Goal: Task Accomplishment & Management: Manage account settings

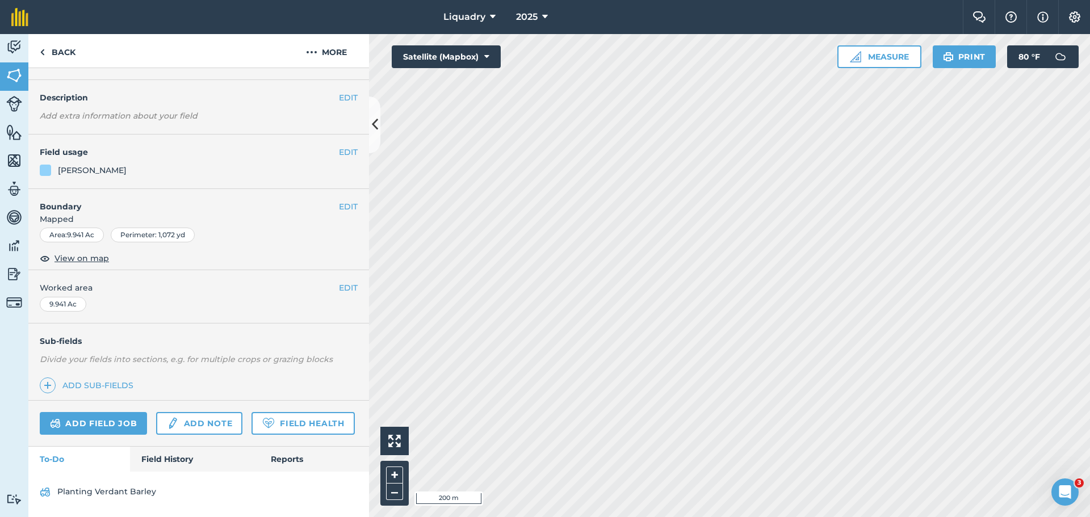
scroll to position [57, 0]
click at [170, 457] on link "Field History" at bounding box center [194, 459] width 129 height 25
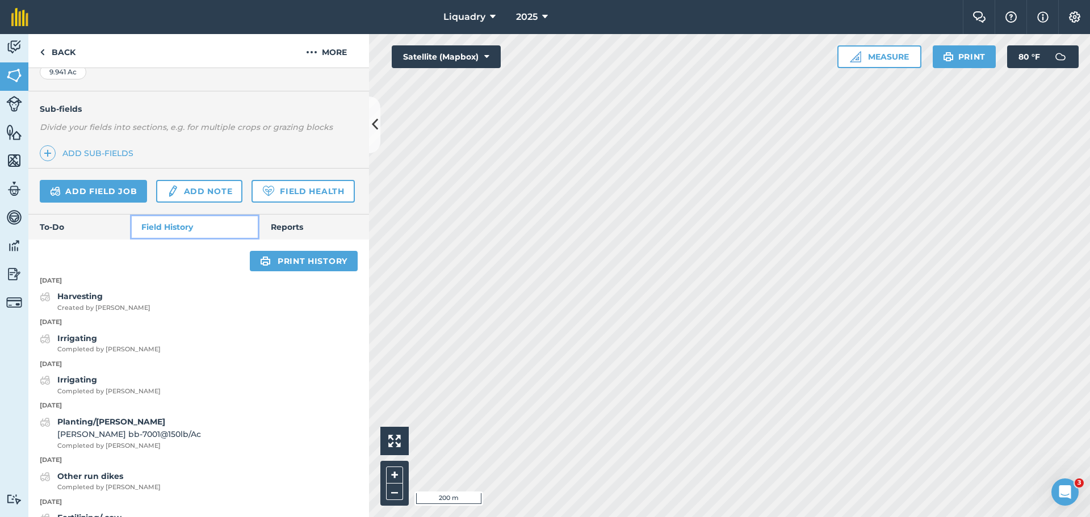
scroll to position [284, 0]
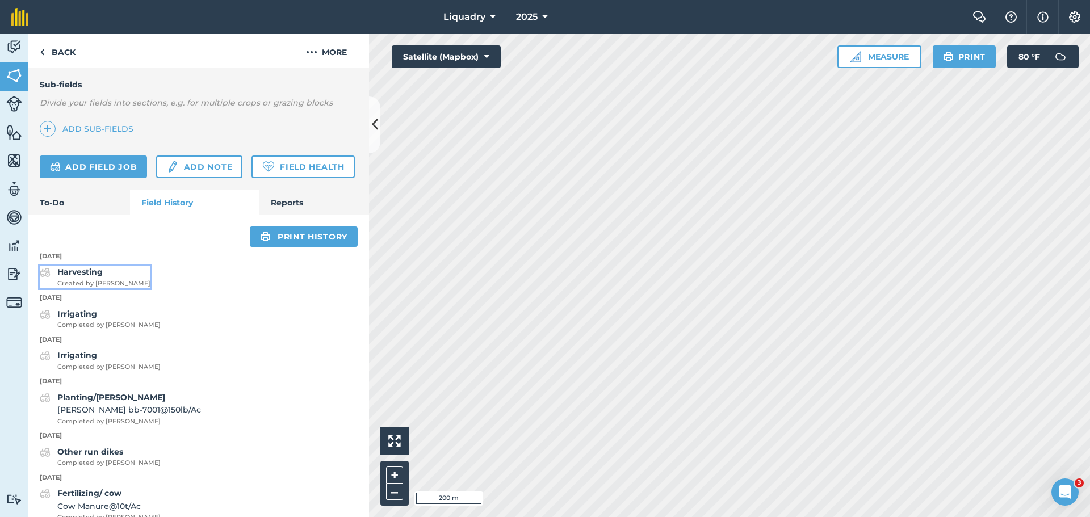
click at [76, 277] on strong "Harvesting" at bounding box center [79, 272] width 45 height 10
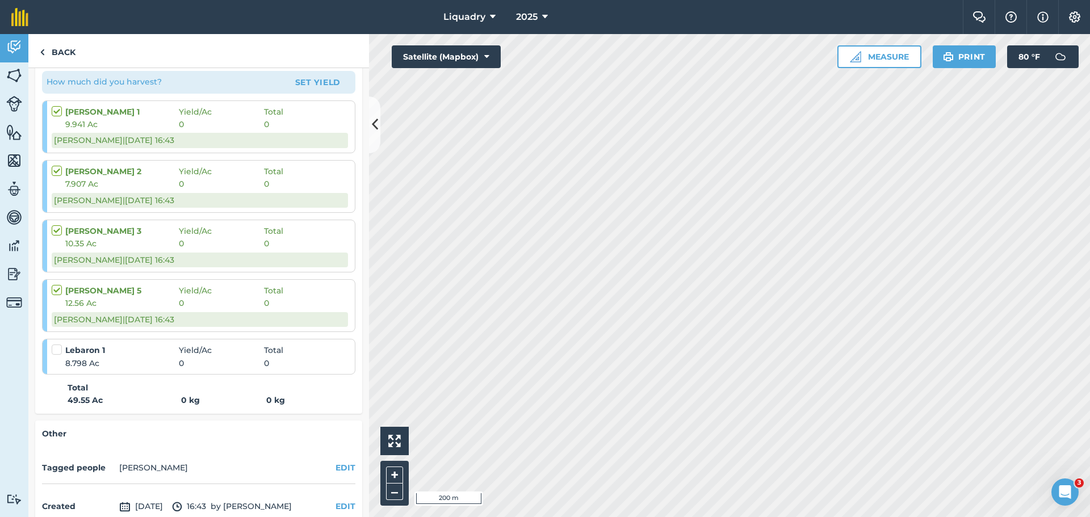
scroll to position [195, 0]
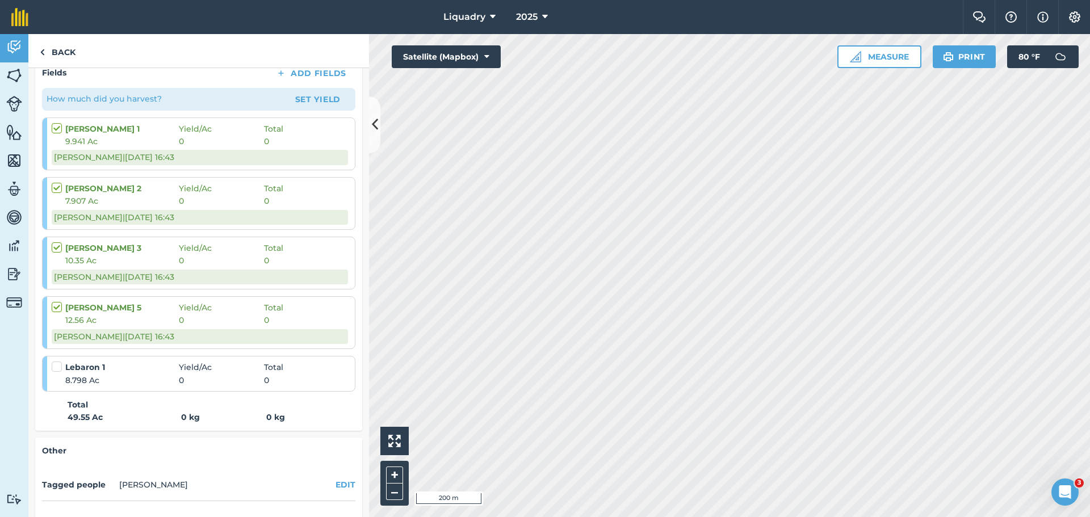
click at [59, 301] on label at bounding box center [59, 301] width 14 height 0
click at [59, 306] on input "checkbox" at bounding box center [55, 304] width 7 height 7
checkbox input "false"
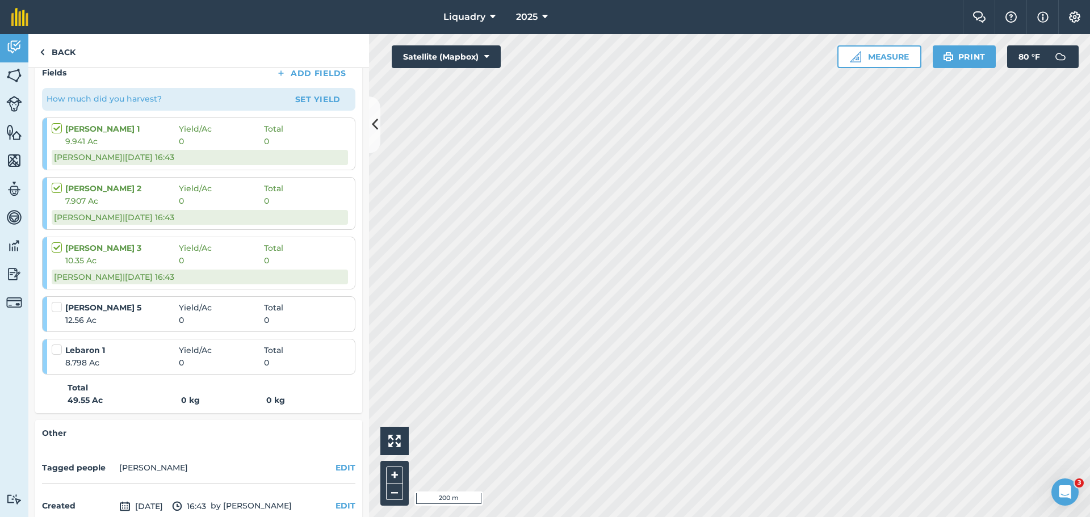
click at [57, 242] on label at bounding box center [59, 242] width 14 height 0
click at [57, 244] on input "checkbox" at bounding box center [55, 245] width 7 height 7
checkbox input "false"
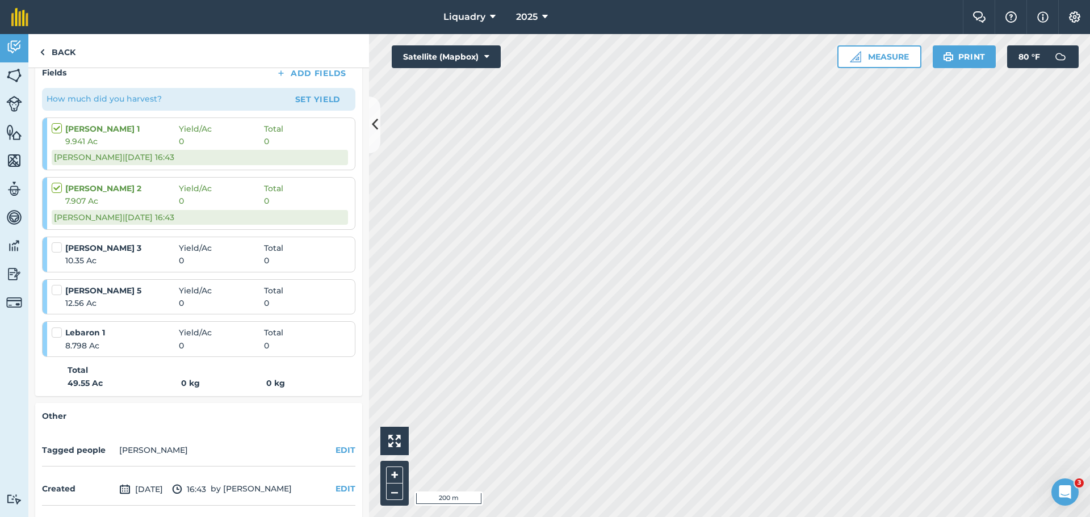
click at [58, 193] on div at bounding box center [59, 187] width 14 height 11
click at [56, 182] on label at bounding box center [59, 182] width 14 height 0
click at [56, 184] on input "checkbox" at bounding box center [55, 185] width 7 height 7
checkbox input "false"
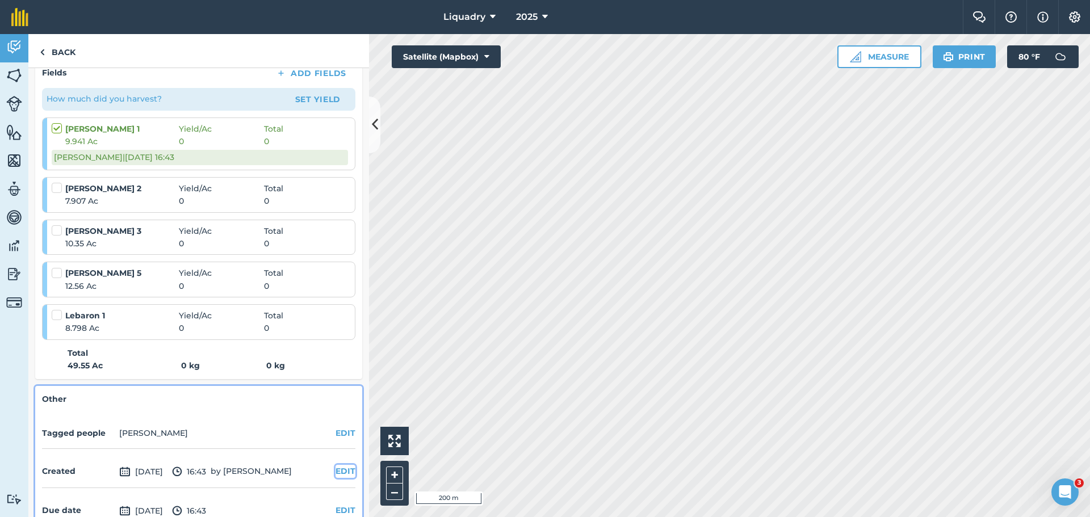
click at [335, 468] on button "EDIT" at bounding box center [345, 471] width 20 height 12
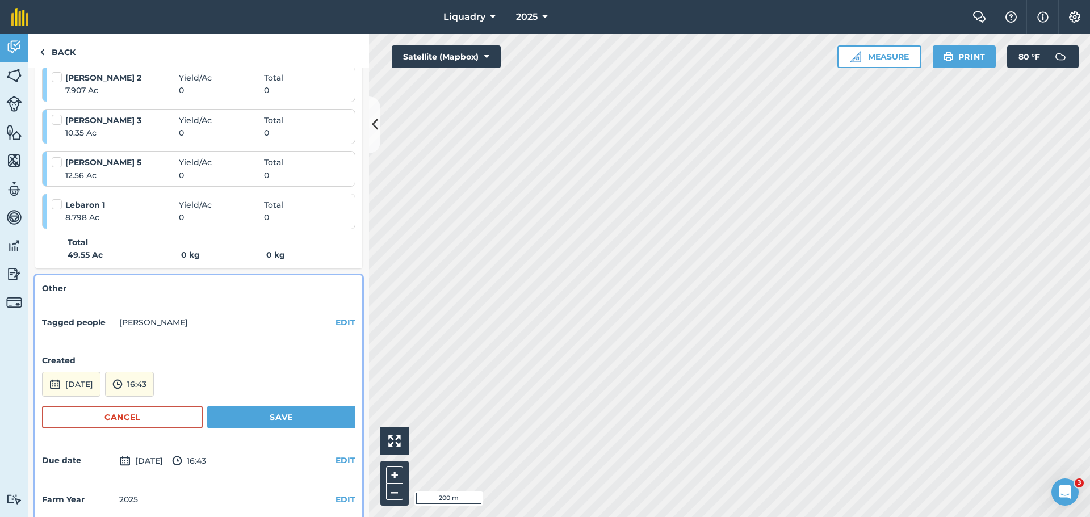
scroll to position [317, 0]
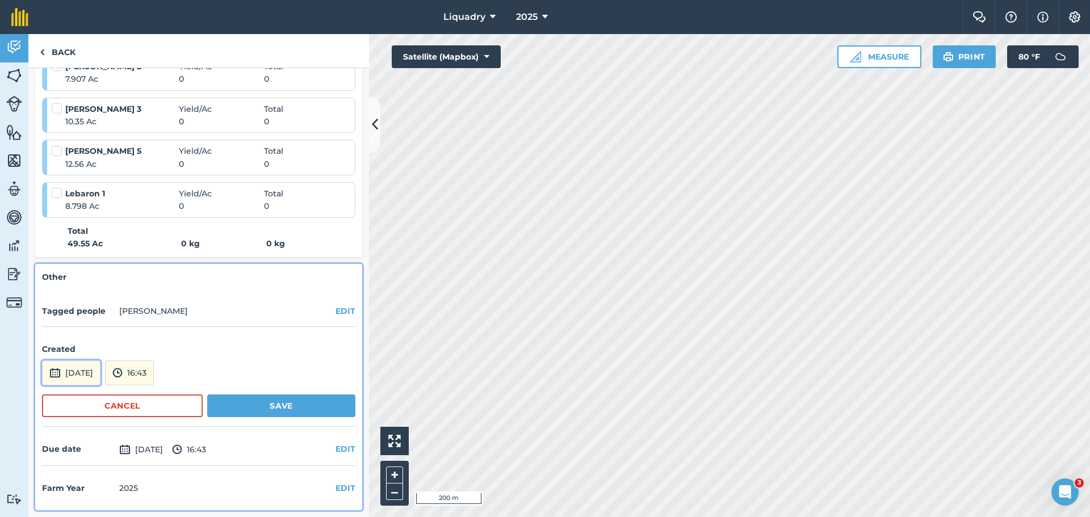
click at [96, 372] on button "[DATE]" at bounding box center [71, 372] width 58 height 25
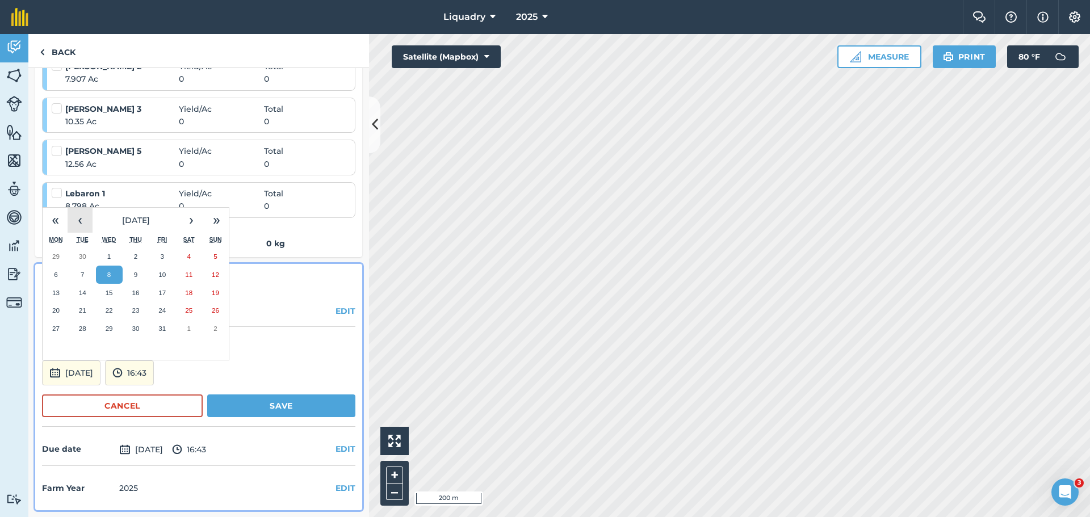
click at [80, 226] on button "‹" at bounding box center [80, 220] width 25 height 25
click at [56, 326] on abbr "29" at bounding box center [55, 328] width 7 height 7
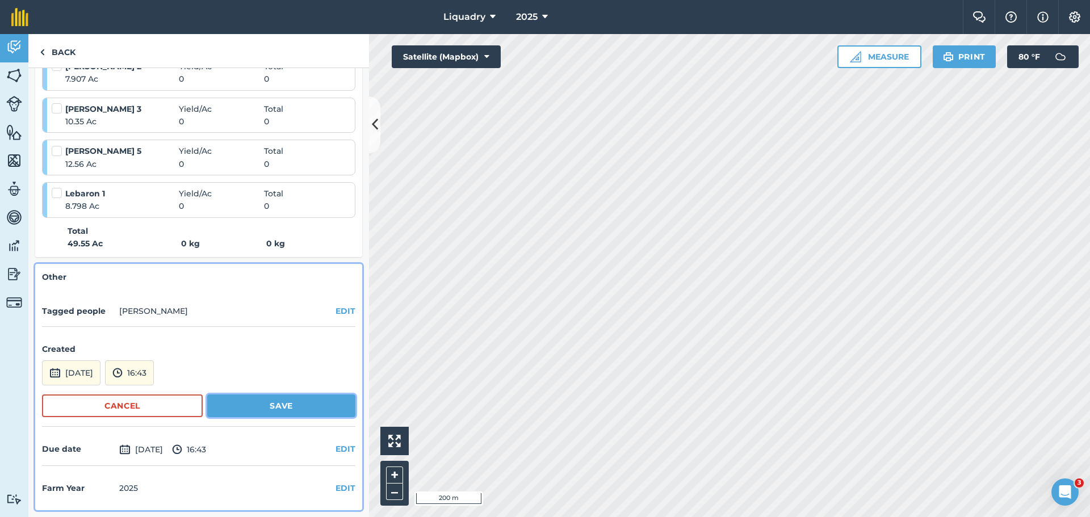
click at [263, 405] on button "Save" at bounding box center [281, 405] width 148 height 23
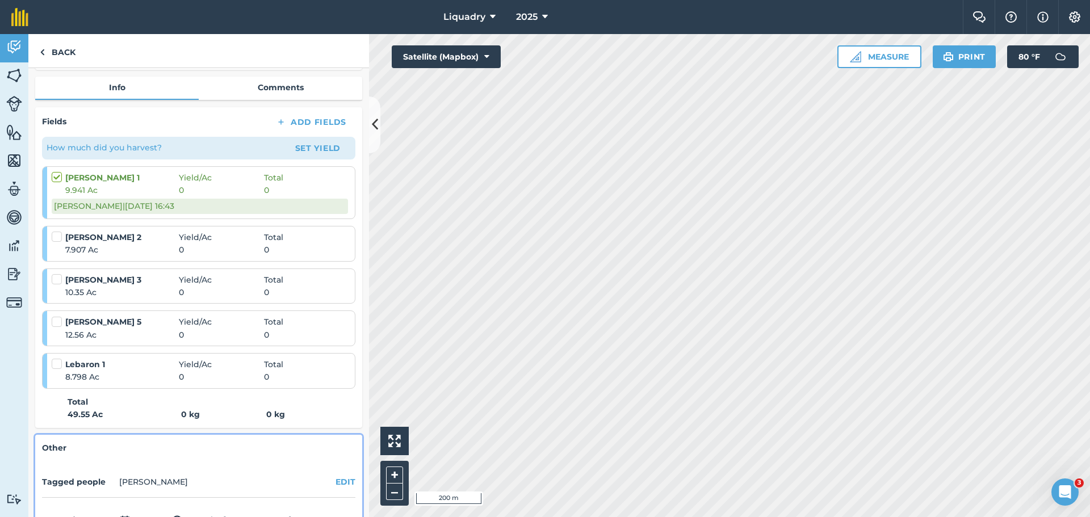
scroll to position [143, 0]
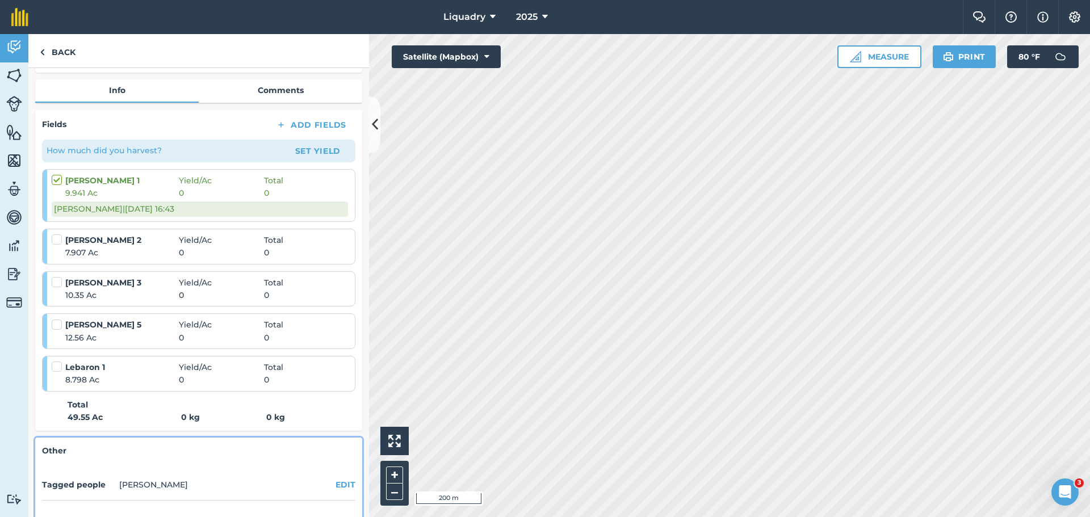
click at [59, 174] on label at bounding box center [59, 174] width 14 height 0
click at [59, 178] on input "checkbox" at bounding box center [55, 177] width 7 height 7
checkbox input "false"
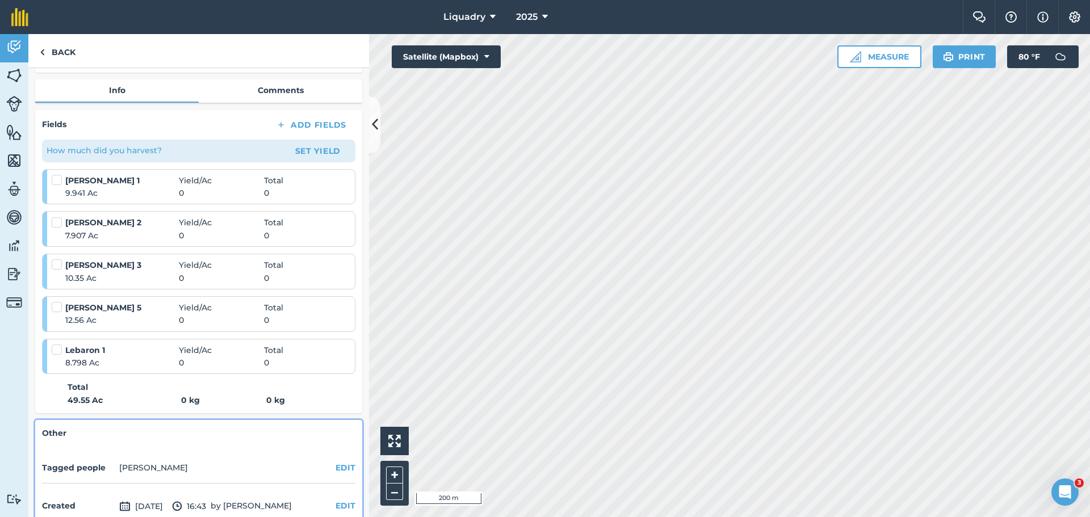
click at [58, 217] on label at bounding box center [59, 217] width 14 height 0
click at [58, 221] on input "checkbox" at bounding box center [55, 220] width 7 height 7
checkbox input "false"
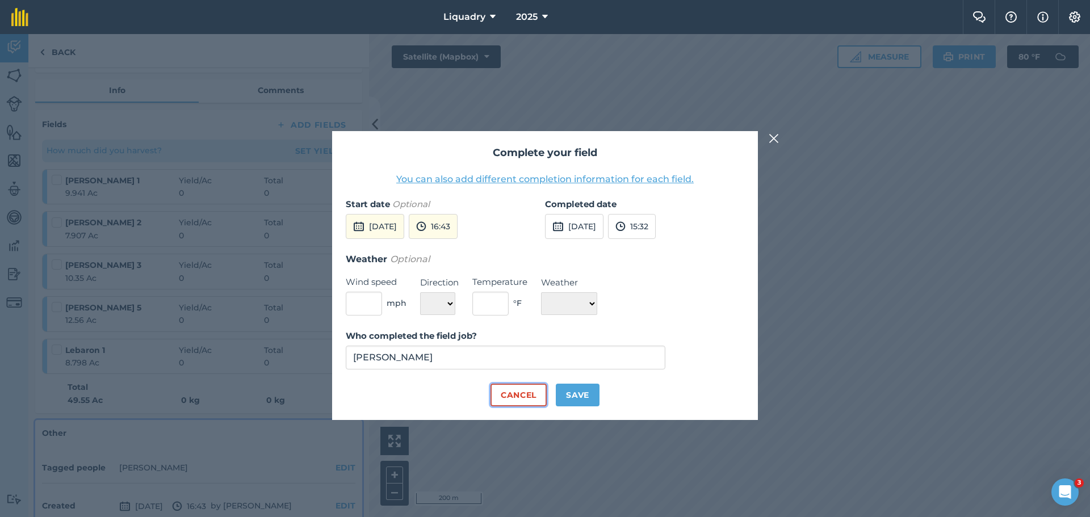
click at [526, 394] on button "Cancel" at bounding box center [518, 395] width 56 height 23
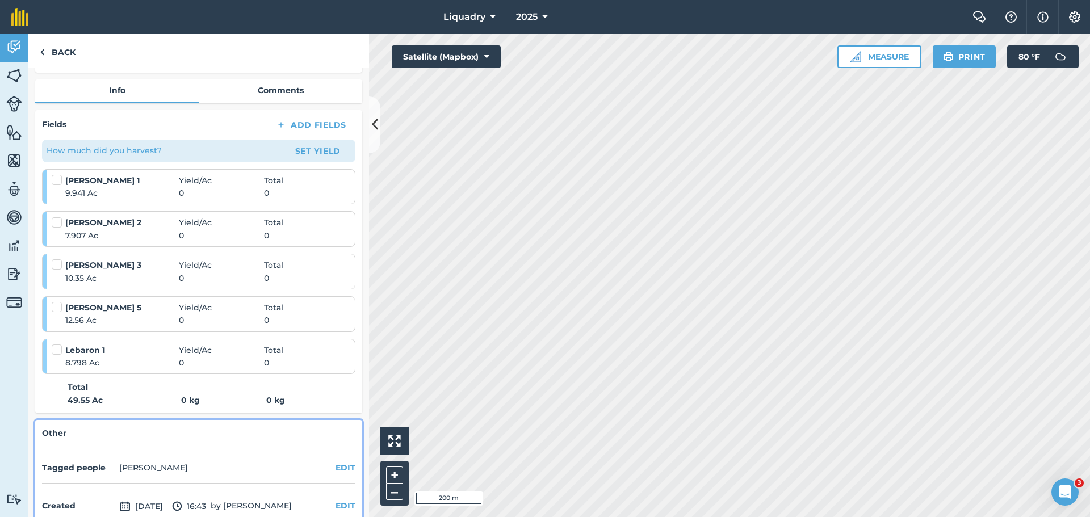
click at [59, 174] on label at bounding box center [59, 174] width 14 height 0
click at [59, 177] on input "checkbox" at bounding box center [55, 177] width 7 height 7
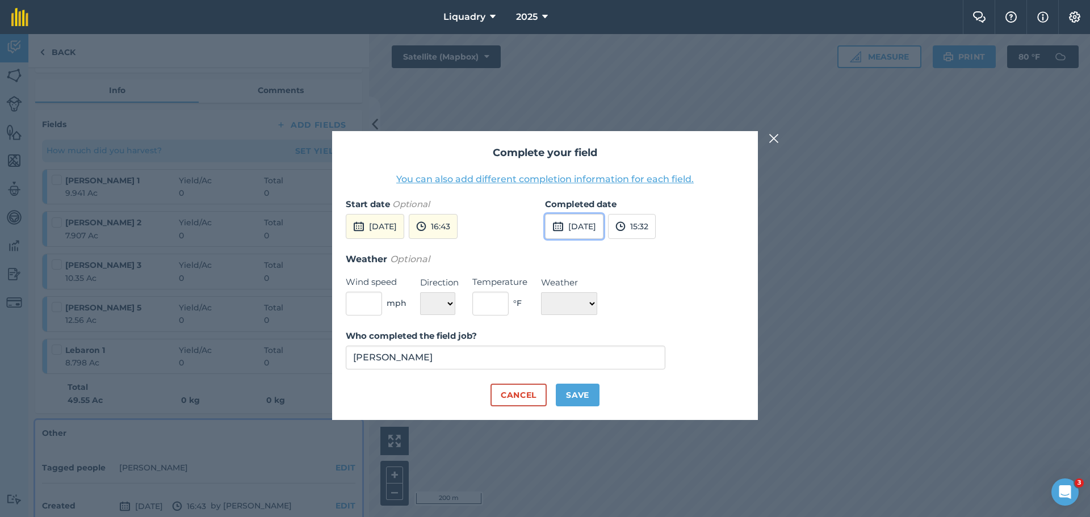
click at [563, 225] on img at bounding box center [557, 227] width 11 height 14
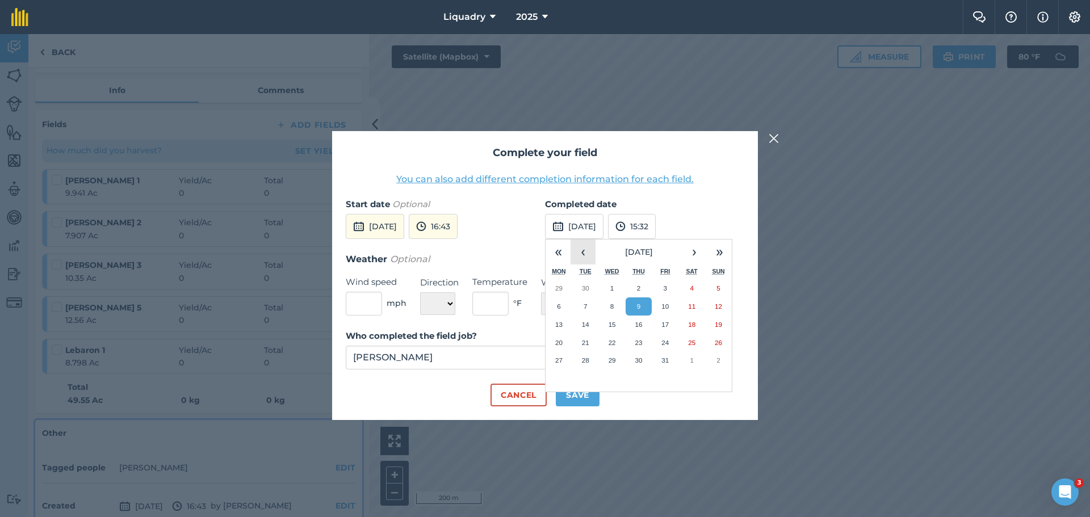
click at [581, 254] on button "‹" at bounding box center [582, 252] width 25 height 25
click at [562, 361] on abbr "29" at bounding box center [558, 359] width 7 height 7
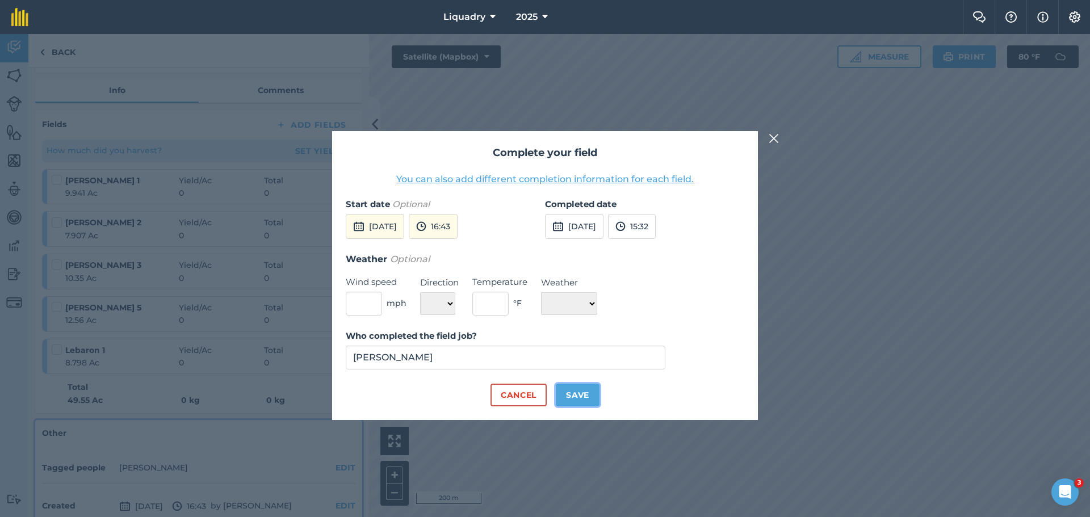
click at [585, 392] on button "Save" at bounding box center [578, 395] width 44 height 23
checkbox input "true"
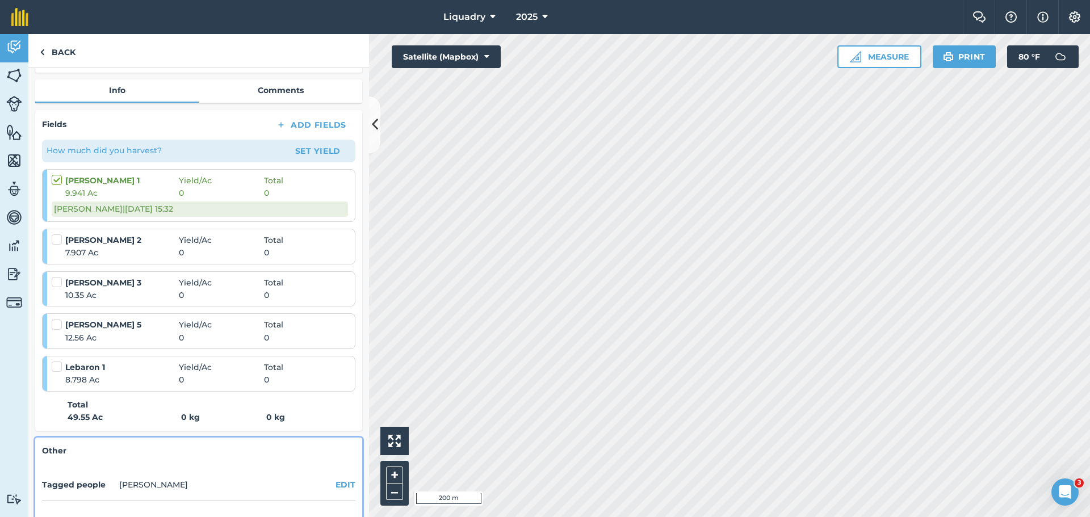
click at [56, 234] on label at bounding box center [59, 234] width 14 height 0
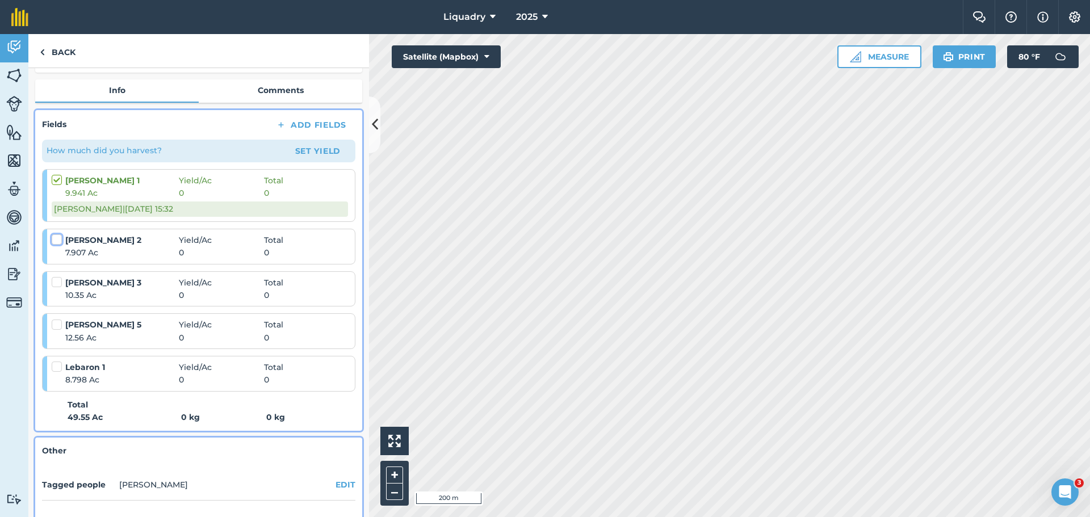
click at [56, 240] on input "checkbox" at bounding box center [55, 237] width 7 height 7
checkbox input "false"
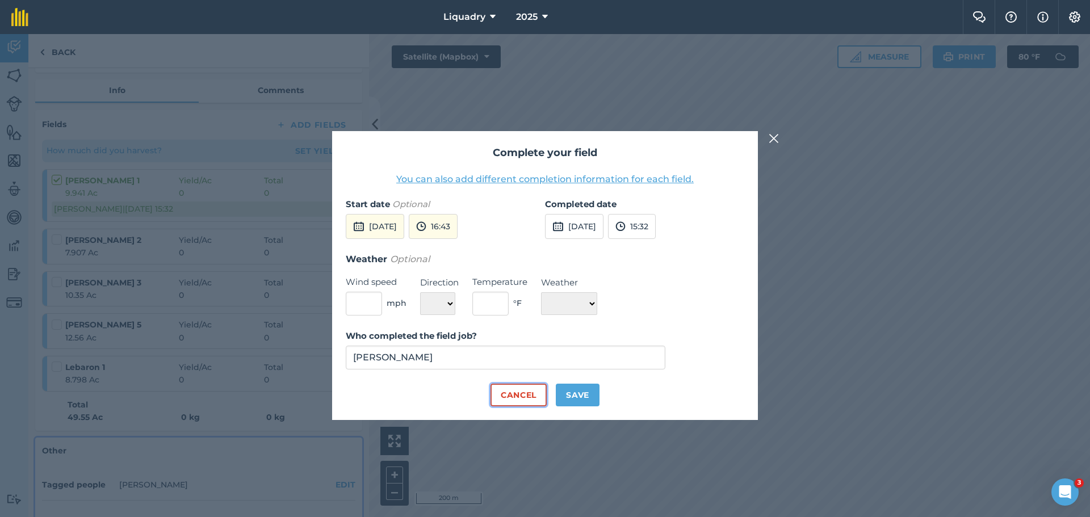
click at [517, 393] on button "Cancel" at bounding box center [518, 395] width 56 height 23
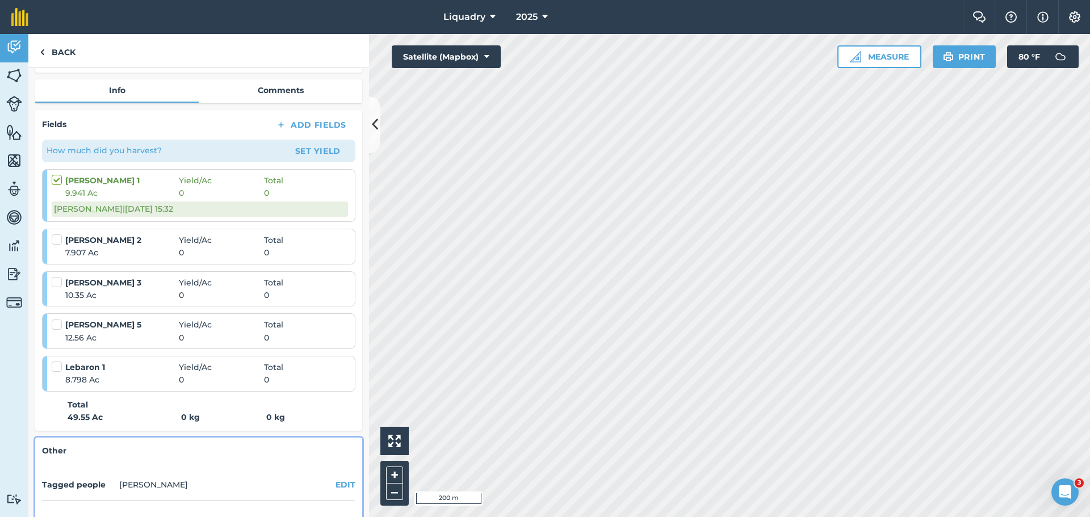
click at [57, 174] on label at bounding box center [59, 174] width 14 height 0
click at [57, 179] on input "checkbox" at bounding box center [55, 177] width 7 height 7
checkbox input "false"
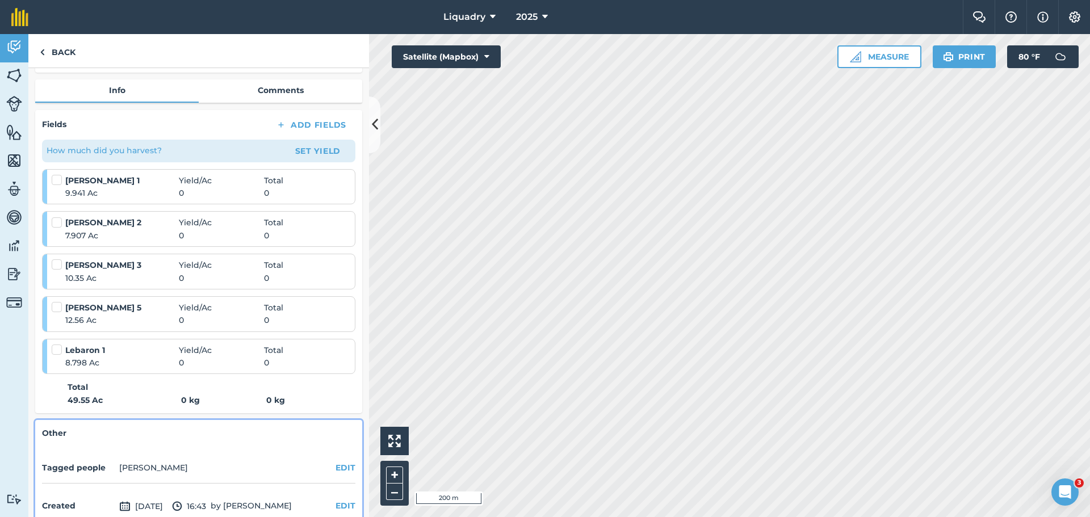
click at [56, 217] on label at bounding box center [59, 217] width 14 height 0
click at [56, 224] on input "checkbox" at bounding box center [55, 220] width 7 height 7
checkbox input "false"
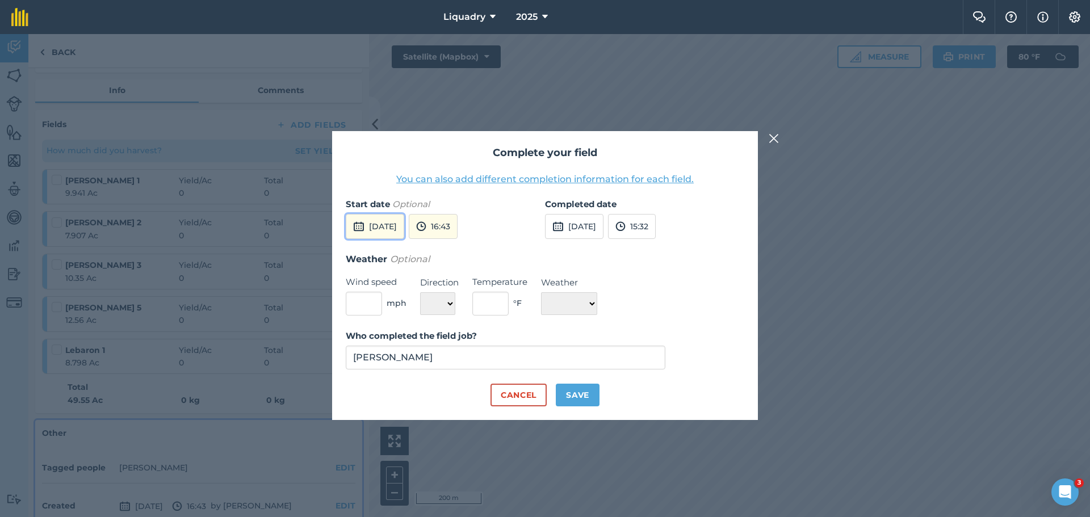
click at [389, 225] on button "[DATE]" at bounding box center [375, 226] width 58 height 25
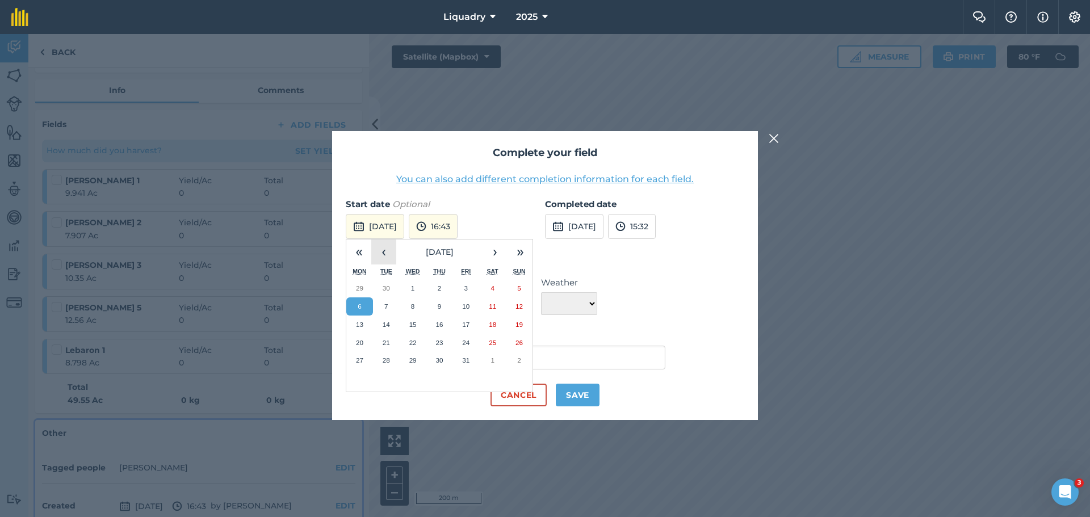
click at [388, 254] on button "‹" at bounding box center [383, 252] width 25 height 25
click at [386, 362] on abbr "30" at bounding box center [386, 359] width 7 height 7
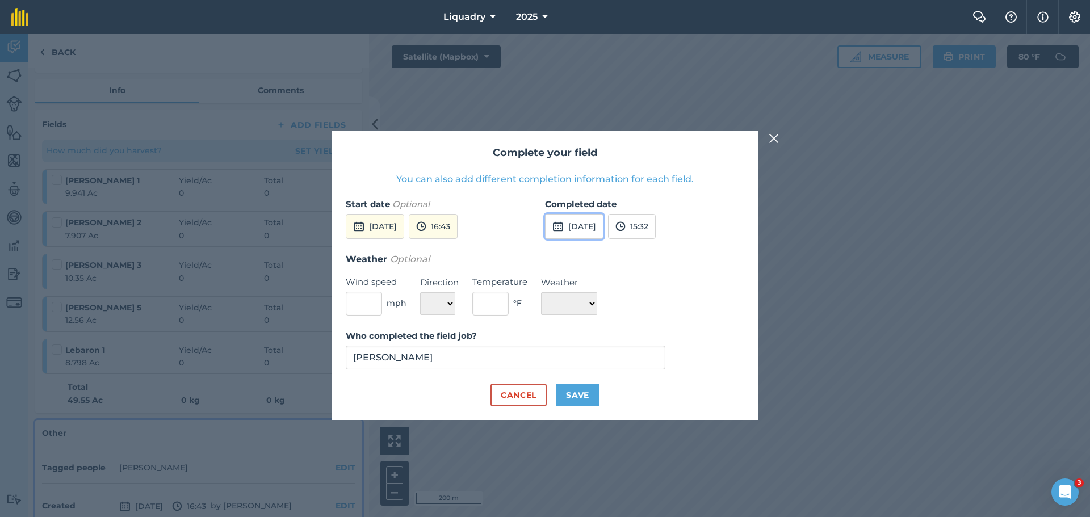
click at [563, 225] on img at bounding box center [557, 227] width 11 height 14
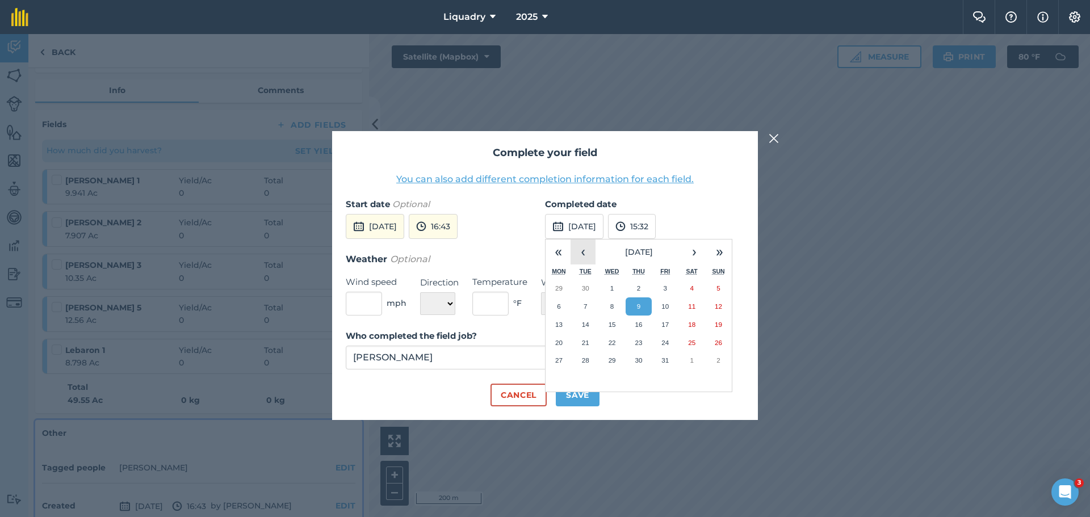
click at [585, 247] on button "‹" at bounding box center [582, 252] width 25 height 25
click at [582, 361] on abbr "30" at bounding box center [585, 359] width 7 height 7
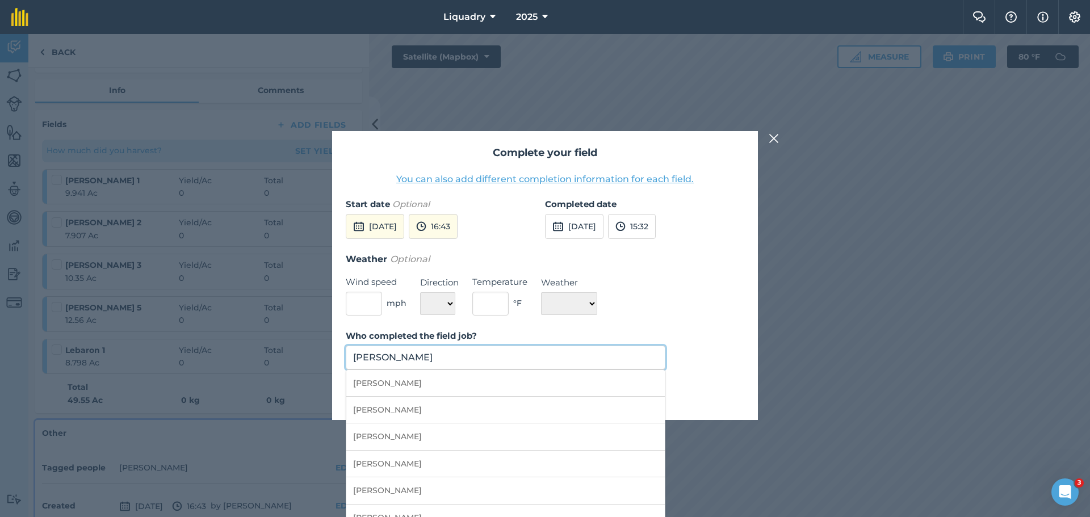
click at [430, 355] on input "[PERSON_NAME]" at bounding box center [506, 358] width 320 height 24
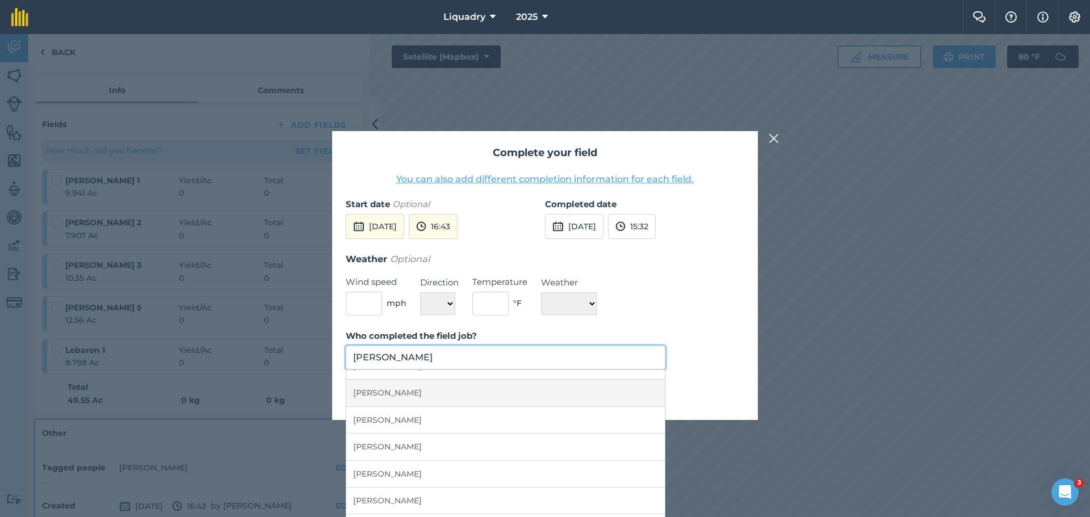
scroll to position [0, 0]
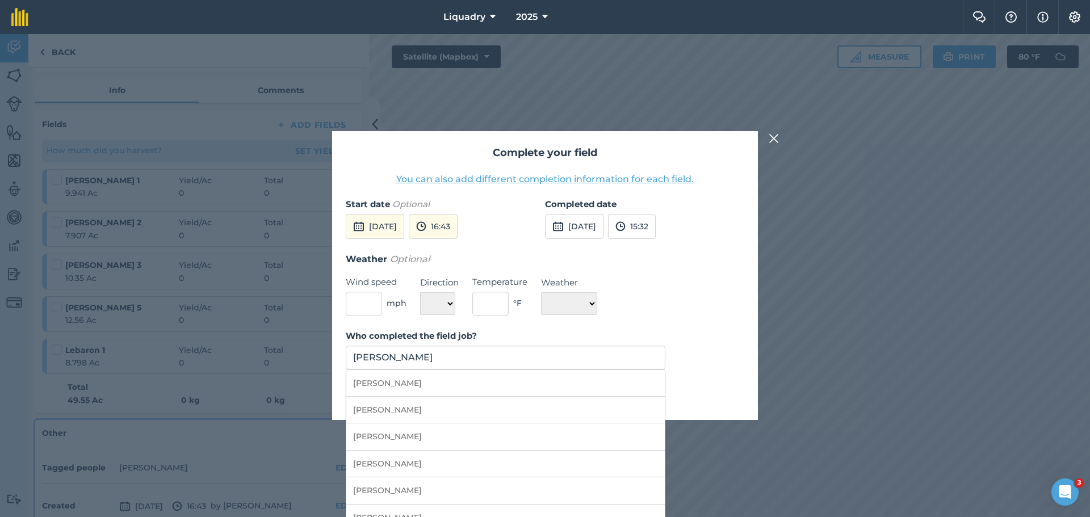
click at [402, 405] on li "[PERSON_NAME]" at bounding box center [505, 410] width 318 height 27
type input "[PERSON_NAME]"
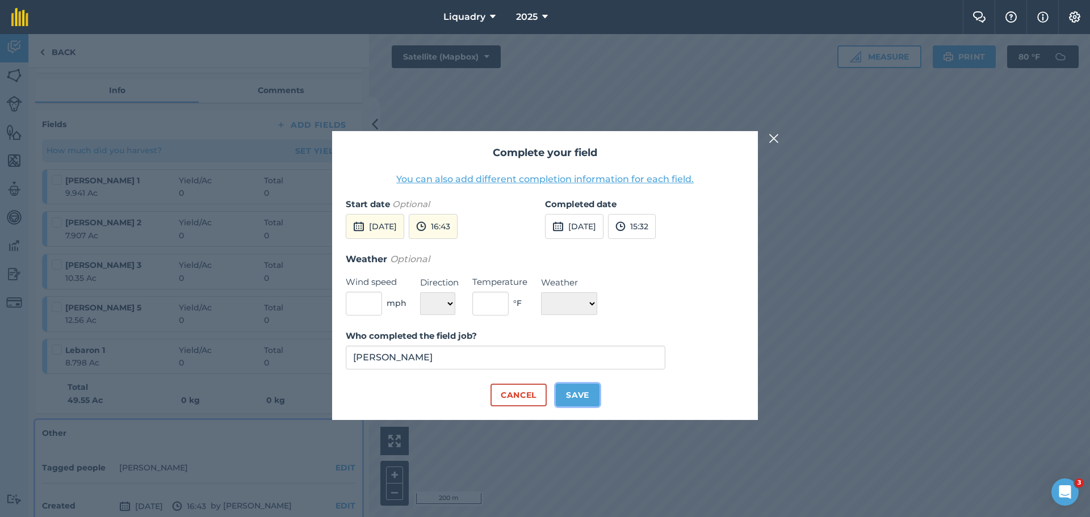
click at [581, 394] on button "Save" at bounding box center [578, 395] width 44 height 23
checkbox input "true"
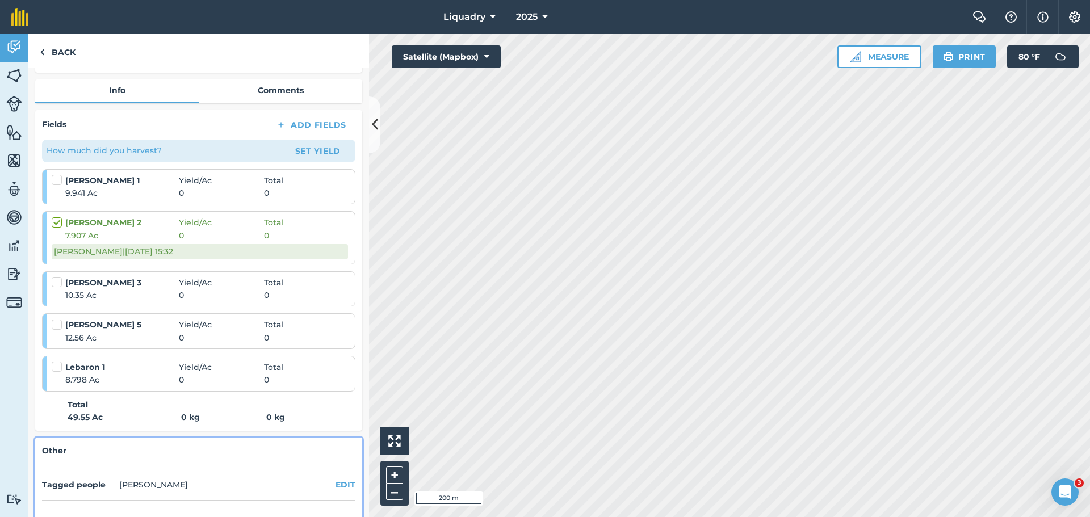
click at [59, 174] on label at bounding box center [59, 174] width 14 height 0
click at [59, 179] on input "checkbox" at bounding box center [55, 177] width 7 height 7
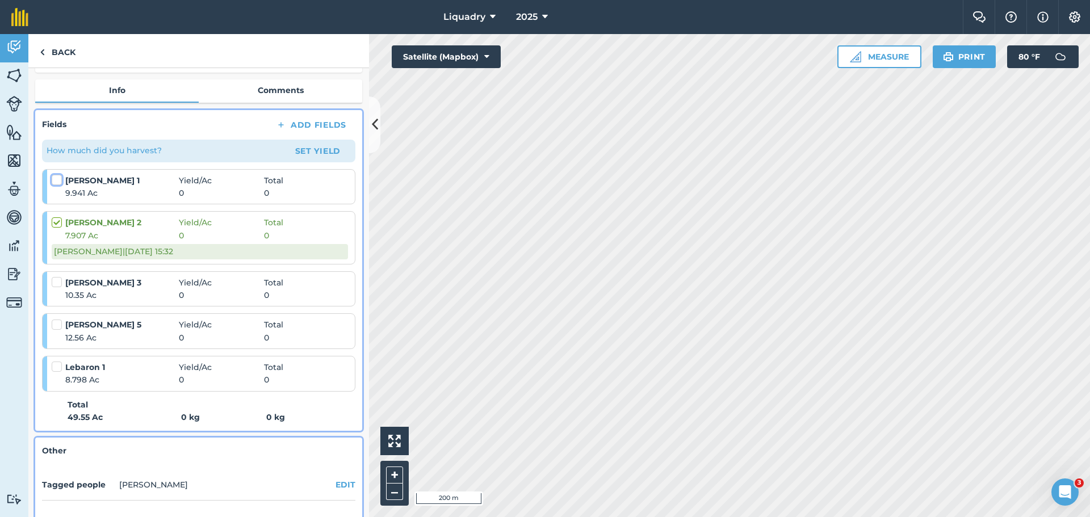
checkbox input "false"
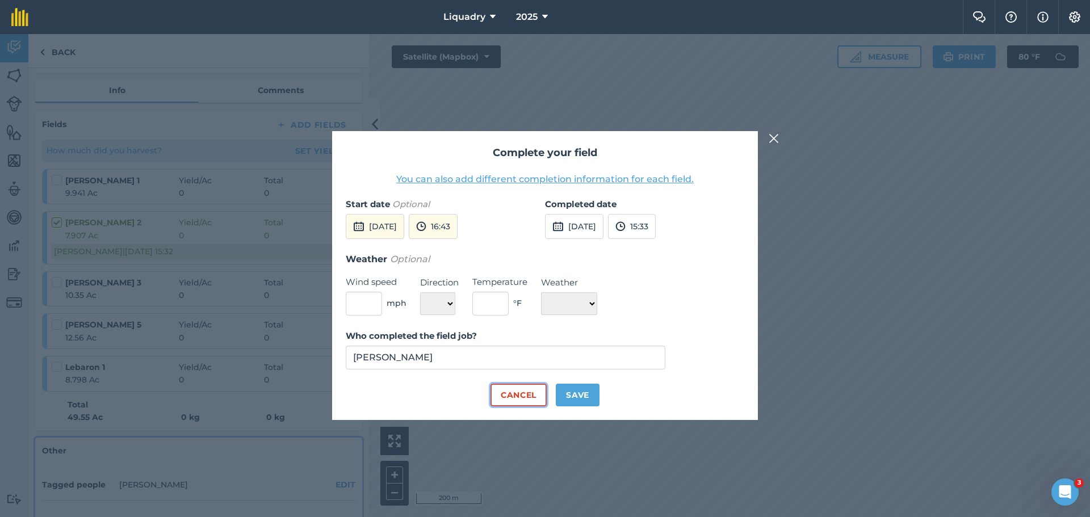
click at [523, 391] on button "Cancel" at bounding box center [518, 395] width 56 height 23
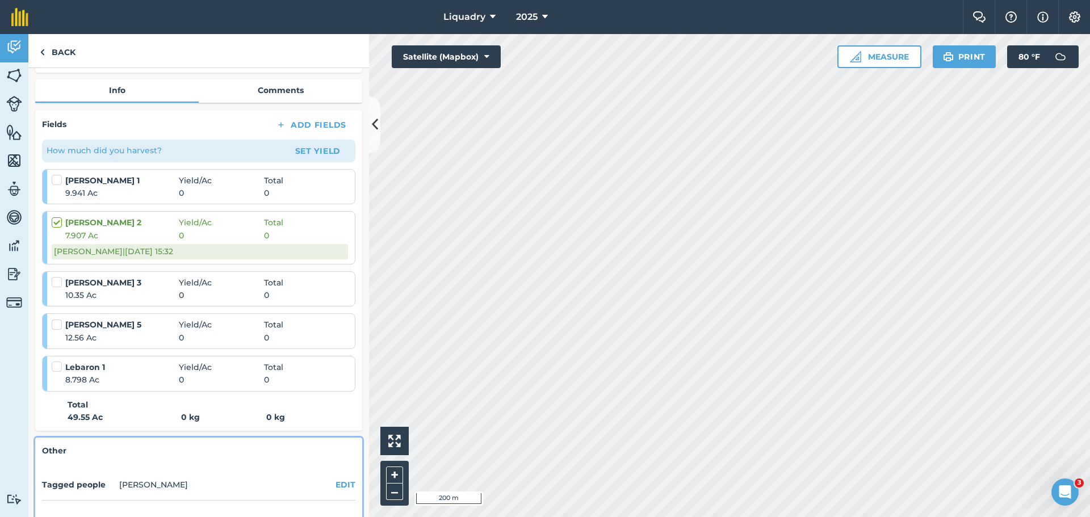
click at [55, 217] on label at bounding box center [59, 217] width 14 height 0
click at [55, 222] on input "checkbox" at bounding box center [55, 220] width 7 height 7
checkbox input "false"
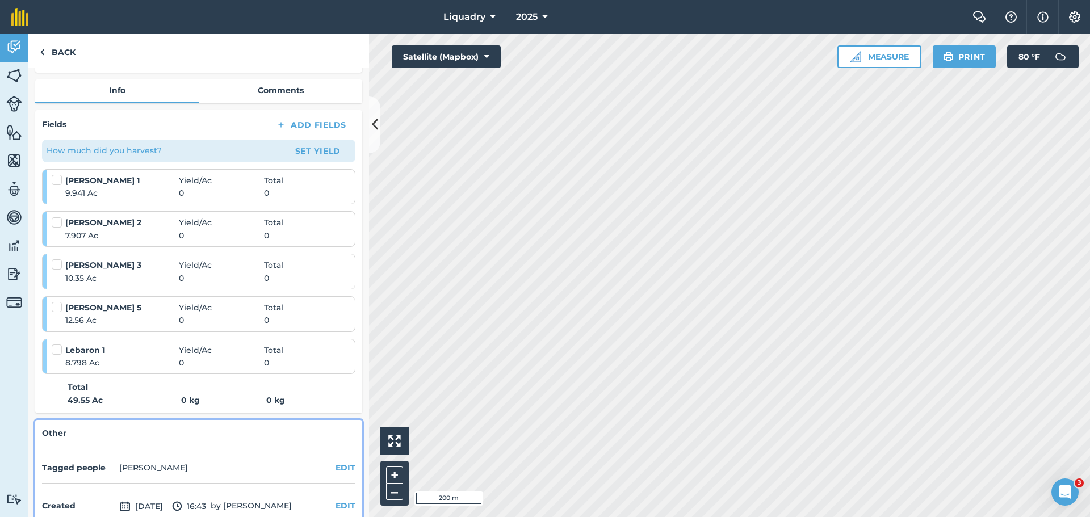
click at [57, 174] on label at bounding box center [59, 174] width 14 height 0
click at [57, 179] on input "checkbox" at bounding box center [55, 177] width 7 height 7
checkbox input "false"
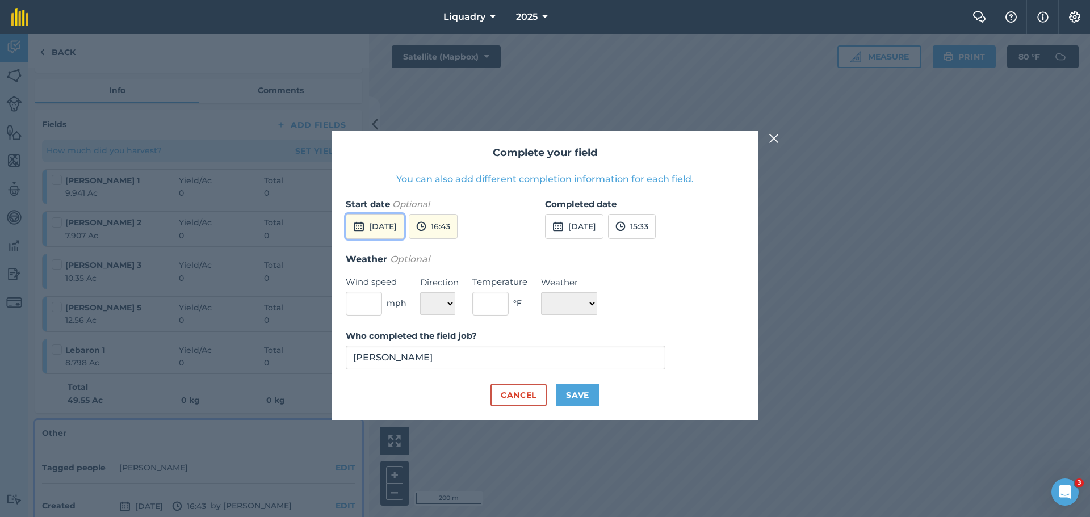
click at [375, 227] on button "[DATE]" at bounding box center [375, 226] width 58 height 25
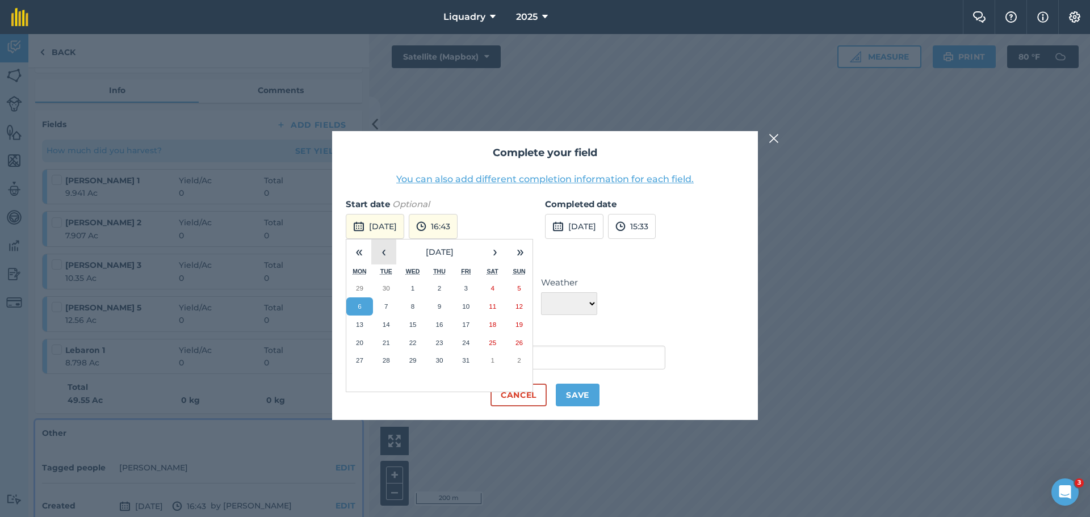
click at [384, 249] on button "‹" at bounding box center [383, 252] width 25 height 25
click at [362, 359] on abbr "29" at bounding box center [359, 359] width 7 height 7
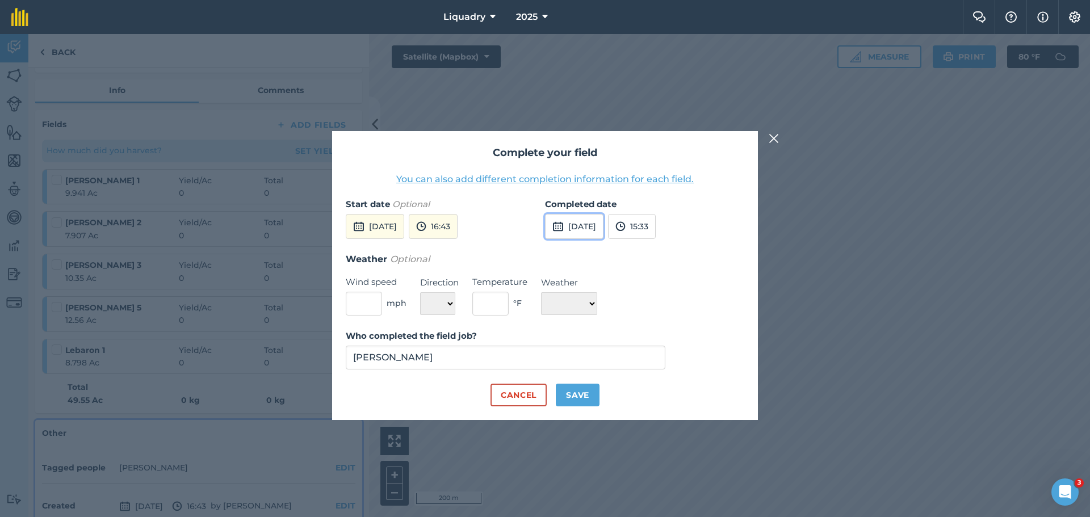
click at [560, 228] on img at bounding box center [557, 227] width 11 height 14
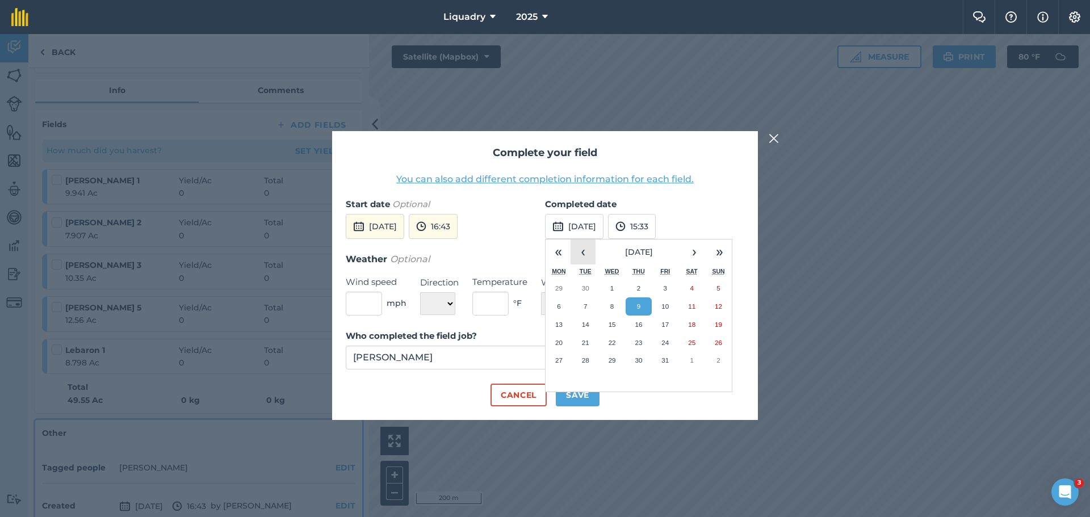
click at [586, 258] on button "‹" at bounding box center [582, 252] width 25 height 25
click at [559, 358] on abbr "29" at bounding box center [558, 359] width 7 height 7
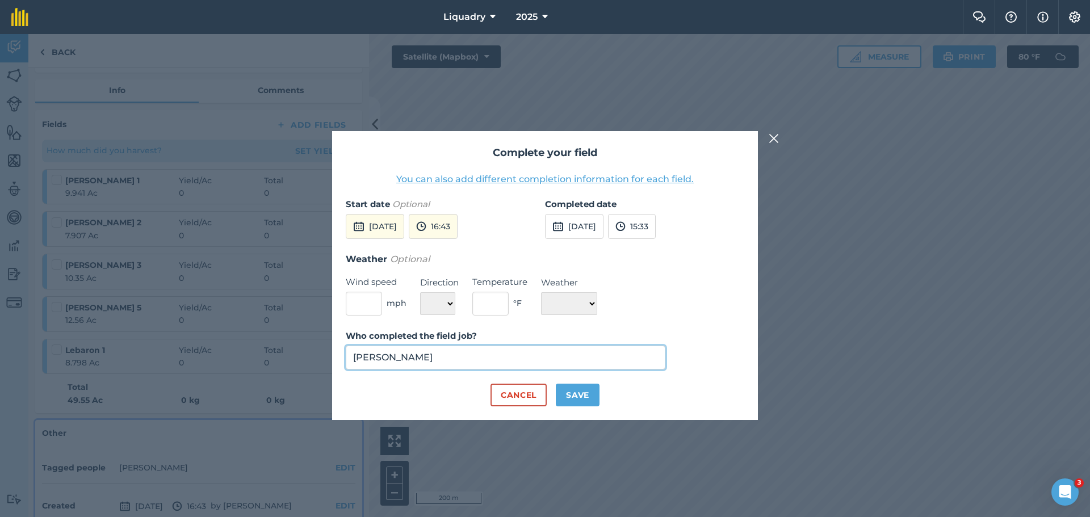
click at [425, 352] on input "[PERSON_NAME]" at bounding box center [506, 358] width 320 height 24
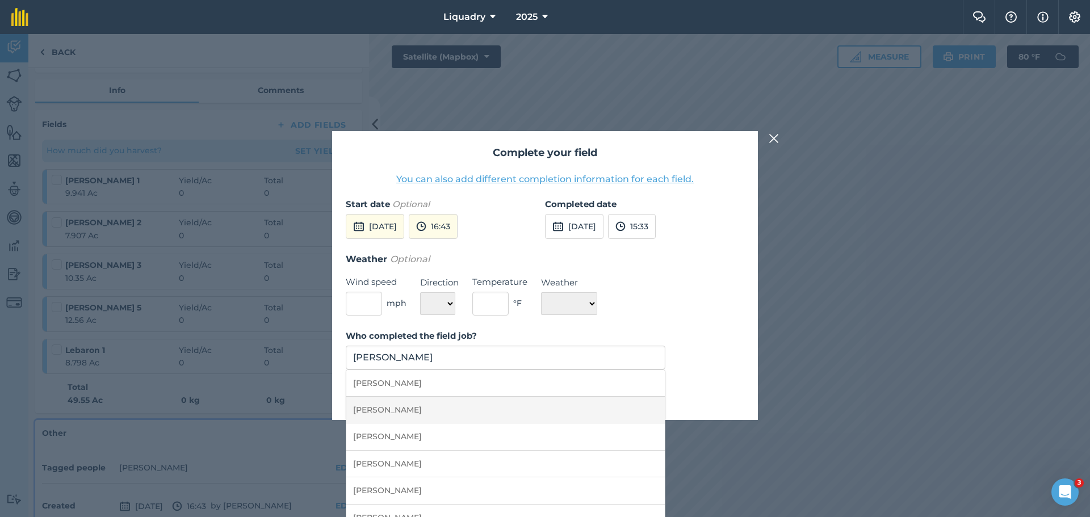
click at [417, 407] on li "[PERSON_NAME]" at bounding box center [505, 410] width 318 height 27
type input "[PERSON_NAME]"
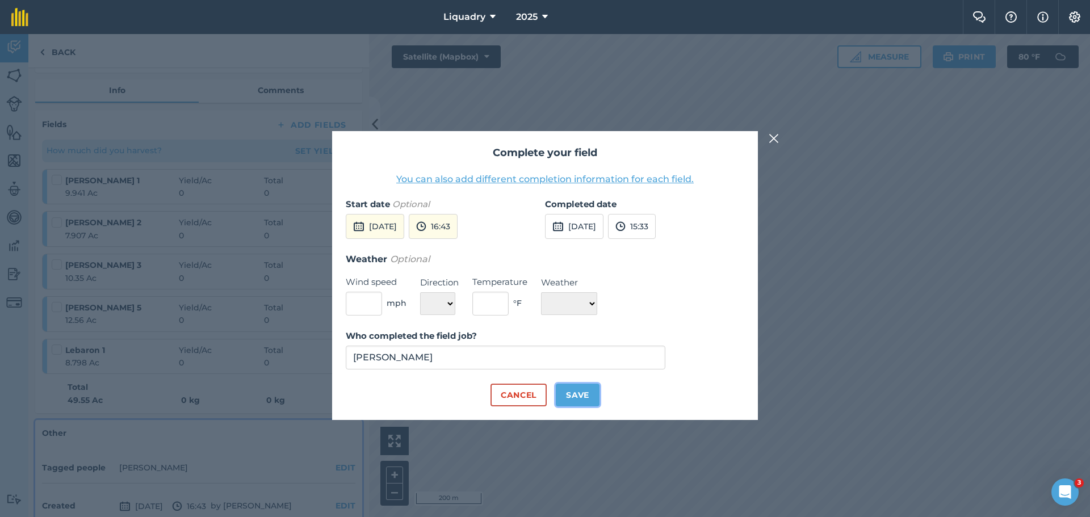
click at [583, 393] on button "Save" at bounding box center [578, 395] width 44 height 23
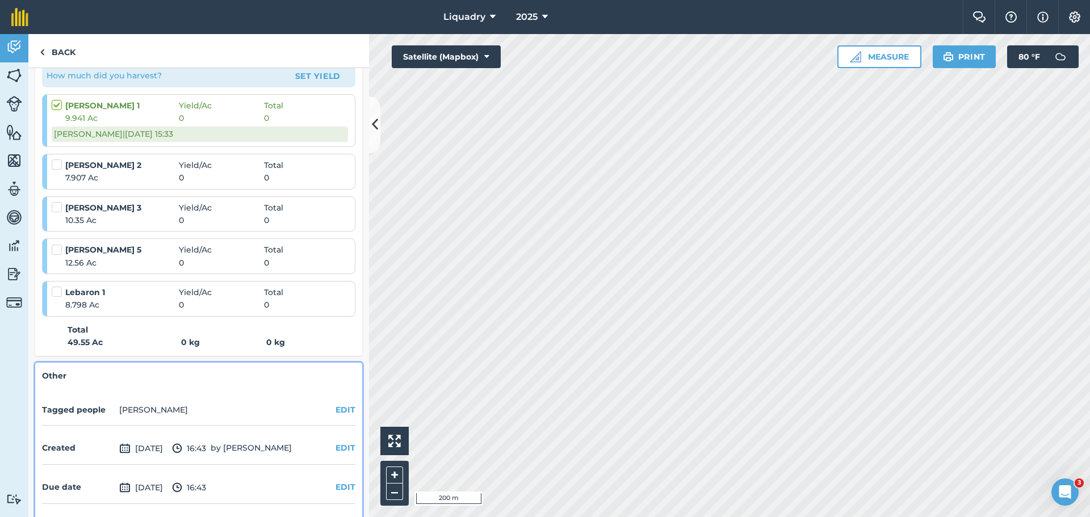
scroll to position [200, 0]
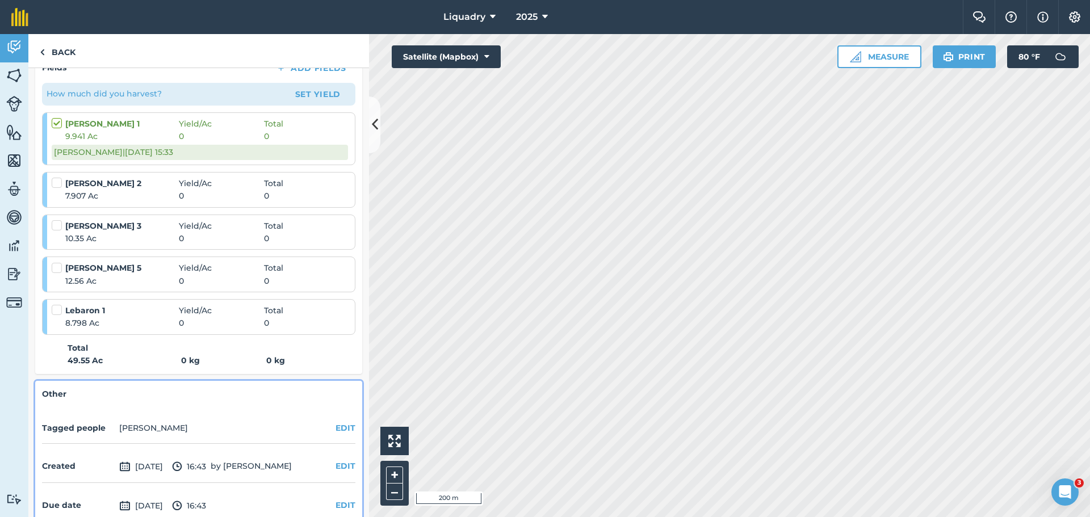
click at [58, 117] on label at bounding box center [59, 117] width 14 height 0
click at [58, 123] on input "checkbox" at bounding box center [55, 120] width 7 height 7
checkbox input "false"
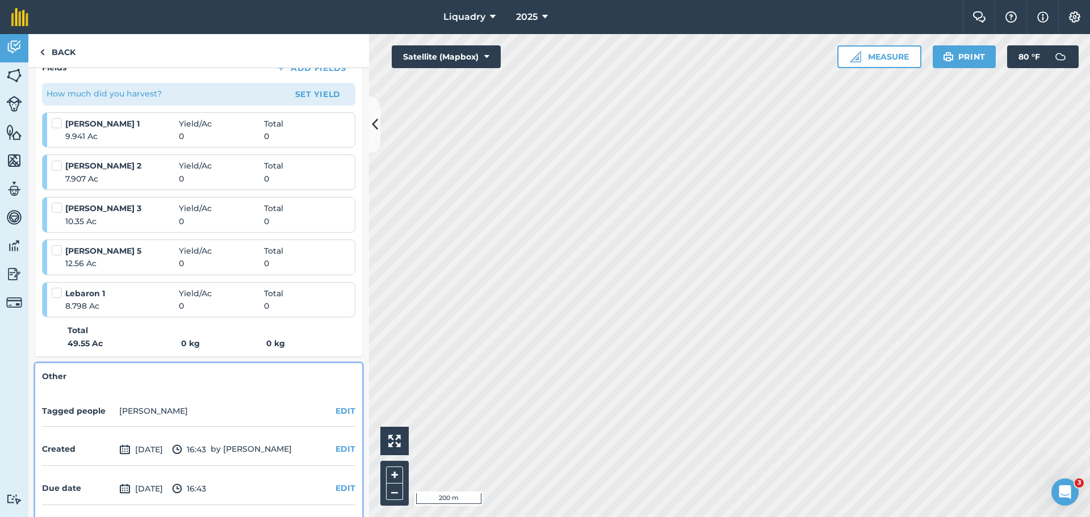
click at [59, 202] on label at bounding box center [59, 202] width 14 height 0
click at [59, 208] on input "checkbox" at bounding box center [55, 205] width 7 height 7
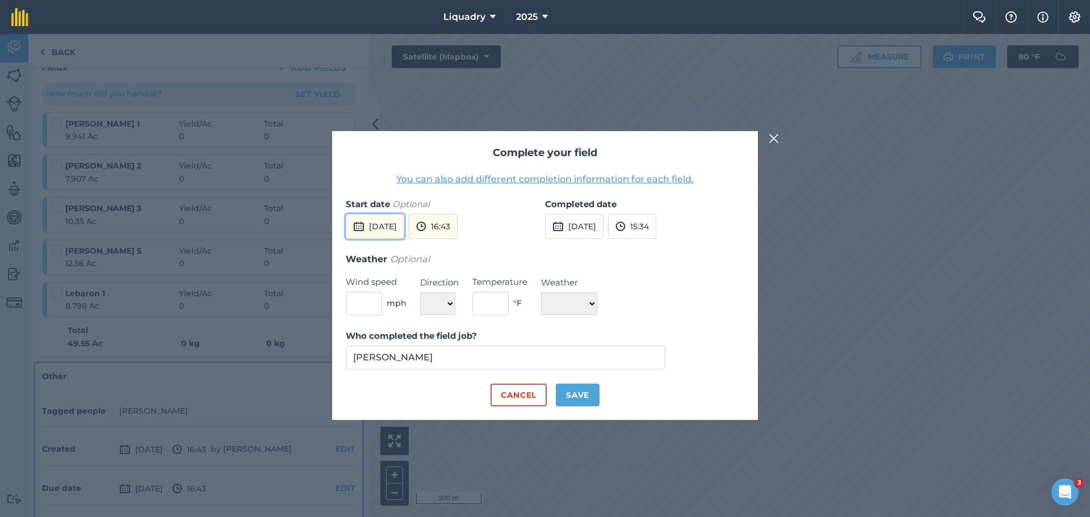
click at [392, 226] on button "[DATE]" at bounding box center [375, 226] width 58 height 25
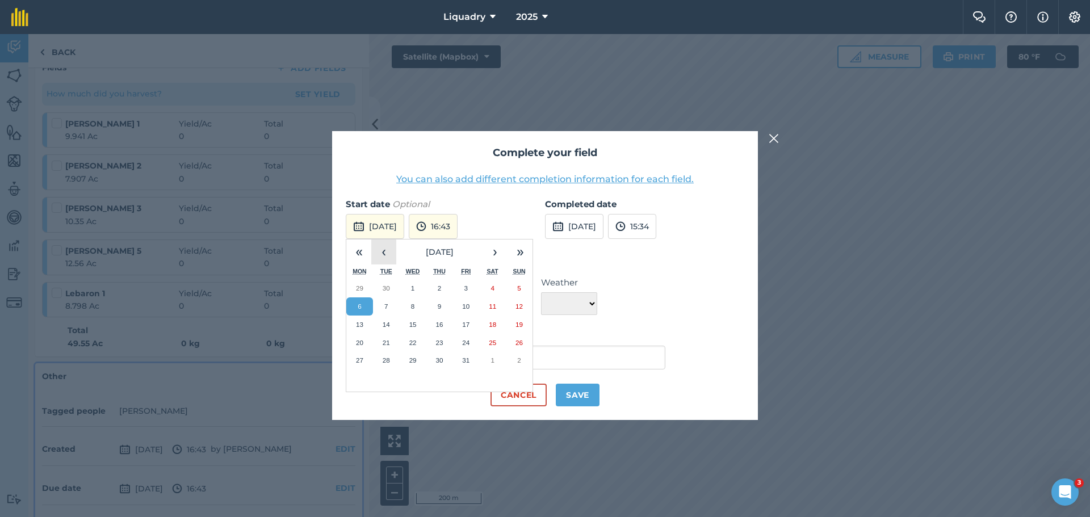
click at [385, 250] on button "‹" at bounding box center [383, 252] width 25 height 25
click at [415, 356] on button "1" at bounding box center [413, 360] width 27 height 18
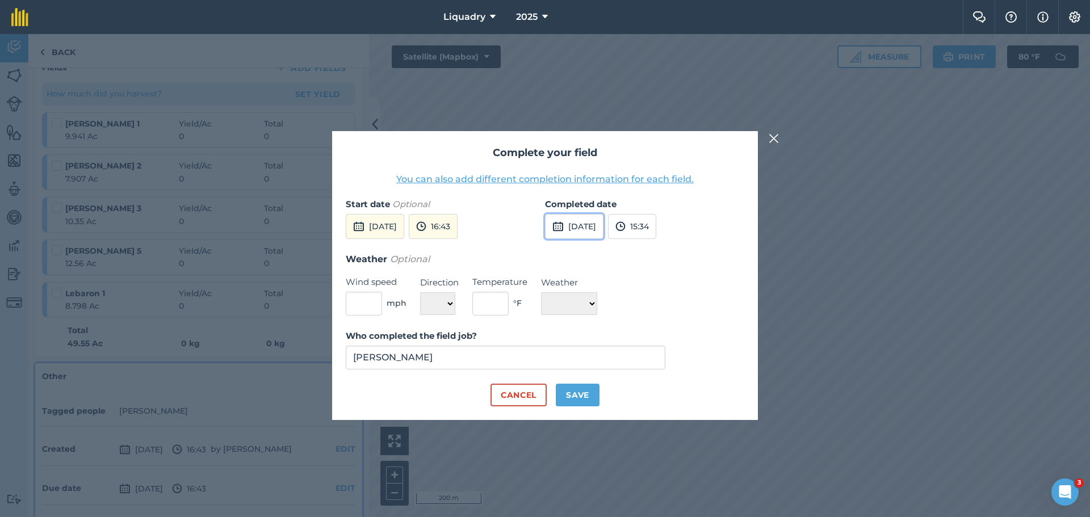
click at [561, 225] on img at bounding box center [557, 227] width 11 height 14
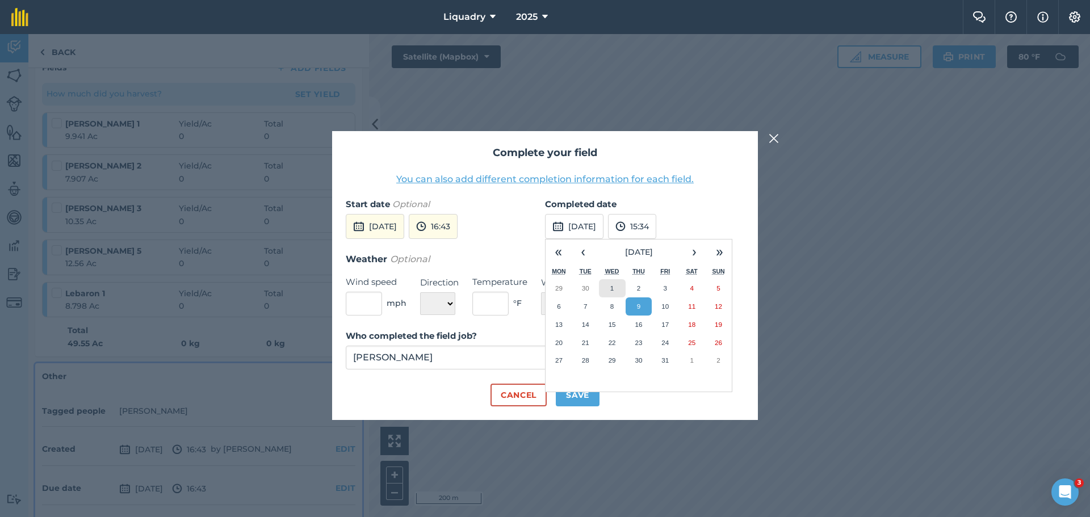
click at [610, 284] on button "1" at bounding box center [612, 288] width 27 height 18
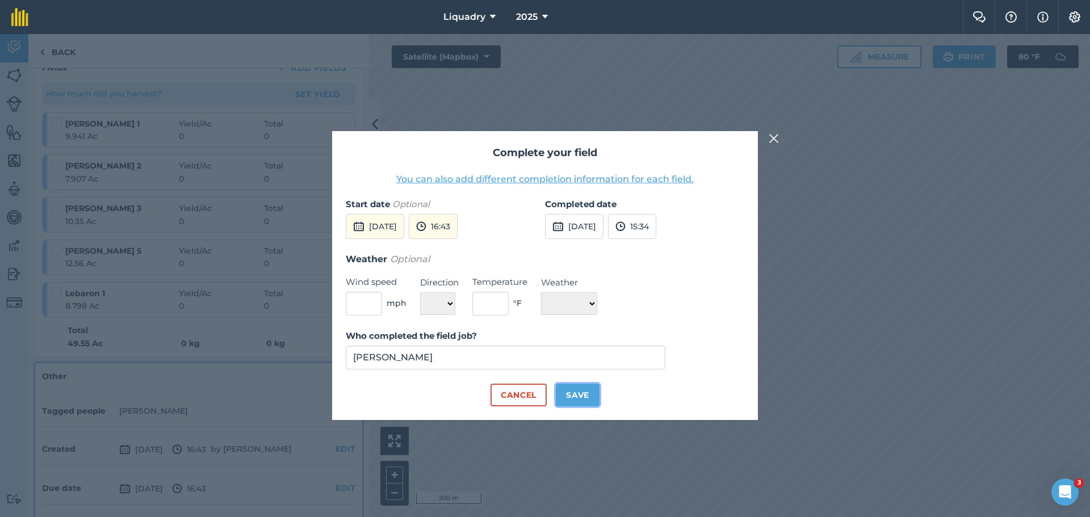
click at [573, 392] on button "Save" at bounding box center [578, 395] width 44 height 23
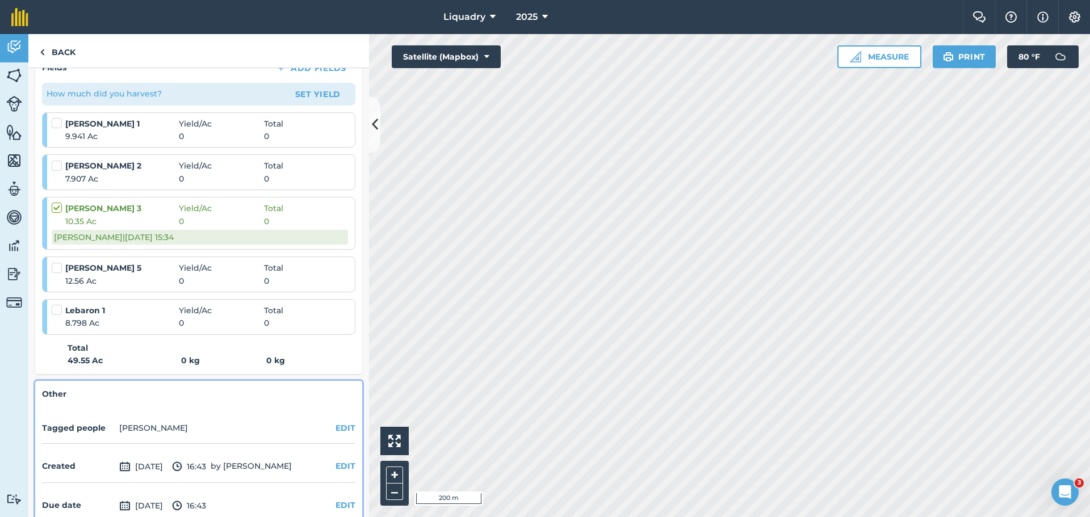
click at [56, 202] on label at bounding box center [59, 202] width 14 height 0
click at [56, 207] on input "checkbox" at bounding box center [55, 205] width 7 height 7
checkbox input "false"
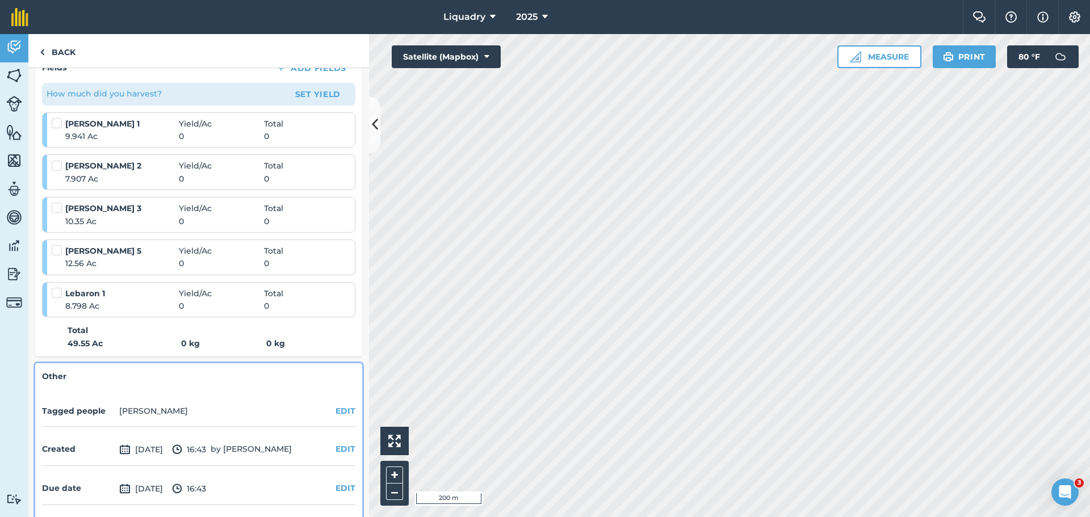
click at [58, 245] on label at bounding box center [59, 245] width 14 height 0
click at [58, 251] on input "checkbox" at bounding box center [55, 248] width 7 height 7
checkbox input "false"
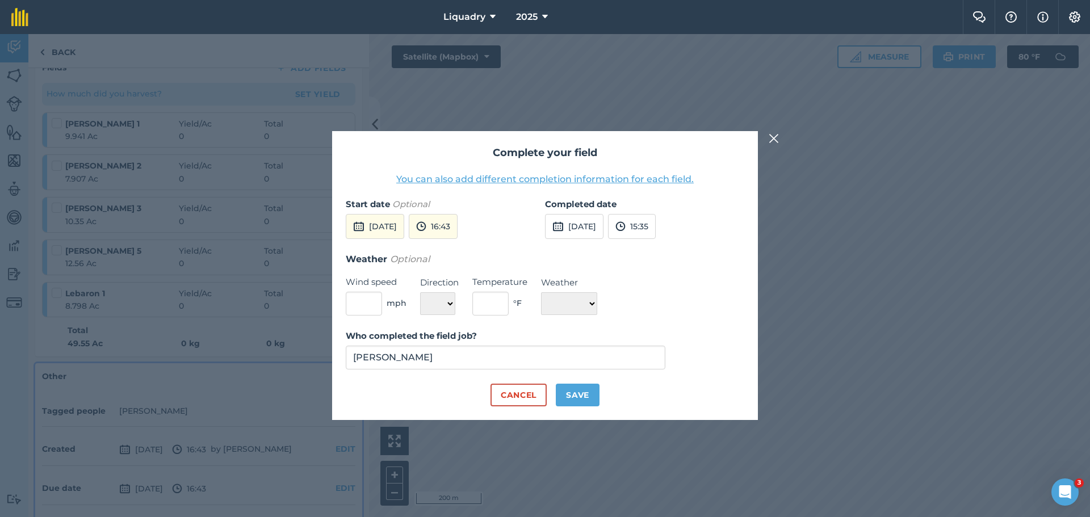
click at [775, 137] on img at bounding box center [774, 139] width 10 height 14
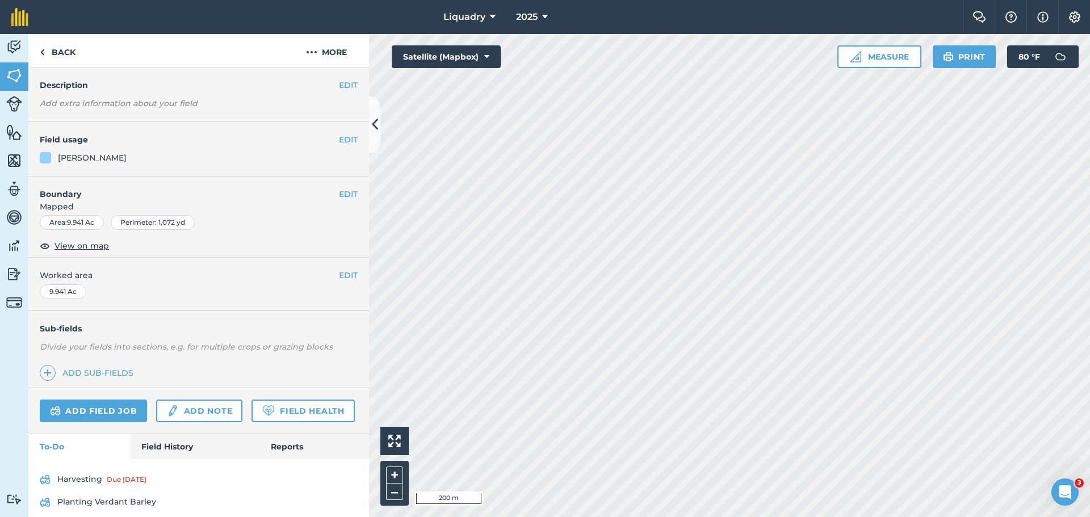
scroll to position [82, 0]
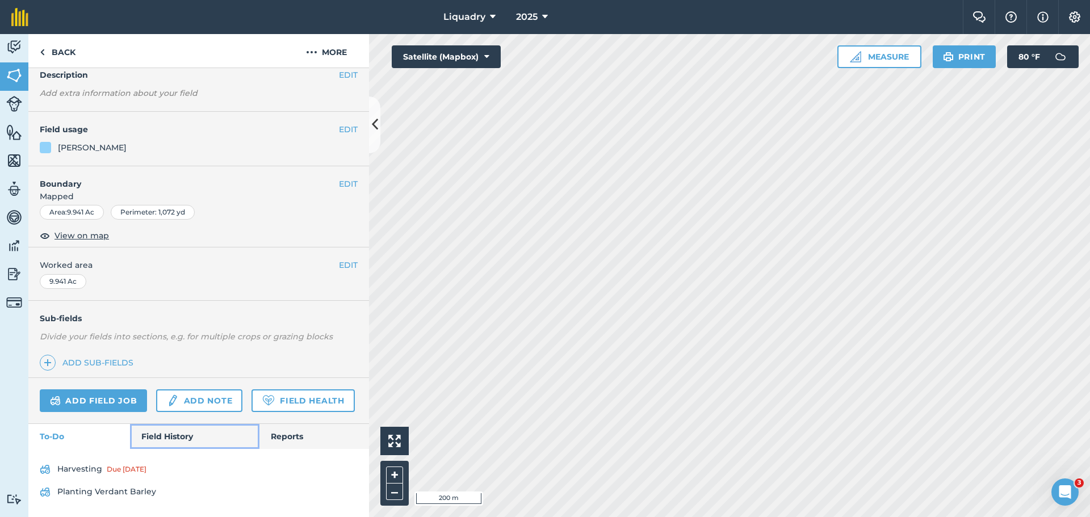
click at [177, 430] on link "Field History" at bounding box center [194, 436] width 129 height 25
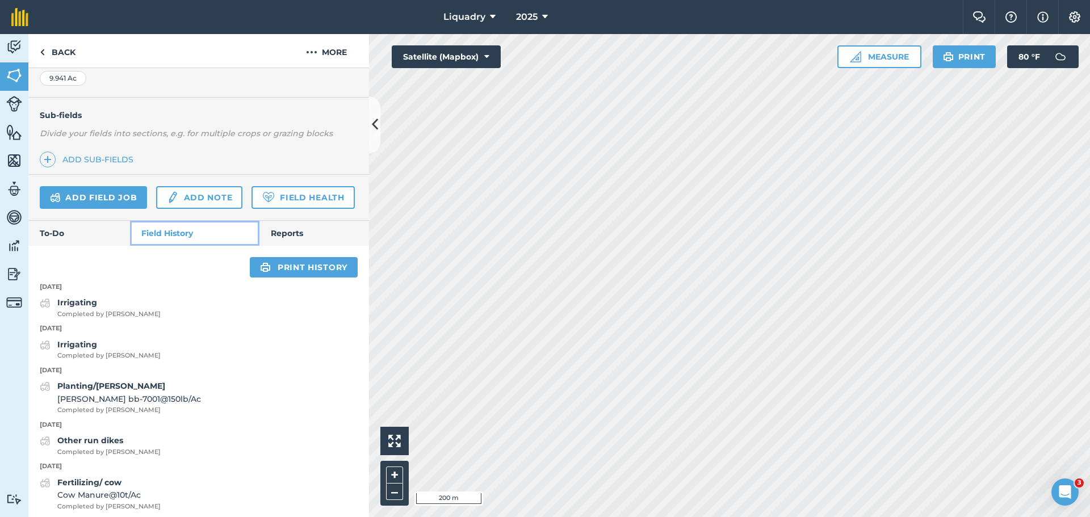
scroll to position [252, 0]
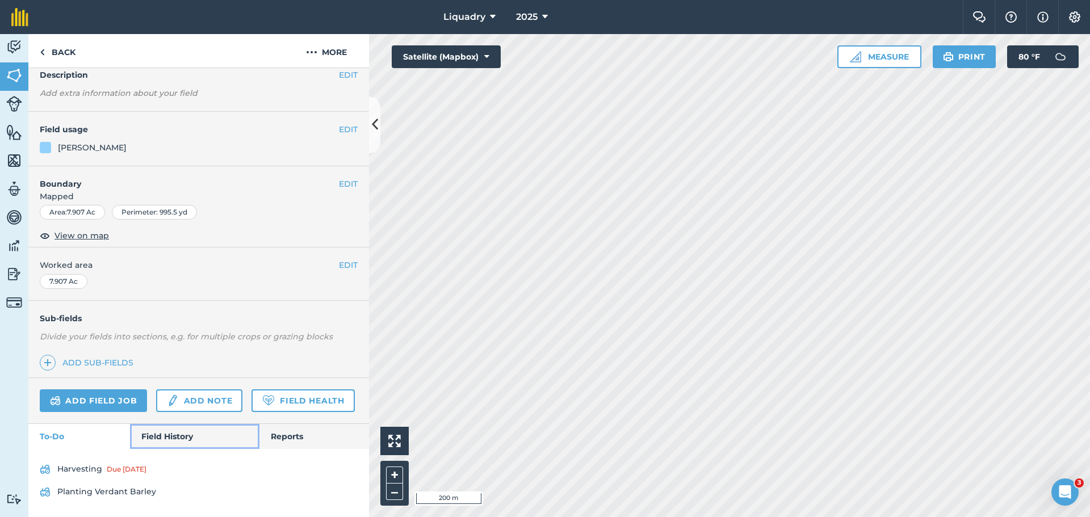
click at [165, 433] on link "Field History" at bounding box center [194, 436] width 129 height 25
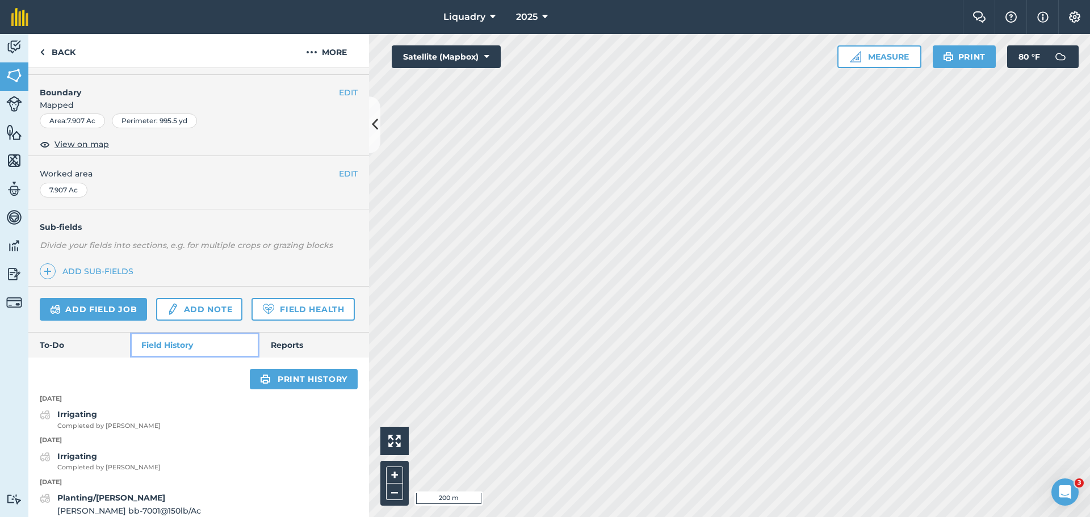
scroll to position [138, 0]
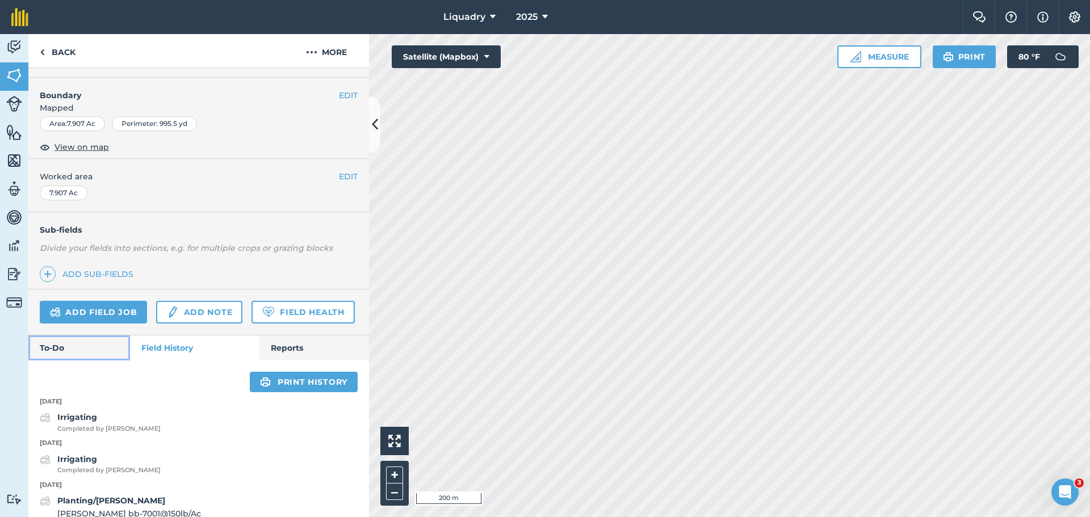
click at [91, 360] on link "To-Do" at bounding box center [79, 347] width 102 height 25
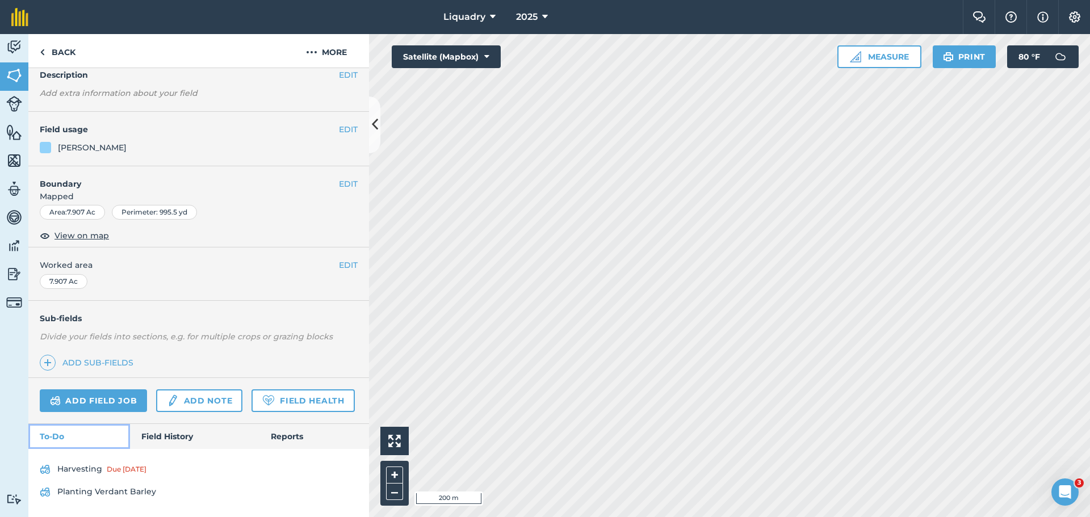
scroll to position [82, 0]
click at [138, 465] on div "Due [DATE]" at bounding box center [127, 469] width 40 height 9
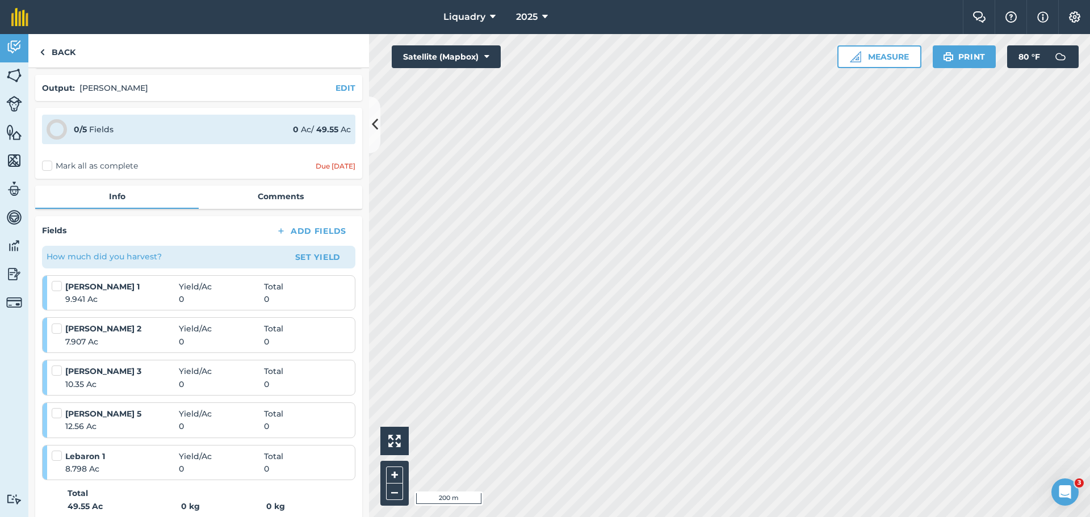
scroll to position [57, 0]
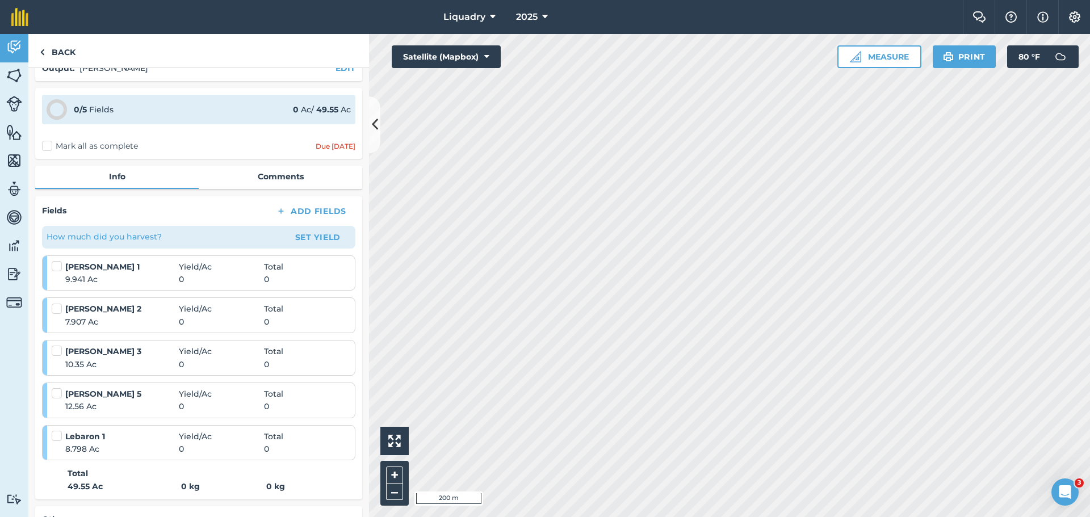
click at [49, 147] on label "Mark all as complete" at bounding box center [90, 146] width 96 height 12
click at [49, 197] on input "Mark all as complete" at bounding box center [45, 200] width 7 height 7
checkbox input "false"
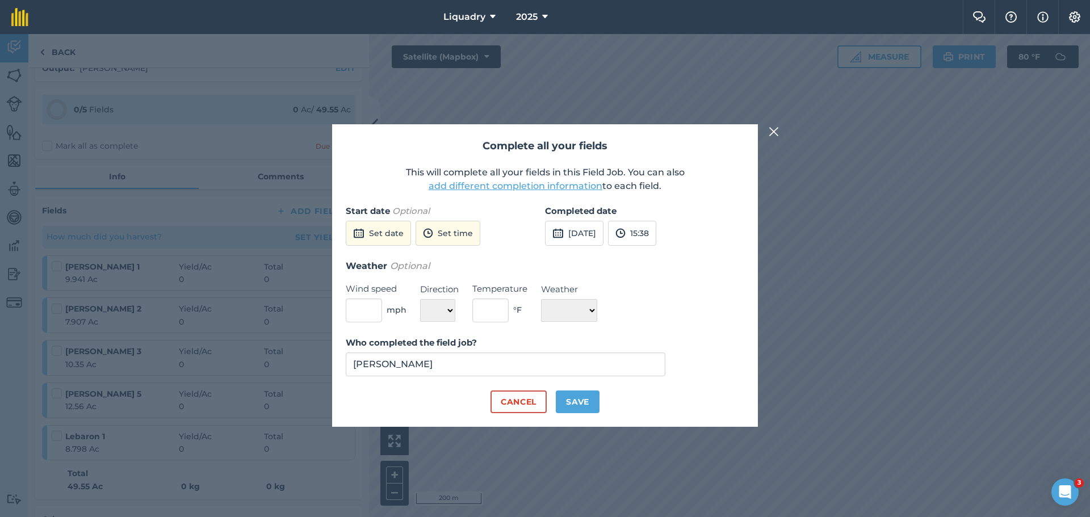
click at [492, 182] on button "add different completion information" at bounding box center [516, 186] width 174 height 14
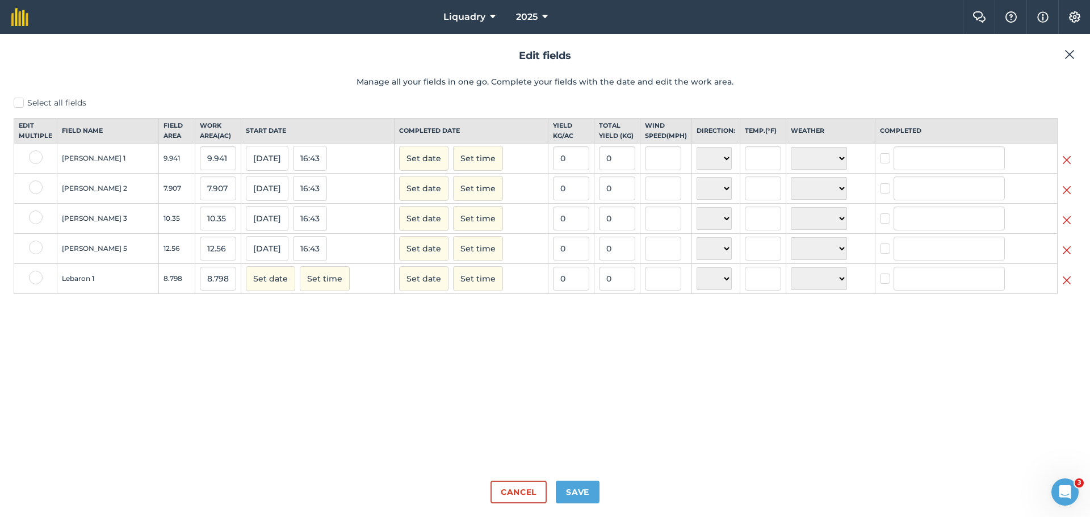
click at [880, 153] on label at bounding box center [887, 153] width 14 height 0
click at [880, 160] on input "checkbox" at bounding box center [883, 156] width 7 height 7
checkbox input "true"
click at [944, 170] on input "[PERSON_NAME]" at bounding box center [948, 158] width 111 height 24
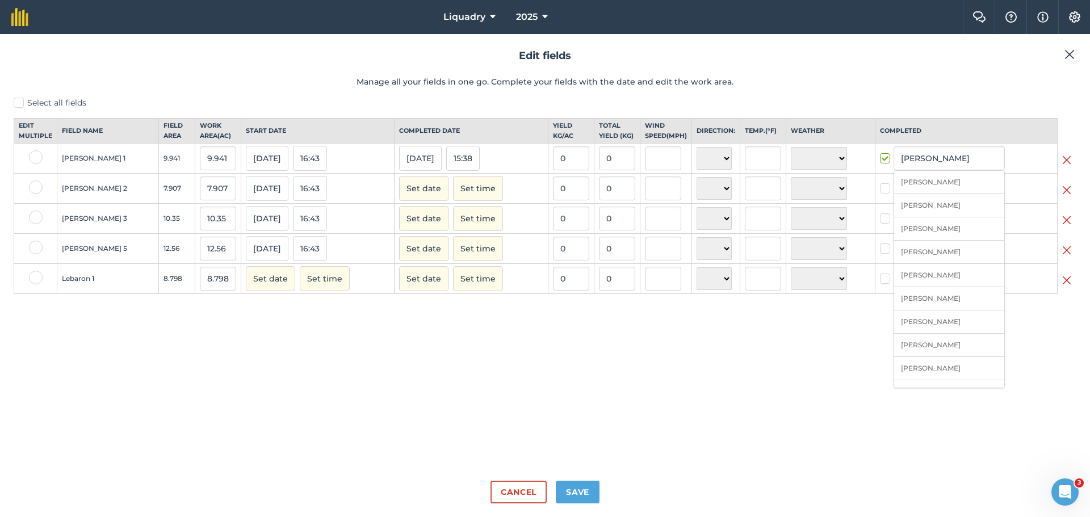
click at [928, 216] on li "[PERSON_NAME]" at bounding box center [949, 205] width 110 height 23
type input "[PERSON_NAME]"
click at [880, 183] on label at bounding box center [887, 183] width 14 height 0
click at [880, 190] on input "checkbox" at bounding box center [883, 186] width 7 height 7
checkbox input "true"
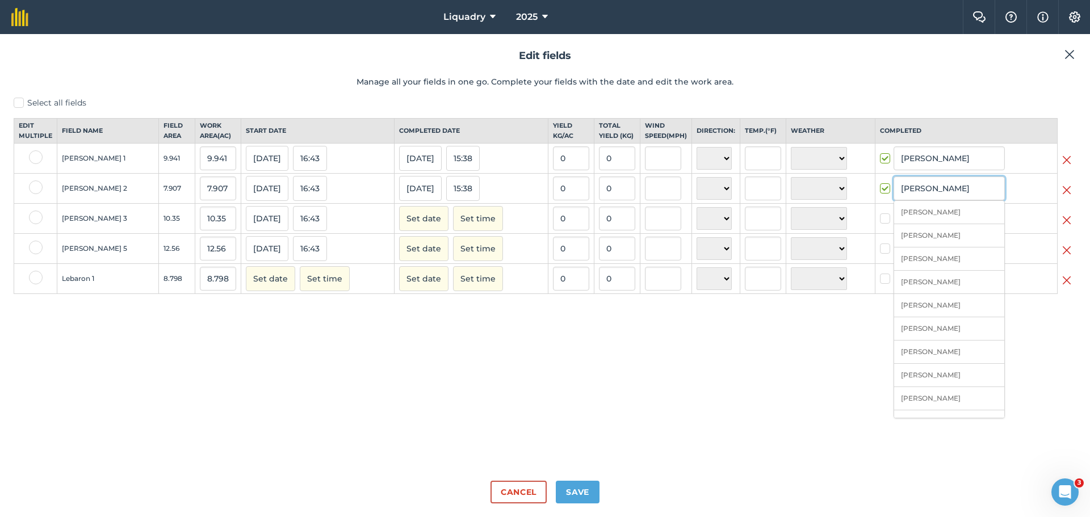
click at [958, 200] on input "[PERSON_NAME]" at bounding box center [948, 189] width 111 height 24
click at [922, 247] on li "[PERSON_NAME]" at bounding box center [949, 235] width 110 height 23
type input "[PERSON_NAME]"
click at [880, 213] on label at bounding box center [887, 213] width 14 height 0
click at [880, 220] on input "checkbox" at bounding box center [883, 216] width 7 height 7
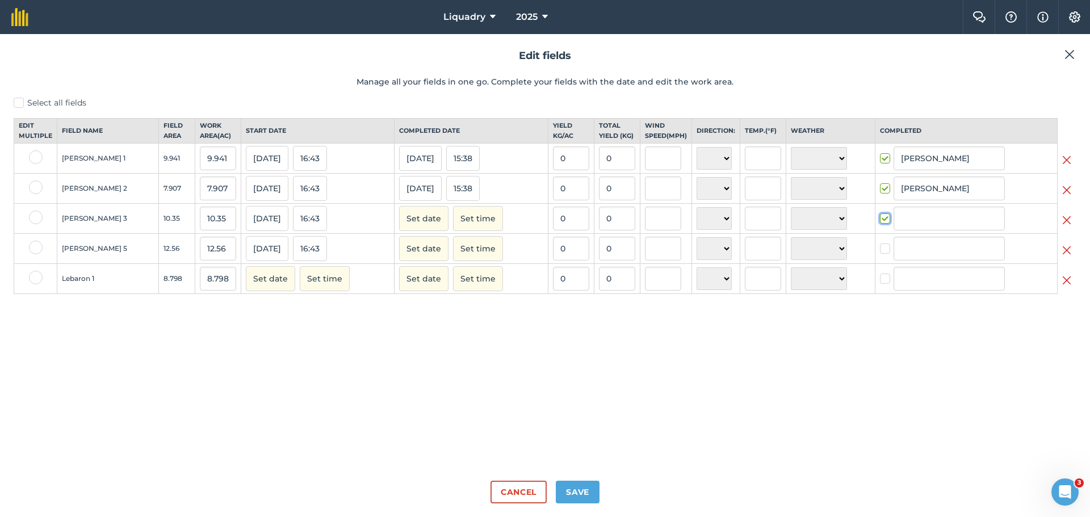
checkbox input "true"
click at [912, 228] on input "[PERSON_NAME]" at bounding box center [948, 219] width 111 height 24
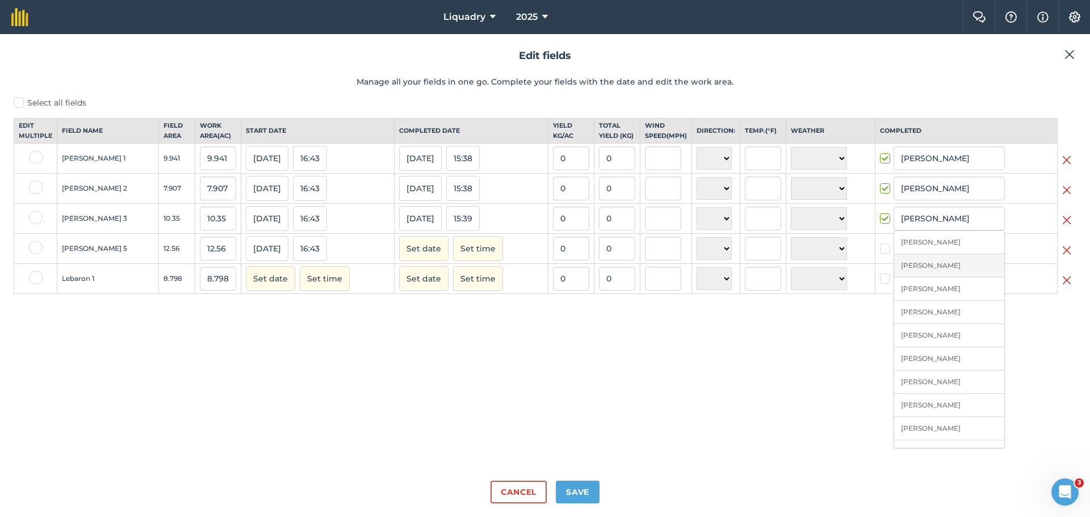
click at [909, 275] on li "[PERSON_NAME]" at bounding box center [949, 265] width 110 height 23
type input "[PERSON_NAME]"
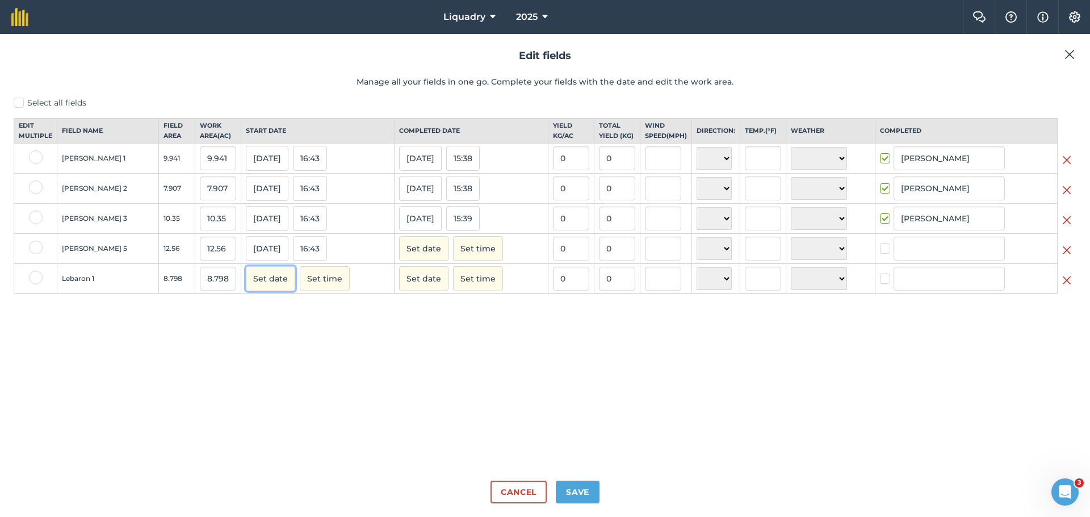
click at [246, 287] on button "Set date" at bounding box center [270, 278] width 49 height 25
click at [299, 363] on button "8" at bounding box center [312, 354] width 27 height 17
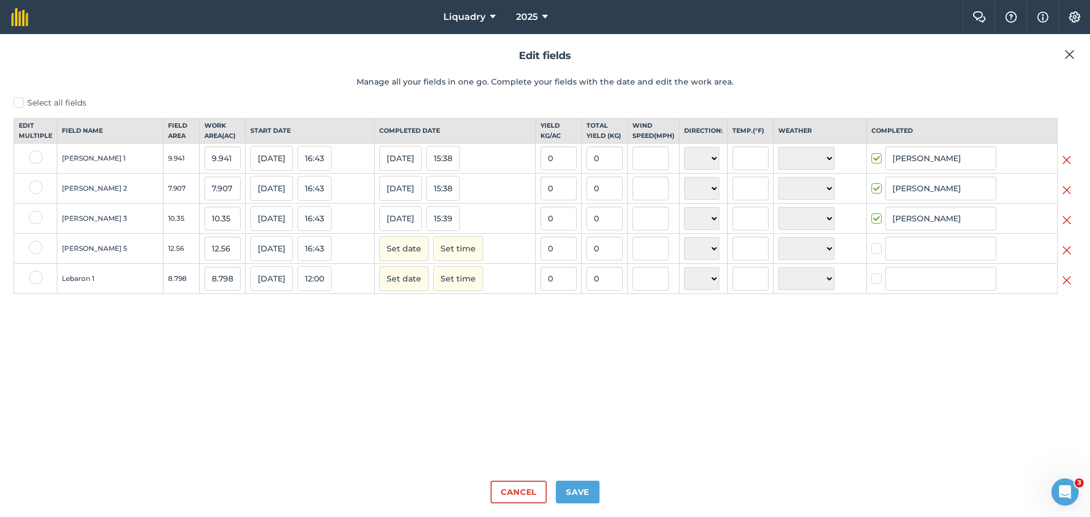
click at [871, 273] on label at bounding box center [878, 273] width 14 height 0
click at [871, 280] on input "checkbox" at bounding box center [874, 276] width 7 height 7
checkbox input "true"
click at [951, 290] on input "[PERSON_NAME]" at bounding box center [940, 279] width 111 height 24
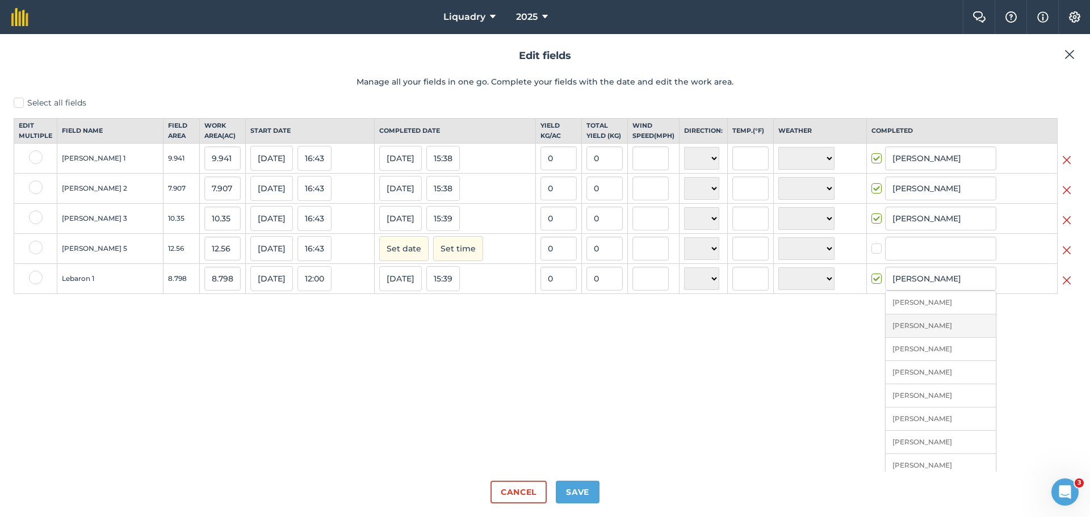
click at [905, 334] on li "[PERSON_NAME]" at bounding box center [940, 325] width 110 height 23
type input "[PERSON_NAME]"
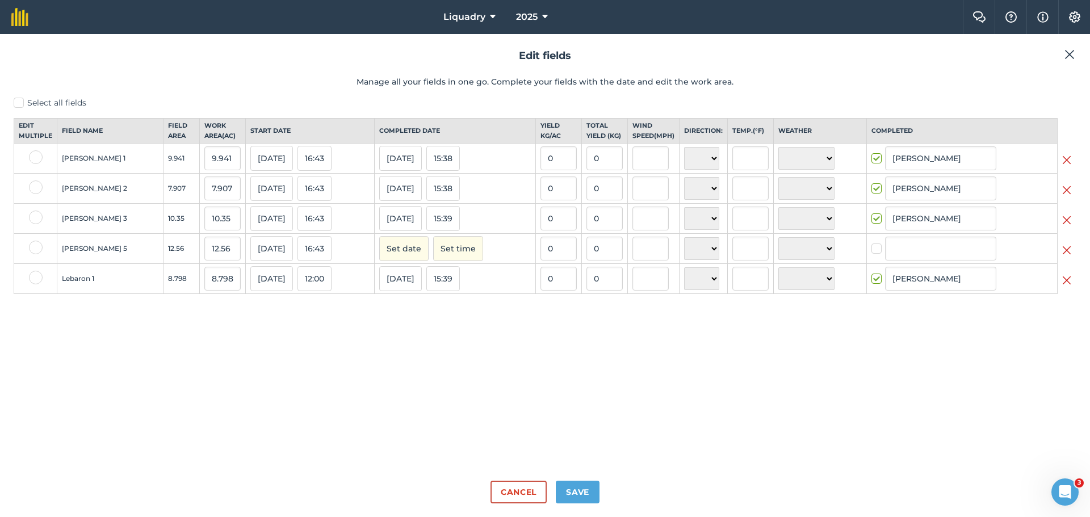
click at [1066, 257] on img at bounding box center [1066, 251] width 9 height 14
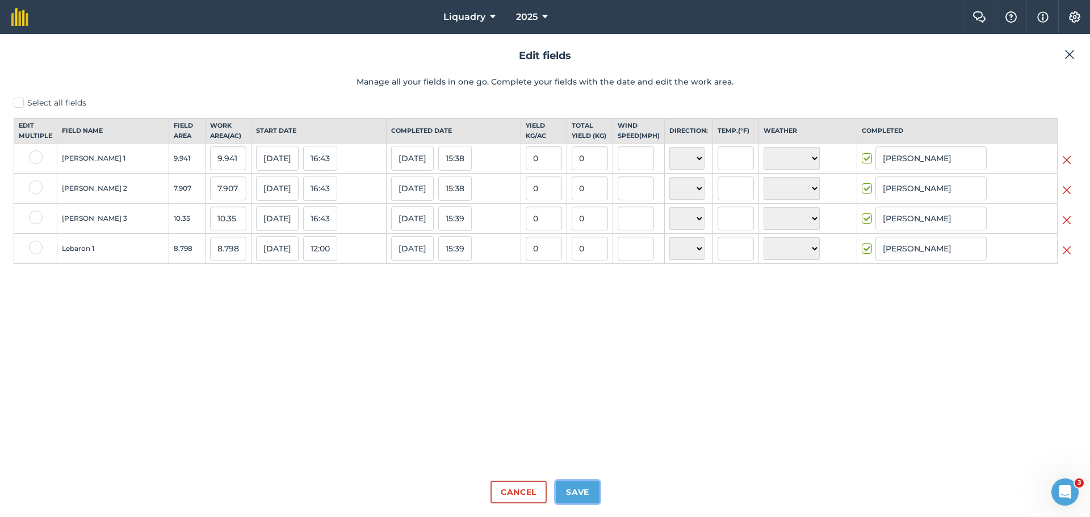
click at [574, 488] on button "Save" at bounding box center [578, 492] width 44 height 23
checkbox input "true"
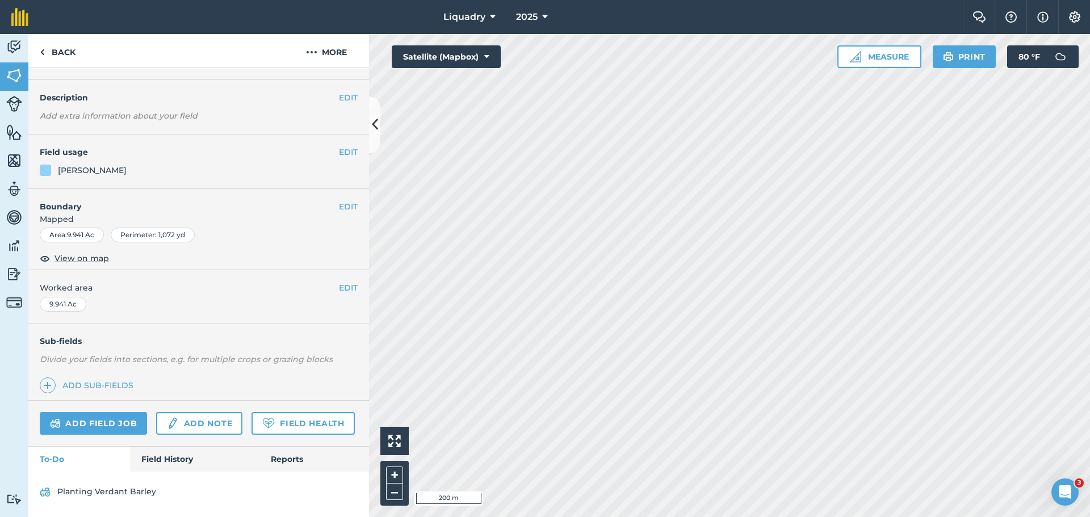
scroll to position [59, 0]
click at [165, 454] on link "Field History" at bounding box center [194, 459] width 129 height 25
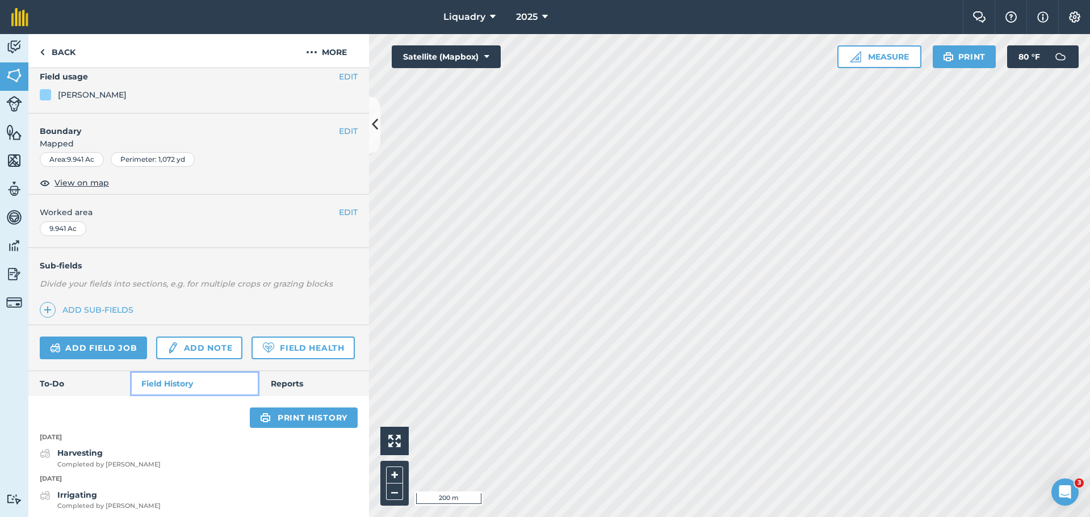
scroll to position [229, 0]
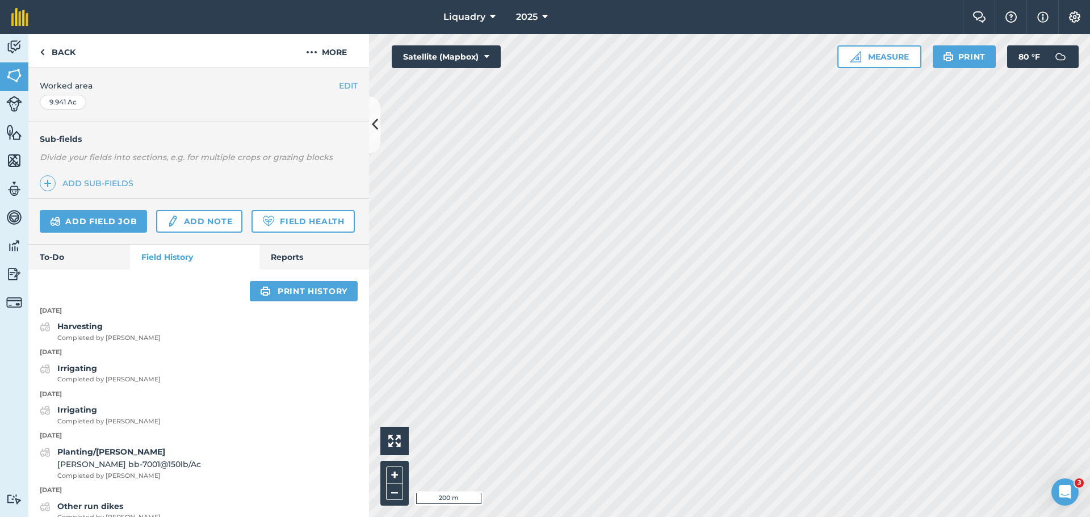
scroll to position [59, 0]
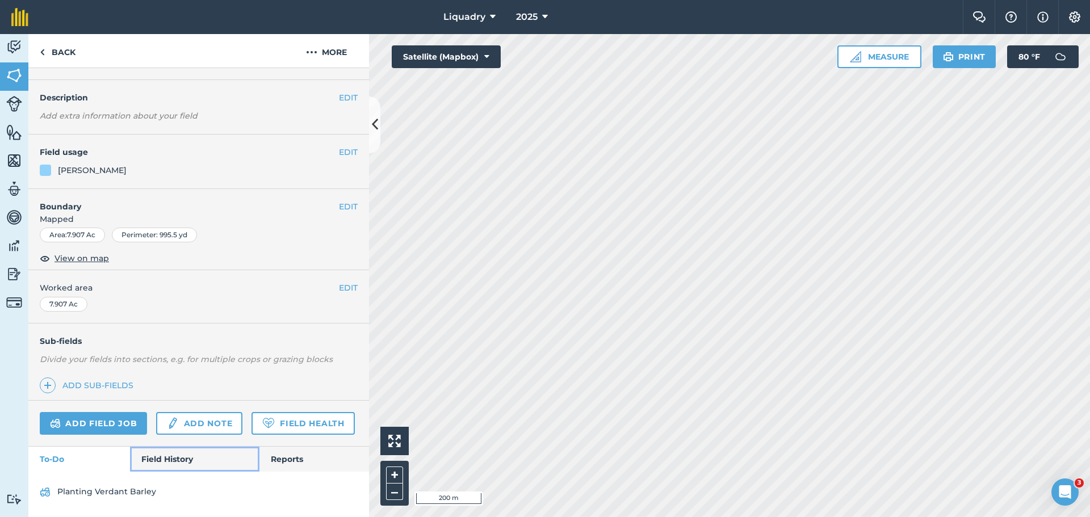
click at [182, 460] on link "Field History" at bounding box center [194, 459] width 129 height 25
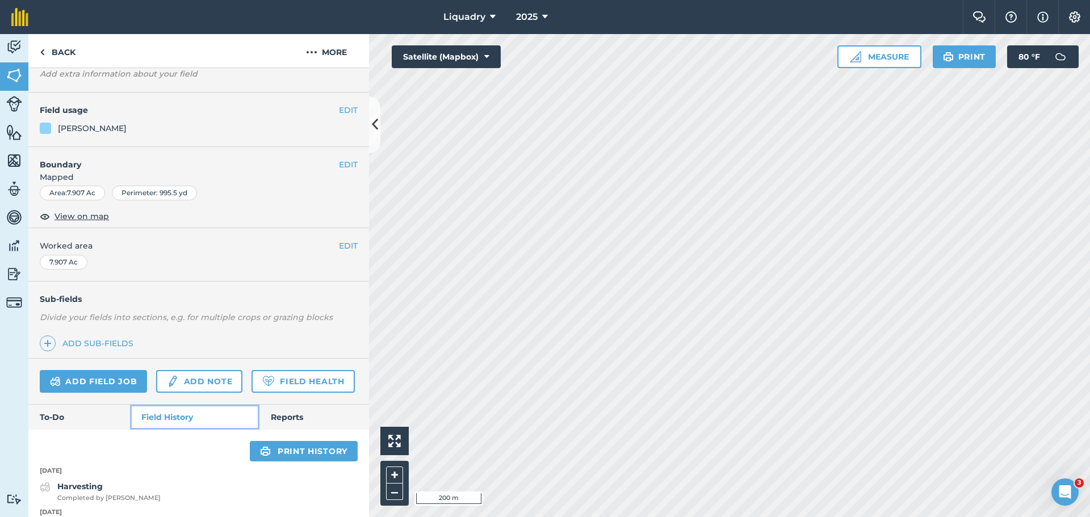
scroll to position [59, 0]
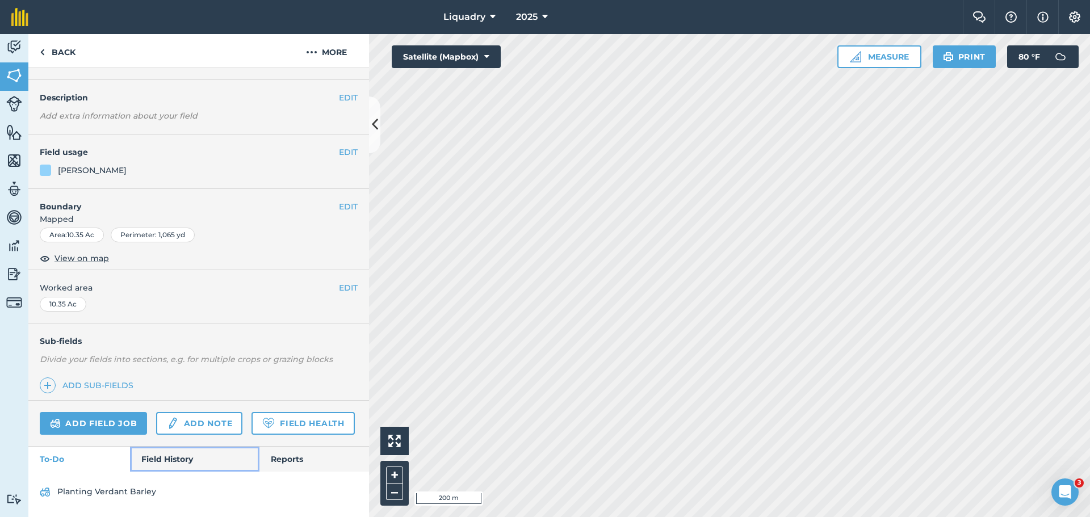
click at [157, 458] on link "Field History" at bounding box center [194, 459] width 129 height 25
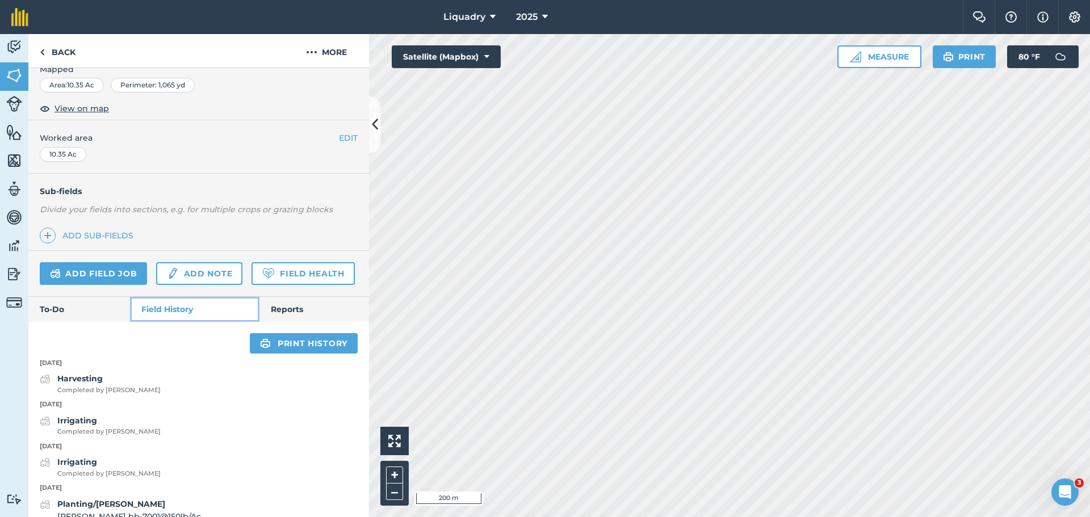
scroll to position [173, 0]
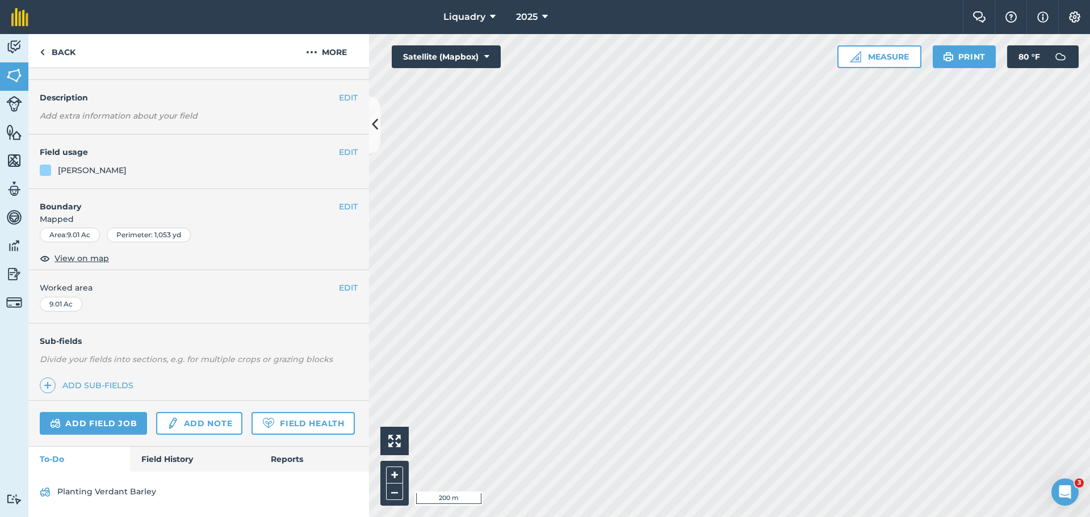
scroll to position [59, 0]
click at [178, 462] on link "Field History" at bounding box center [194, 459] width 129 height 25
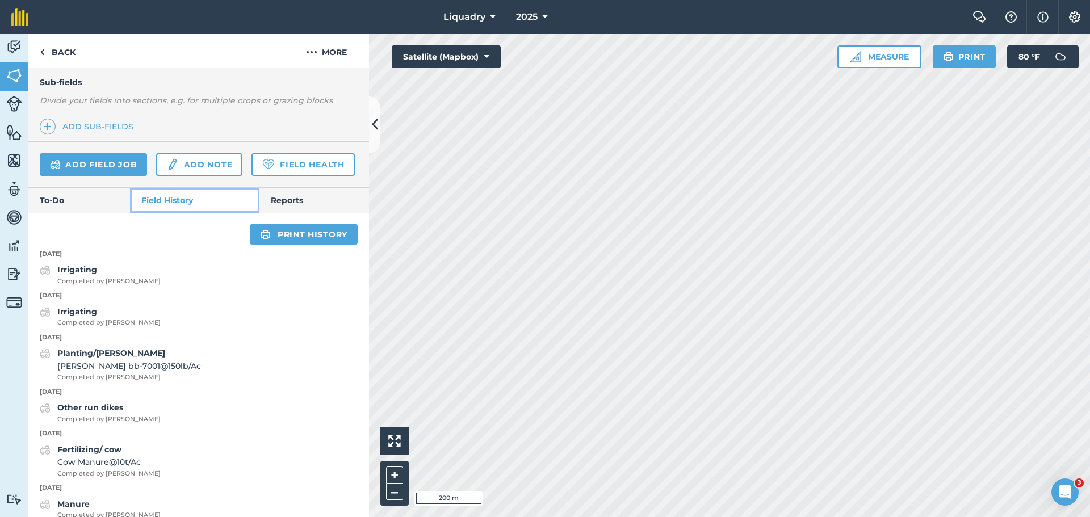
scroll to position [2, 0]
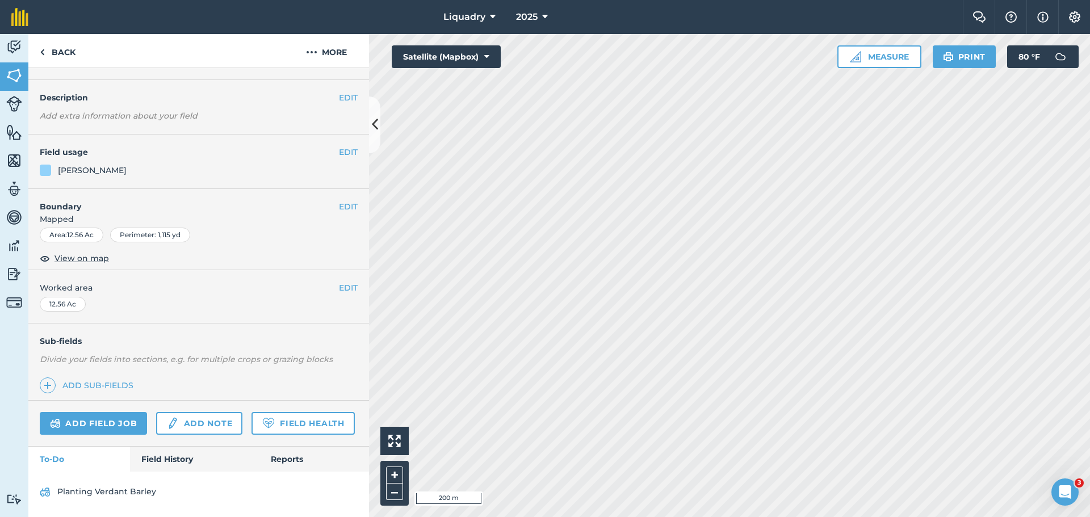
scroll to position [59, 0]
click at [159, 452] on link "Field History" at bounding box center [194, 459] width 129 height 25
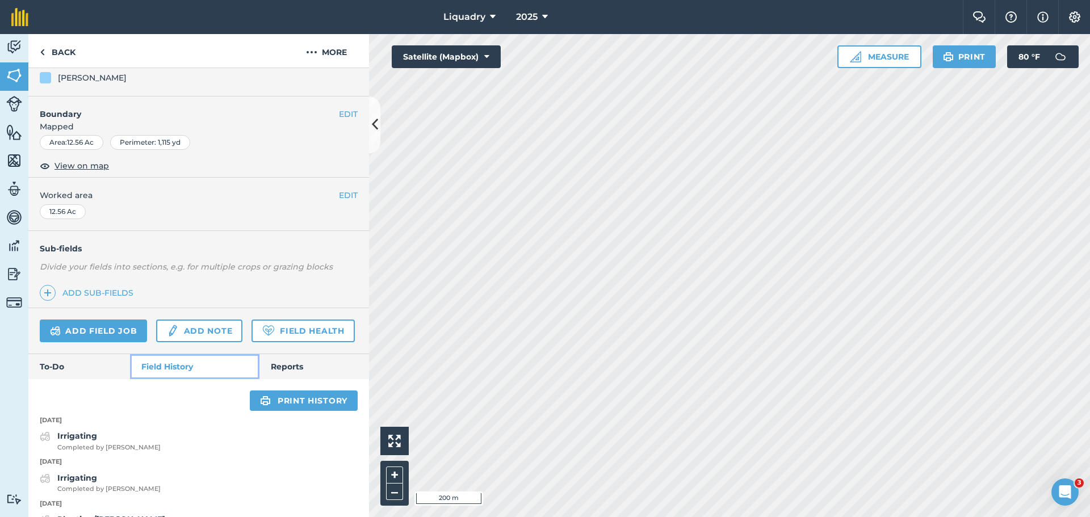
scroll to position [116, 0]
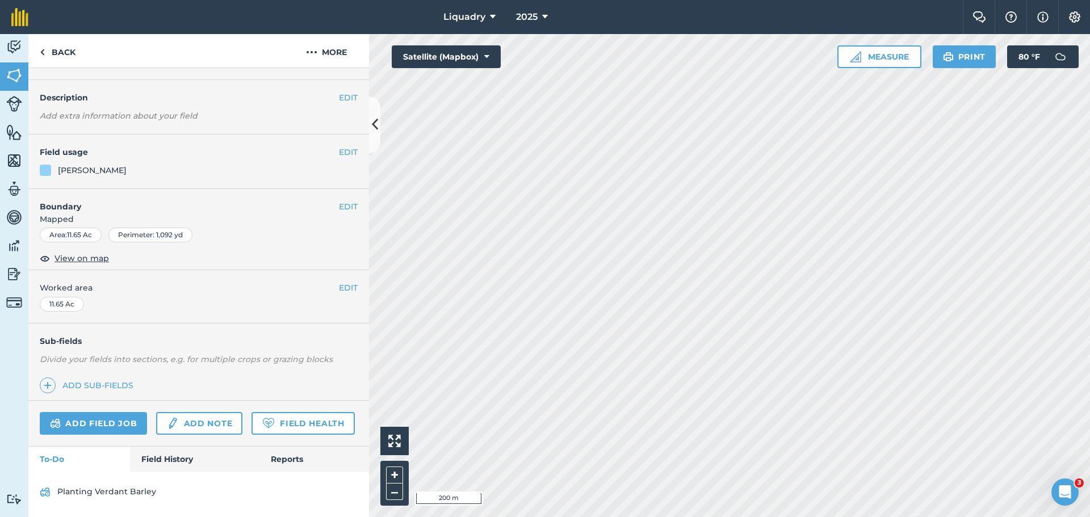
scroll to position [59, 0]
click at [140, 454] on link "Field History" at bounding box center [194, 459] width 129 height 25
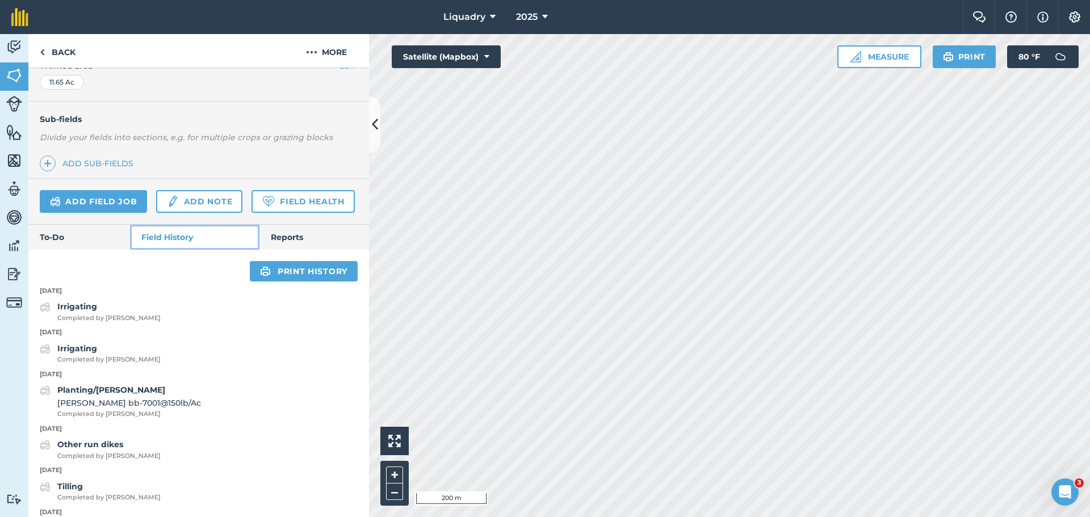
scroll to position [229, 0]
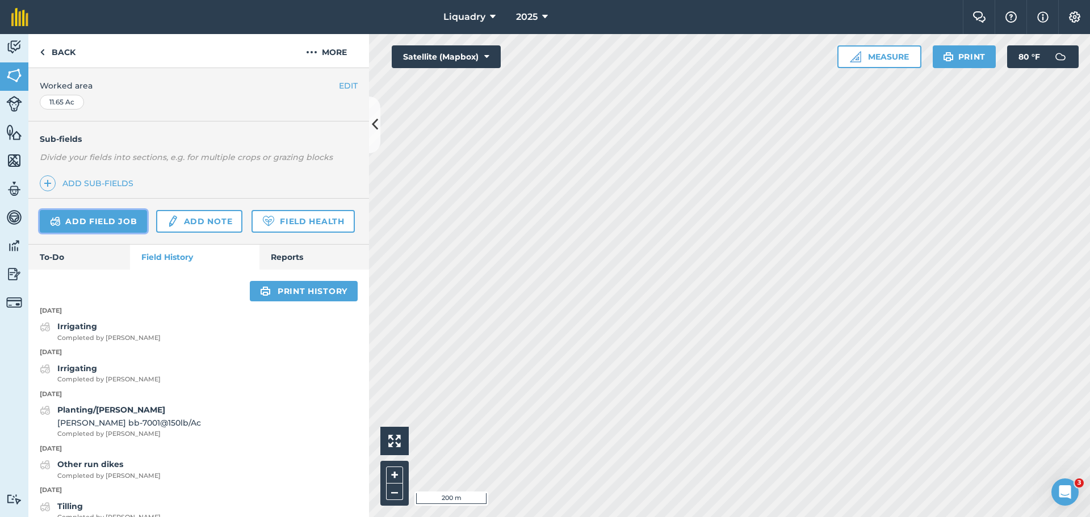
click at [85, 214] on link "Add field job" at bounding box center [93, 221] width 107 height 23
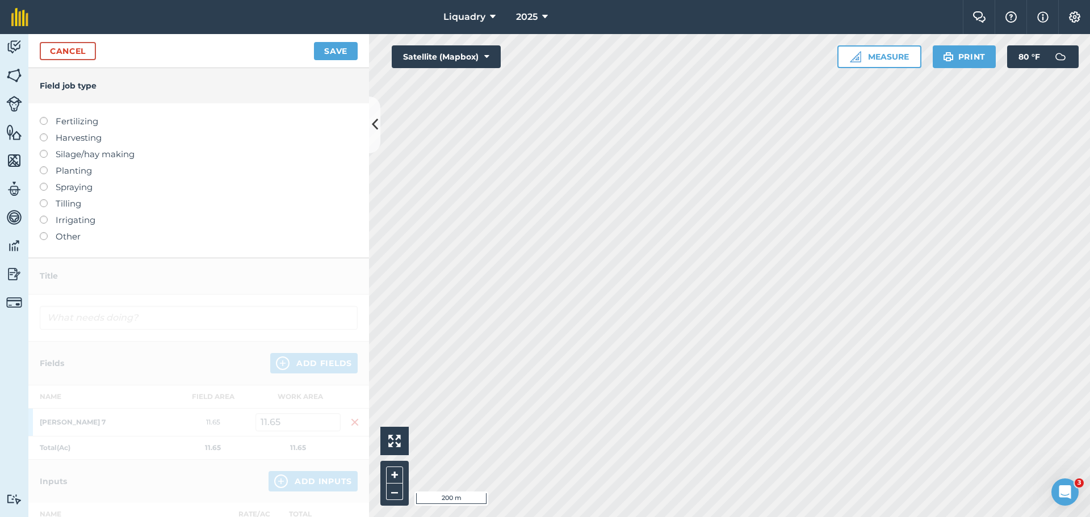
click at [67, 139] on label "Harvesting" at bounding box center [199, 138] width 318 height 14
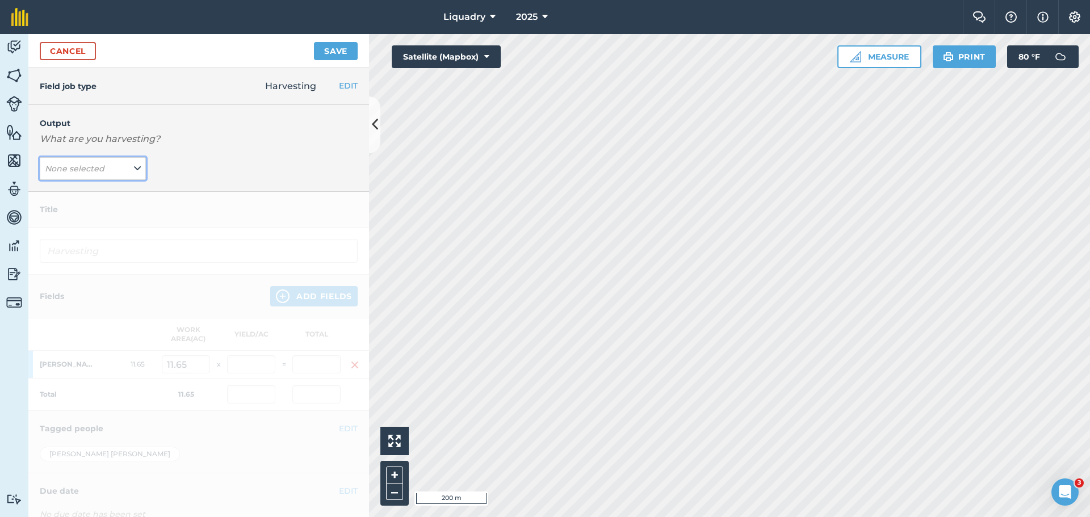
click at [87, 166] on em "None selected" at bounding box center [75, 168] width 60 height 10
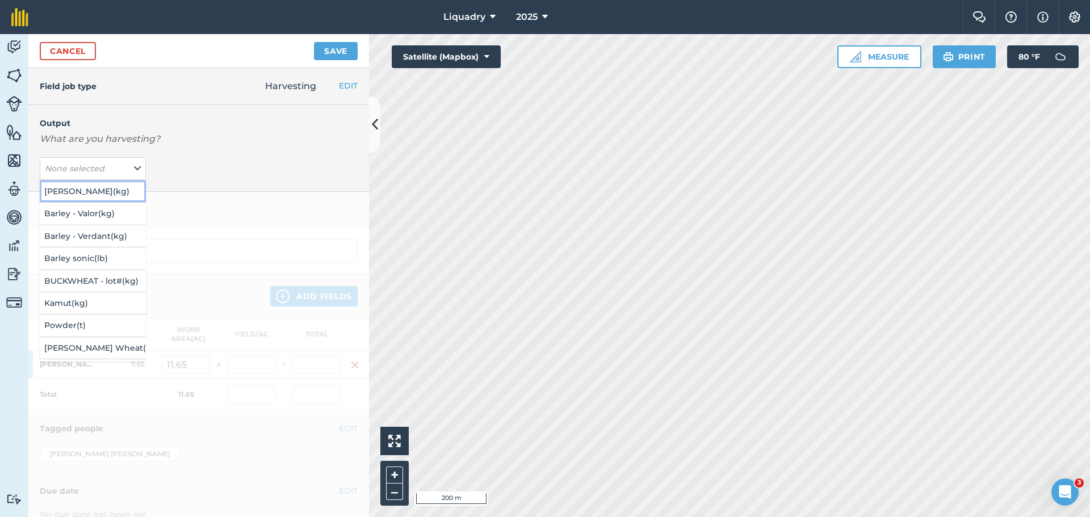
click at [65, 189] on button "[PERSON_NAME] ( kg )" at bounding box center [93, 192] width 106 height 22
type input "Harvesting [PERSON_NAME][GEOGRAPHIC_DATA]"
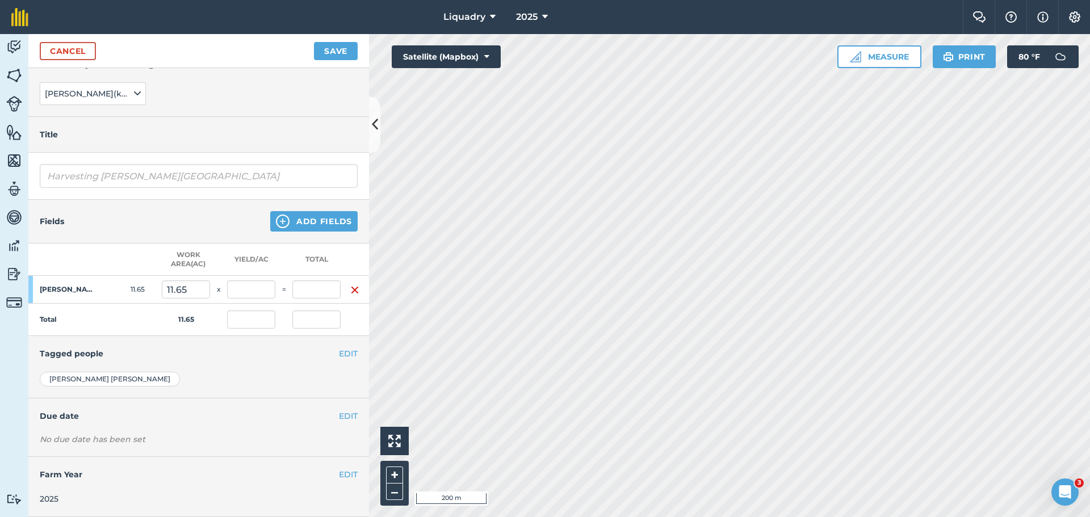
scroll to position [83, 0]
click at [339, 410] on button "EDIT" at bounding box center [348, 416] width 19 height 12
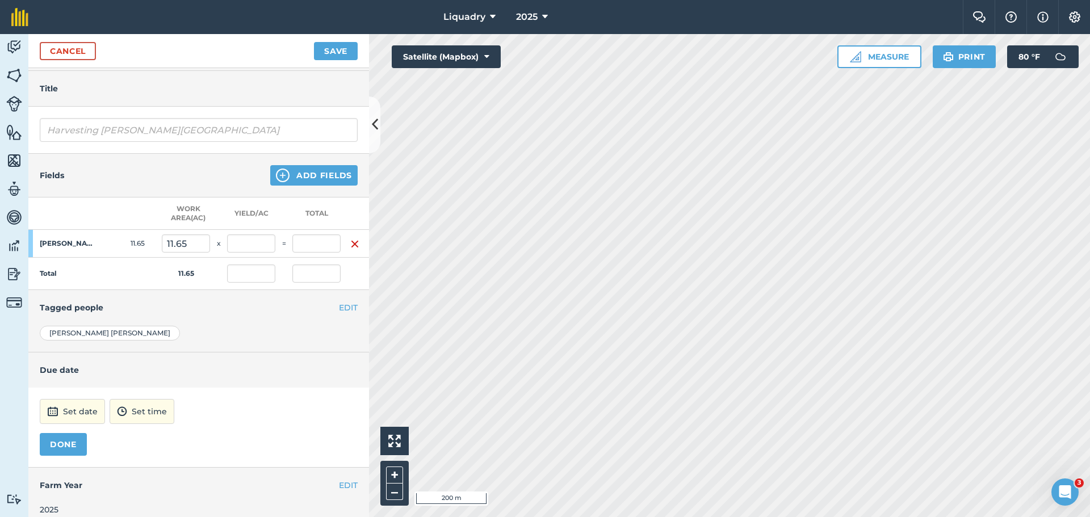
scroll to position [140, 0]
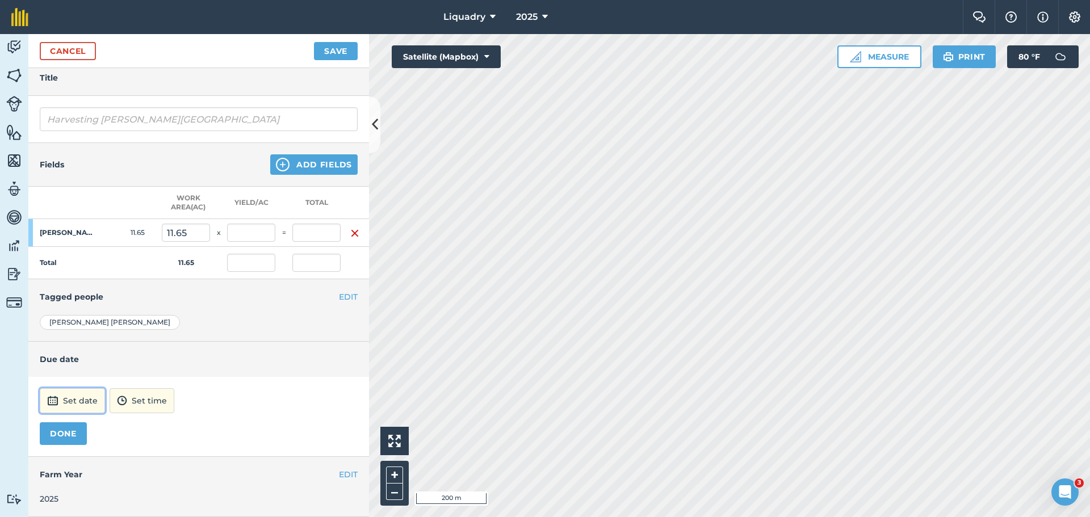
click at [73, 395] on button "Set date" at bounding box center [72, 400] width 65 height 25
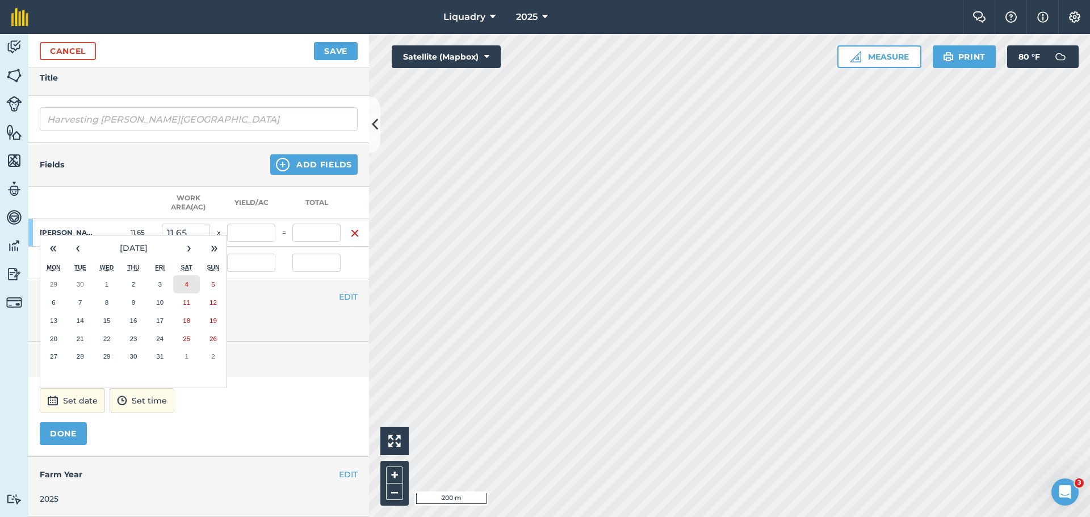
click at [183, 277] on button "4" at bounding box center [186, 284] width 27 height 18
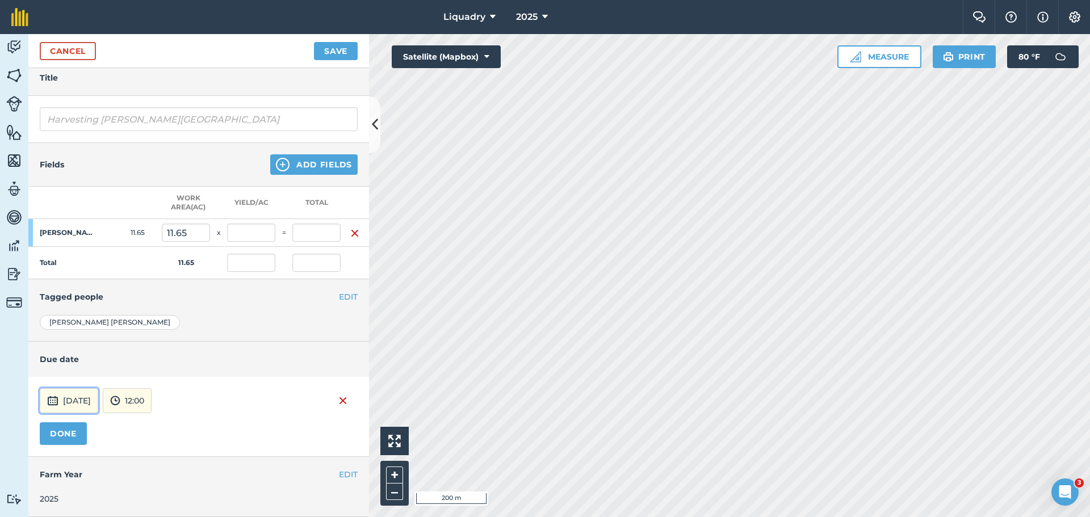
click at [89, 394] on button "[DATE]" at bounding box center [69, 400] width 58 height 25
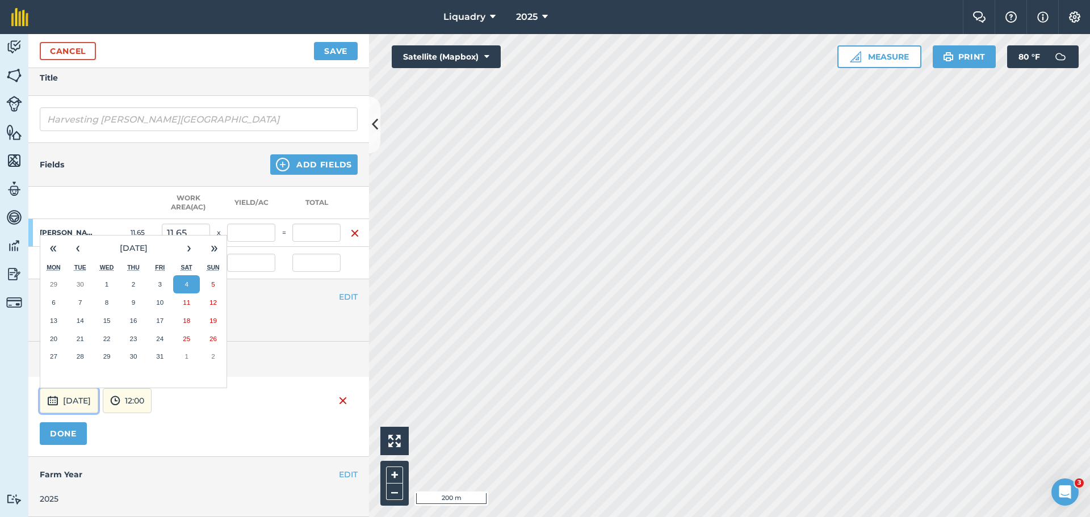
click at [89, 394] on button "[DATE]" at bounding box center [69, 400] width 58 height 25
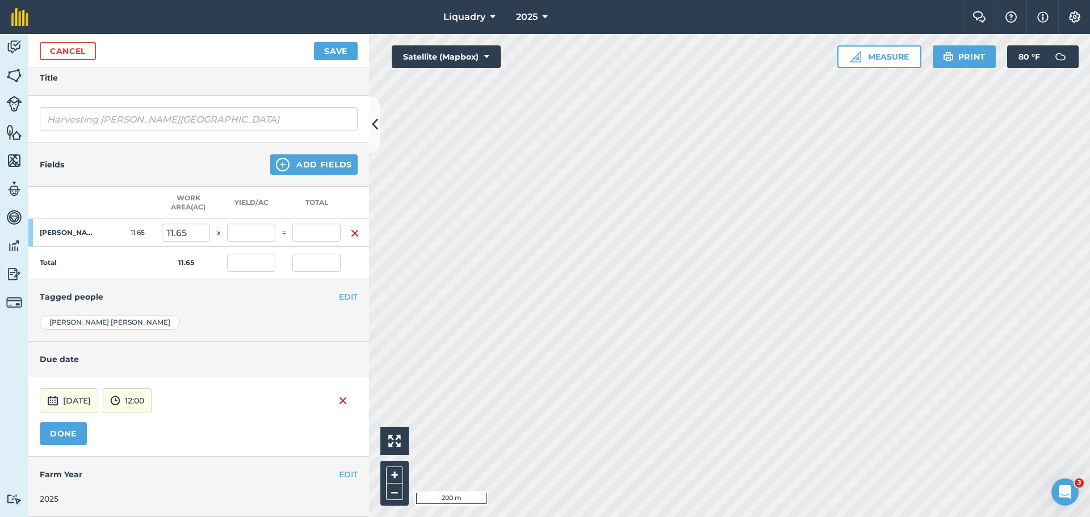
click at [92, 316] on div "[PERSON_NAME]" at bounding box center [110, 322] width 140 height 15
click at [62, 422] on button "DONE" at bounding box center [63, 433] width 47 height 23
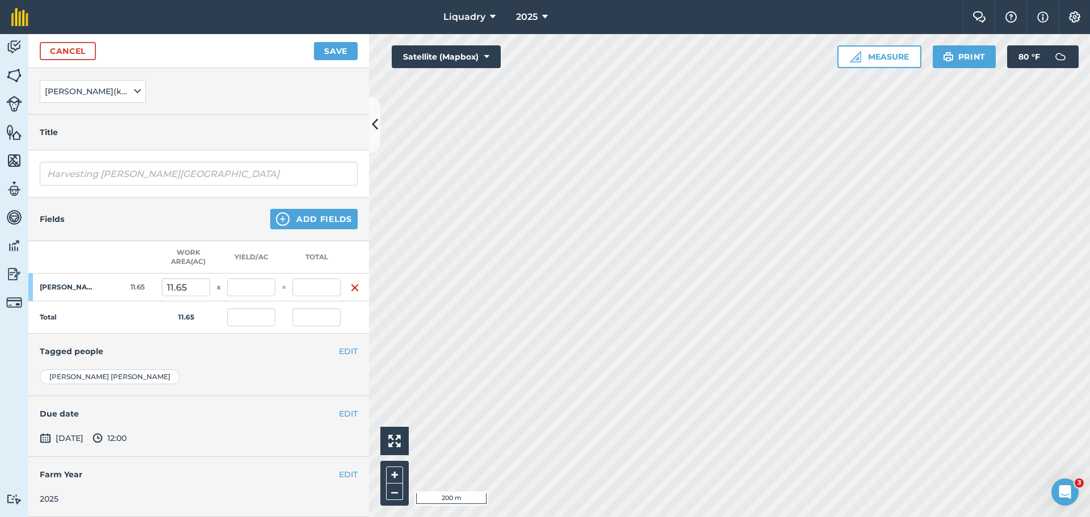
scroll to position [86, 0]
click at [337, 48] on button "Save" at bounding box center [336, 51] width 44 height 18
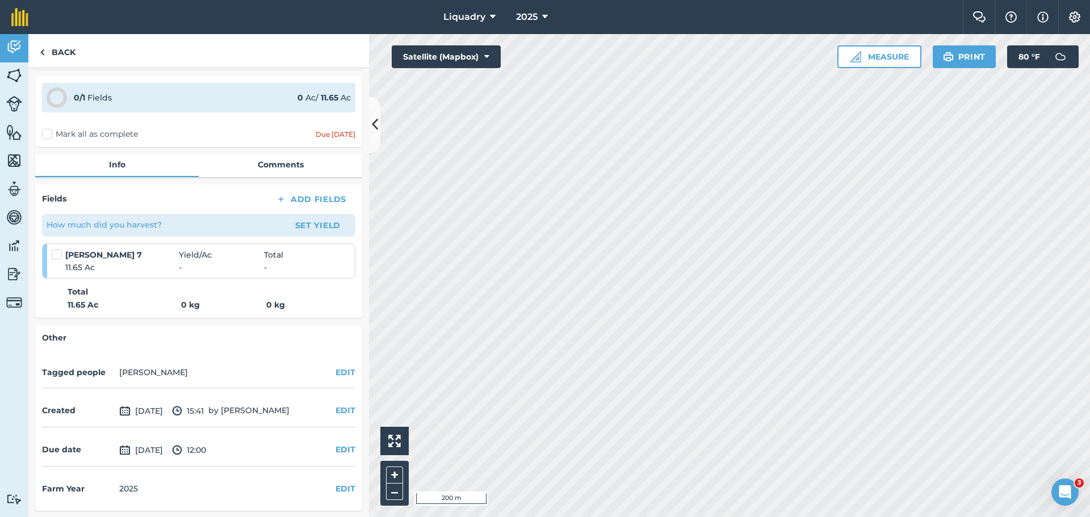
scroll to position [69, 0]
click at [46, 131] on label "Mark all as complete" at bounding box center [90, 134] width 96 height 12
click at [46, 197] on input "Mark all as complete" at bounding box center [45, 200] width 7 height 7
checkbox input "false"
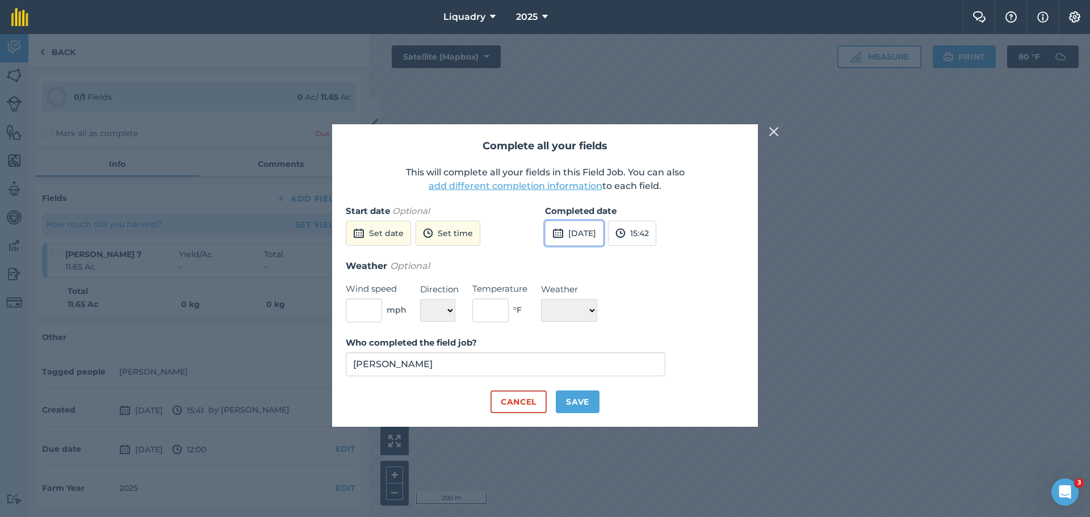
click at [581, 233] on button "[DATE]" at bounding box center [574, 233] width 58 height 25
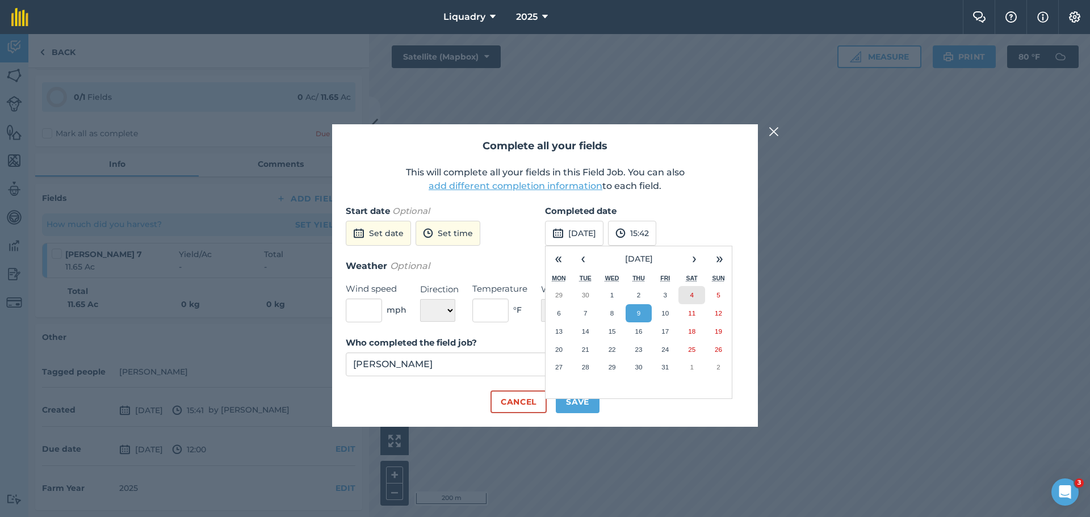
click at [696, 289] on button "4" at bounding box center [691, 295] width 27 height 18
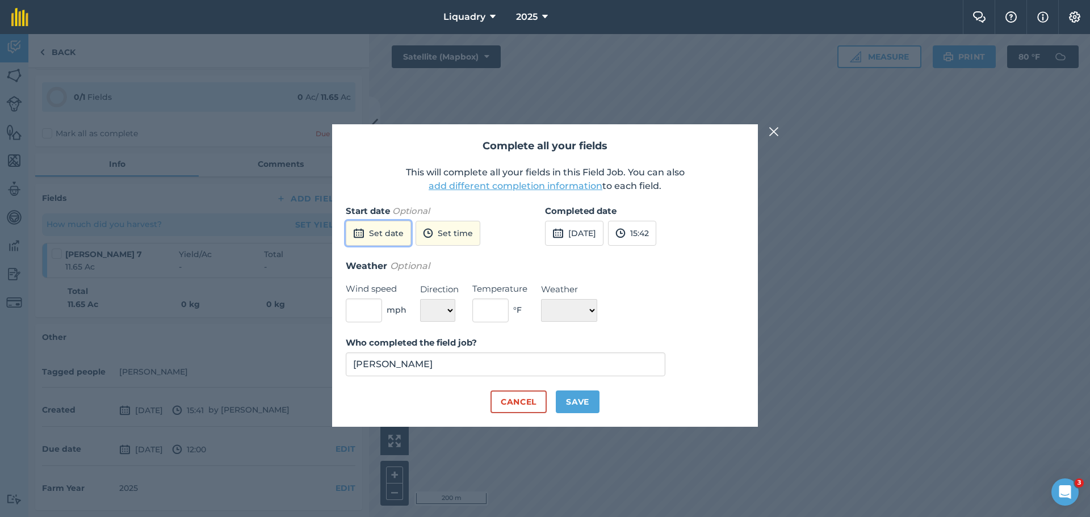
click at [372, 224] on button "Set date" at bounding box center [378, 233] width 65 height 25
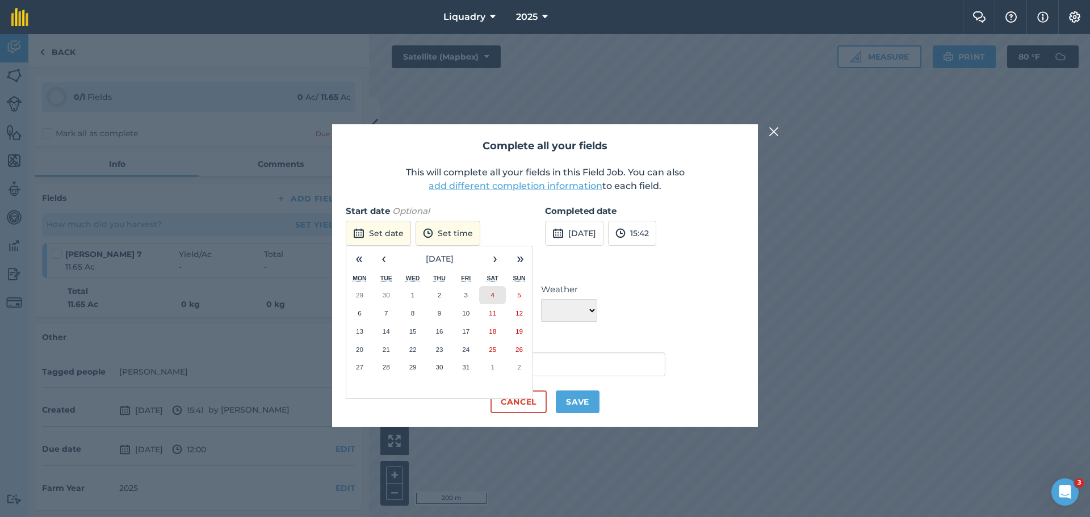
click at [492, 289] on button "4" at bounding box center [492, 295] width 27 height 18
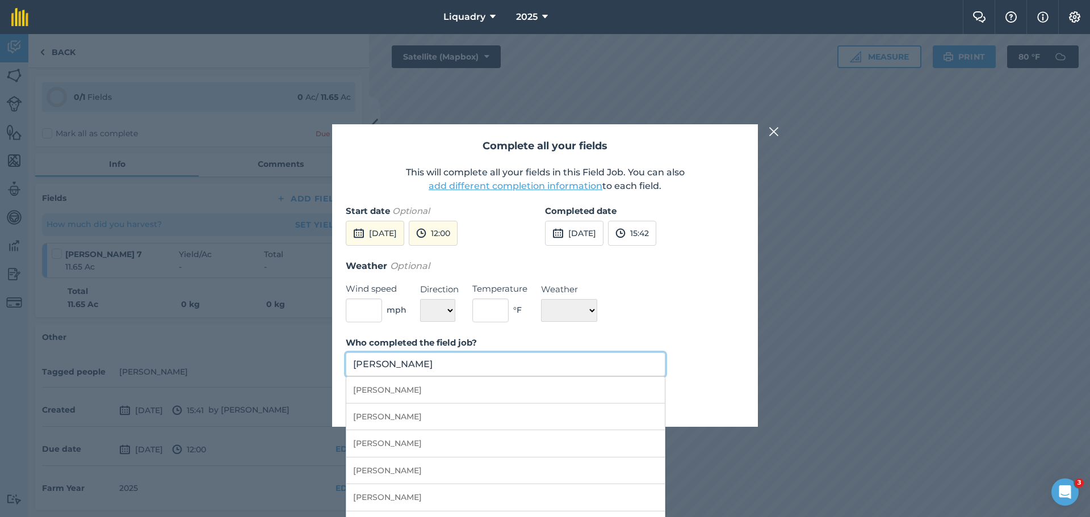
click at [435, 358] on input "[PERSON_NAME]" at bounding box center [506, 364] width 320 height 24
click at [391, 408] on li "[PERSON_NAME]" at bounding box center [505, 417] width 318 height 27
type input "[PERSON_NAME]"
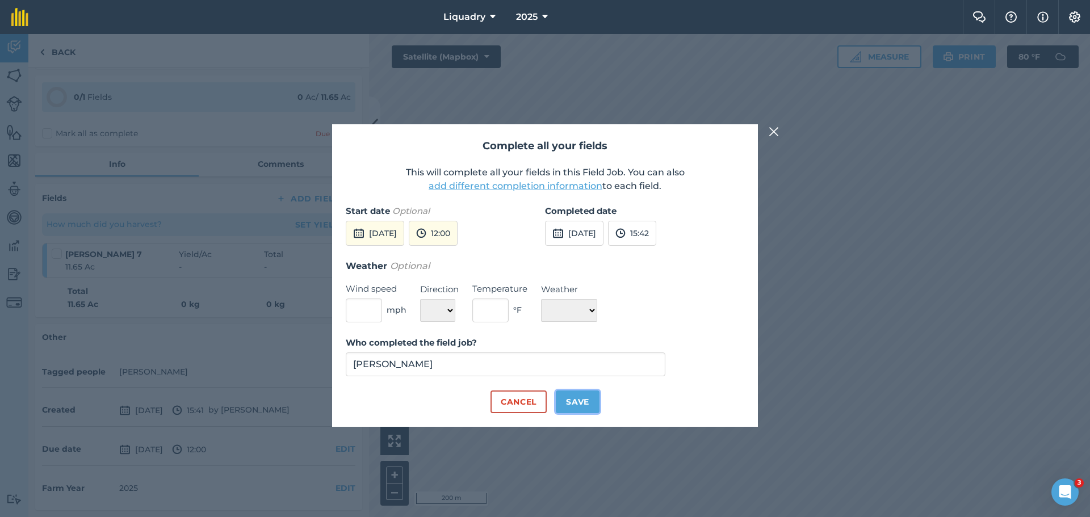
click at [580, 399] on button "Save" at bounding box center [578, 402] width 44 height 23
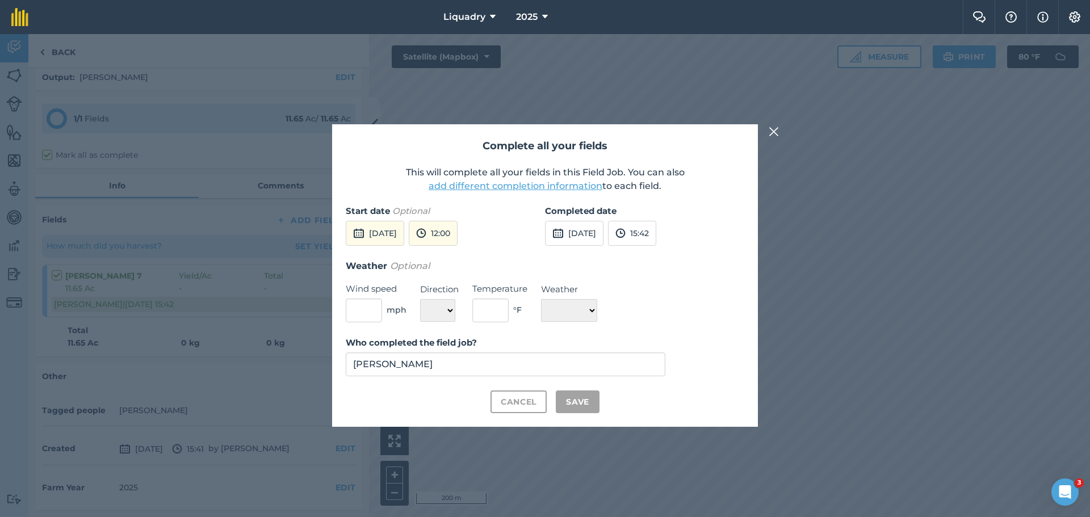
checkbox input "true"
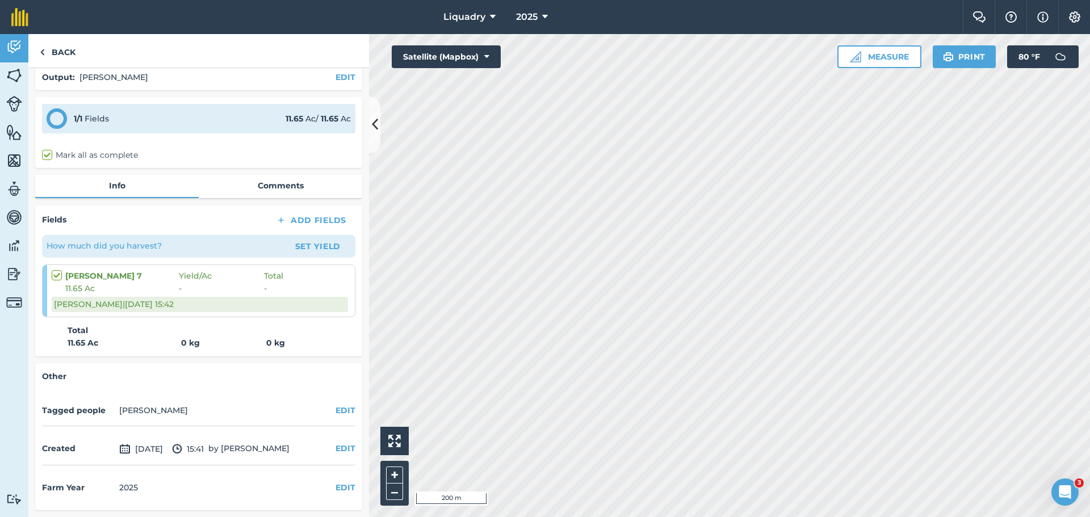
scroll to position [0, 0]
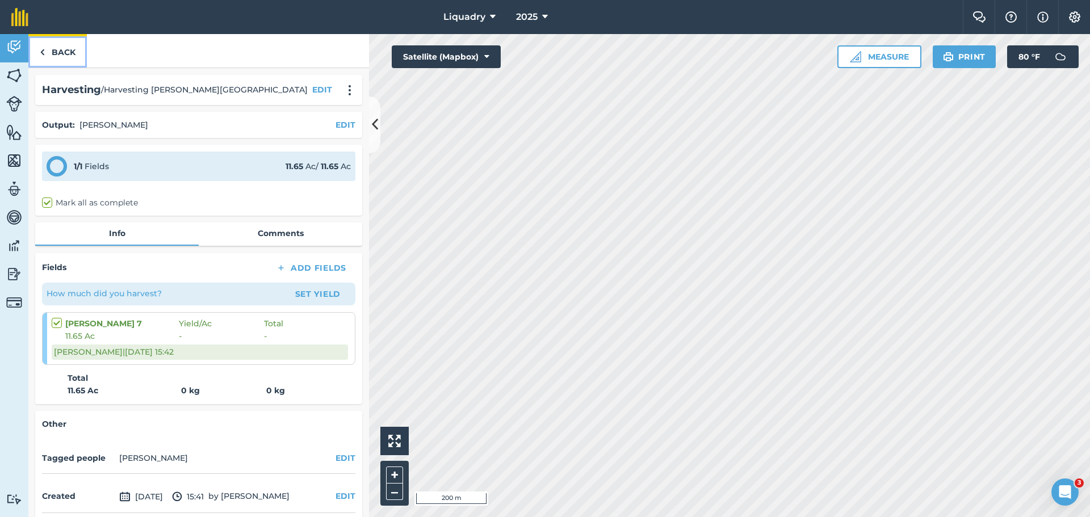
click at [60, 52] on link "Back" at bounding box center [57, 50] width 58 height 33
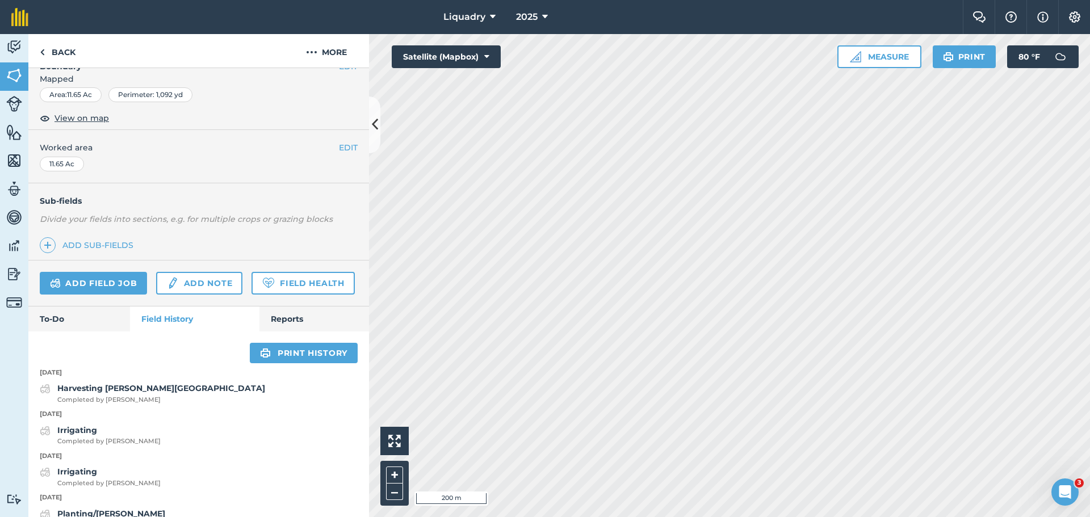
scroll to position [227, 0]
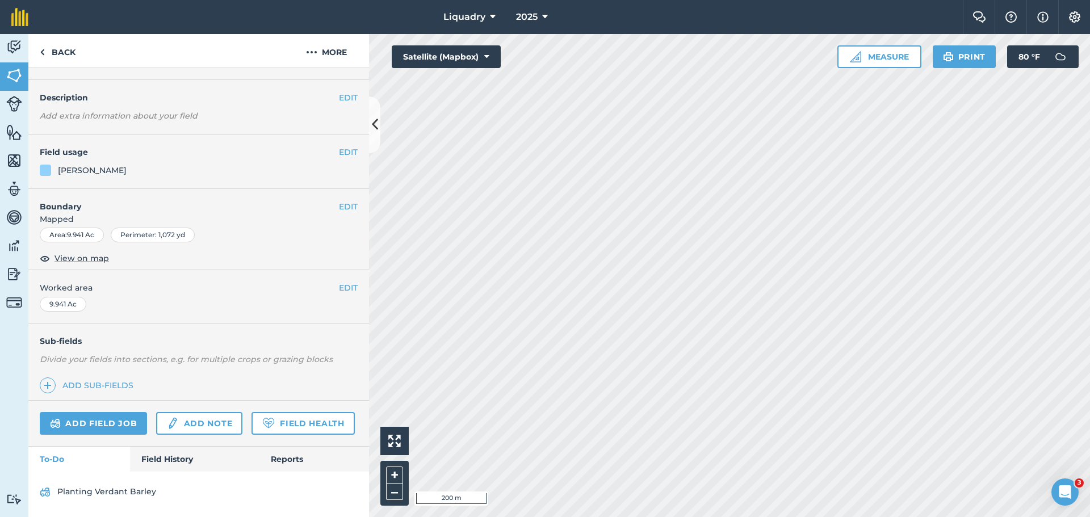
scroll to position [59, 0]
click at [151, 454] on link "Field History" at bounding box center [194, 459] width 129 height 25
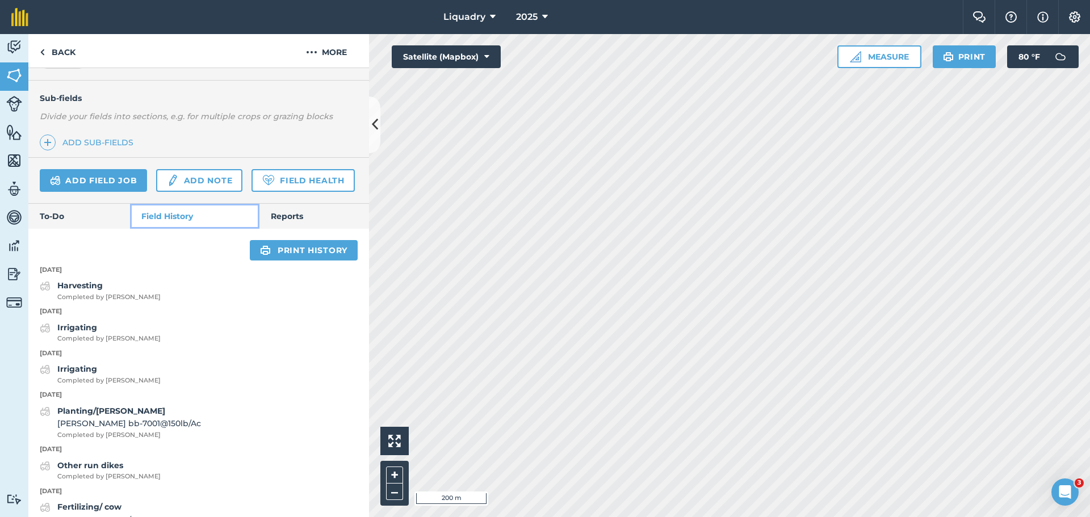
scroll to position [286, 0]
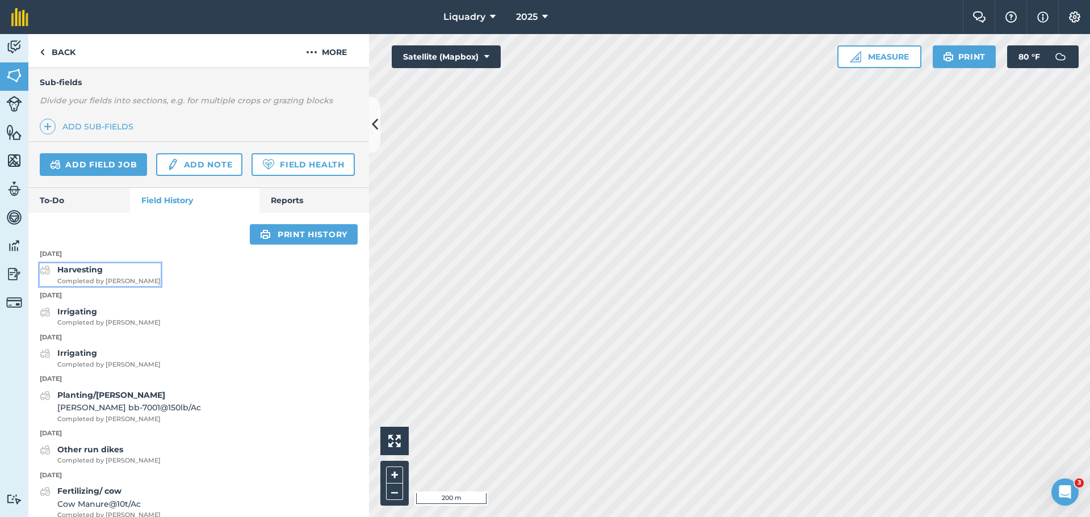
click at [75, 275] on strong "Harvesting" at bounding box center [79, 270] width 45 height 10
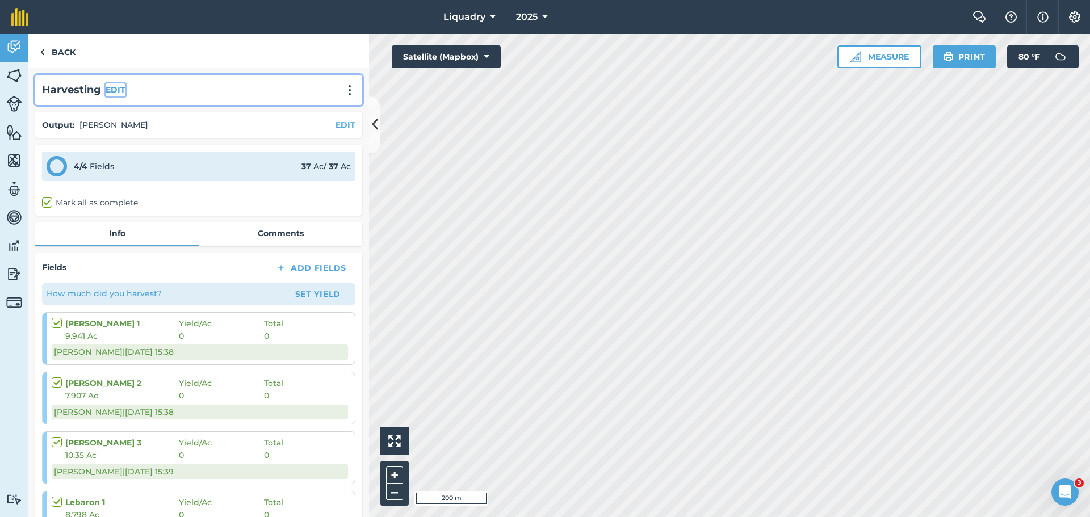
click at [116, 85] on button "EDIT" at bounding box center [116, 89] width 20 height 12
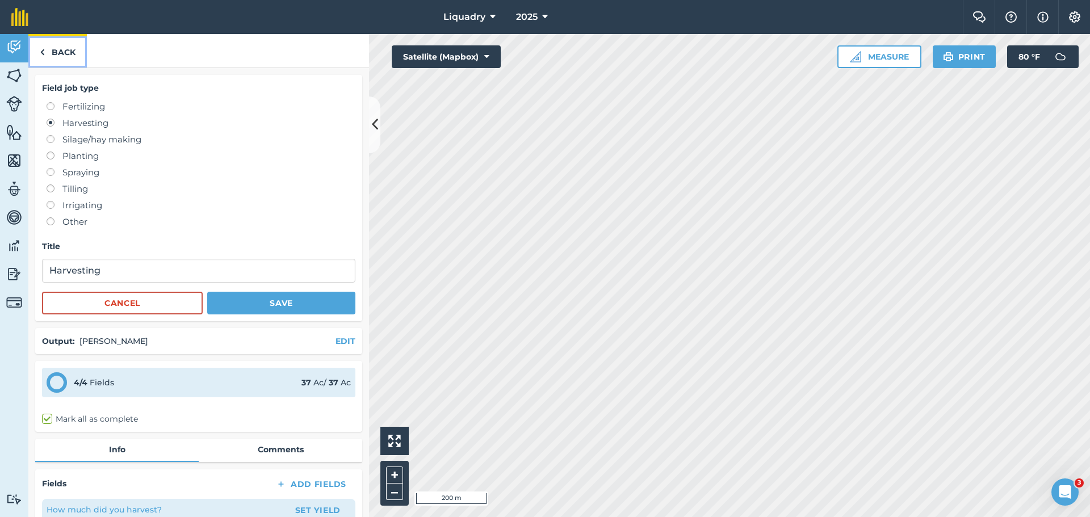
click at [65, 49] on link "Back" at bounding box center [57, 50] width 58 height 33
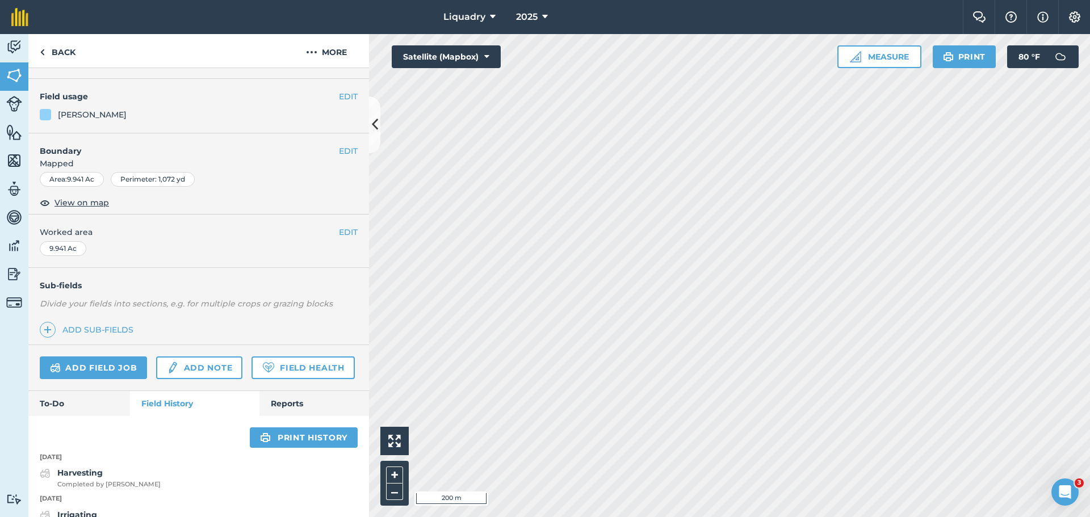
scroll to position [284, 0]
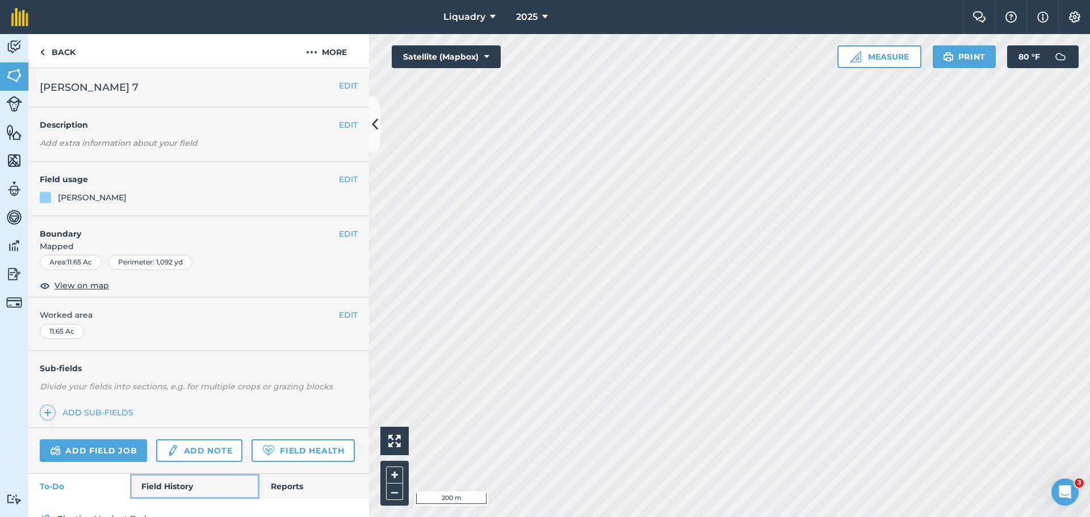
scroll to position [59, 0]
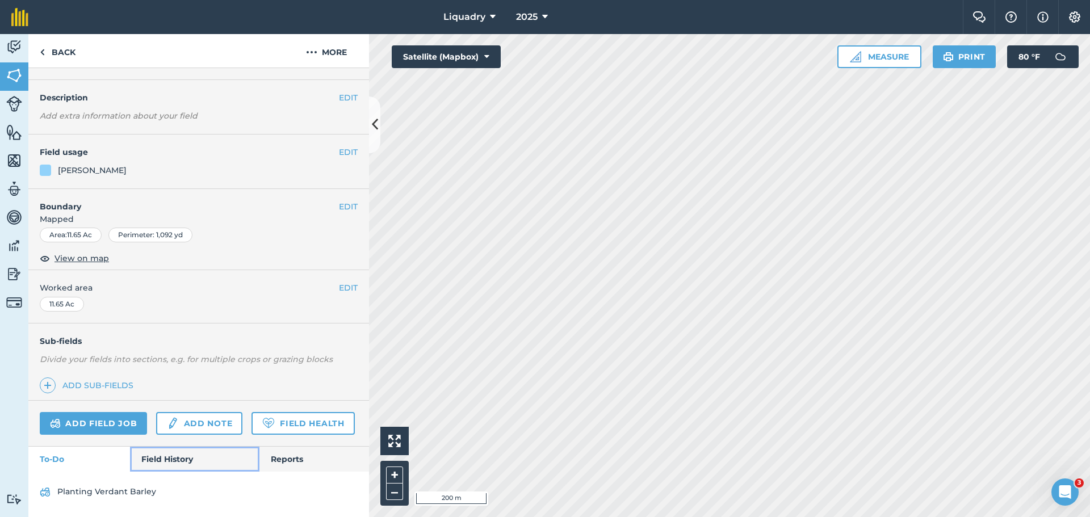
click at [180, 459] on link "Field History" at bounding box center [194, 459] width 129 height 25
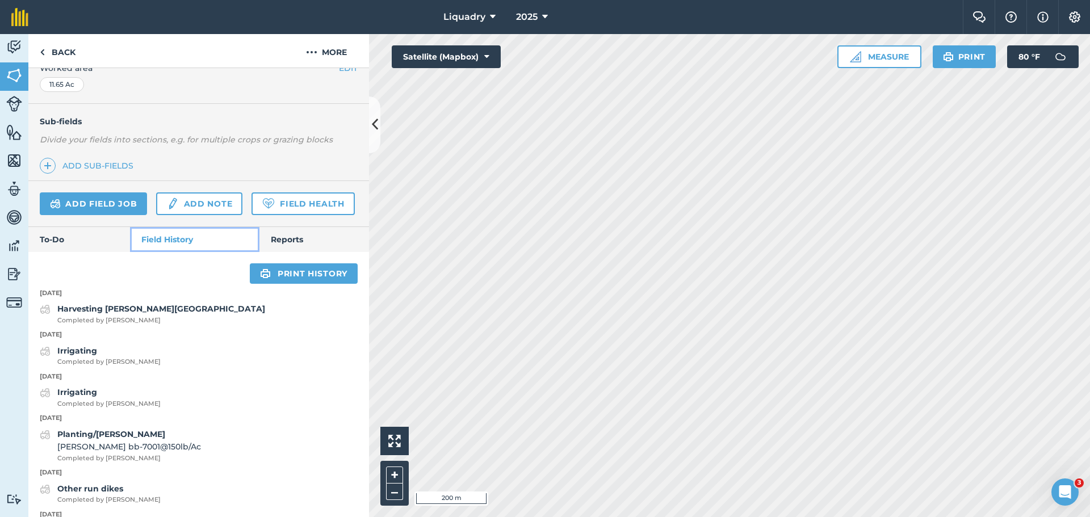
scroll to position [286, 0]
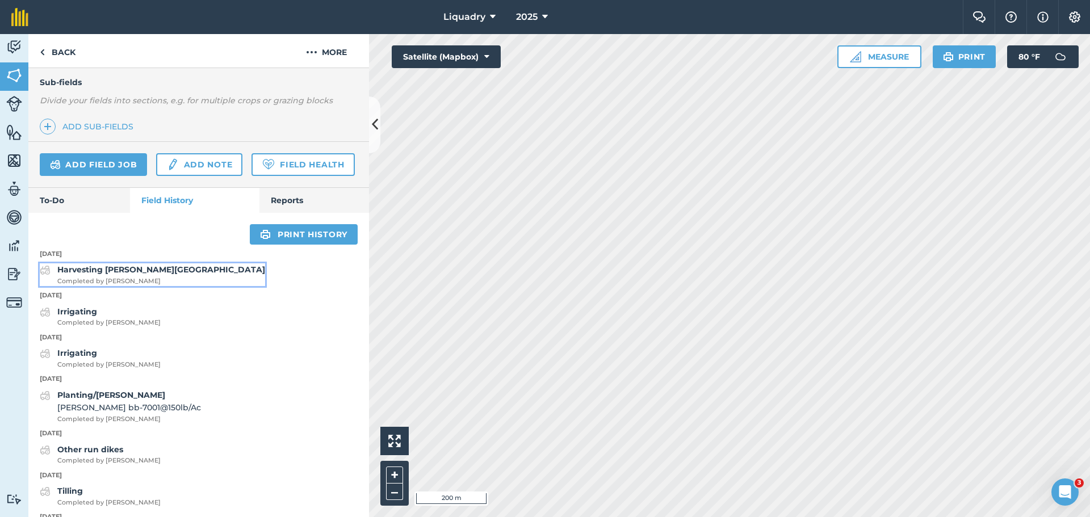
click at [113, 287] on span "Completed by [PERSON_NAME]" at bounding box center [161, 281] width 208 height 10
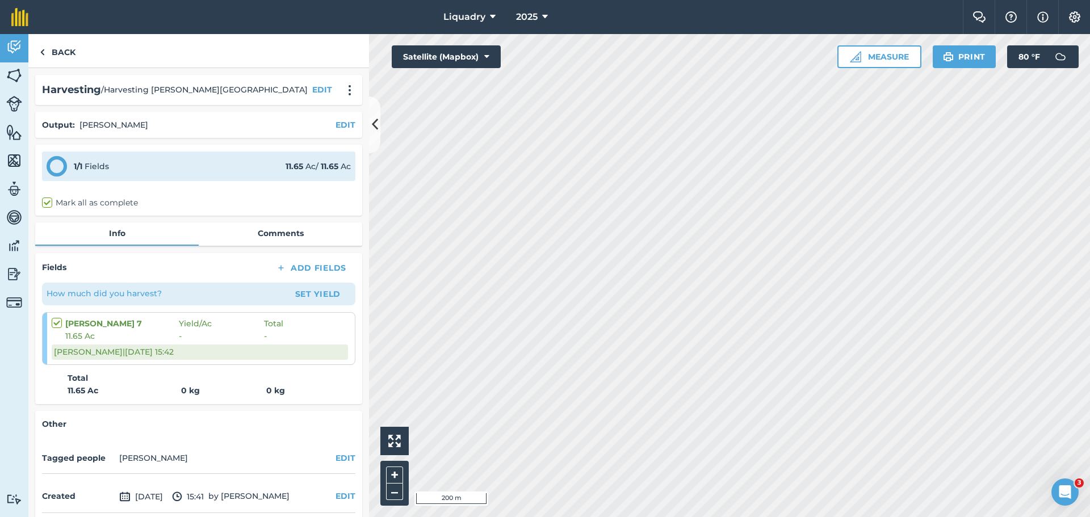
scroll to position [48, 0]
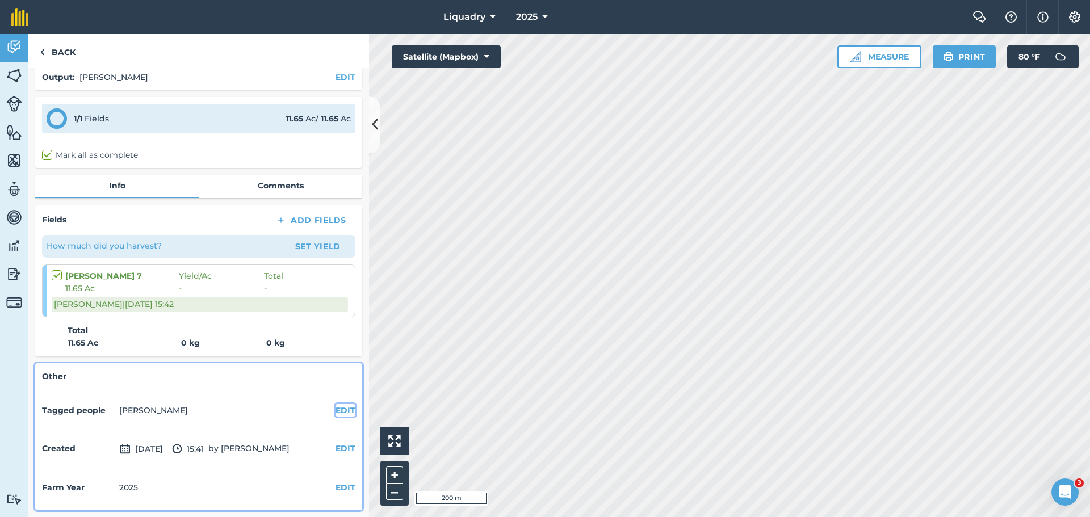
click at [335, 407] on button "EDIT" at bounding box center [345, 410] width 20 height 12
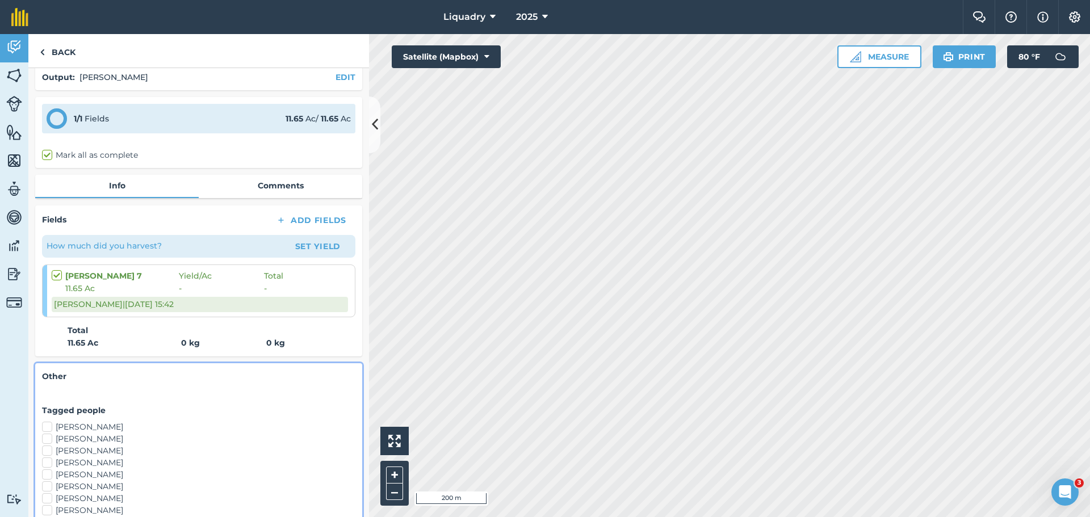
click at [72, 435] on label "[PERSON_NAME]" at bounding box center [198, 439] width 313 height 12
click at [49, 435] on input "[PERSON_NAME]" at bounding box center [45, 436] width 7 height 7
checkbox input "true"
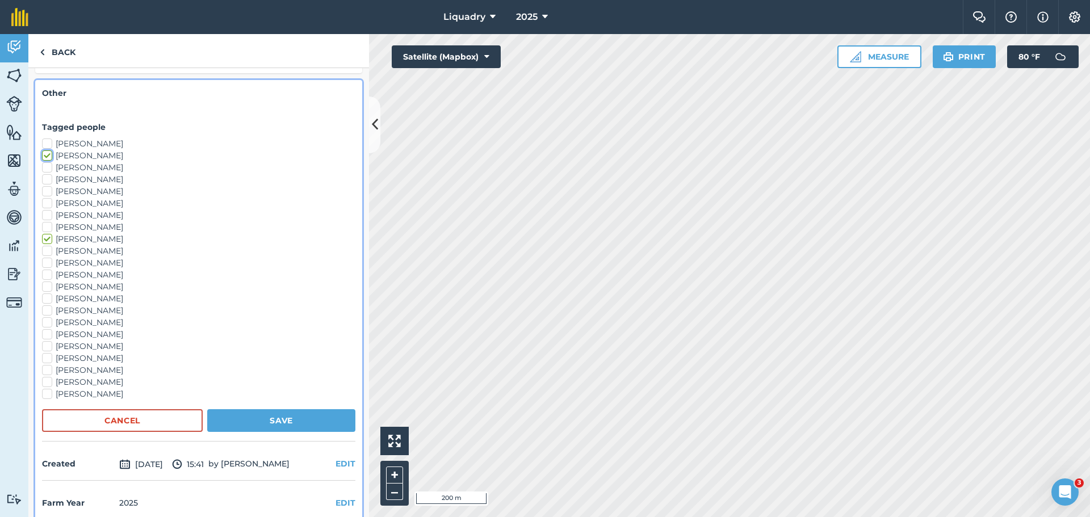
scroll to position [331, 0]
click at [266, 418] on button "Save" at bounding box center [281, 420] width 148 height 23
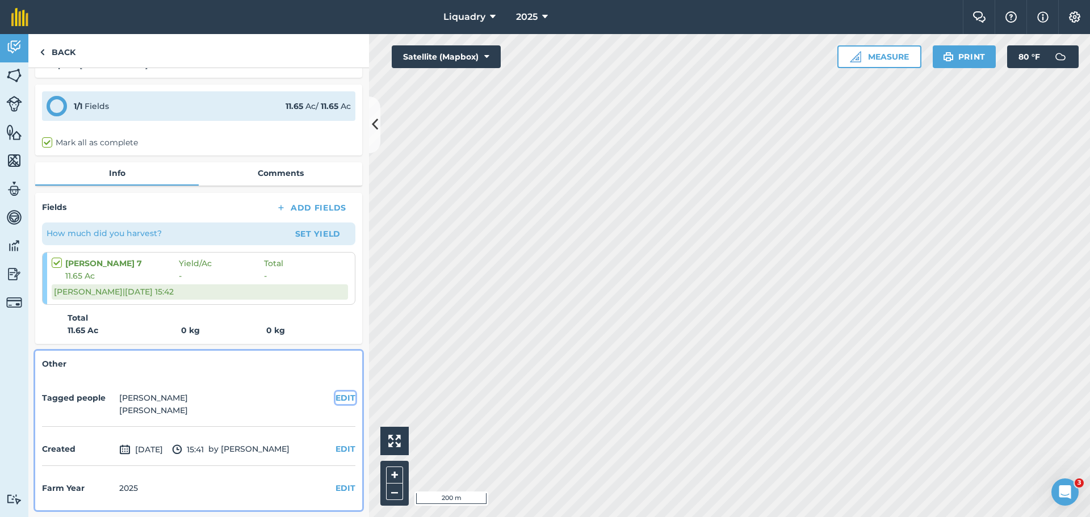
click at [335, 392] on button "EDIT" at bounding box center [345, 398] width 20 height 12
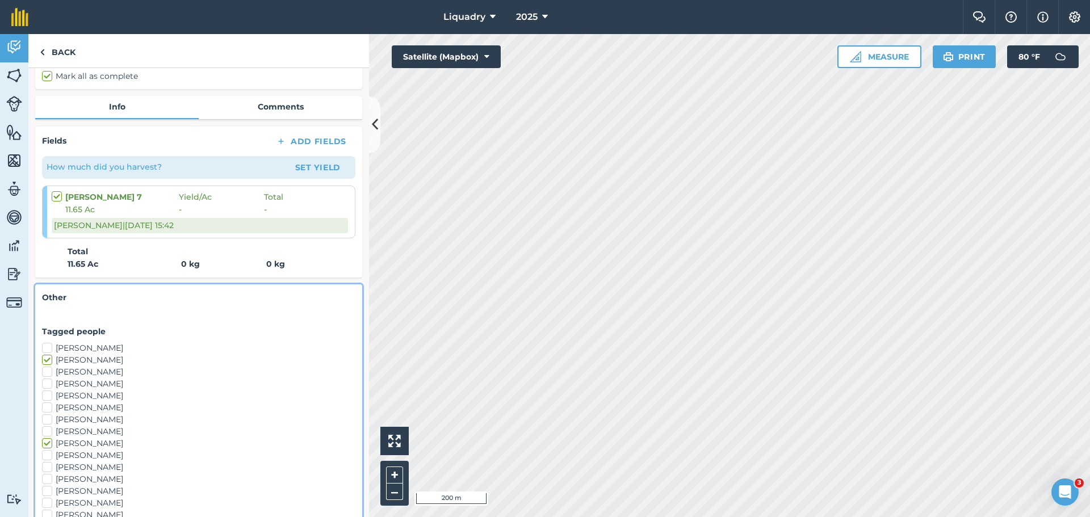
scroll to position [230, 0]
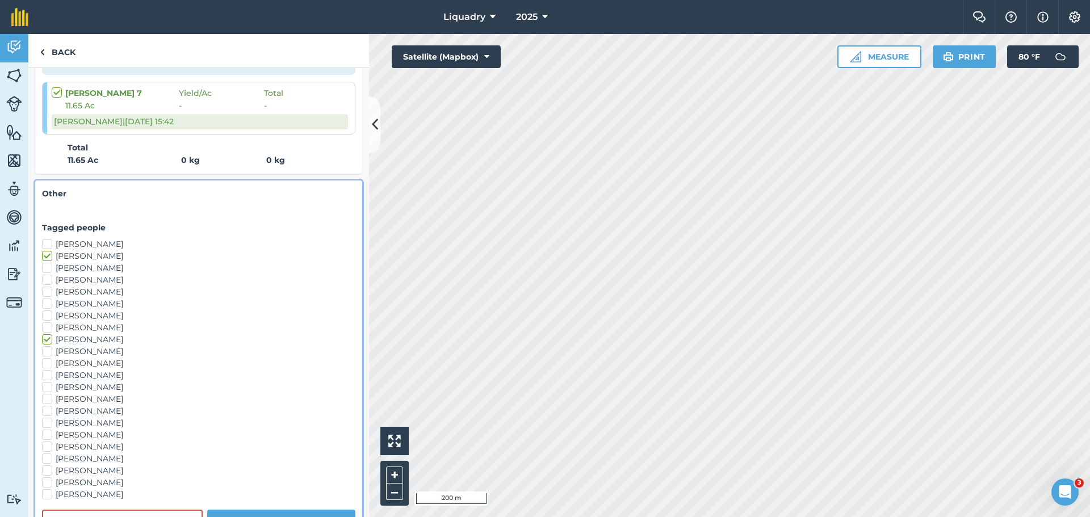
click at [48, 340] on label "[PERSON_NAME]" at bounding box center [198, 340] width 313 height 12
click at [48, 340] on input "[PERSON_NAME]" at bounding box center [45, 337] width 7 height 7
checkbox input "false"
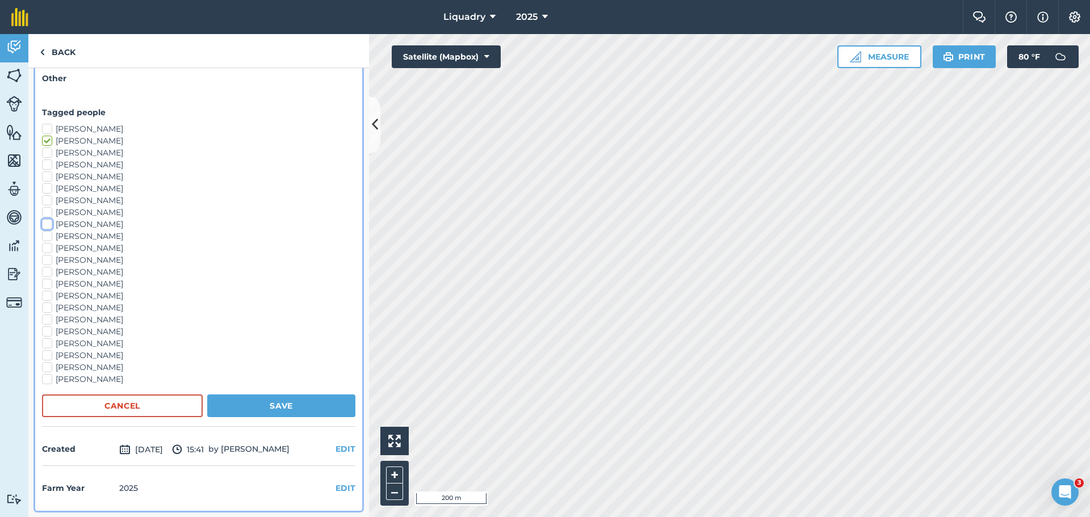
scroll to position [346, 0]
click at [250, 398] on button "Save" at bounding box center [281, 405] width 148 height 23
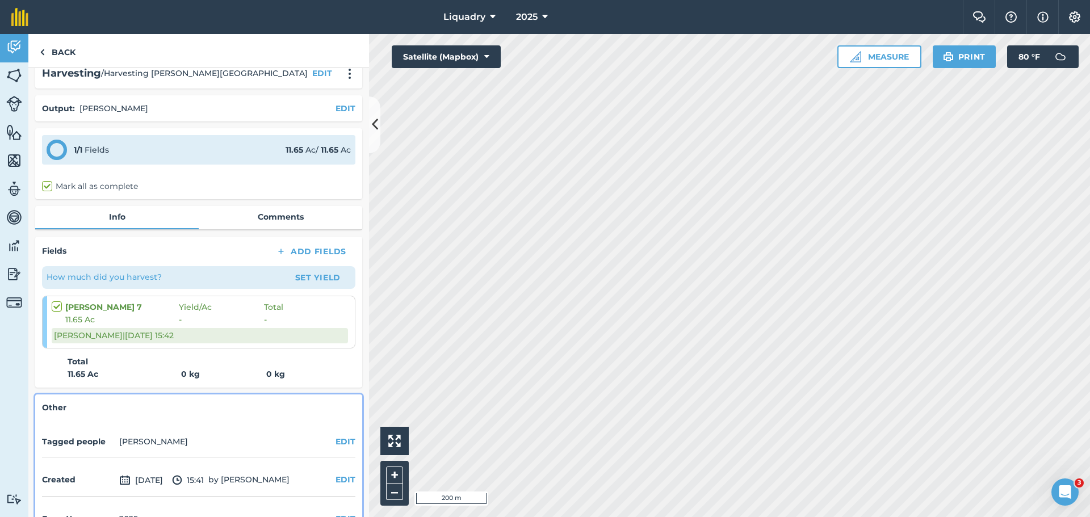
scroll to position [0, 0]
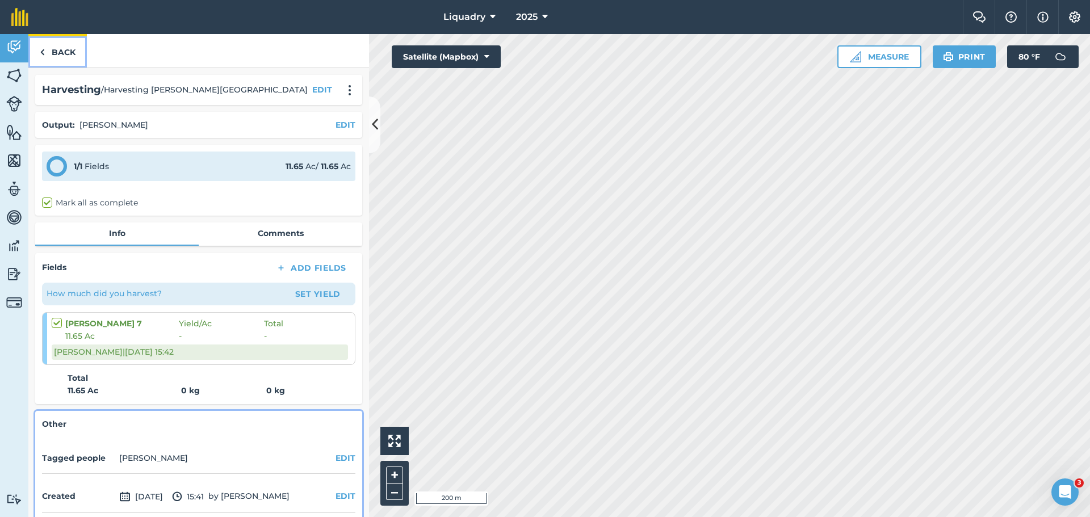
click at [69, 48] on link "Back" at bounding box center [57, 50] width 58 height 33
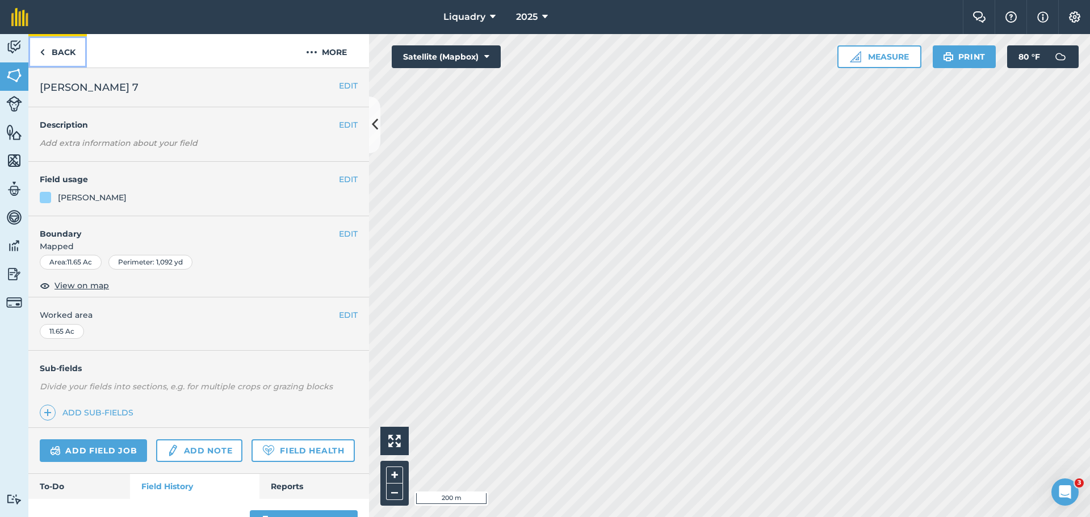
click at [60, 52] on link "Back" at bounding box center [57, 50] width 58 height 33
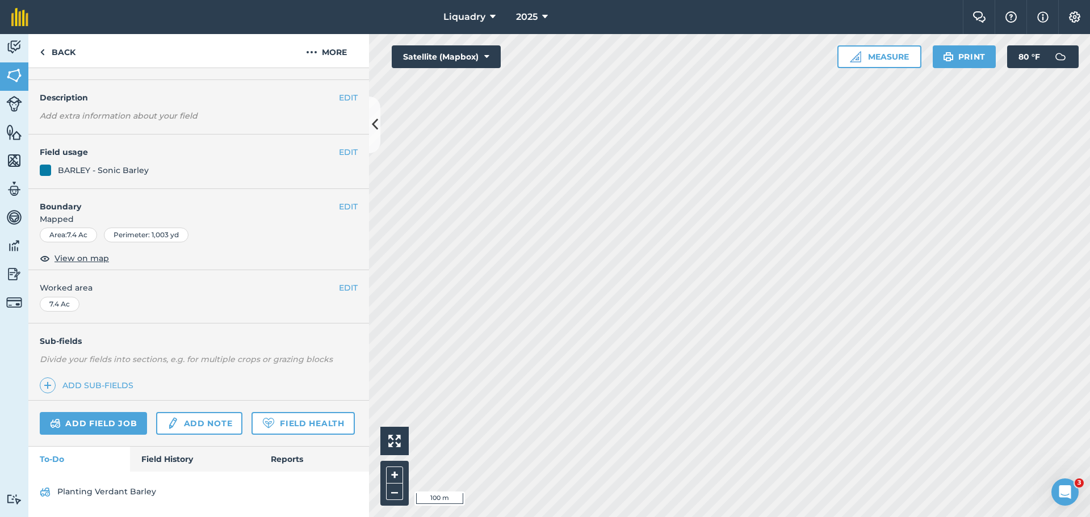
scroll to position [59, 0]
click at [164, 454] on link "Field History" at bounding box center [194, 459] width 129 height 25
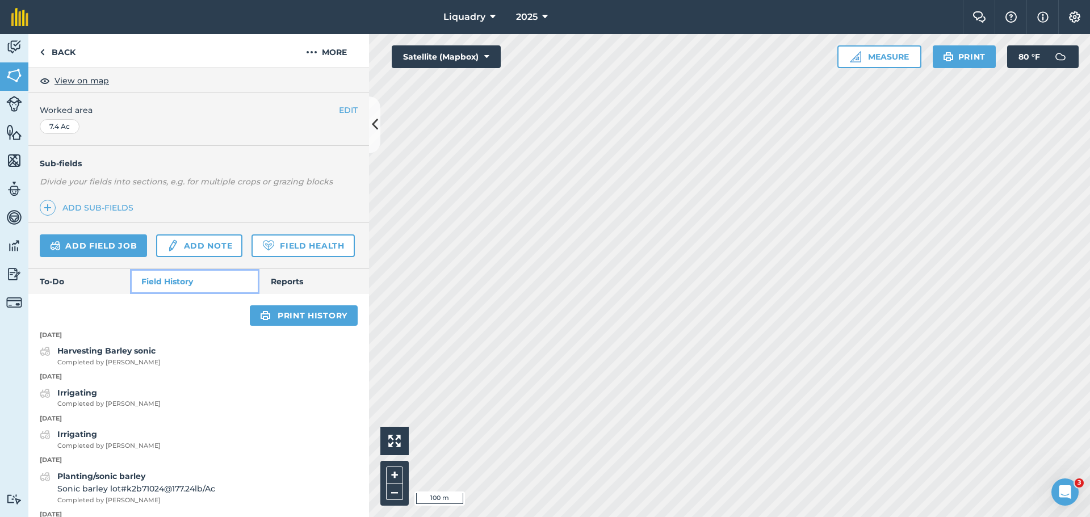
scroll to position [286, 0]
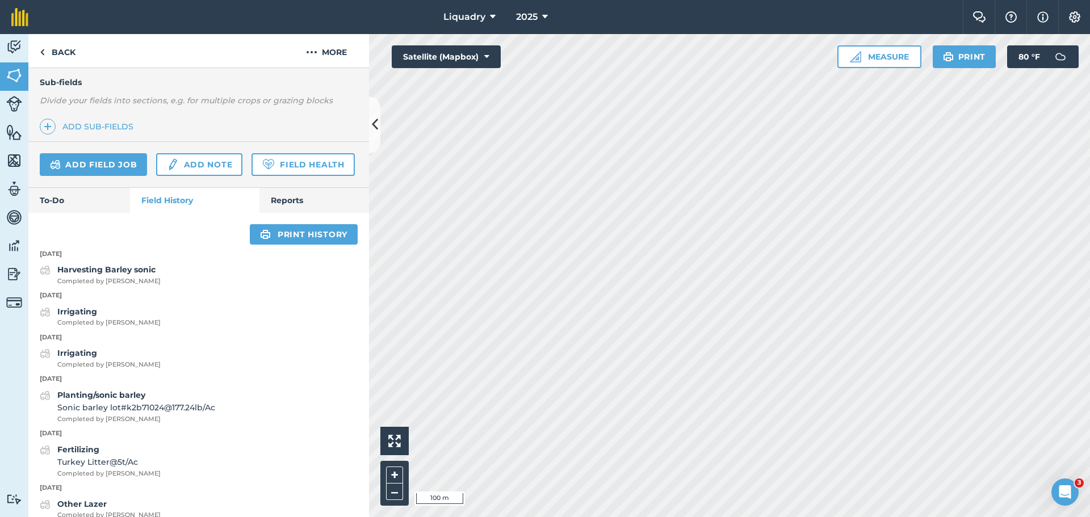
scroll to position [59, 0]
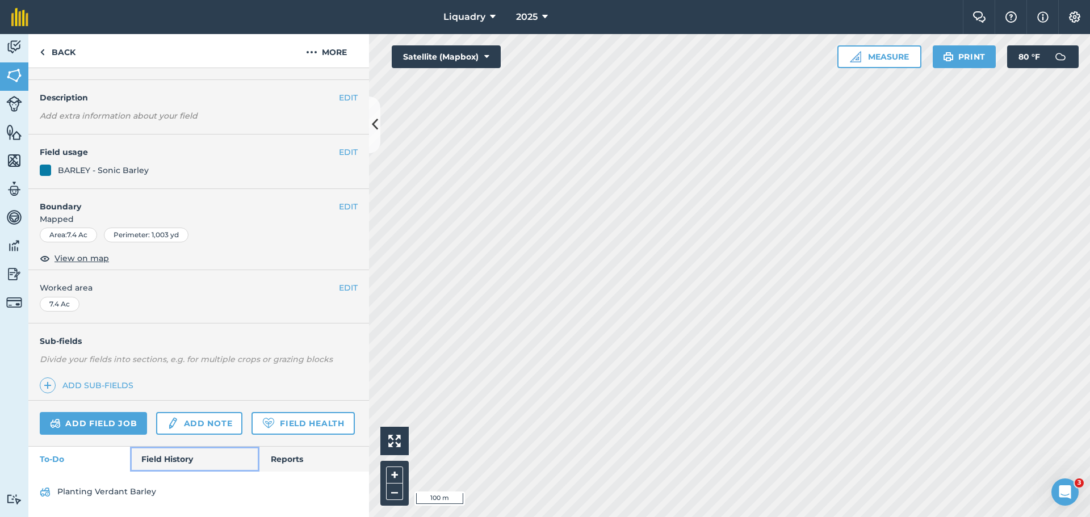
click at [166, 457] on link "Field History" at bounding box center [194, 459] width 129 height 25
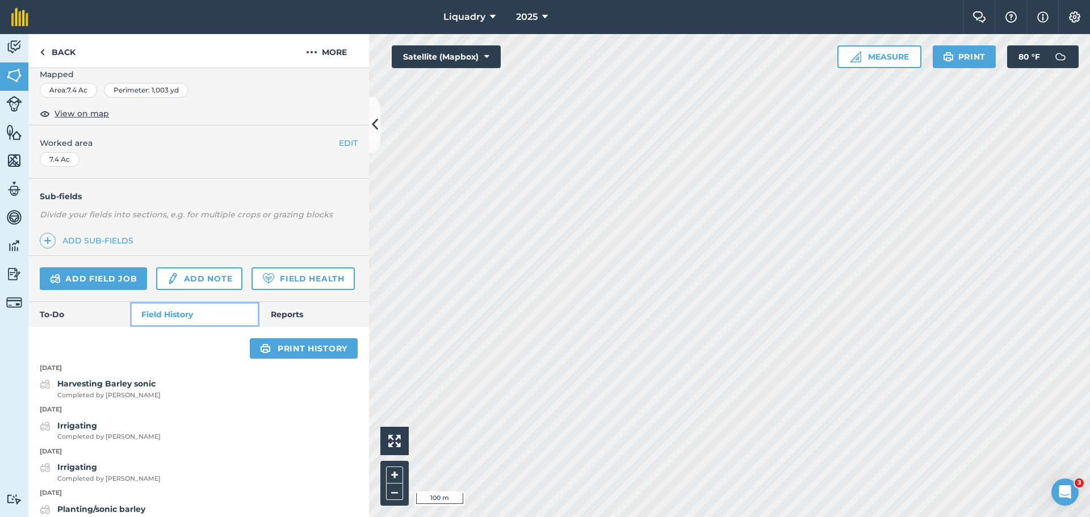
scroll to position [173, 0]
click at [94, 388] on strong "Harvesting Barley sonic" at bounding box center [106, 383] width 98 height 10
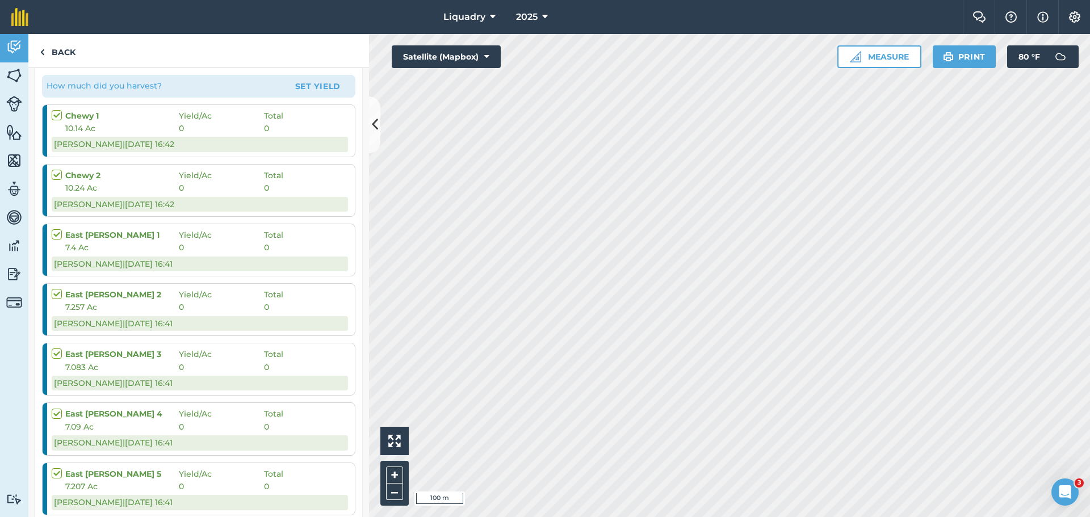
scroll to position [227, 0]
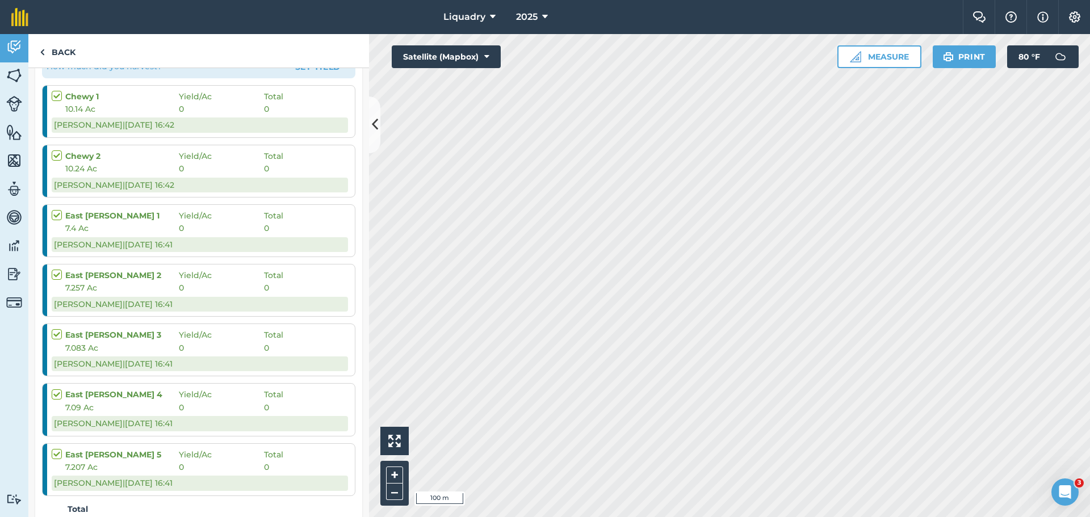
click at [55, 150] on label at bounding box center [59, 150] width 14 height 0
click at [55, 154] on input "checkbox" at bounding box center [55, 153] width 7 height 7
checkbox input "true"
checkbox input "false"
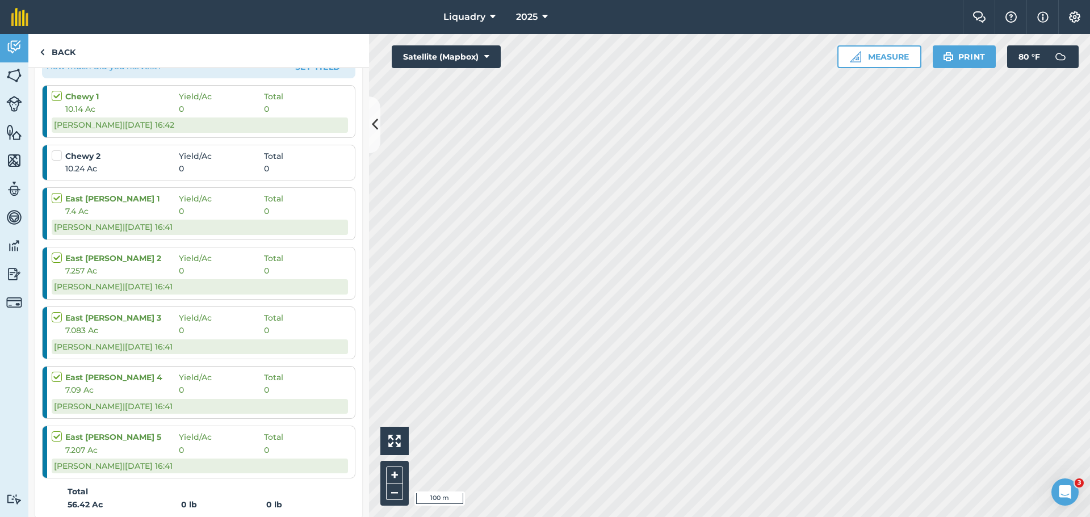
click at [58, 90] on label at bounding box center [59, 90] width 14 height 0
click at [58, 92] on input "checkbox" at bounding box center [55, 93] width 7 height 7
checkbox input "false"
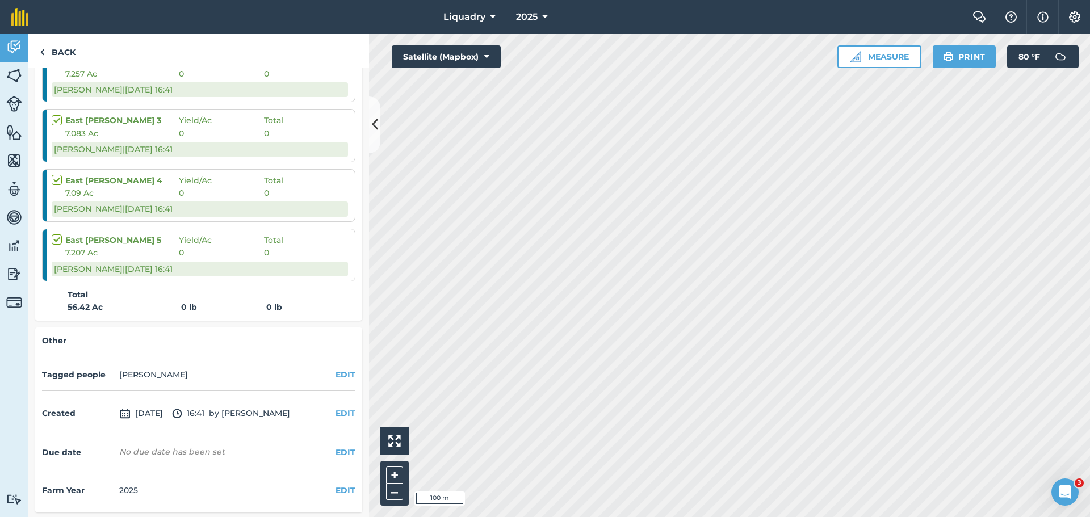
scroll to position [409, 0]
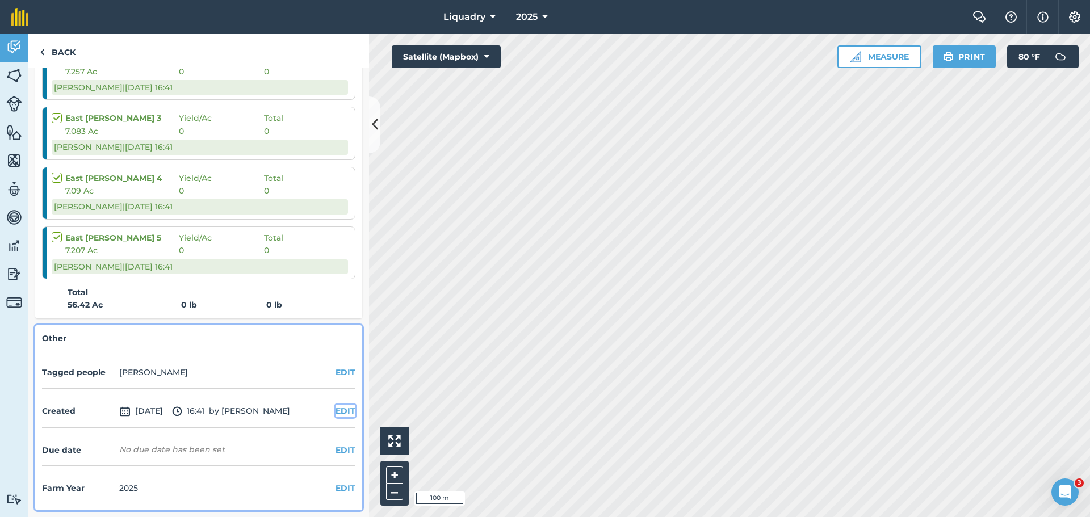
click at [338, 410] on button "EDIT" at bounding box center [345, 411] width 20 height 12
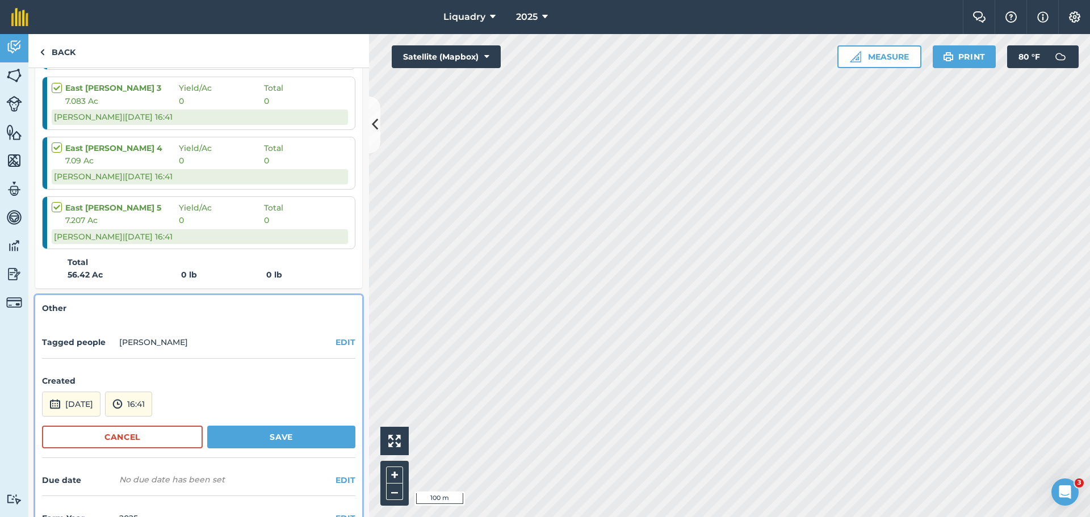
scroll to position [470, 0]
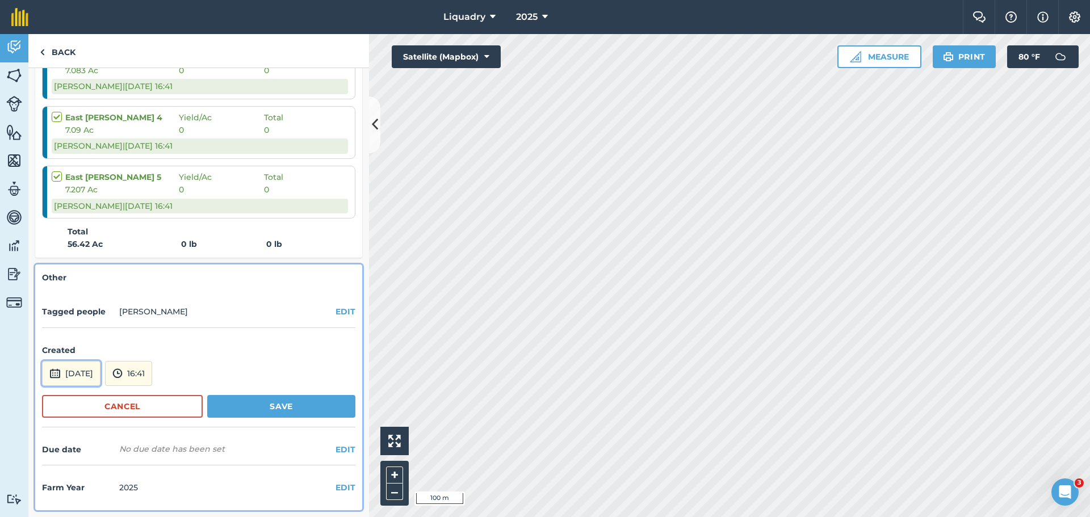
click at [63, 372] on button "[DATE]" at bounding box center [71, 373] width 58 height 25
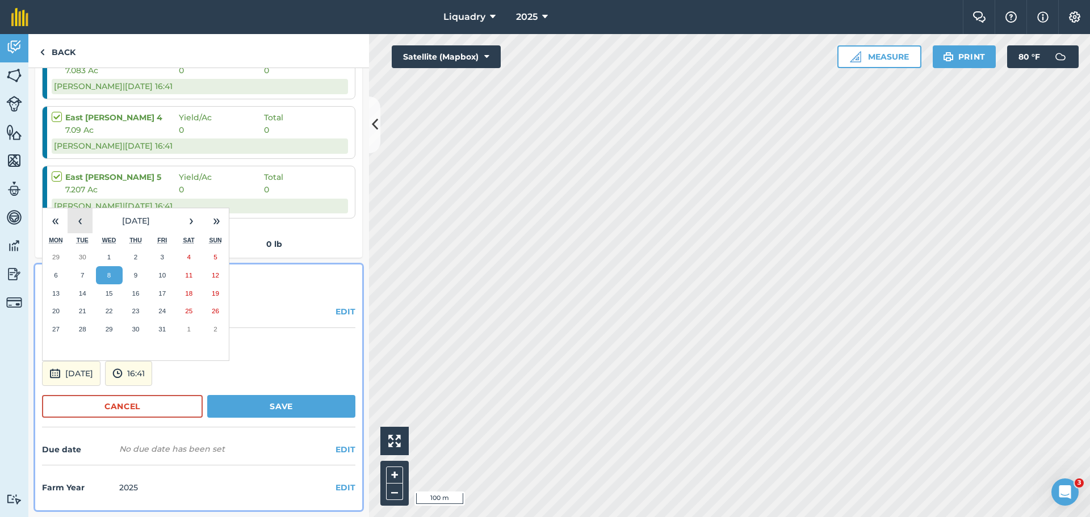
click at [87, 225] on button "‹" at bounding box center [80, 220] width 25 height 25
click at [58, 328] on abbr "29" at bounding box center [55, 328] width 7 height 7
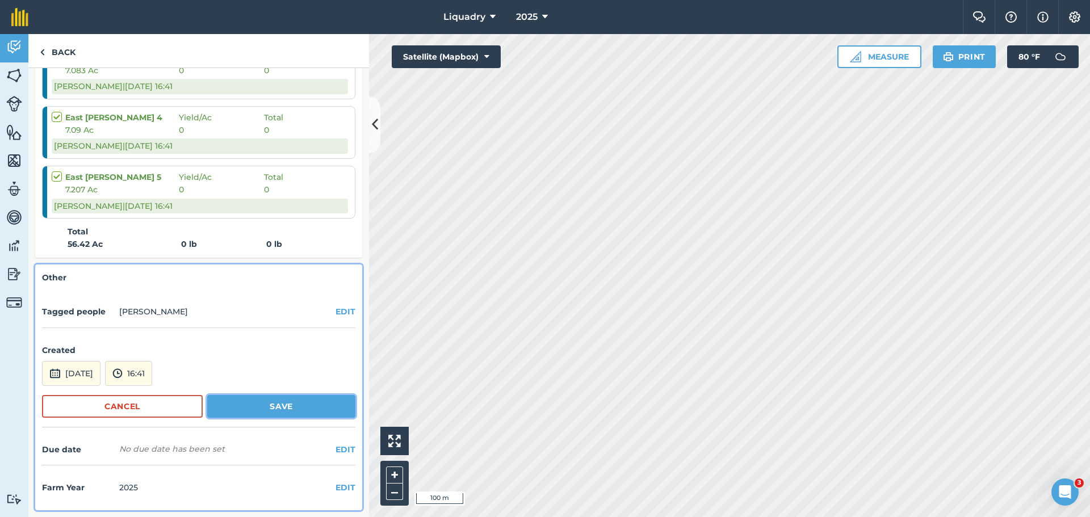
click at [266, 405] on button "Save" at bounding box center [281, 406] width 148 height 23
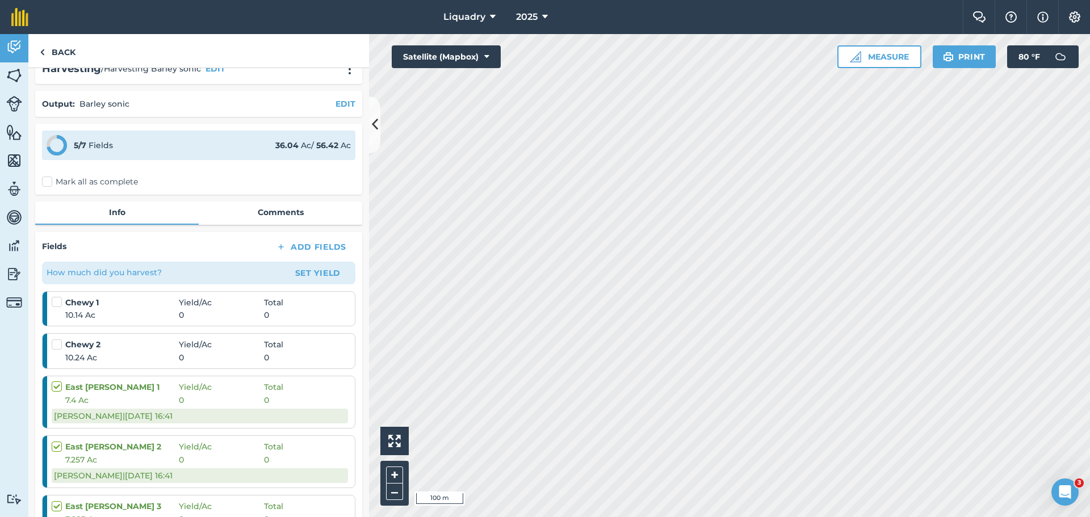
scroll to position [12, 0]
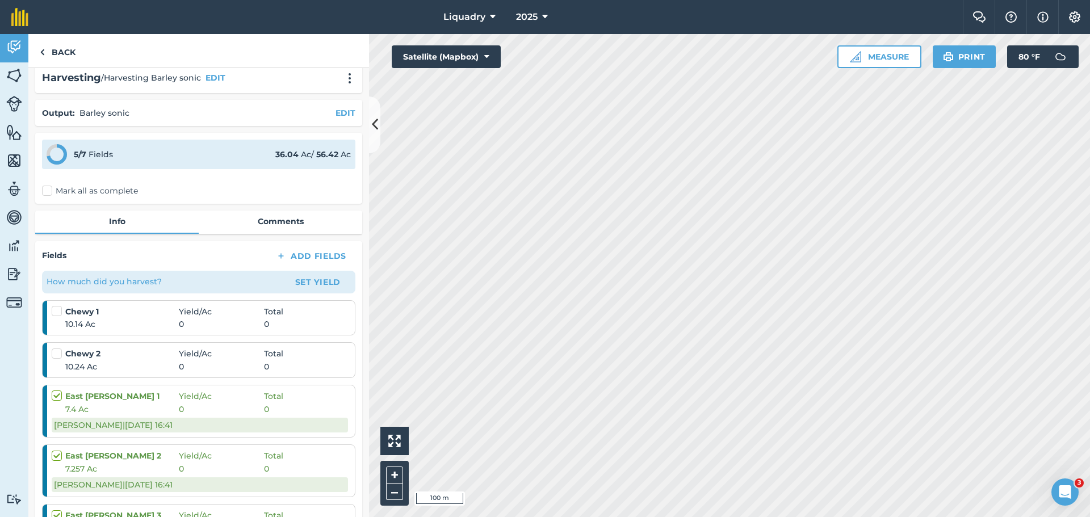
click at [44, 187] on label "Mark all as complete" at bounding box center [90, 191] width 96 height 12
click at [44, 197] on input "Mark all as complete" at bounding box center [45, 200] width 7 height 7
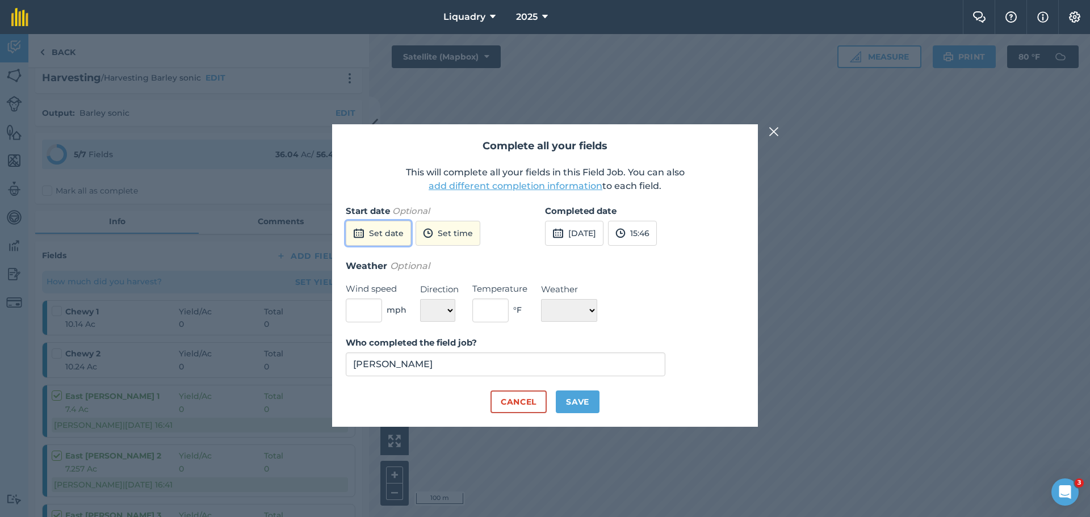
click at [381, 228] on button "Set date" at bounding box center [378, 233] width 65 height 25
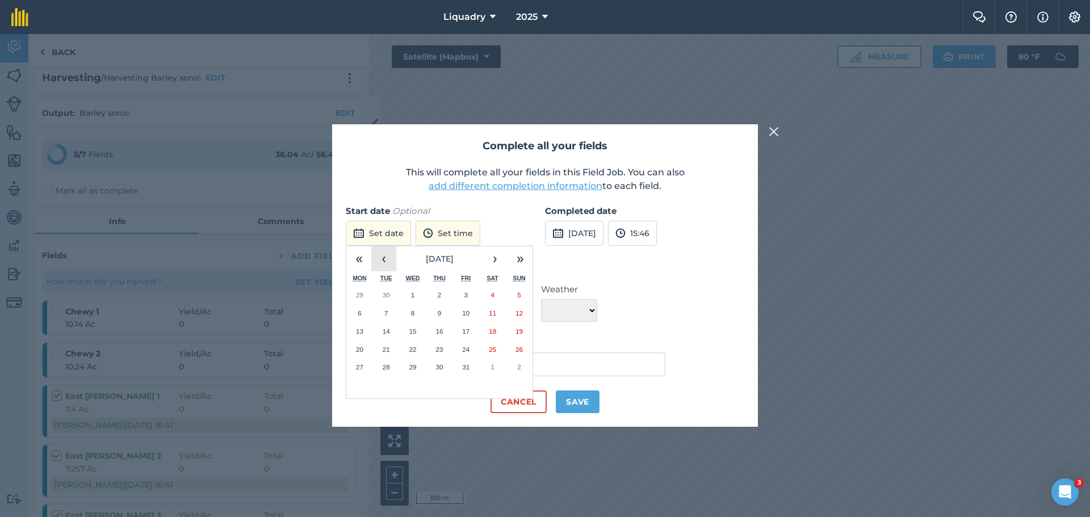
click at [392, 264] on button "‹" at bounding box center [383, 258] width 25 height 25
click at [361, 366] on abbr "29" at bounding box center [359, 366] width 7 height 7
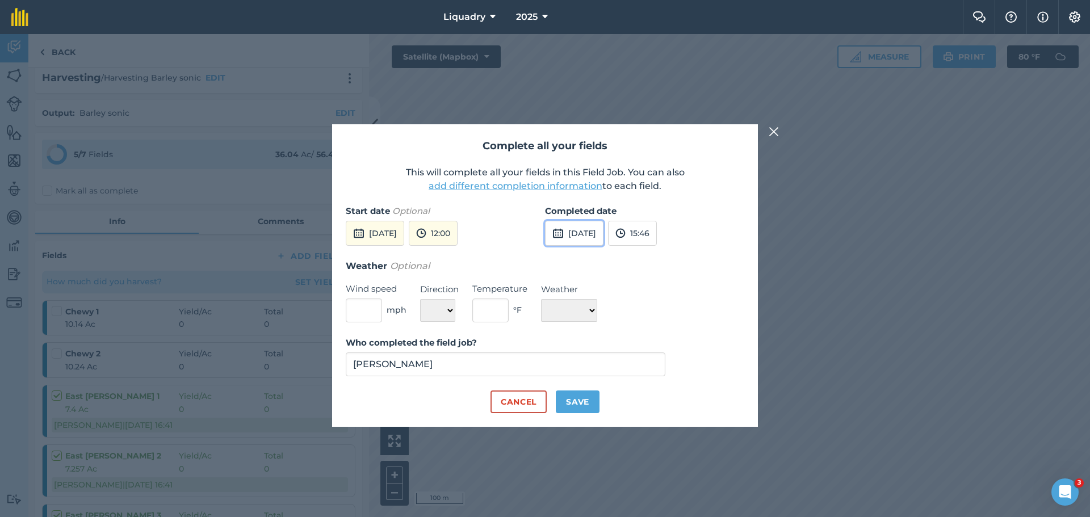
click at [562, 229] on img at bounding box center [557, 233] width 11 height 14
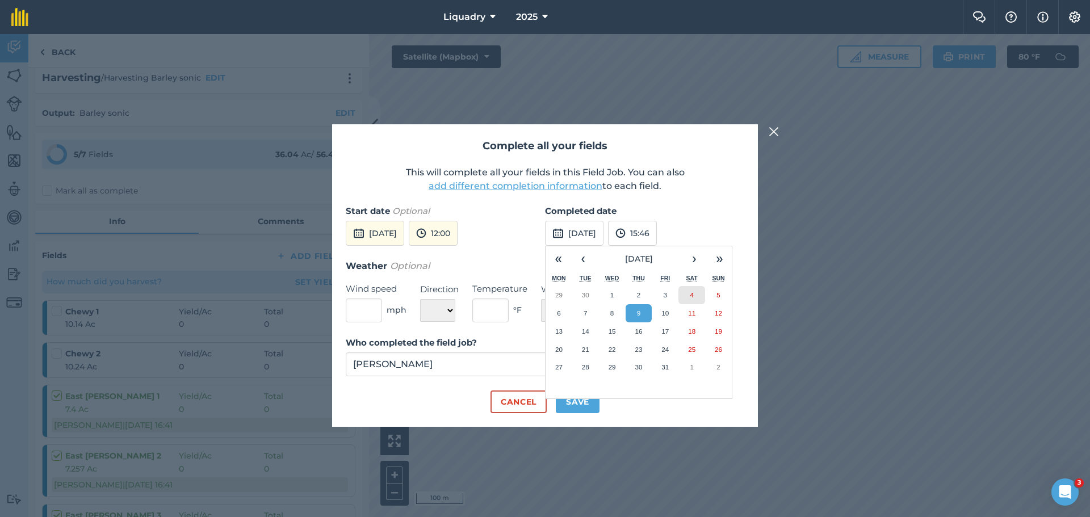
click at [691, 292] on abbr "4" at bounding box center [691, 294] width 3 height 7
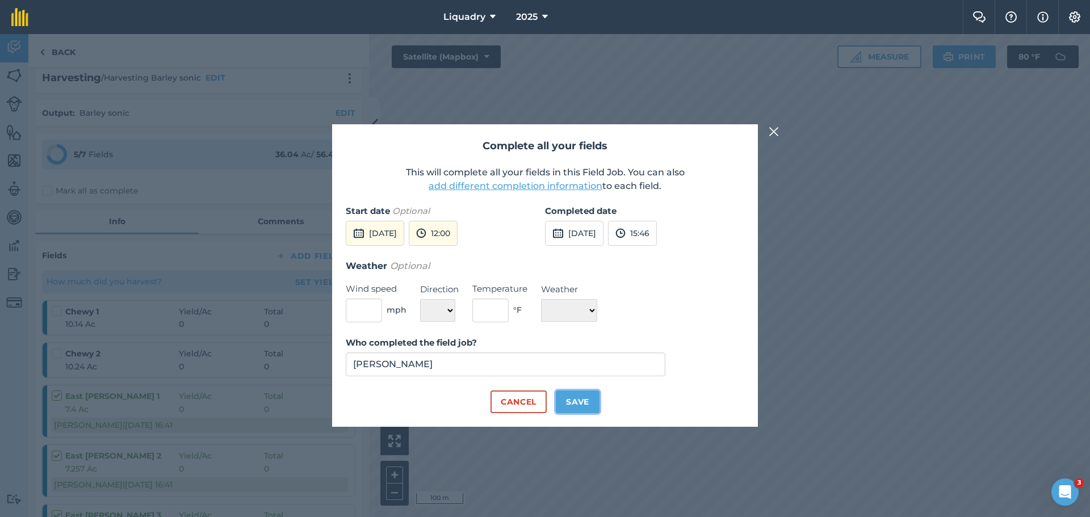
click at [585, 399] on button "Save" at bounding box center [578, 402] width 44 height 23
checkbox input "true"
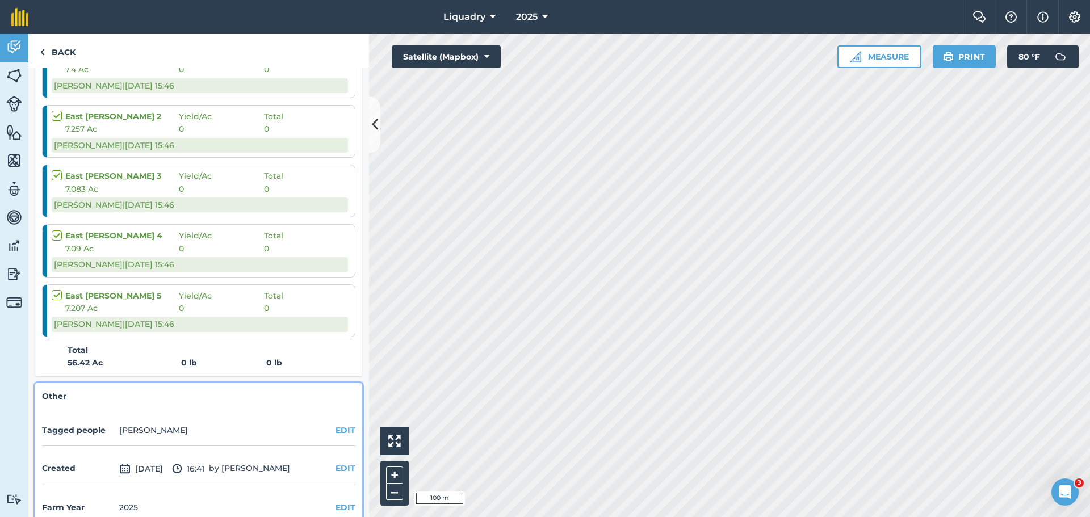
scroll to position [406, 0]
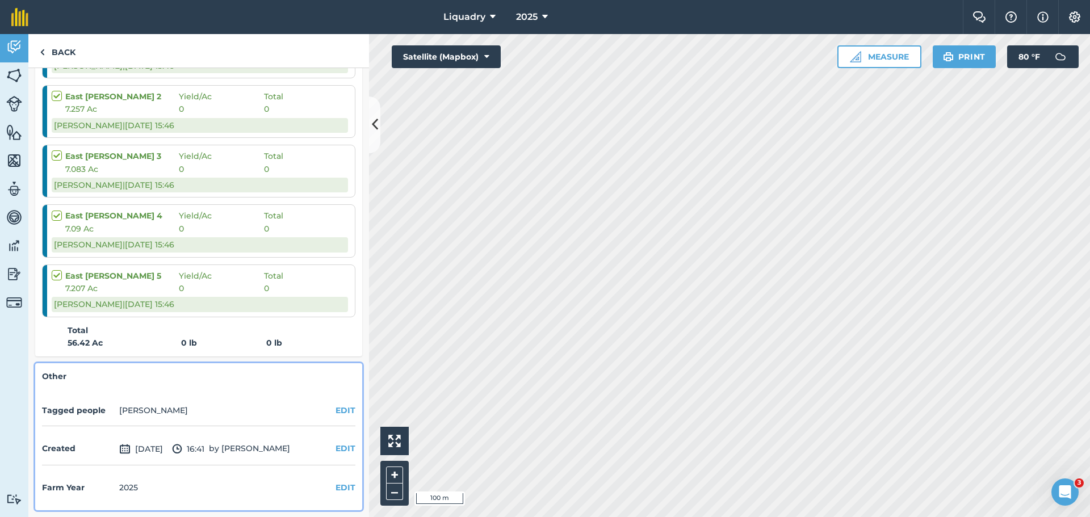
click at [59, 270] on label at bounding box center [59, 270] width 14 height 0
click at [59, 274] on input "checkbox" at bounding box center [55, 273] width 7 height 7
checkbox input "true"
checkbox input "false"
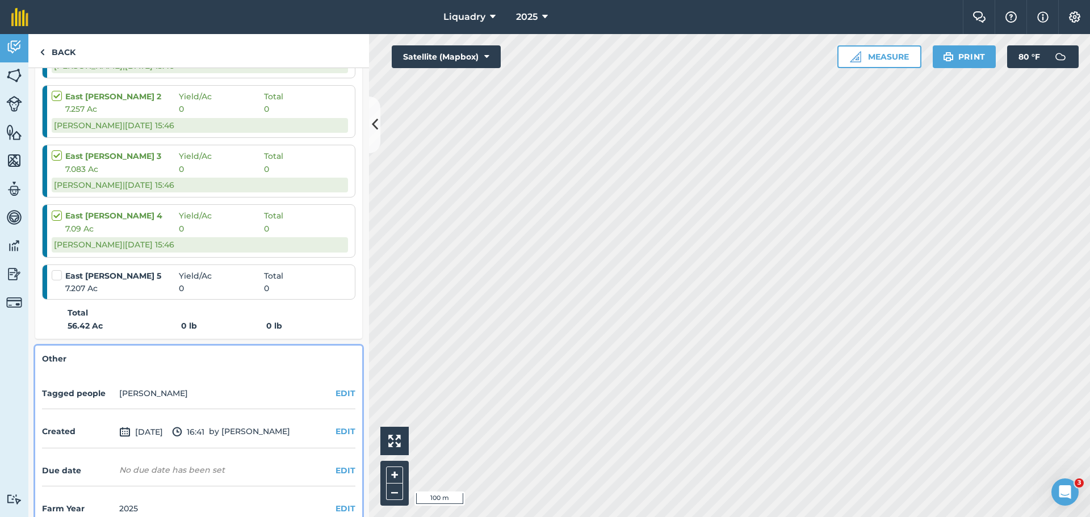
click at [57, 210] on label at bounding box center [59, 210] width 14 height 0
click at [57, 213] on input "checkbox" at bounding box center [55, 213] width 7 height 7
checkbox input "false"
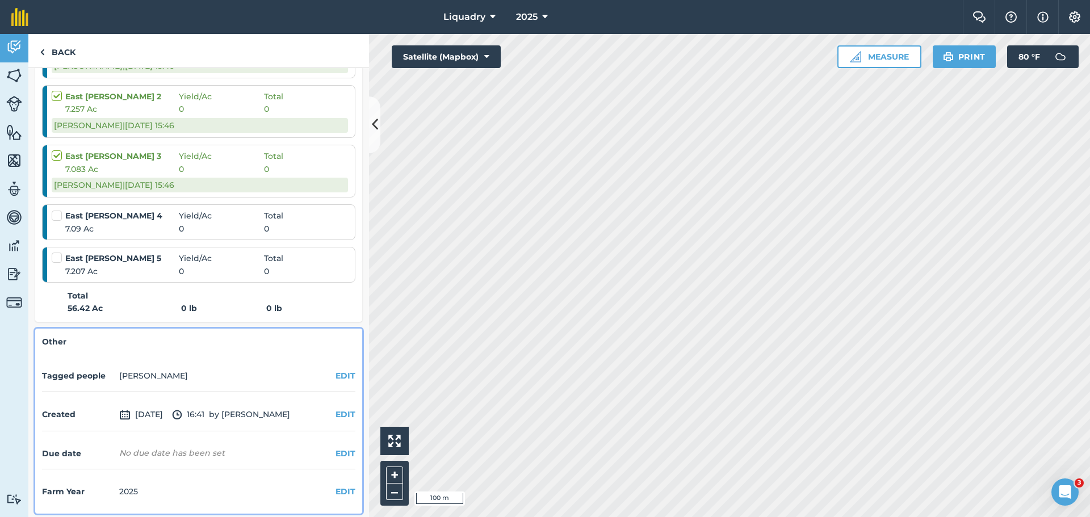
click at [55, 150] on label at bounding box center [59, 150] width 14 height 0
click at [55, 154] on input "checkbox" at bounding box center [55, 153] width 7 height 7
checkbox input "false"
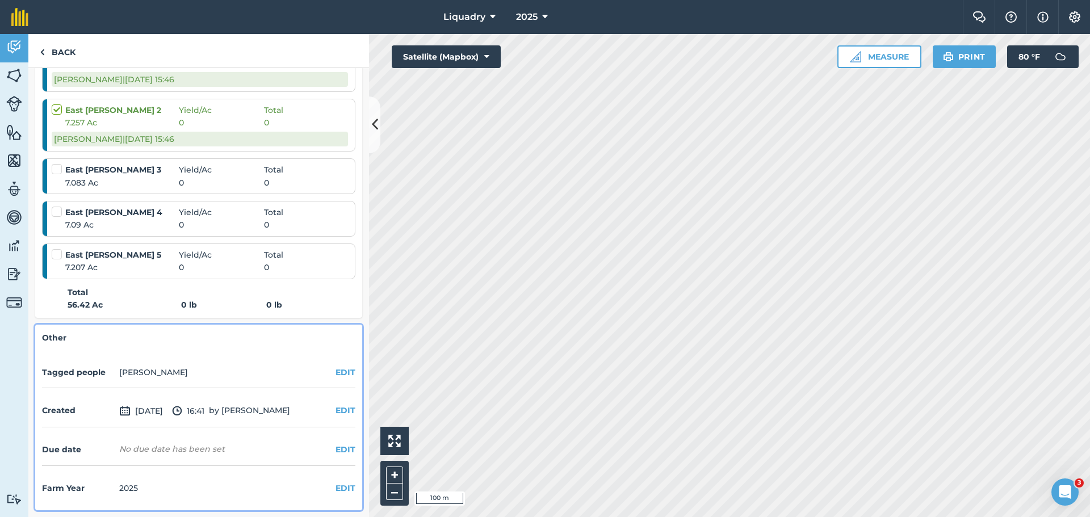
click at [56, 104] on label at bounding box center [59, 104] width 14 height 0
click at [56, 108] on input "checkbox" at bounding box center [55, 107] width 7 height 7
checkbox input "false"
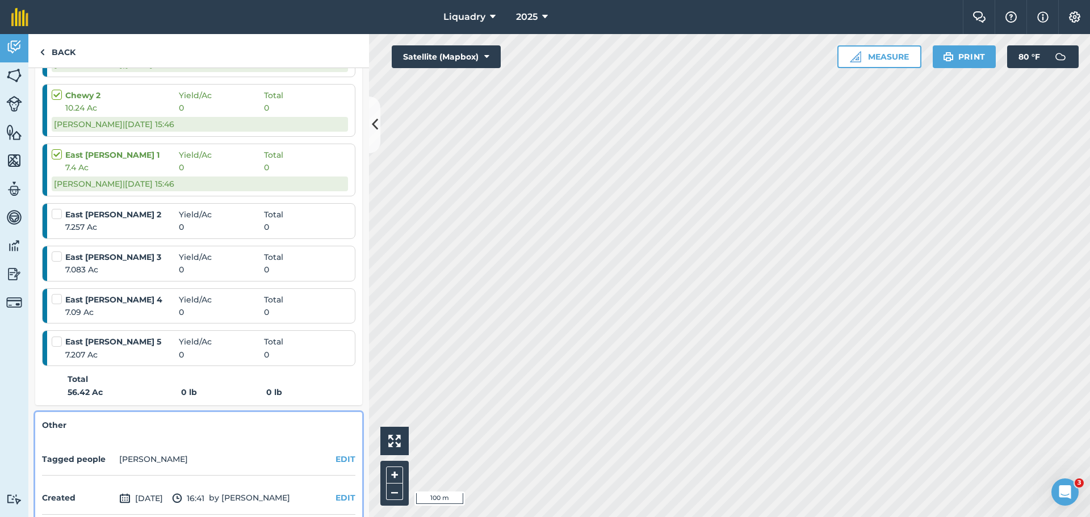
scroll to position [205, 0]
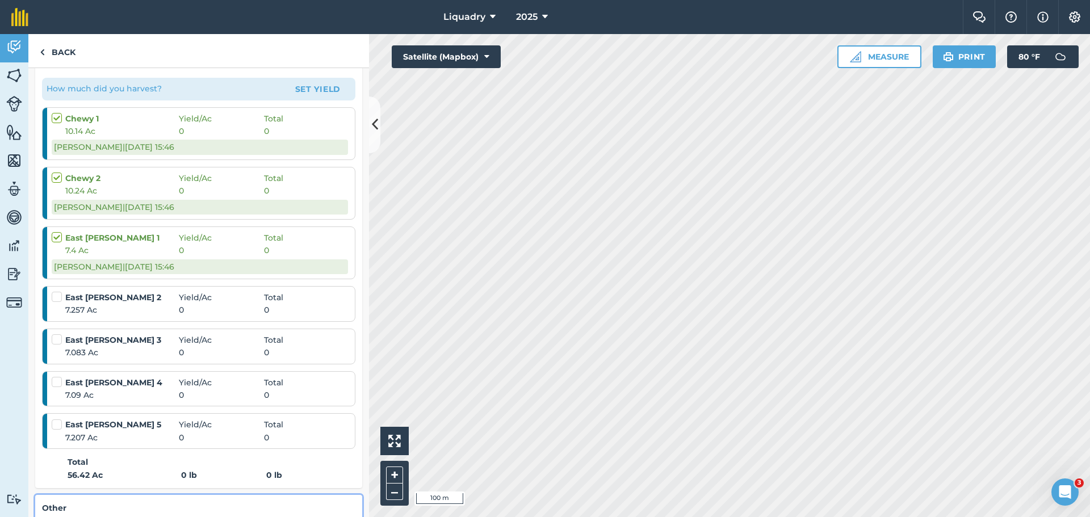
click at [61, 232] on label at bounding box center [59, 232] width 14 height 0
click at [59, 238] on input "checkbox" at bounding box center [55, 235] width 7 height 7
checkbox input "false"
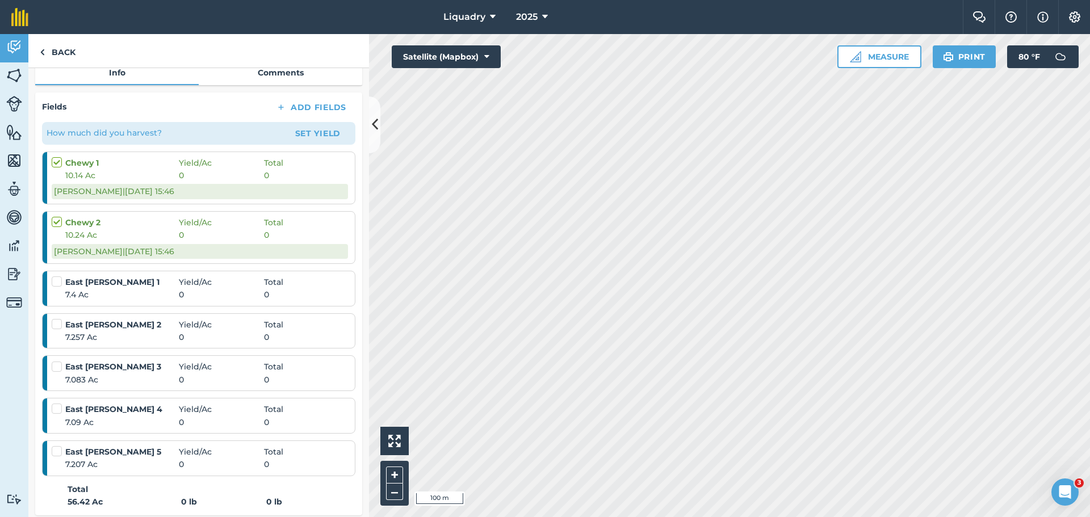
scroll to position [91, 0]
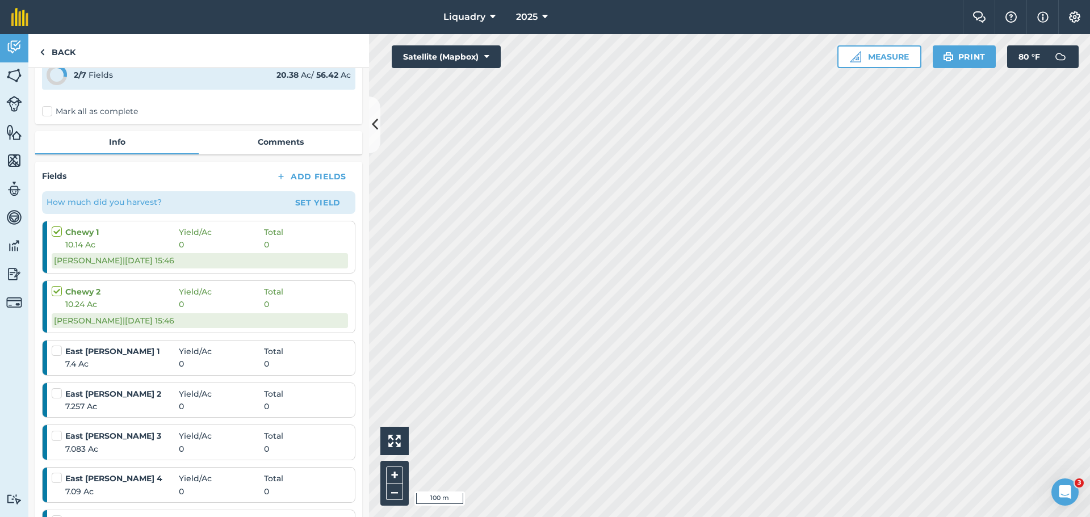
click at [47, 110] on label "Mark all as complete" at bounding box center [90, 112] width 96 height 12
click at [47, 197] on input "Mark all as complete" at bounding box center [45, 200] width 7 height 7
checkbox input "false"
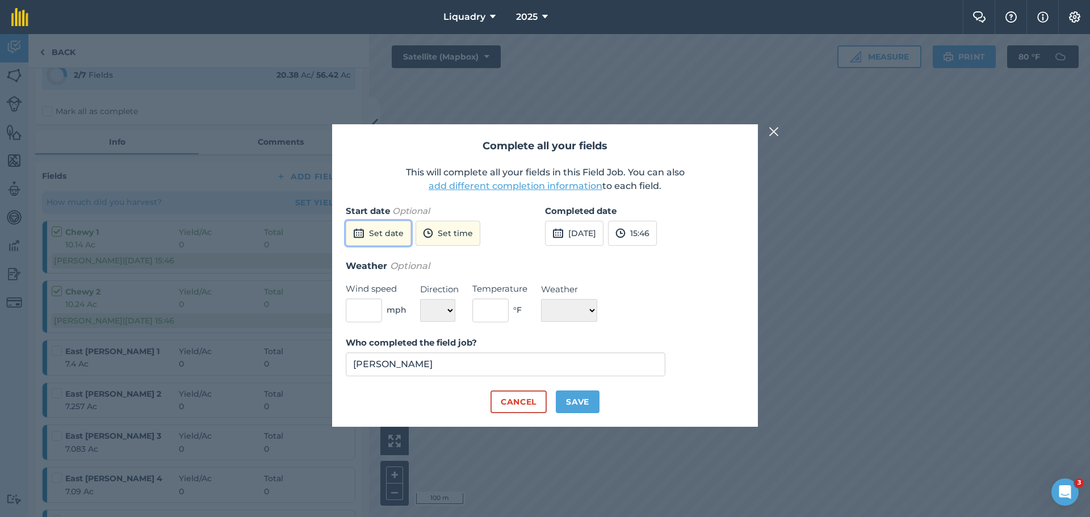
click at [375, 235] on button "Set date" at bounding box center [378, 233] width 65 height 25
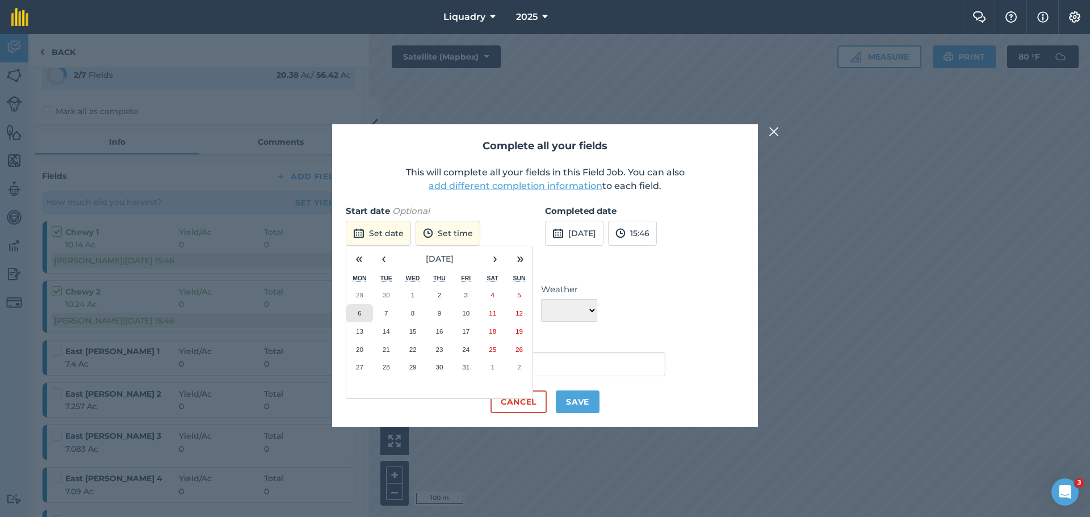
click at [363, 309] on button "6" at bounding box center [359, 313] width 27 height 18
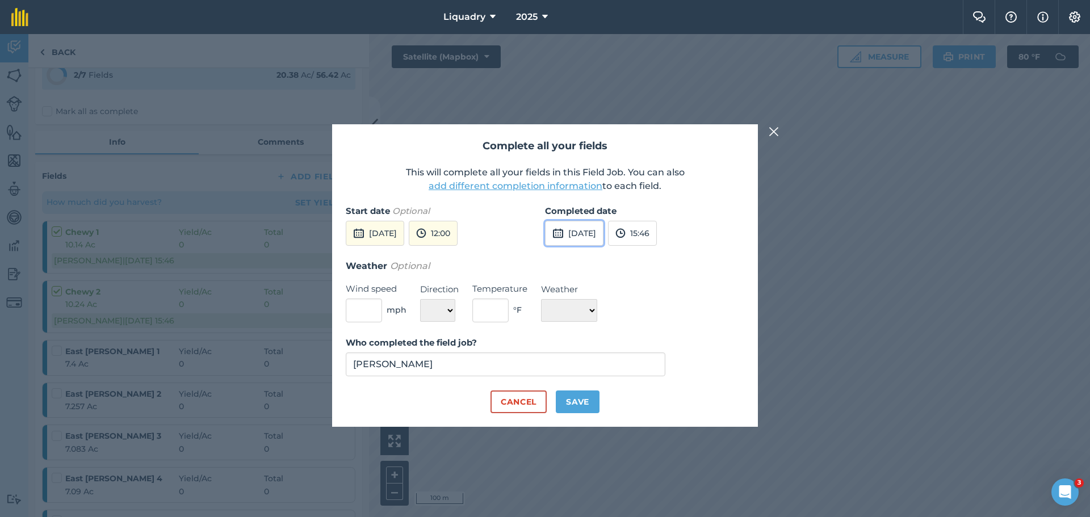
click at [558, 237] on img at bounding box center [557, 233] width 11 height 14
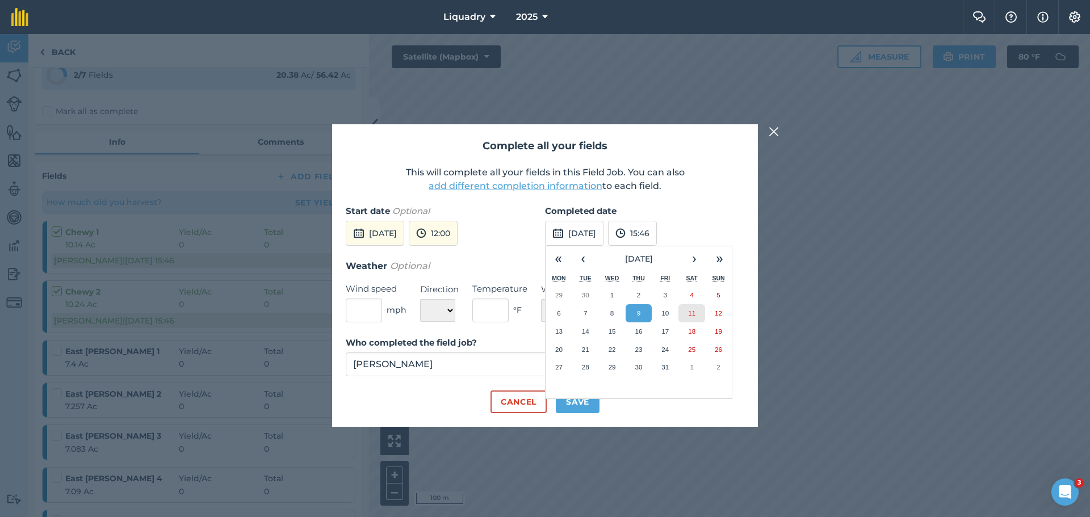
click at [691, 309] on button "11" at bounding box center [691, 313] width 27 height 18
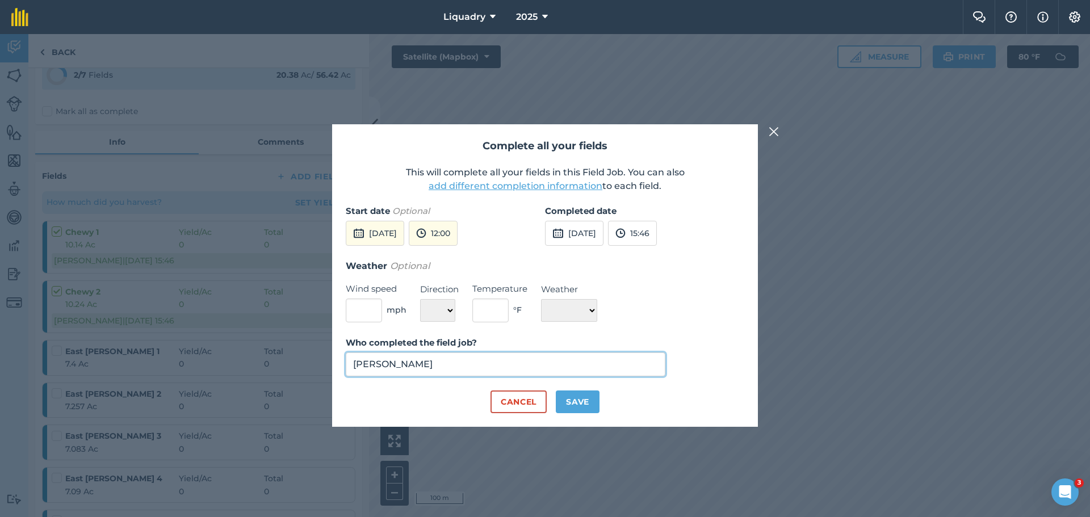
click at [455, 368] on input "[PERSON_NAME]" at bounding box center [506, 364] width 320 height 24
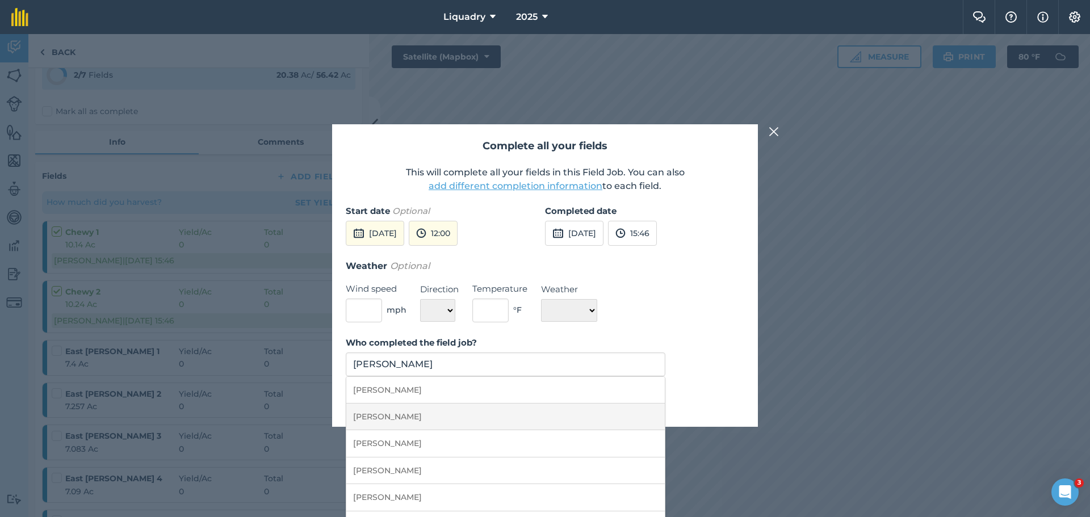
click at [433, 411] on li "[PERSON_NAME]" at bounding box center [505, 417] width 318 height 27
type input "[PERSON_NAME]"
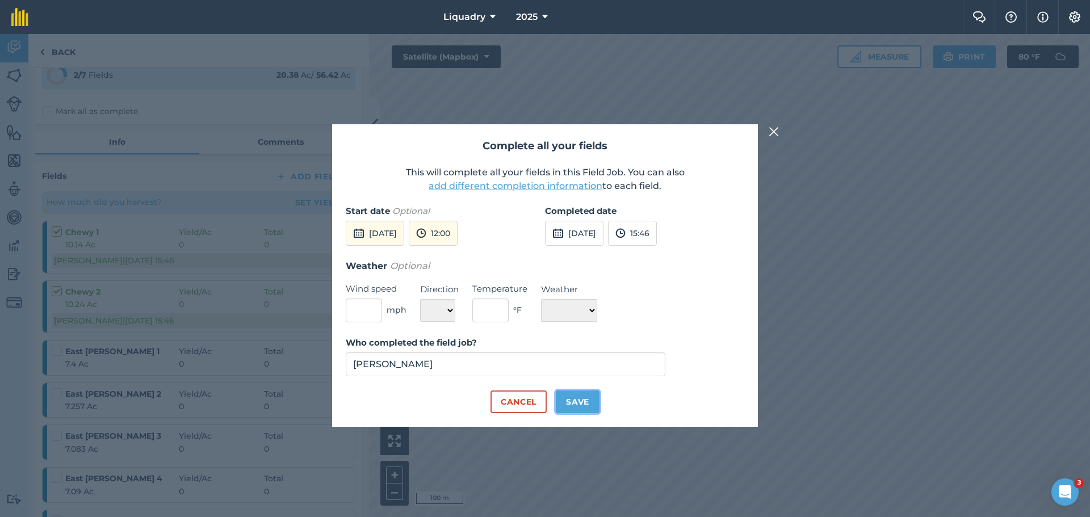
click at [587, 397] on button "Save" at bounding box center [578, 402] width 44 height 23
checkbox input "true"
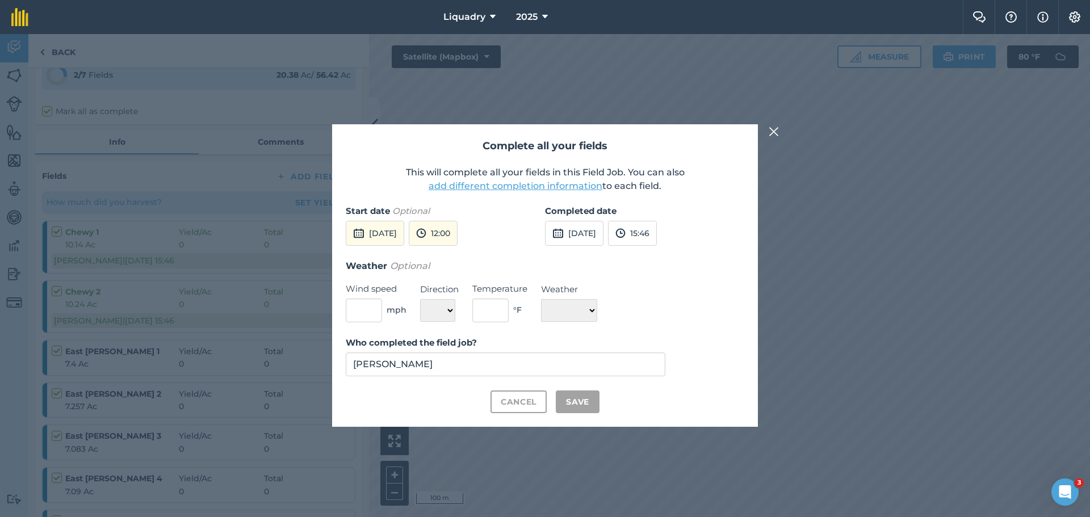
checkbox input "true"
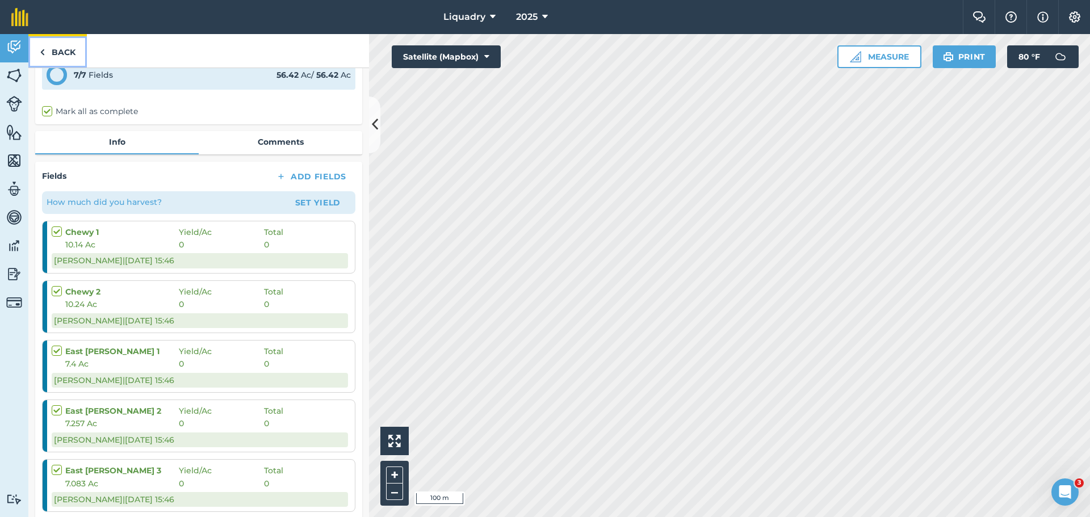
click at [59, 47] on link "Back" at bounding box center [57, 50] width 58 height 33
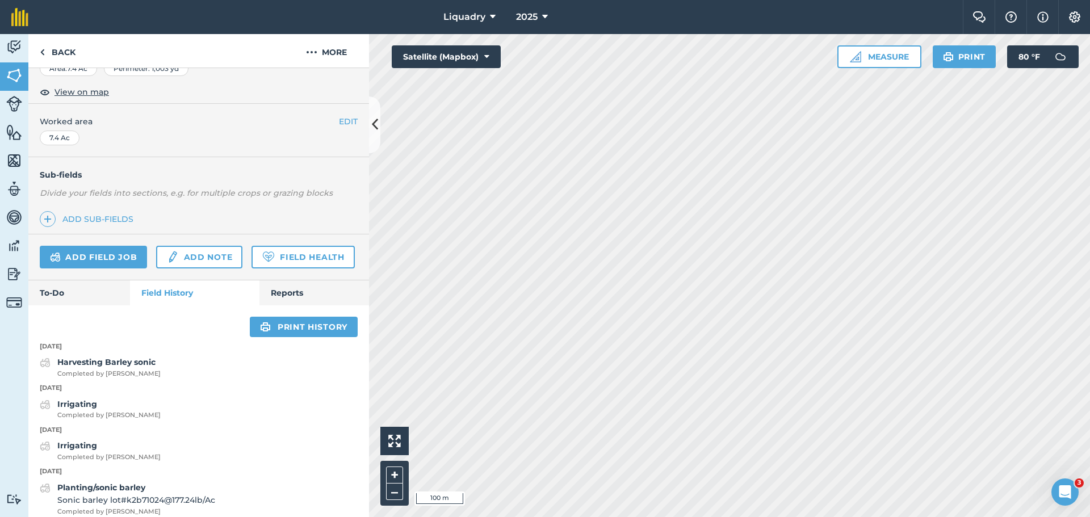
scroll to position [227, 0]
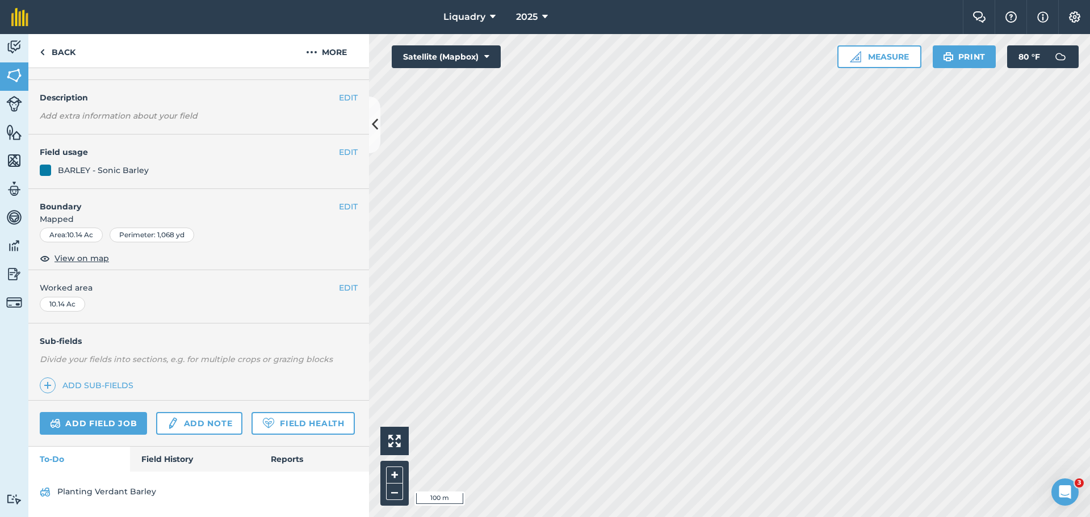
scroll to position [59, 0]
click at [179, 463] on link "Field History" at bounding box center [194, 459] width 129 height 25
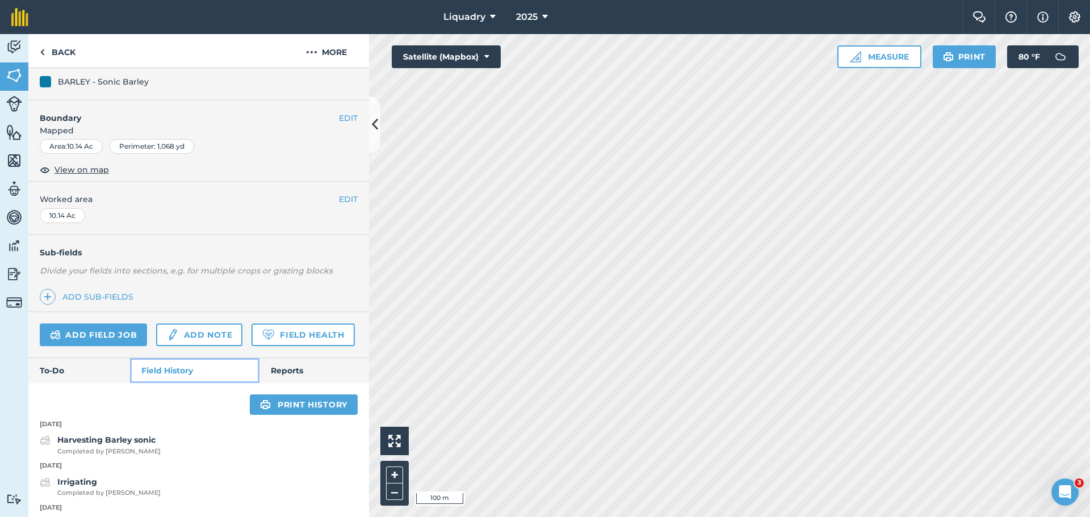
scroll to position [59, 0]
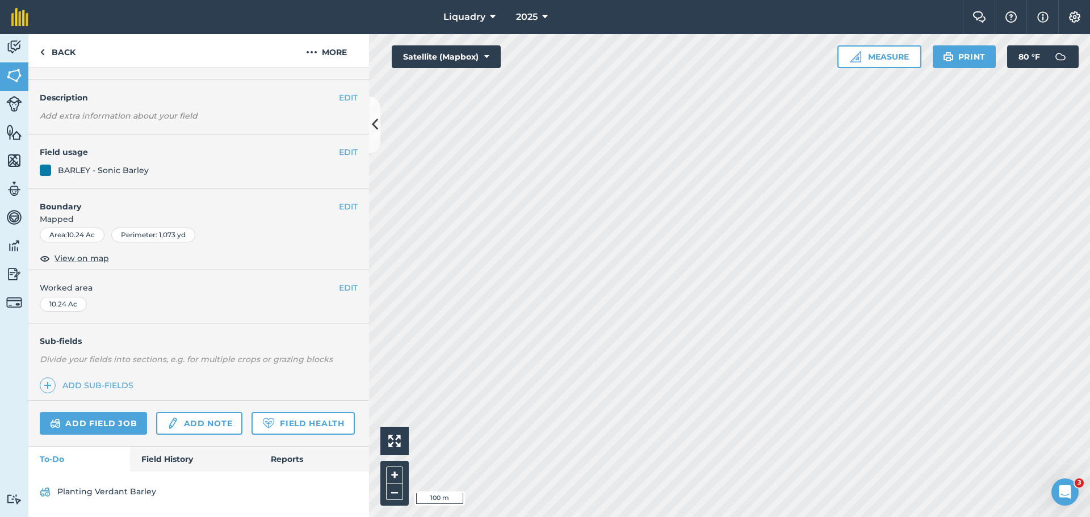
scroll to position [59, 0]
click at [187, 459] on link "Field History" at bounding box center [194, 459] width 129 height 25
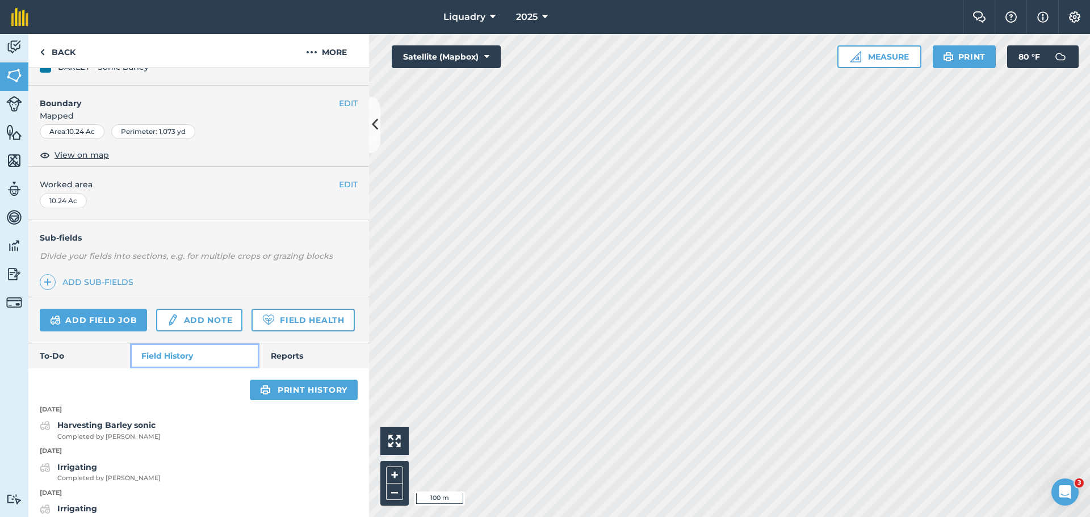
scroll to position [286, 0]
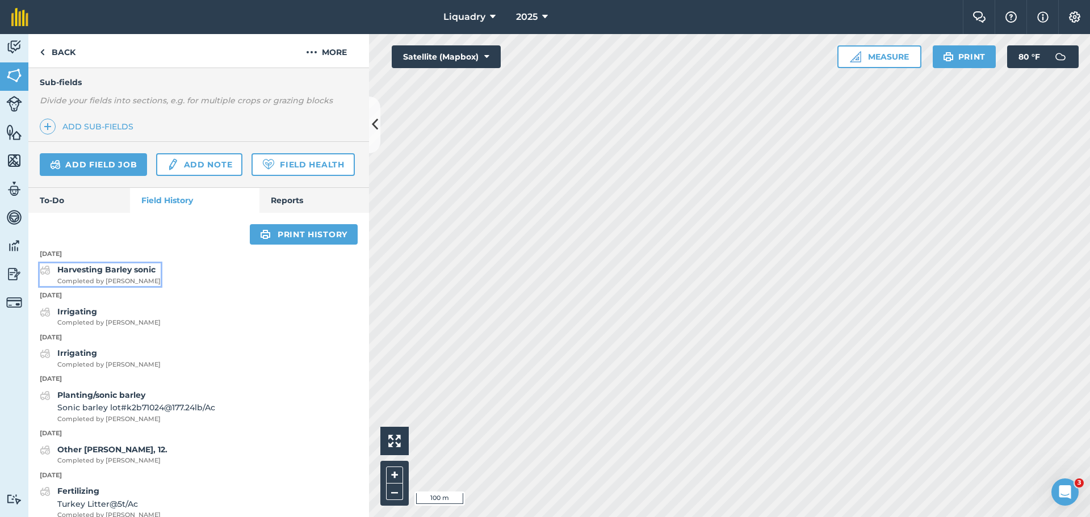
click at [82, 275] on strong "Harvesting Barley sonic" at bounding box center [106, 270] width 98 height 10
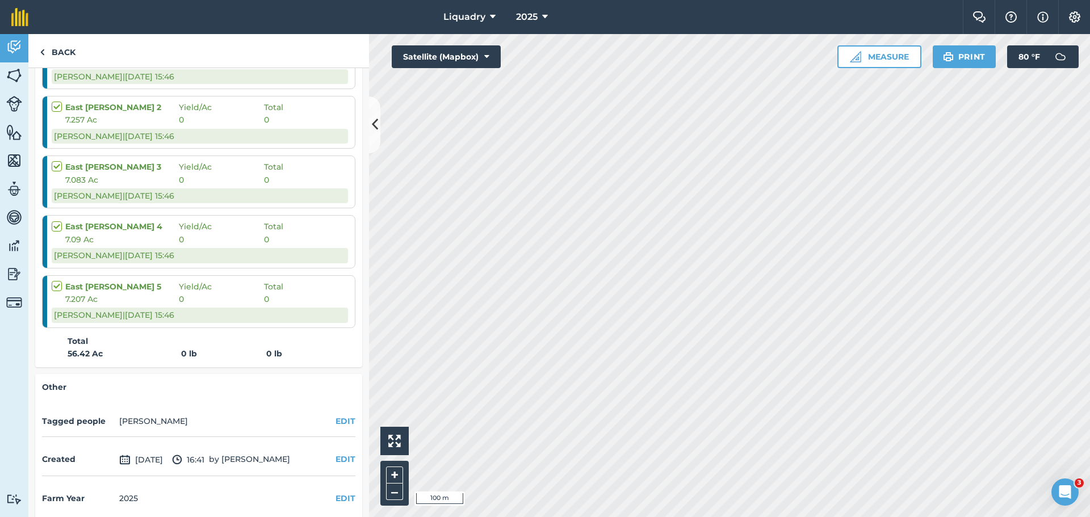
scroll to position [406, 0]
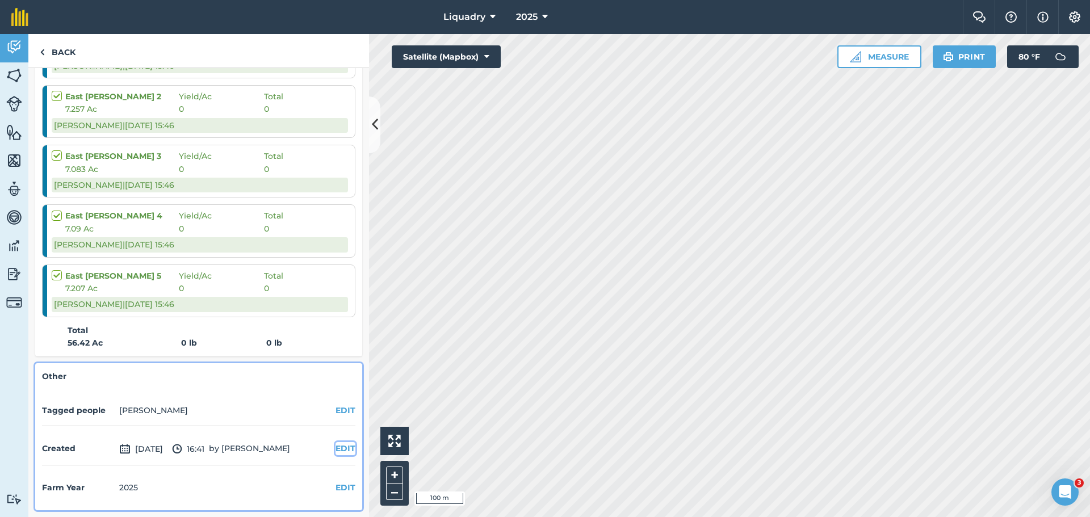
click at [341, 446] on button "EDIT" at bounding box center [345, 448] width 20 height 12
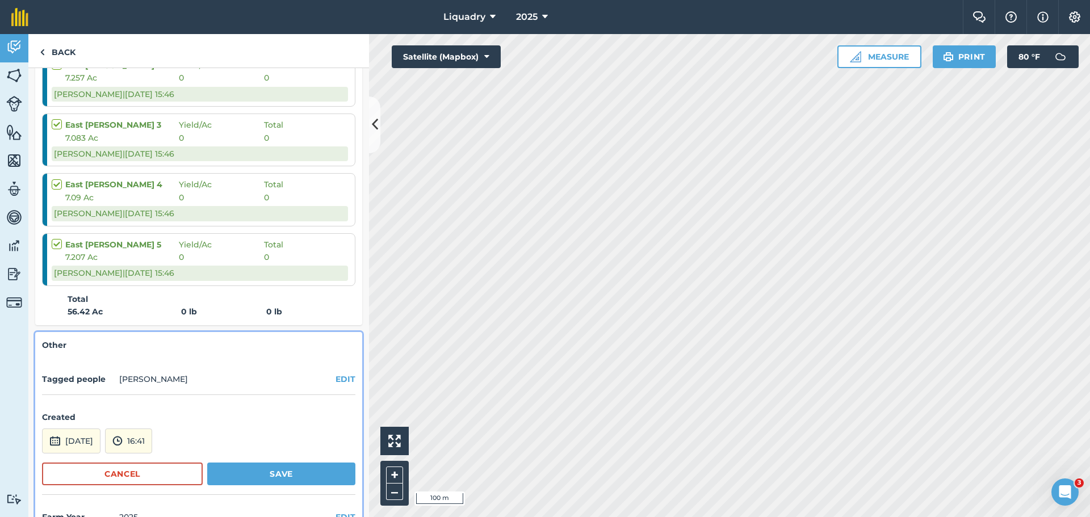
scroll to position [466, 0]
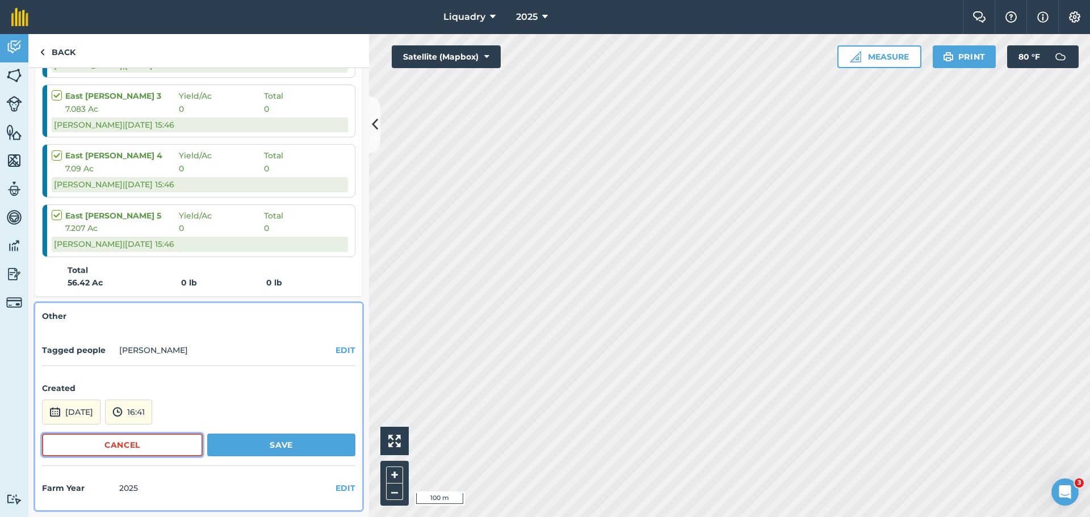
click at [149, 446] on button "Cancel" at bounding box center [122, 445] width 161 height 23
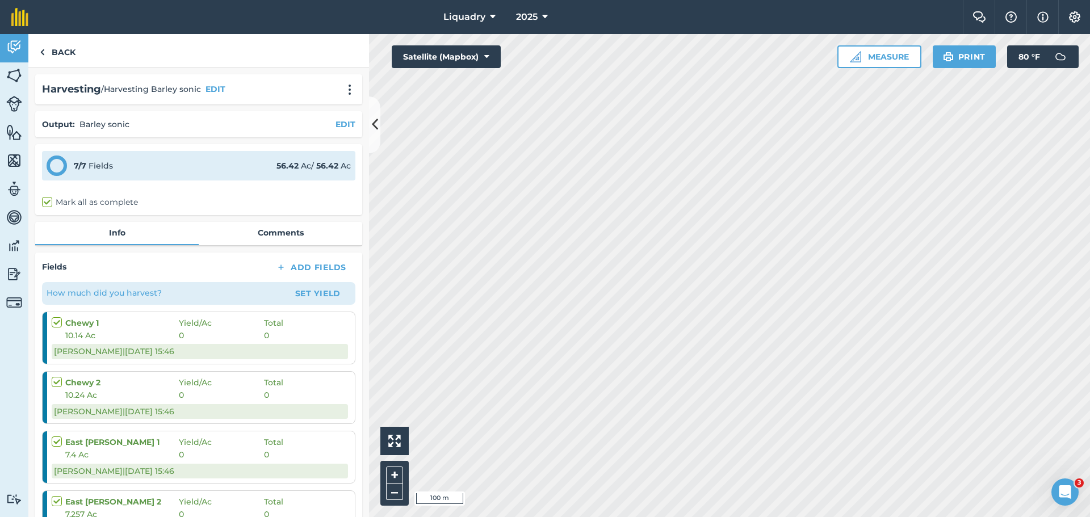
scroll to position [0, 0]
click at [79, 199] on label "Mark all as complete" at bounding box center [90, 203] width 96 height 12
click at [49, 199] on input "Mark all as complete" at bounding box center [45, 200] width 7 height 7
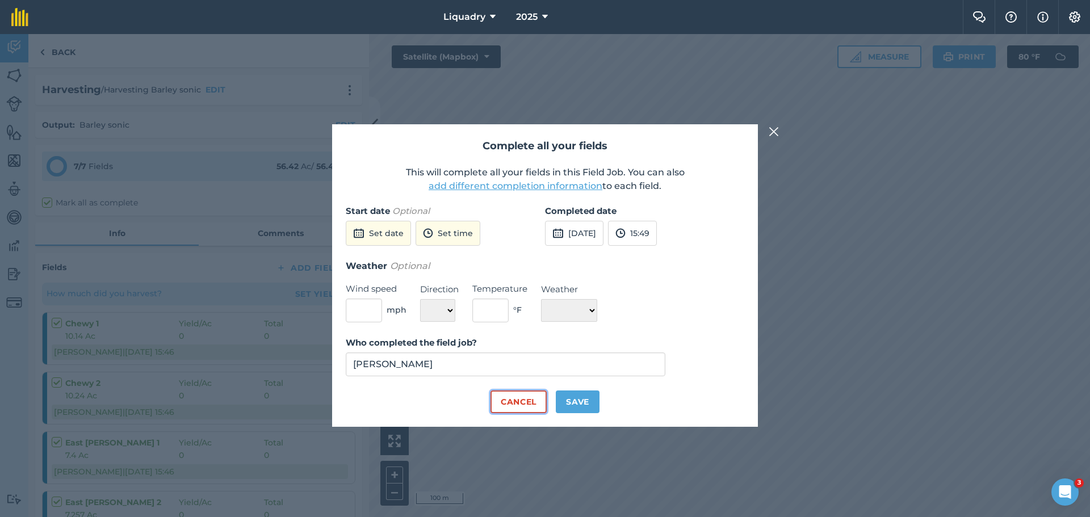
click at [509, 393] on button "Cancel" at bounding box center [518, 402] width 56 height 23
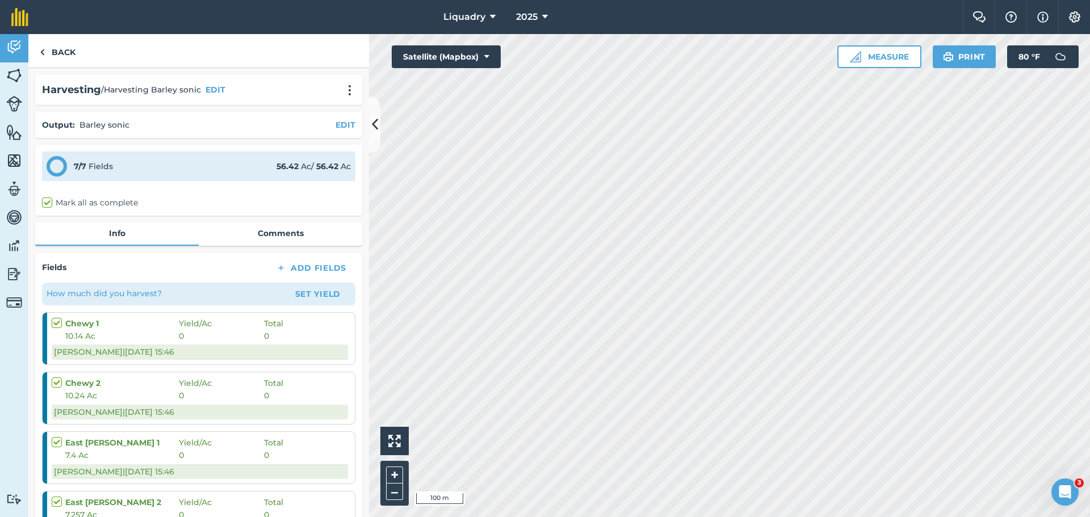
click at [46, 203] on label "Mark all as complete" at bounding box center [90, 203] width 96 height 12
click at [46, 203] on input "Mark all as complete" at bounding box center [45, 200] width 7 height 7
checkbox input "true"
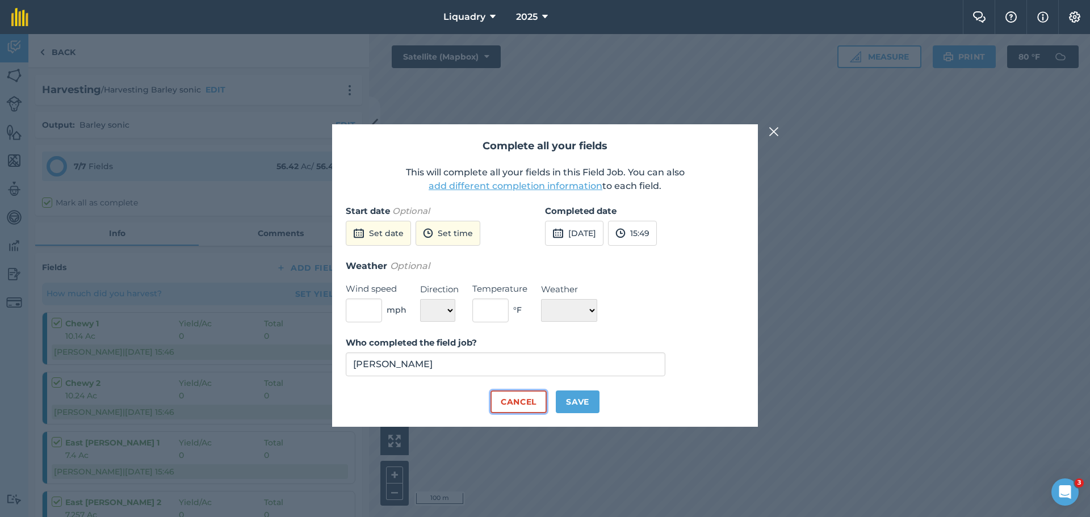
click at [504, 395] on button "Cancel" at bounding box center [518, 402] width 56 height 23
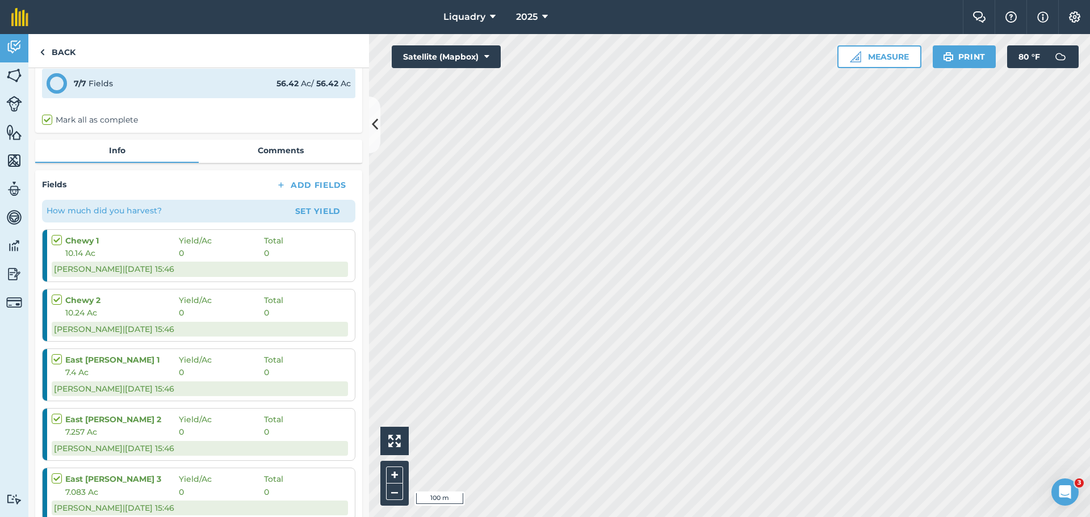
scroll to position [65, 0]
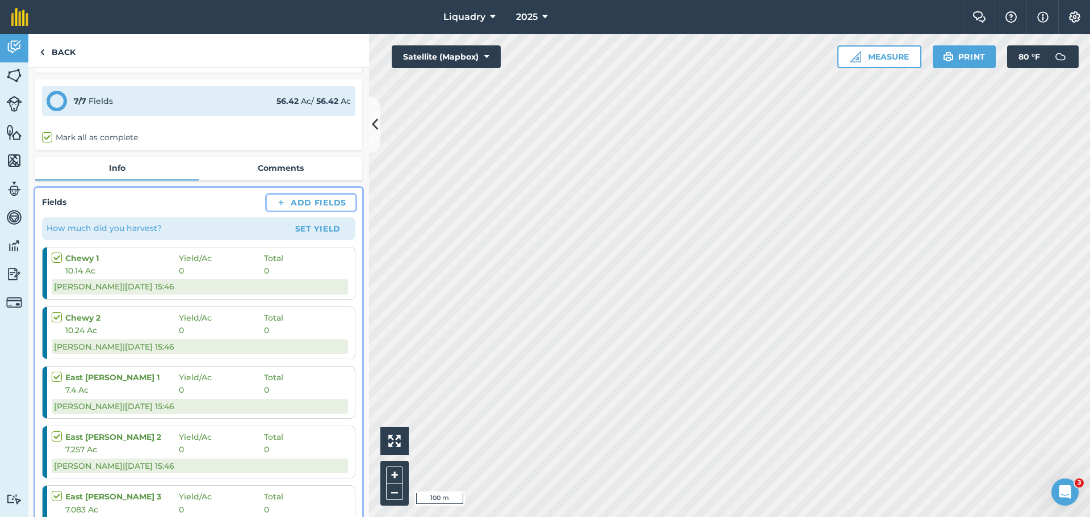
click at [289, 196] on button "Add Fields" at bounding box center [311, 203] width 89 height 16
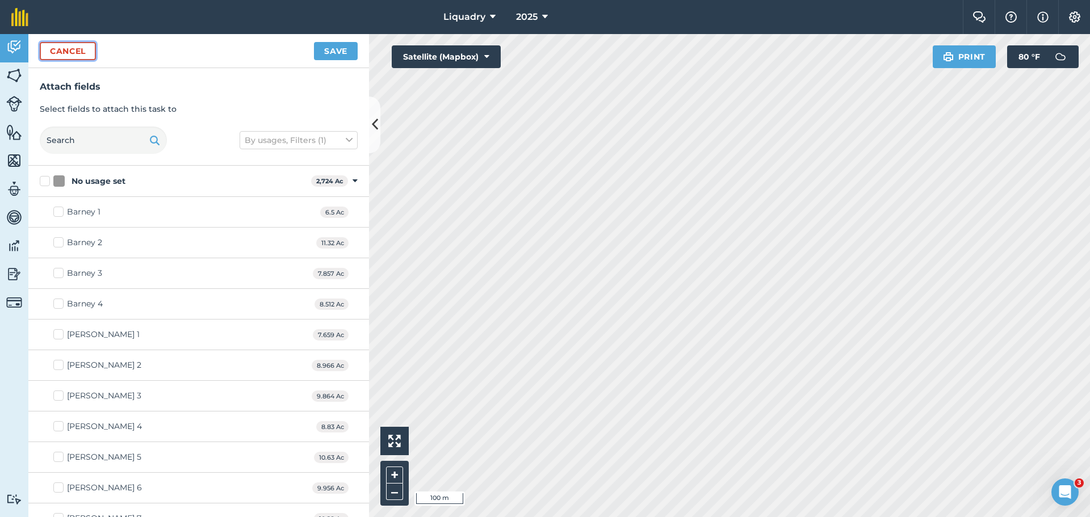
click at [79, 51] on button "Cancel" at bounding box center [68, 51] width 56 height 18
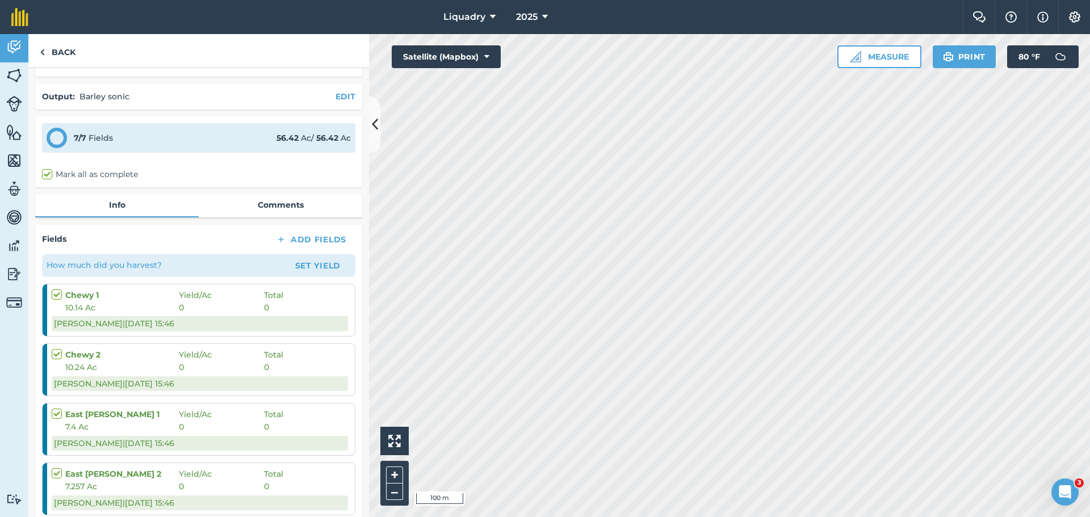
scroll to position [9, 0]
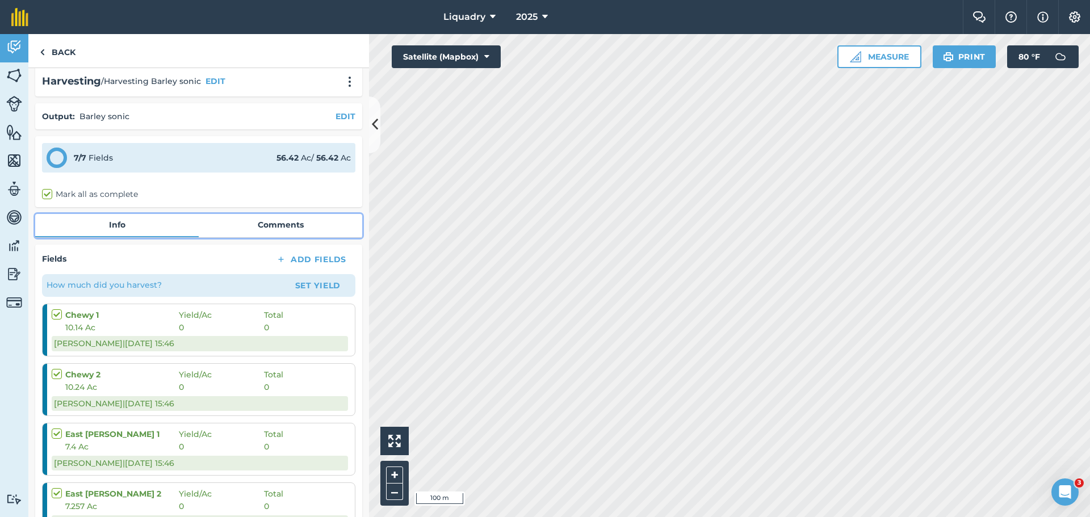
click at [261, 223] on link "Comments" at bounding box center [280, 225] width 163 height 22
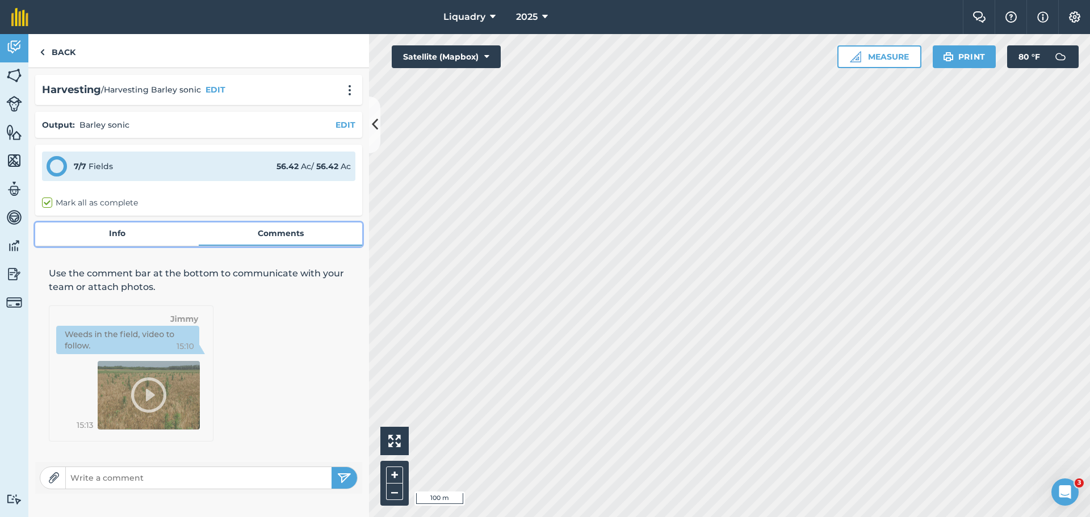
click at [115, 229] on link "Info" at bounding box center [116, 234] width 163 height 22
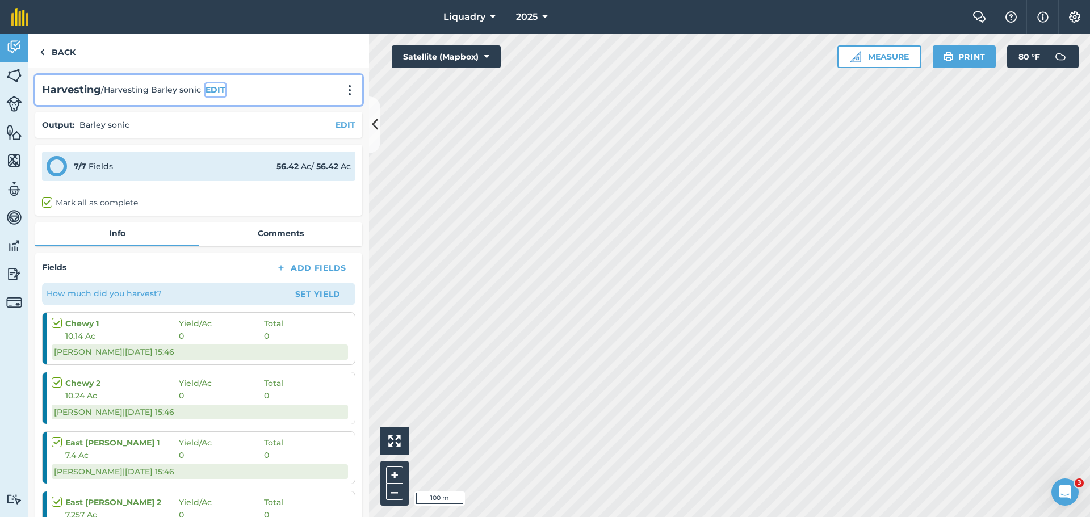
click at [216, 85] on button "EDIT" at bounding box center [215, 89] width 20 height 12
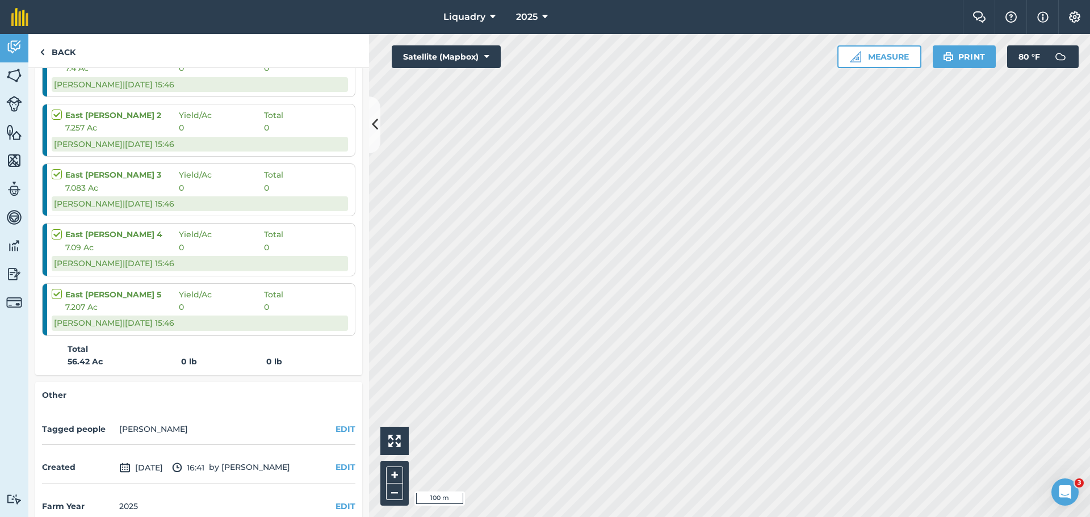
scroll to position [622, 0]
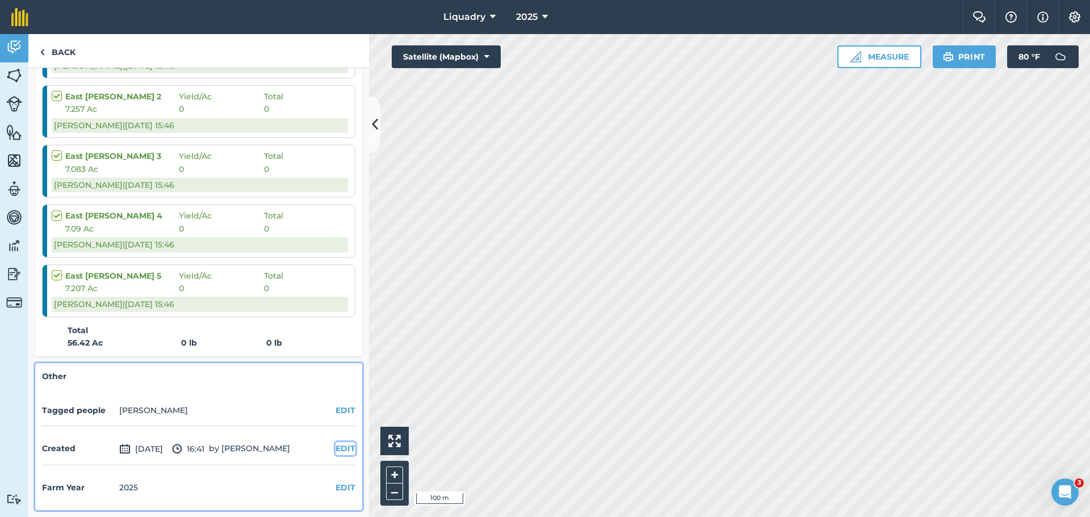
click at [335, 450] on button "EDIT" at bounding box center [345, 448] width 20 height 12
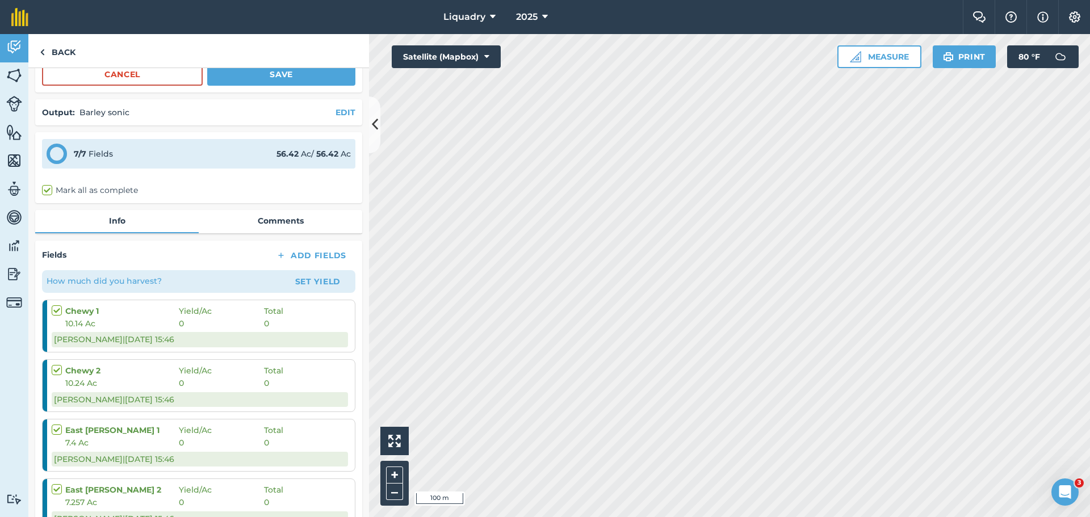
scroll to position [228, 0]
click at [58, 305] on label at bounding box center [59, 305] width 14 height 0
click at [58, 310] on input "checkbox" at bounding box center [55, 308] width 7 height 7
checkbox input "true"
checkbox input "false"
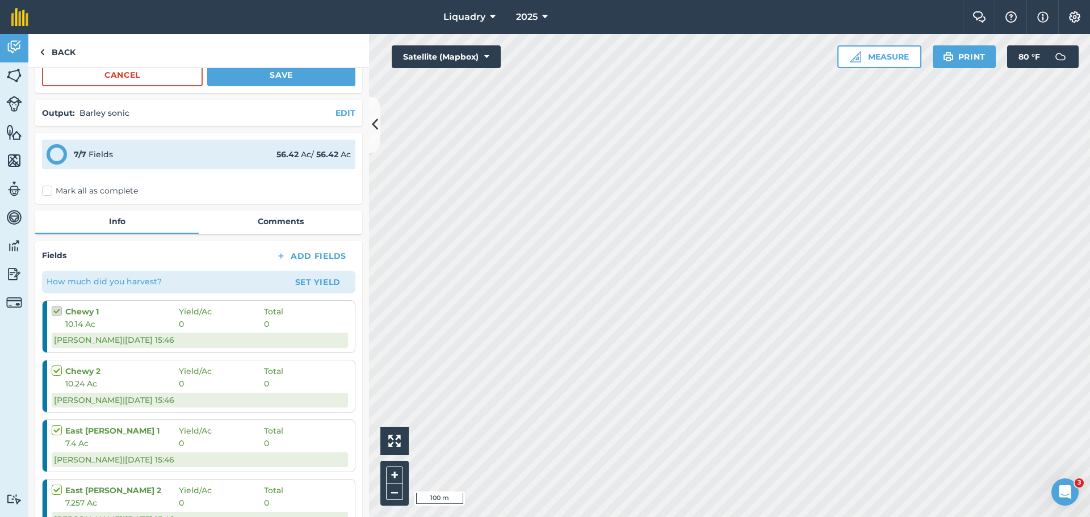
checkbox input "false"
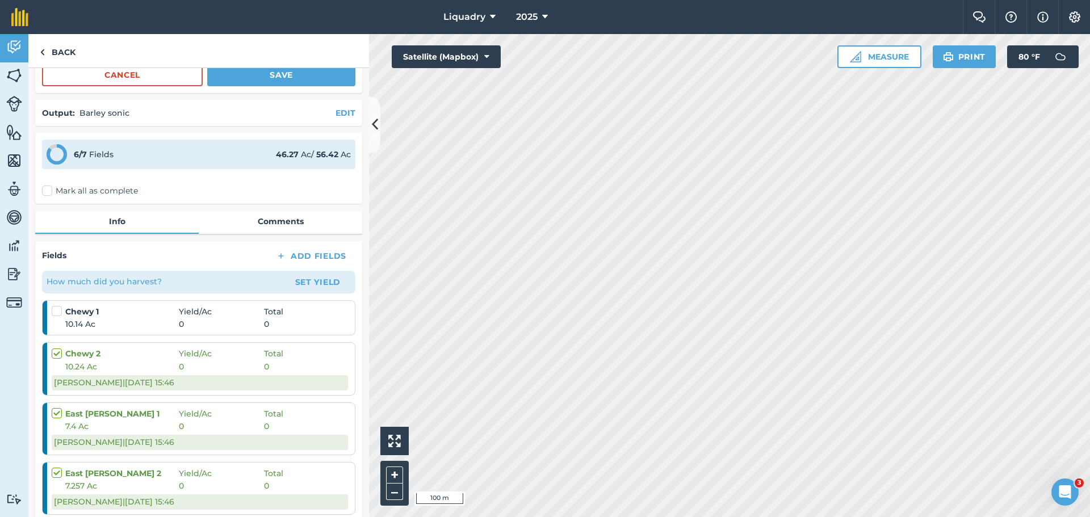
click at [58, 348] on label at bounding box center [59, 348] width 14 height 0
click at [58, 354] on input "checkbox" at bounding box center [55, 351] width 7 height 7
checkbox input "false"
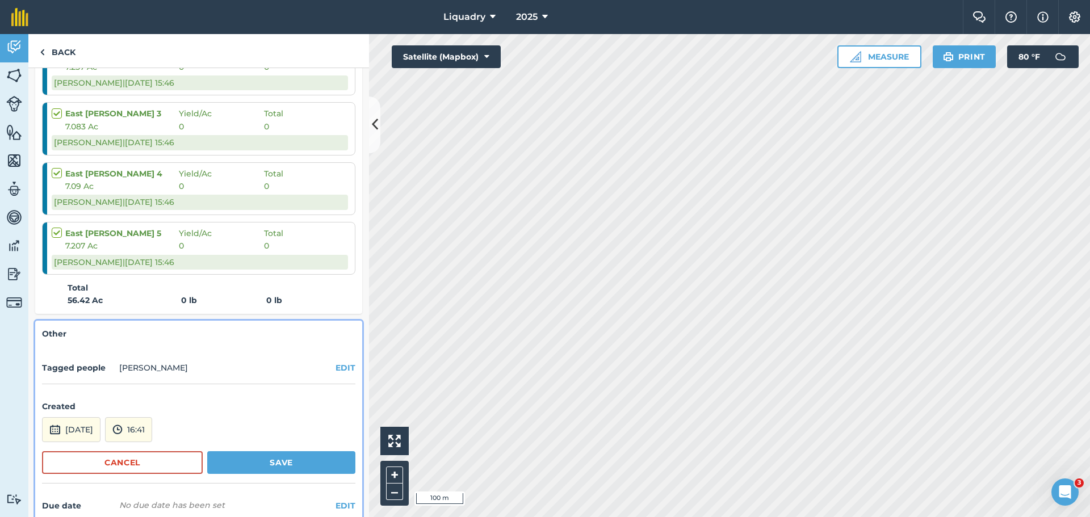
scroll to position [686, 0]
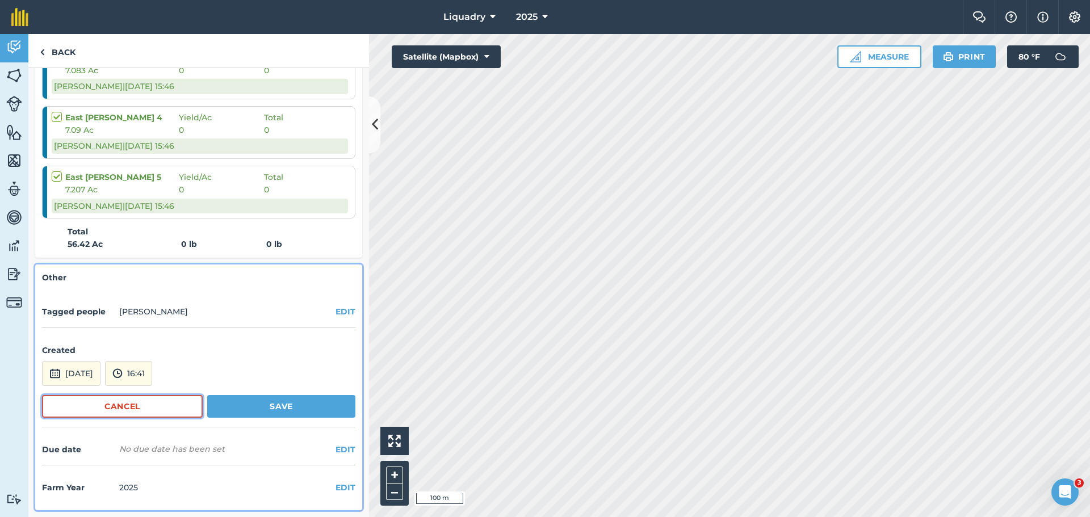
click at [123, 406] on button "Cancel" at bounding box center [122, 406] width 161 height 23
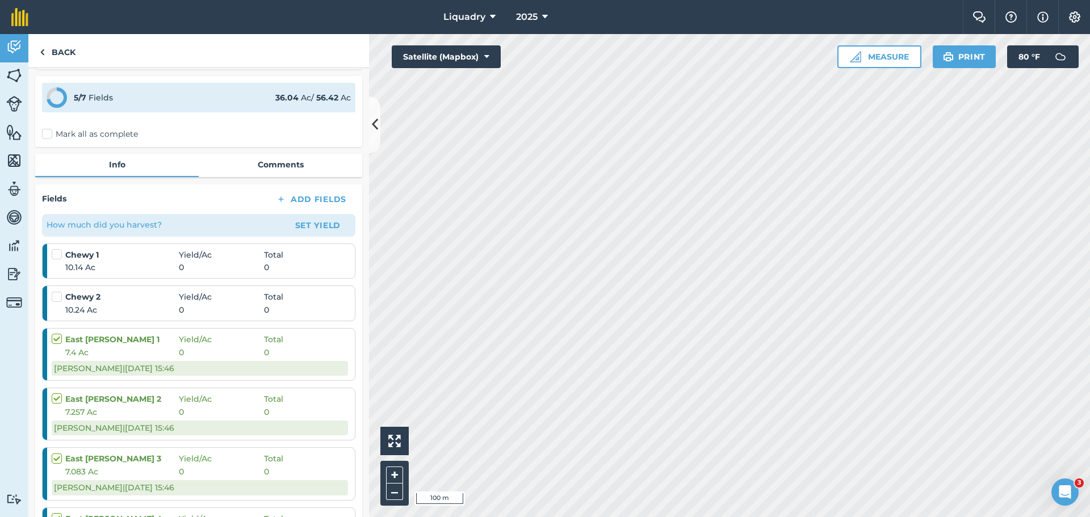
scroll to position [115, 0]
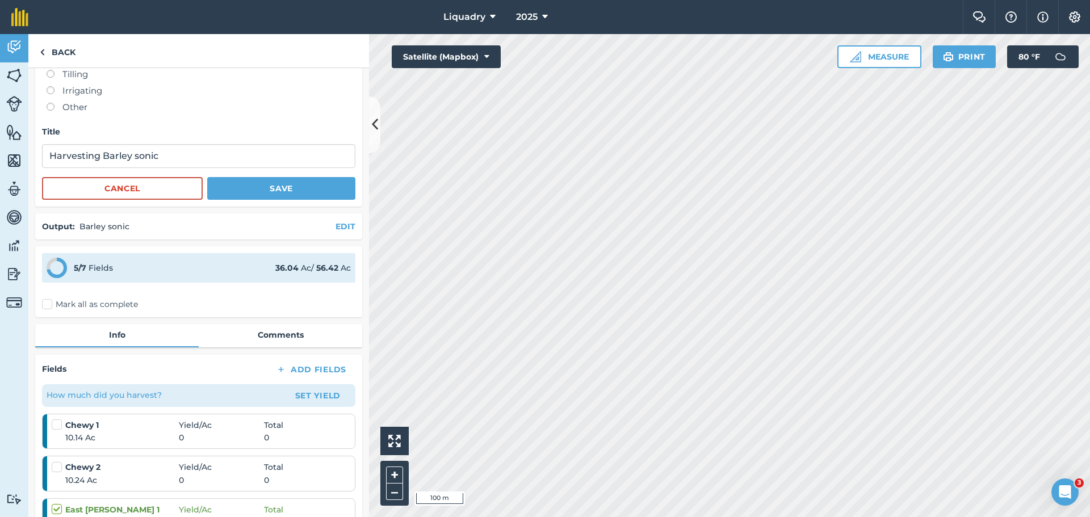
click at [49, 305] on label "Mark all as complete" at bounding box center [90, 305] width 96 height 12
click at [49, 413] on input "Mark all as complete" at bounding box center [45, 416] width 7 height 7
checkbox input "false"
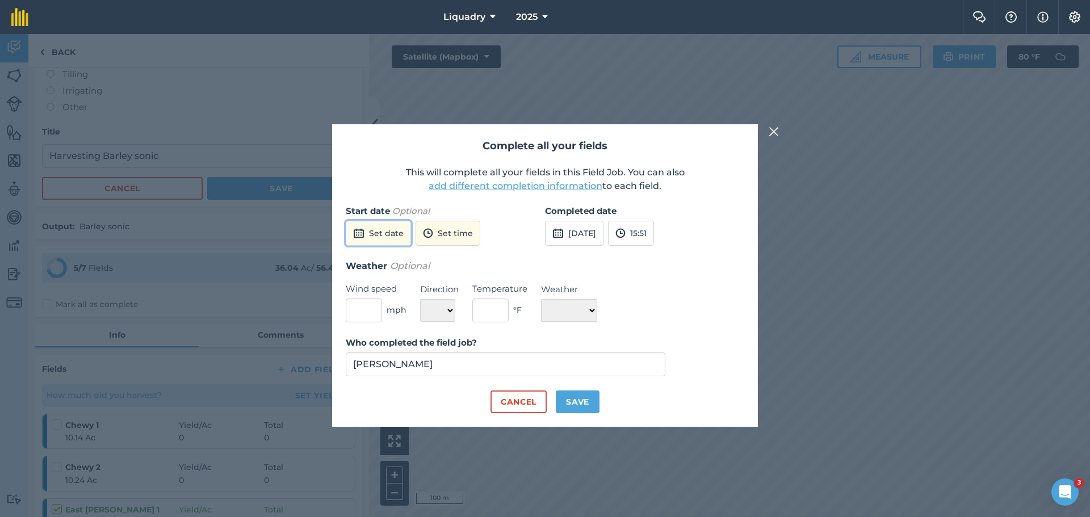
click at [385, 228] on button "Set date" at bounding box center [378, 233] width 65 height 25
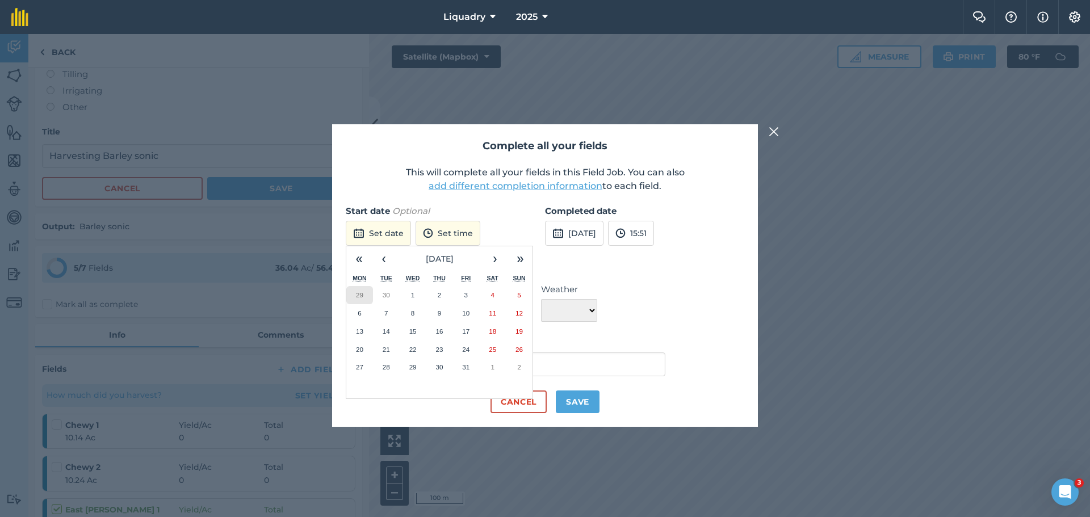
click at [359, 296] on abbr "29" at bounding box center [359, 294] width 7 height 7
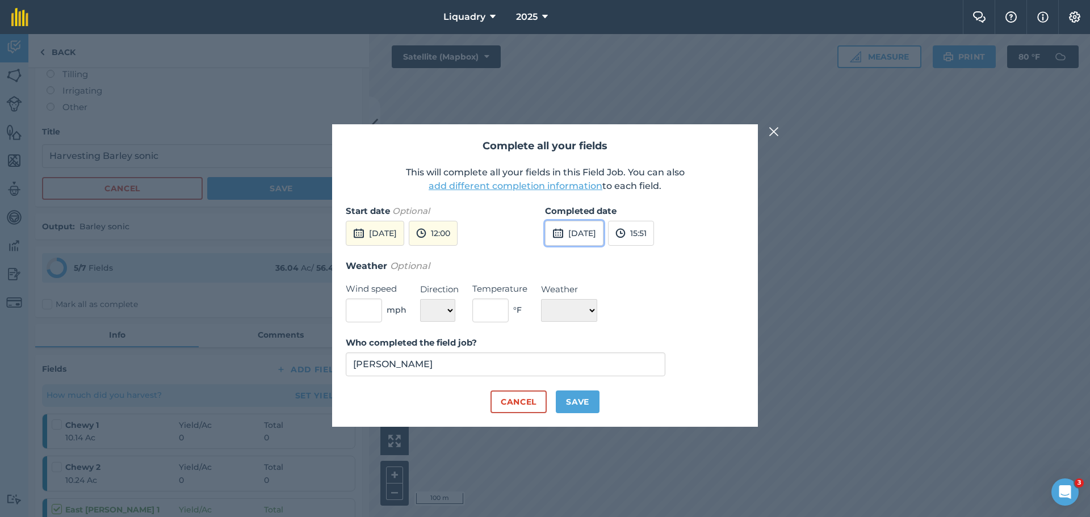
click at [562, 232] on img at bounding box center [557, 233] width 11 height 14
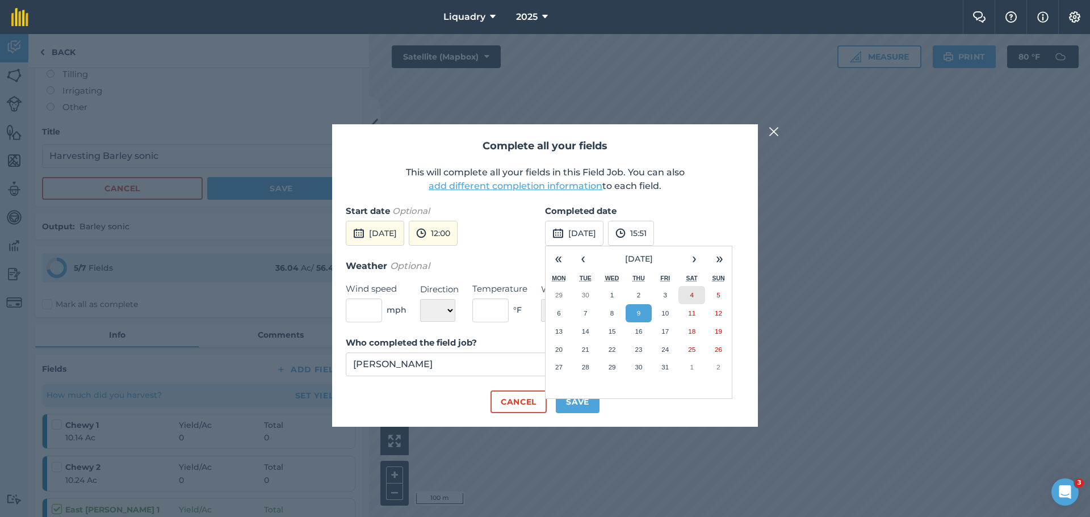
click at [698, 299] on button "4" at bounding box center [691, 295] width 27 height 18
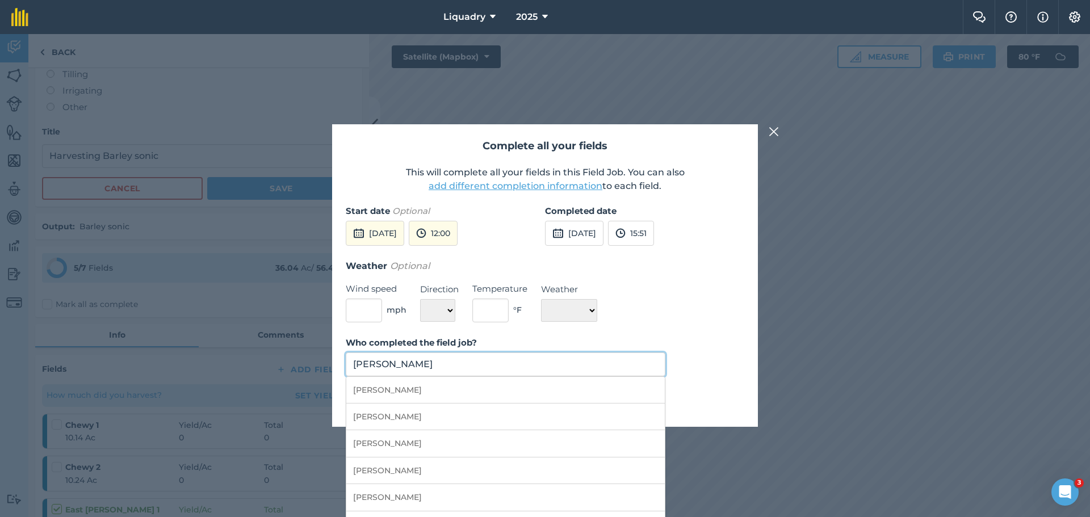
click at [457, 367] on input "[PERSON_NAME]" at bounding box center [506, 364] width 320 height 24
click at [414, 412] on li "[PERSON_NAME]" at bounding box center [505, 417] width 318 height 27
type input "[PERSON_NAME]"
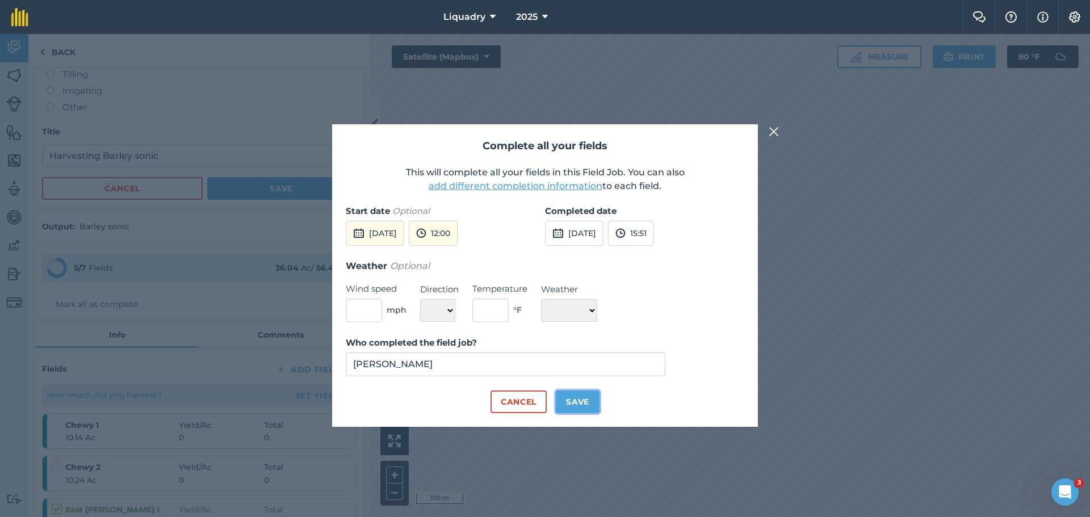
click at [584, 398] on button "Save" at bounding box center [578, 402] width 44 height 23
checkbox input "true"
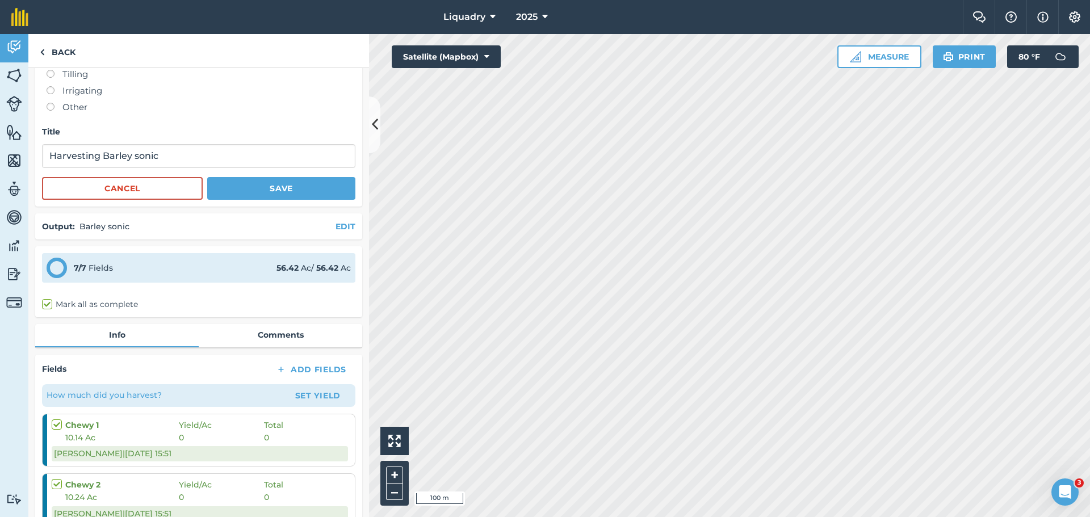
click at [48, 302] on label "Mark all as complete" at bounding box center [90, 305] width 96 height 12
click at [48, 413] on input "Mark all as complete" at bounding box center [45, 416] width 7 height 7
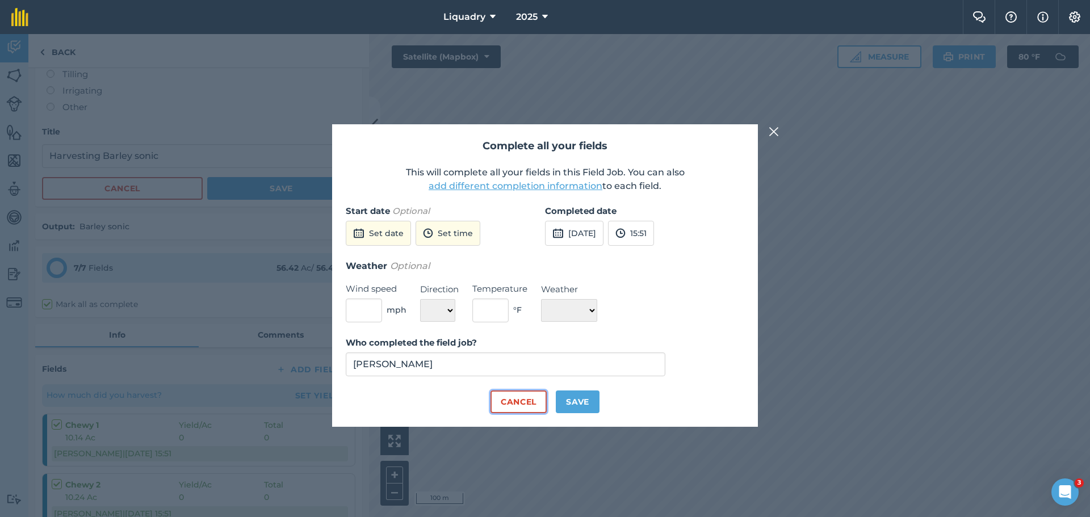
click at [542, 397] on button "Cancel" at bounding box center [518, 402] width 56 height 23
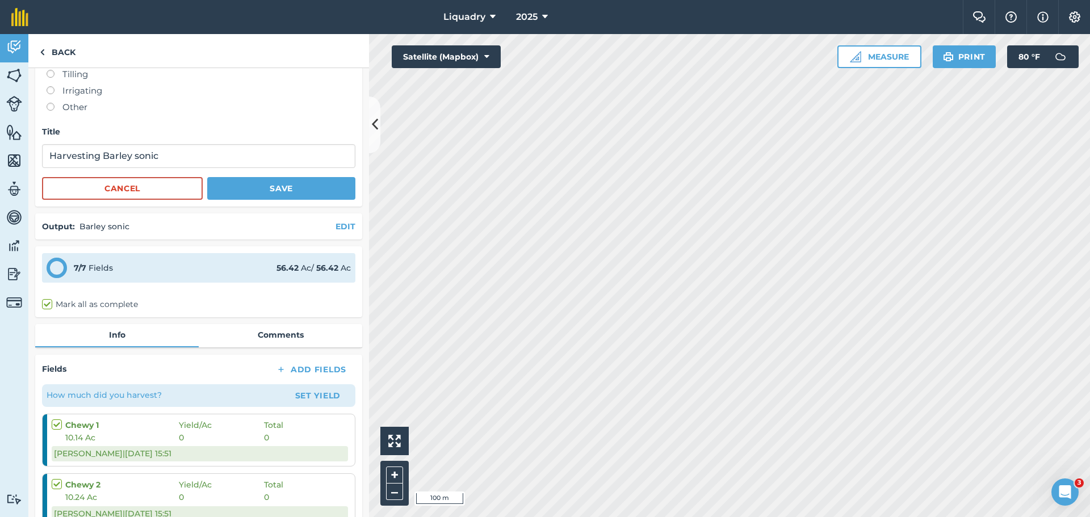
click at [48, 305] on label "Mark all as complete" at bounding box center [90, 305] width 96 height 12
click at [48, 413] on input "Mark all as complete" at bounding box center [45, 416] width 7 height 7
checkbox input "true"
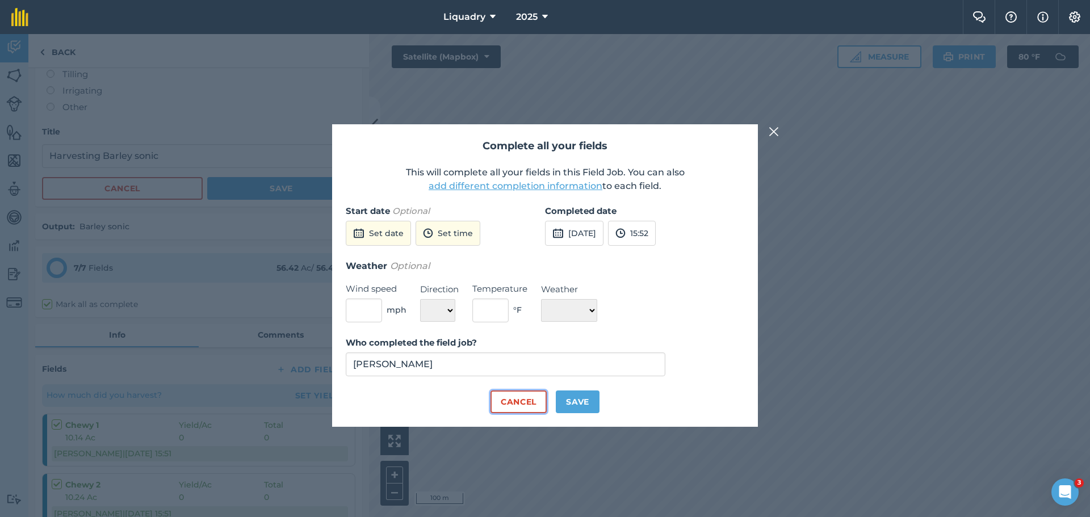
click at [521, 401] on button "Cancel" at bounding box center [518, 402] width 56 height 23
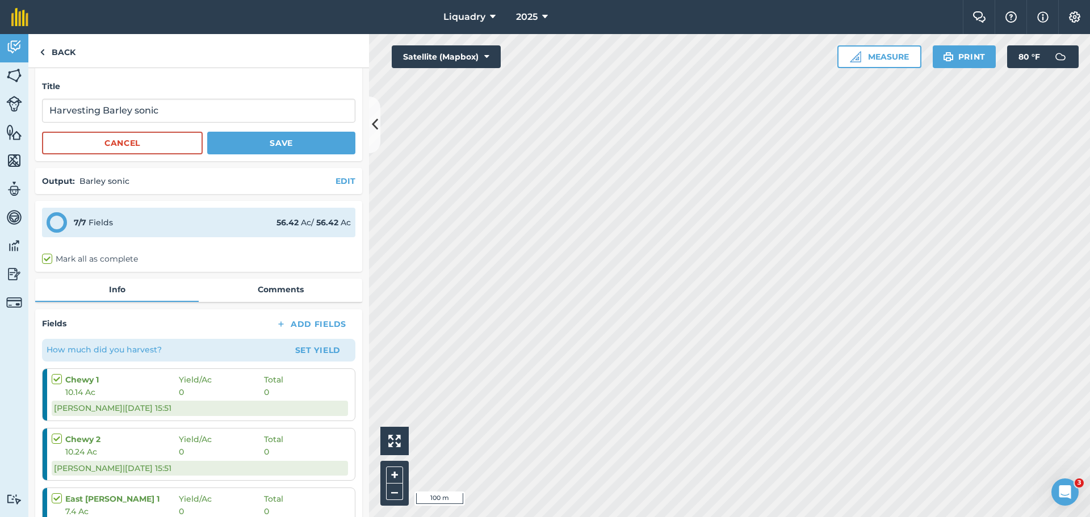
scroll to position [285, 0]
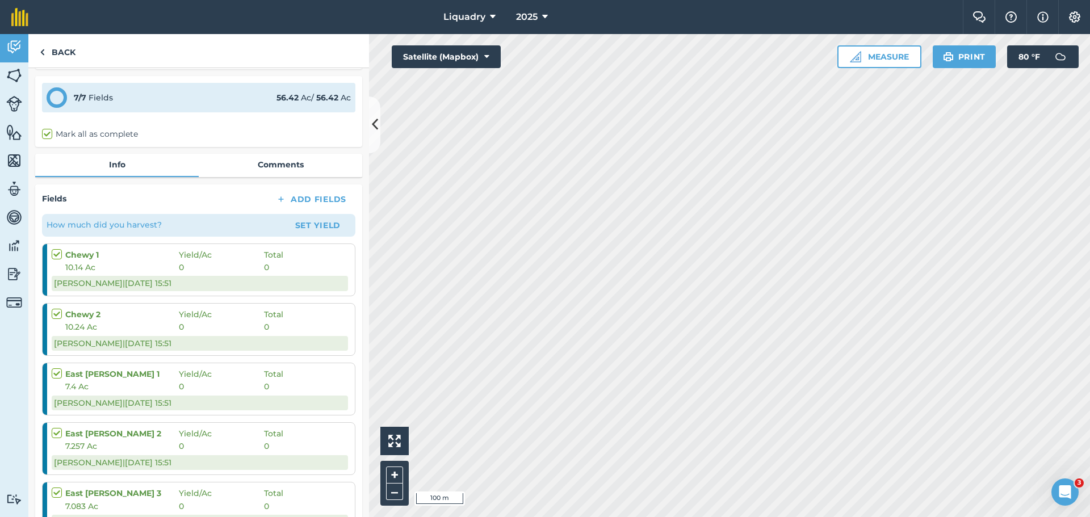
click at [59, 249] on label at bounding box center [59, 249] width 14 height 0
click at [59, 253] on input "checkbox" at bounding box center [55, 252] width 7 height 7
checkbox input "true"
checkbox input "false"
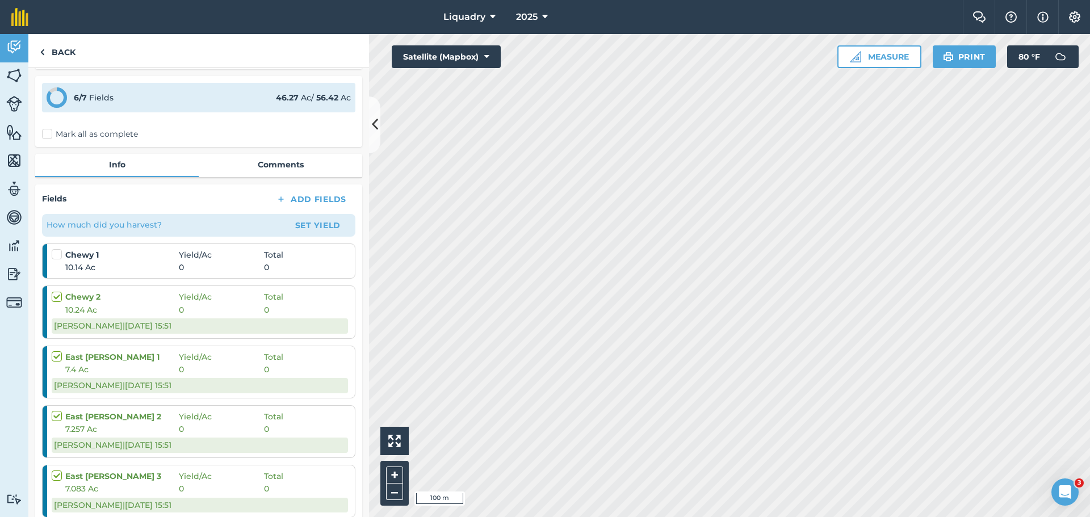
click at [57, 291] on label at bounding box center [59, 291] width 14 height 0
click at [57, 299] on input "checkbox" at bounding box center [55, 294] width 7 height 7
checkbox input "false"
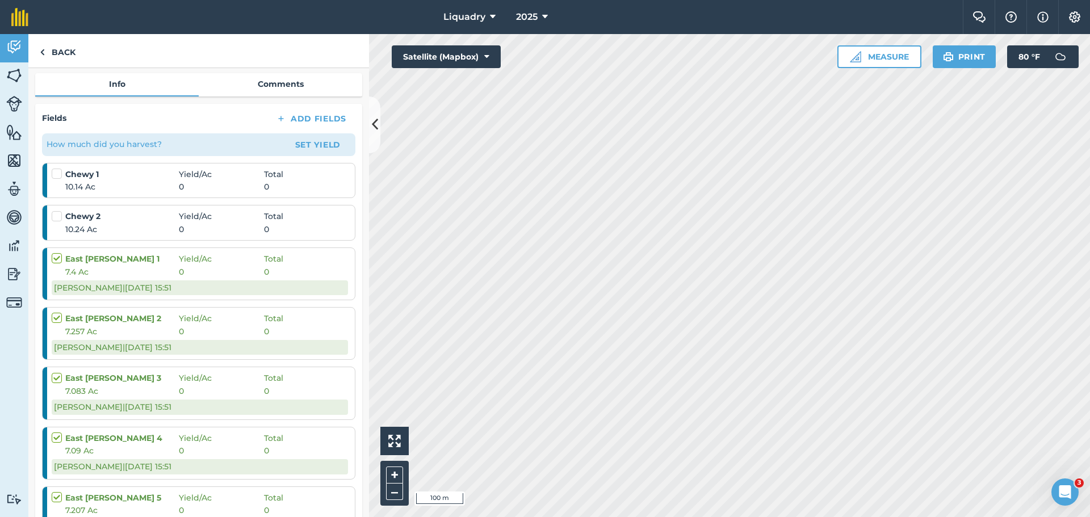
scroll to position [398, 0]
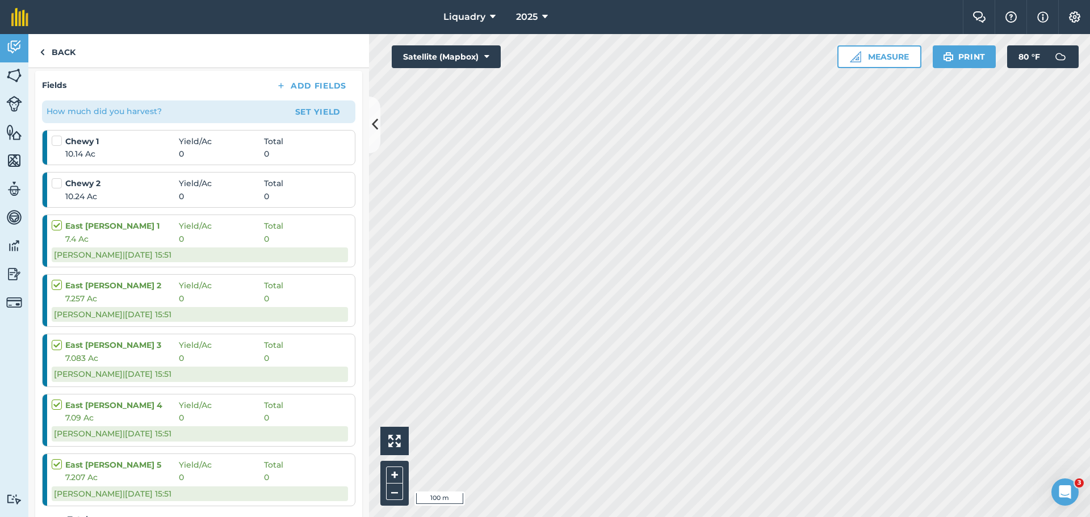
click at [307, 242] on div "7.4 Ac 0 0" at bounding box center [200, 239] width 296 height 12
drag, startPoint x: 307, startPoint y: 242, endPoint x: 263, endPoint y: 234, distance: 44.3
click at [263, 234] on span "0" at bounding box center [221, 239] width 85 height 12
drag, startPoint x: 263, startPoint y: 234, endPoint x: 196, endPoint y: 236, distance: 66.4
click at [262, 234] on span "0" at bounding box center [221, 239] width 85 height 12
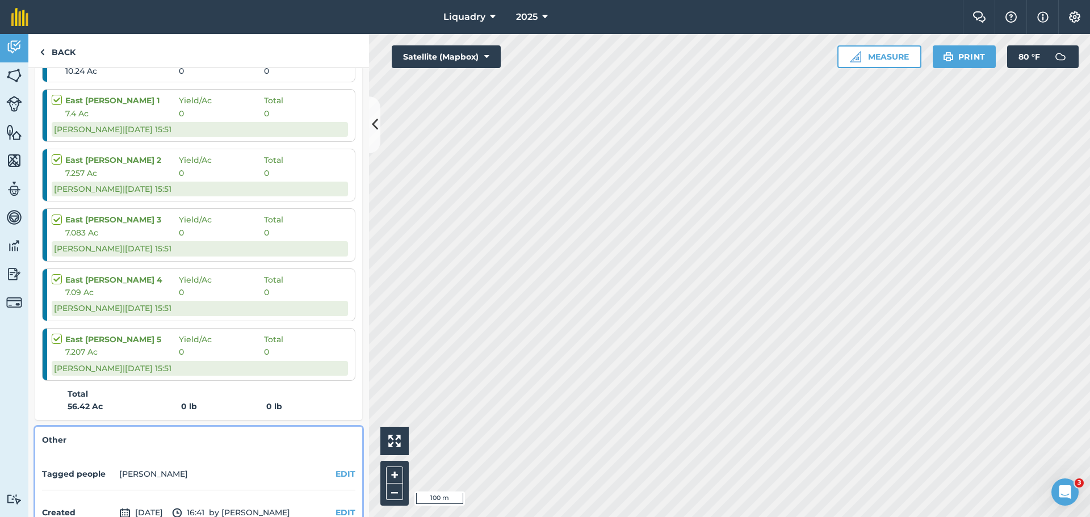
scroll to position [626, 0]
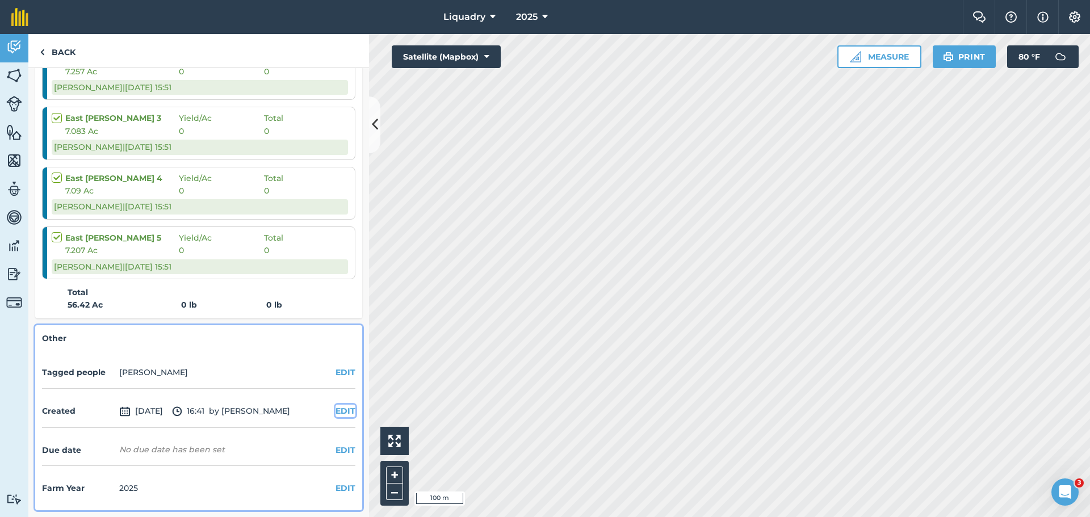
click at [339, 408] on button "EDIT" at bounding box center [345, 411] width 20 height 12
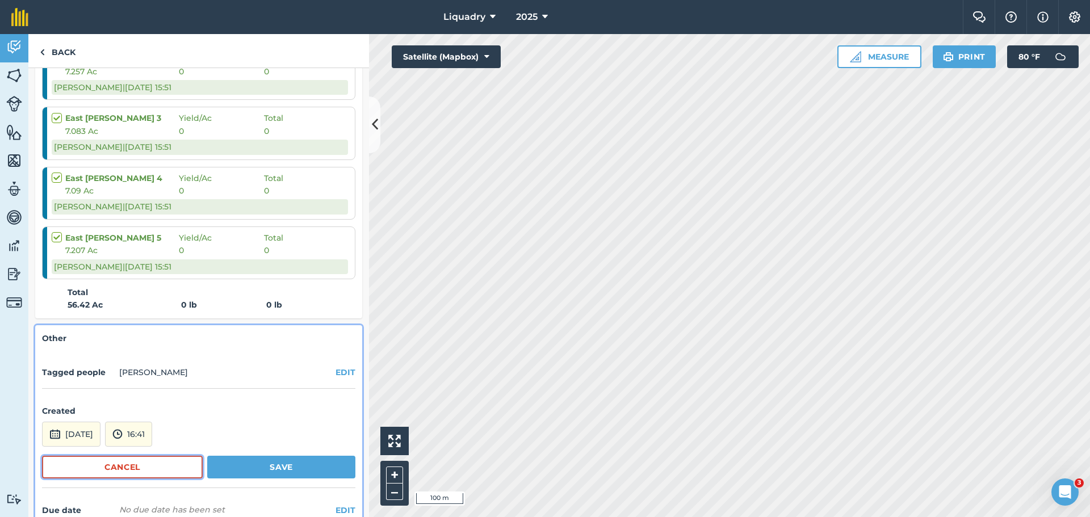
click at [177, 464] on button "Cancel" at bounding box center [122, 467] width 161 height 23
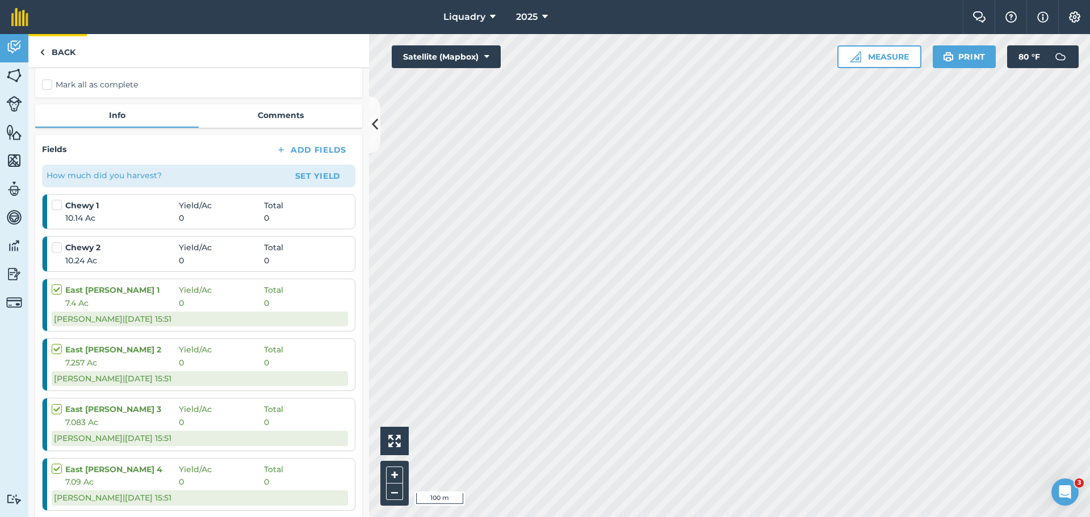
scroll to position [171, 0]
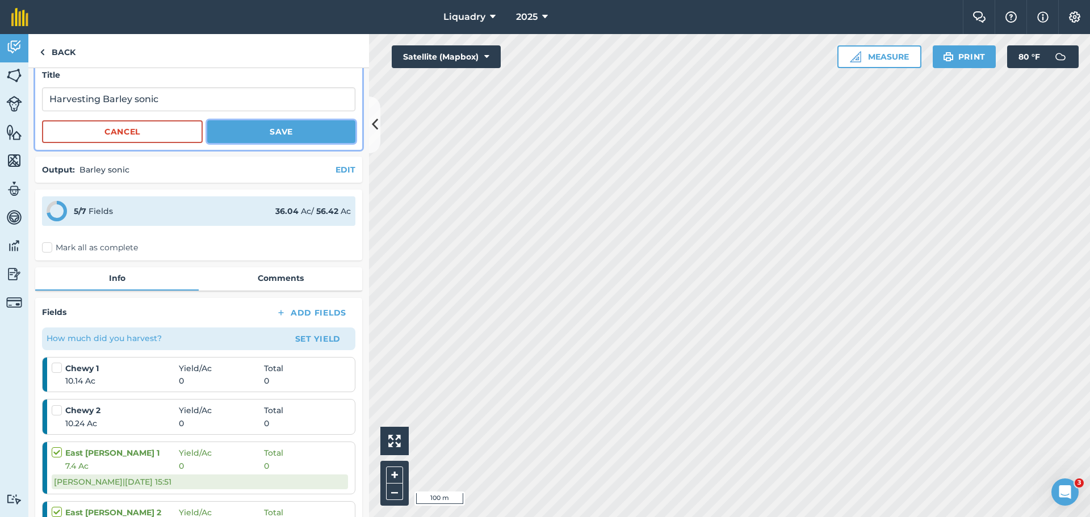
click at [257, 131] on button "Save" at bounding box center [281, 131] width 148 height 23
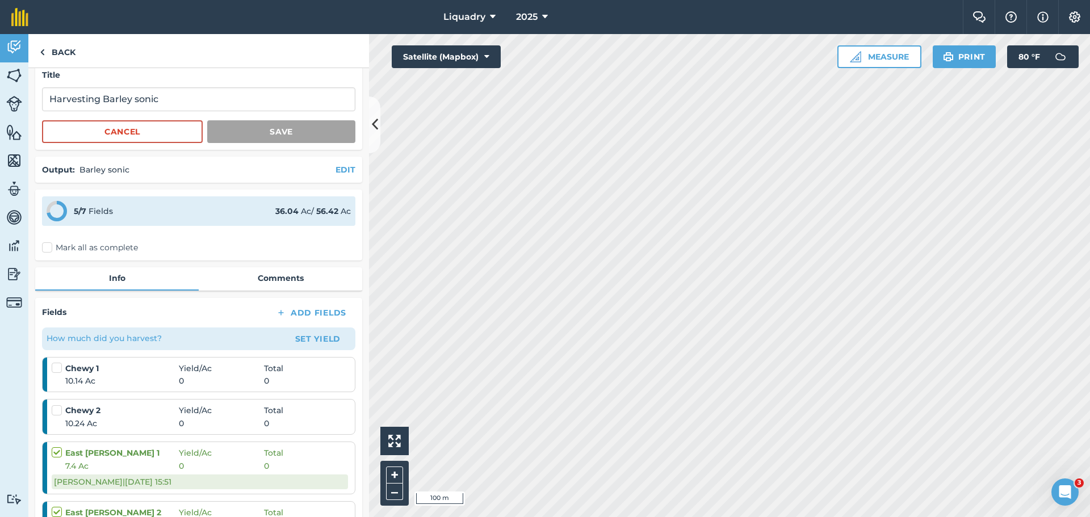
scroll to position [0, 0]
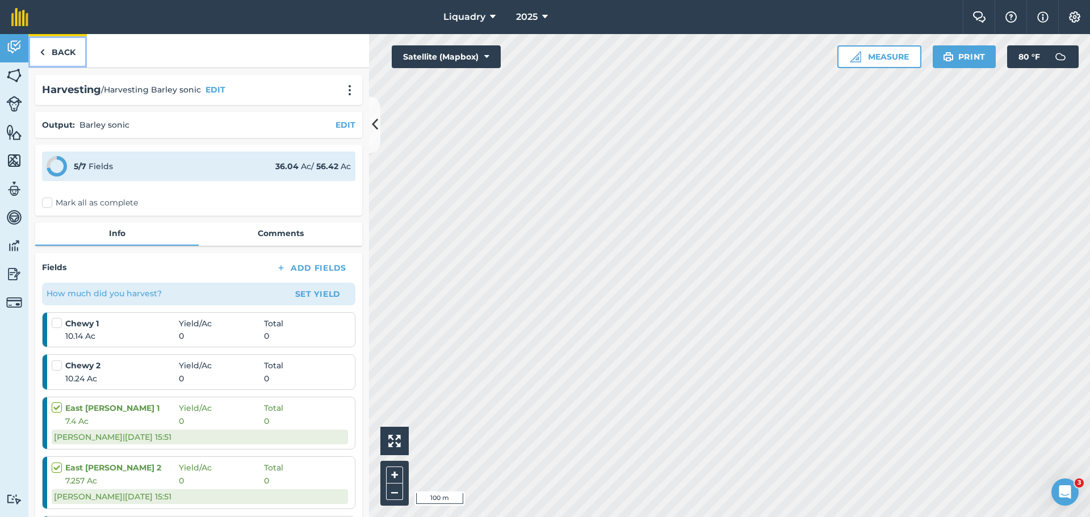
click at [66, 48] on link "Back" at bounding box center [57, 50] width 58 height 33
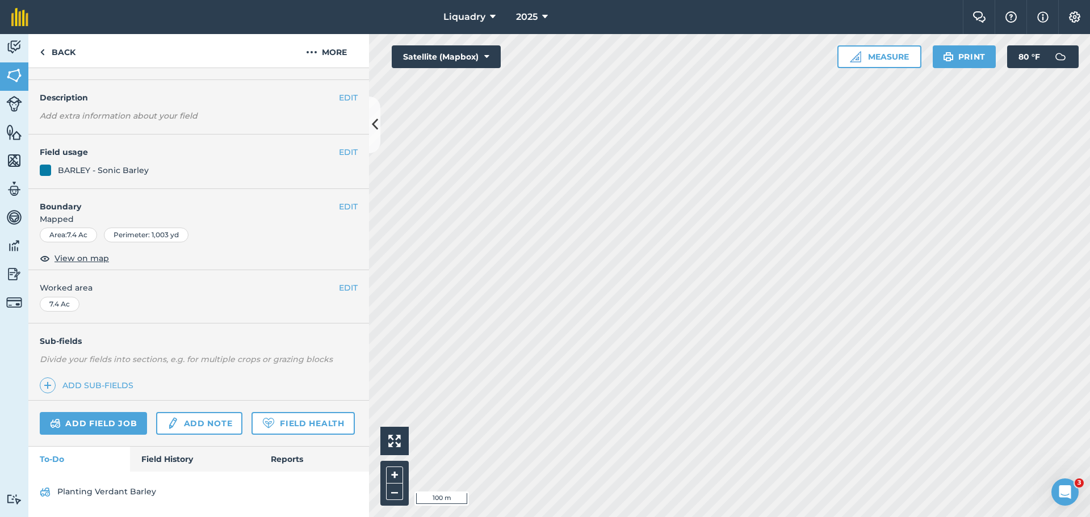
scroll to position [59, 0]
click at [166, 454] on link "Field History" at bounding box center [194, 459] width 129 height 25
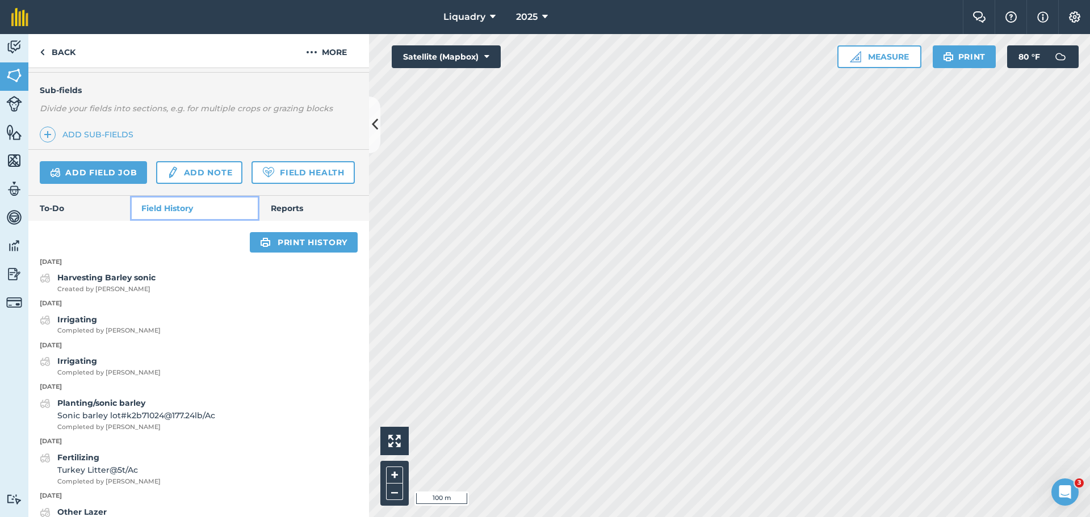
scroll to position [286, 0]
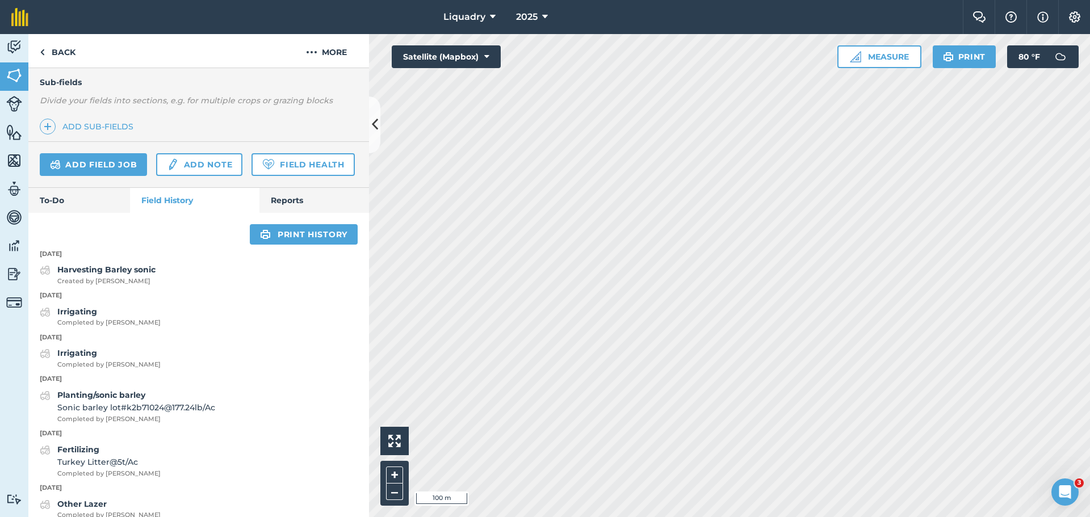
scroll to position [59, 0]
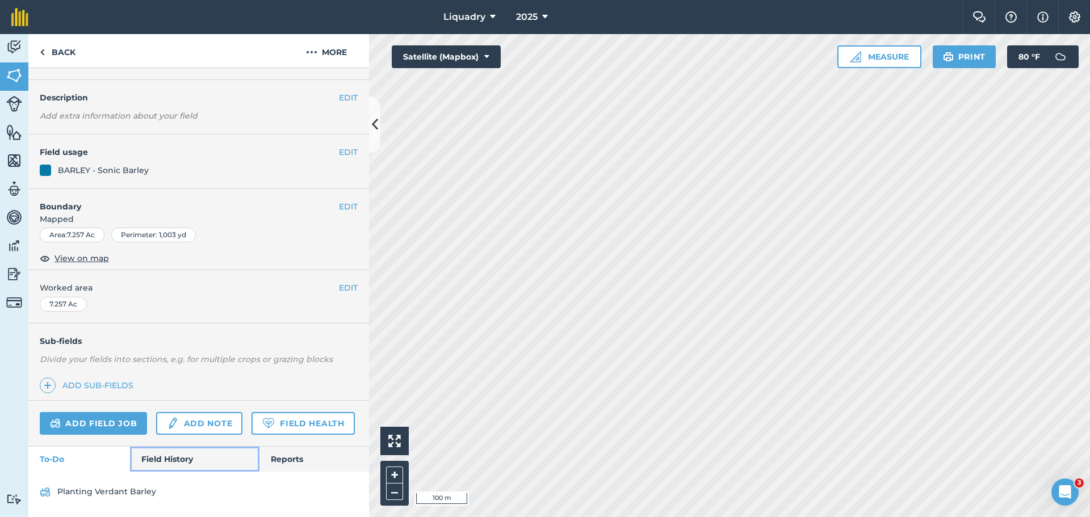
click at [173, 455] on link "Field History" at bounding box center [194, 459] width 129 height 25
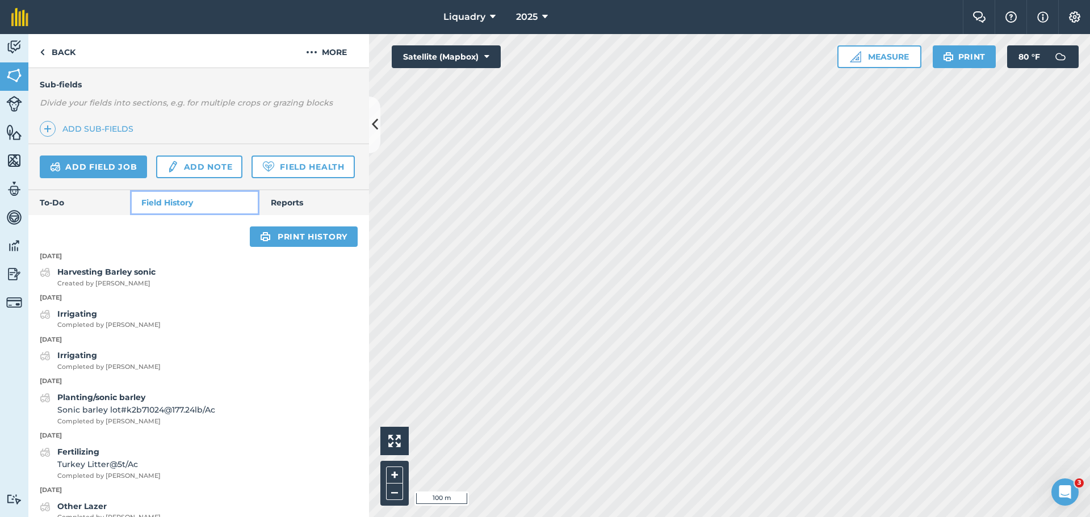
scroll to position [286, 0]
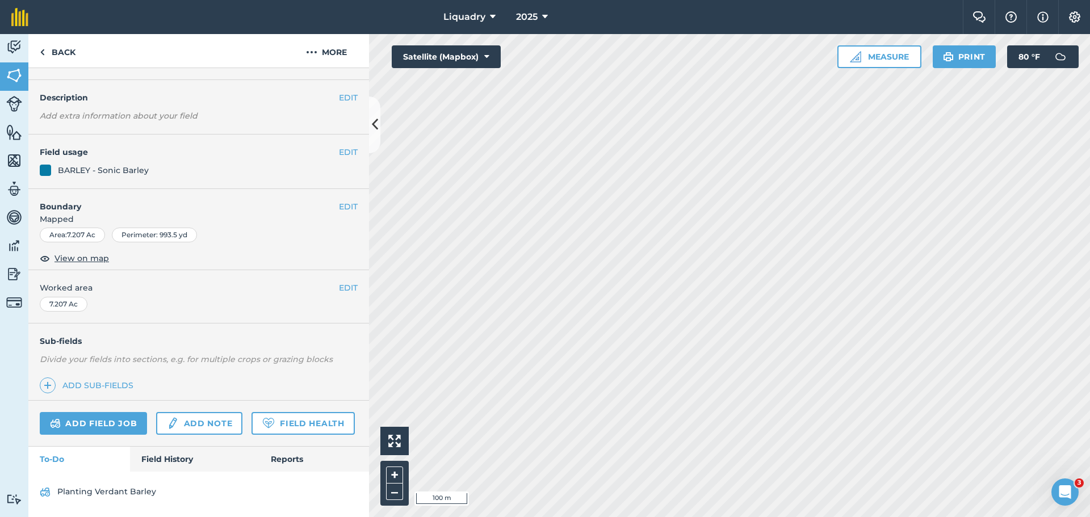
scroll to position [59, 0]
click at [175, 459] on link "Field History" at bounding box center [194, 459] width 129 height 25
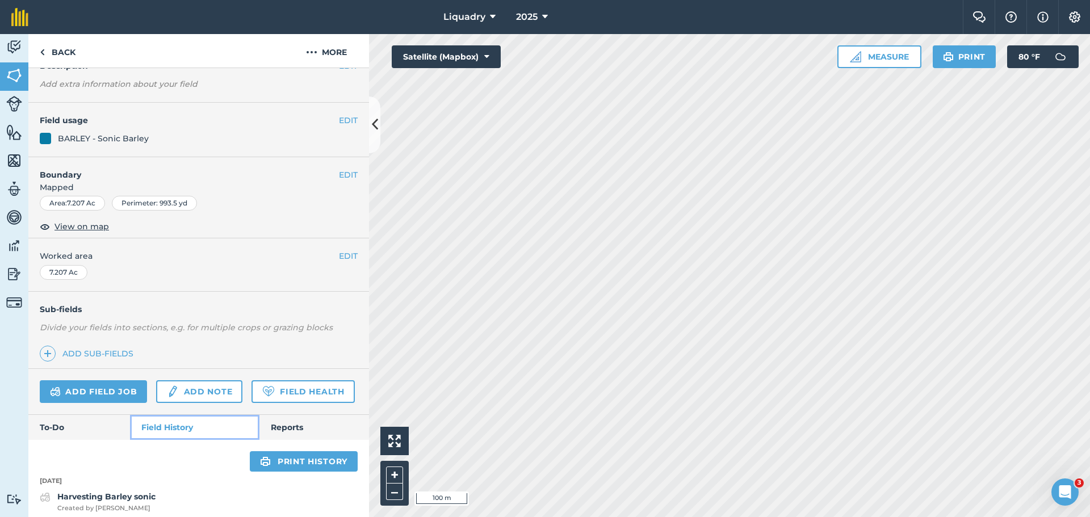
scroll to position [286, 0]
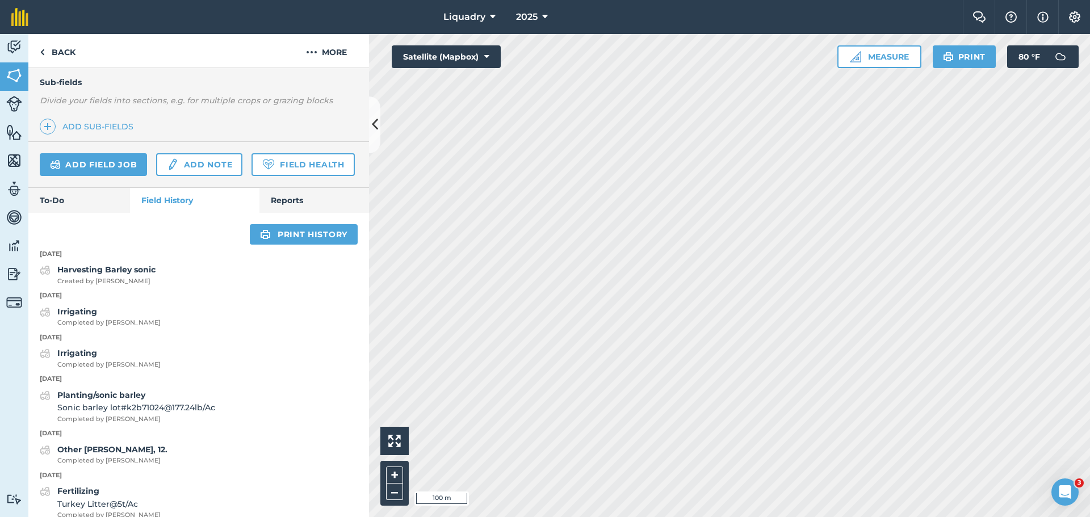
scroll to position [82, 0]
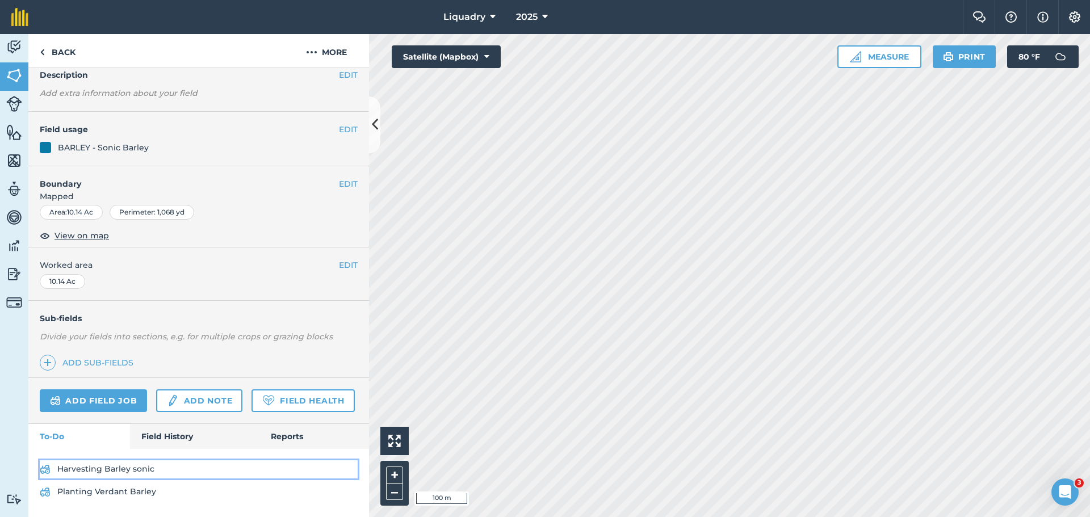
click at [79, 467] on link "Harvesting Barley sonic" at bounding box center [199, 469] width 318 height 18
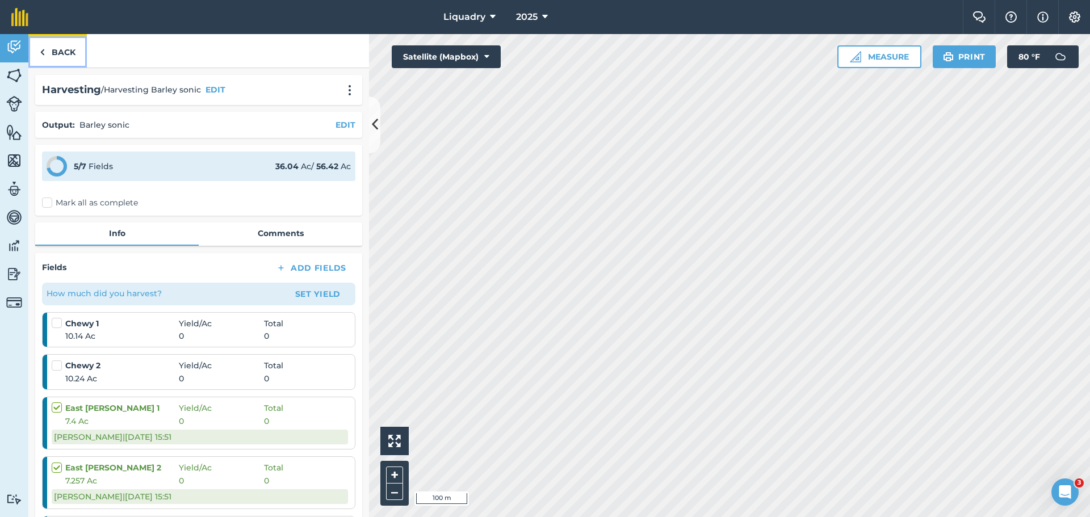
click at [65, 48] on link "Back" at bounding box center [57, 50] width 58 height 33
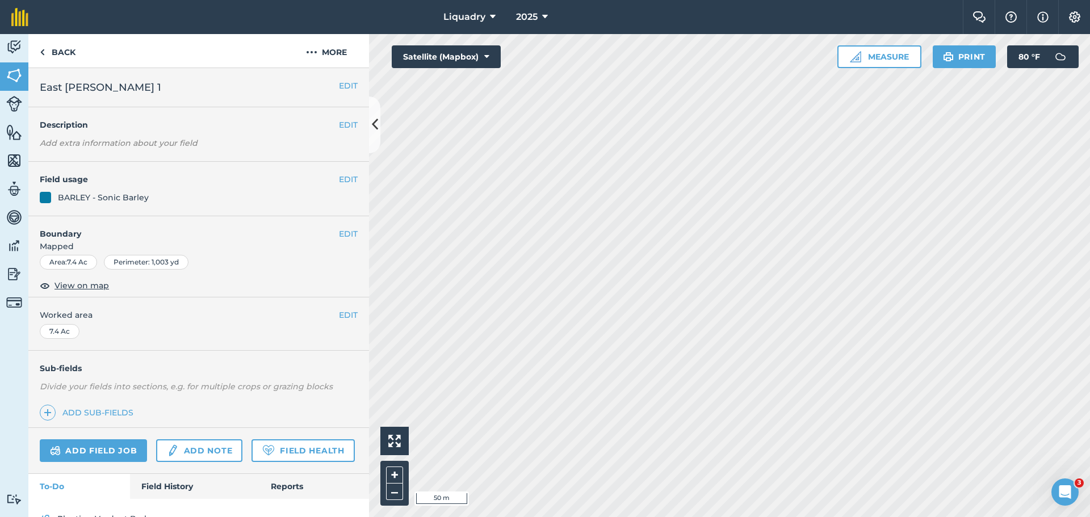
scroll to position [59, 0]
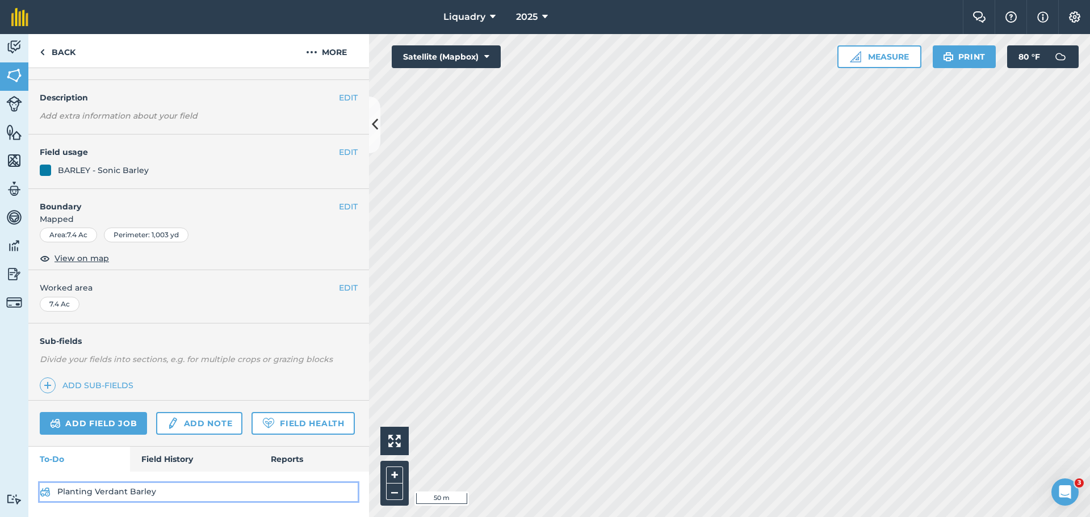
click at [77, 493] on link "Planting Verdant Barley" at bounding box center [199, 492] width 318 height 18
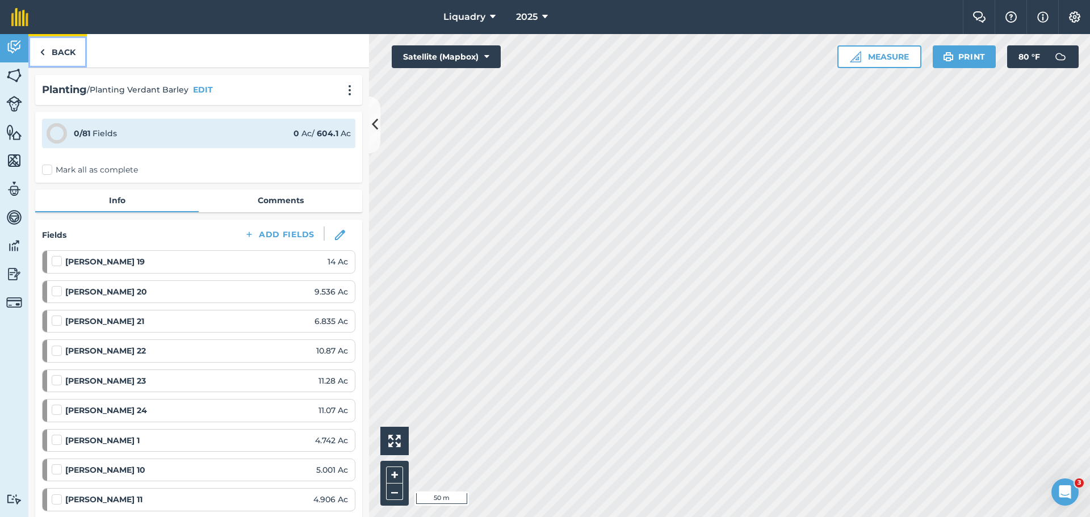
click at [58, 47] on link "Back" at bounding box center [57, 50] width 58 height 33
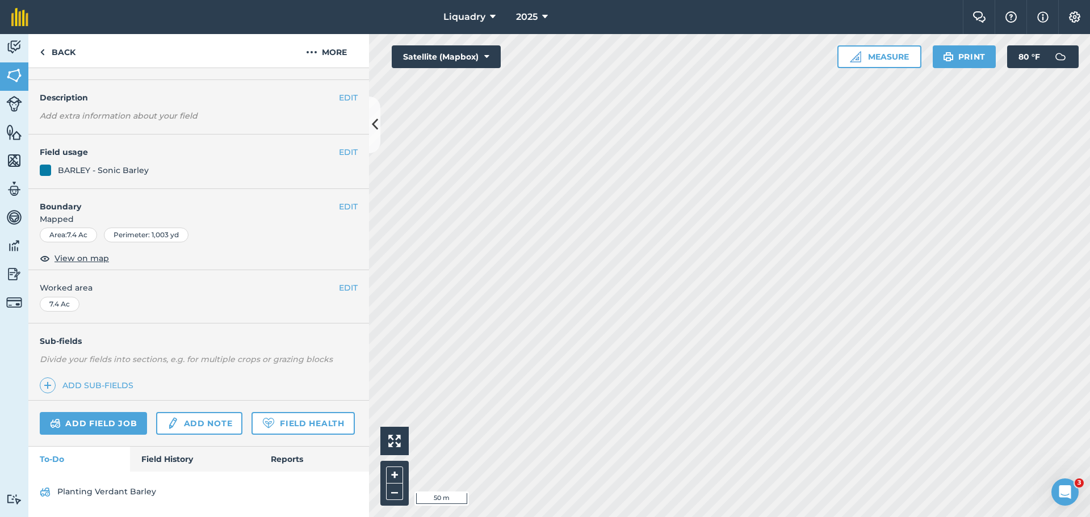
scroll to position [59, 0]
click at [175, 451] on link "Field History" at bounding box center [194, 459] width 129 height 25
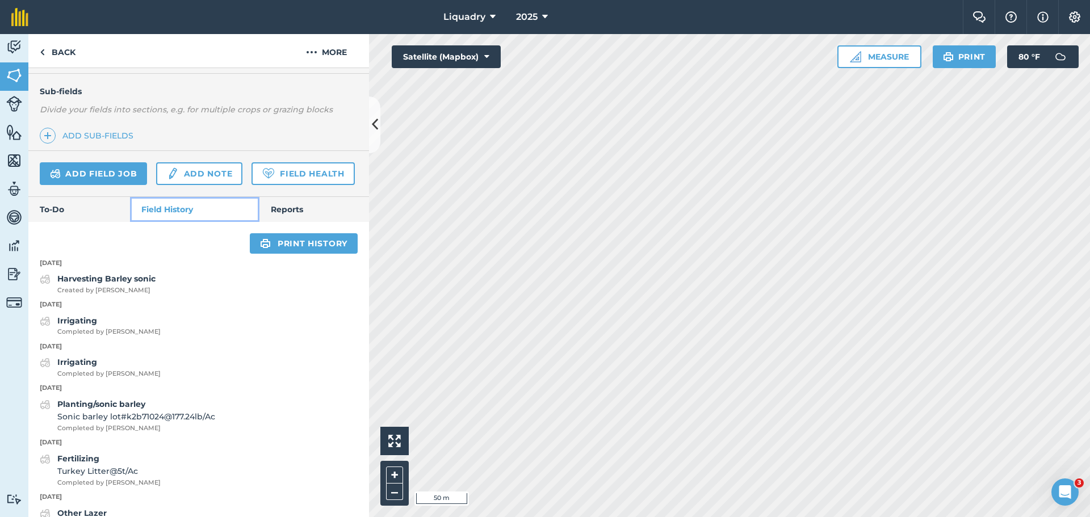
scroll to position [343, 0]
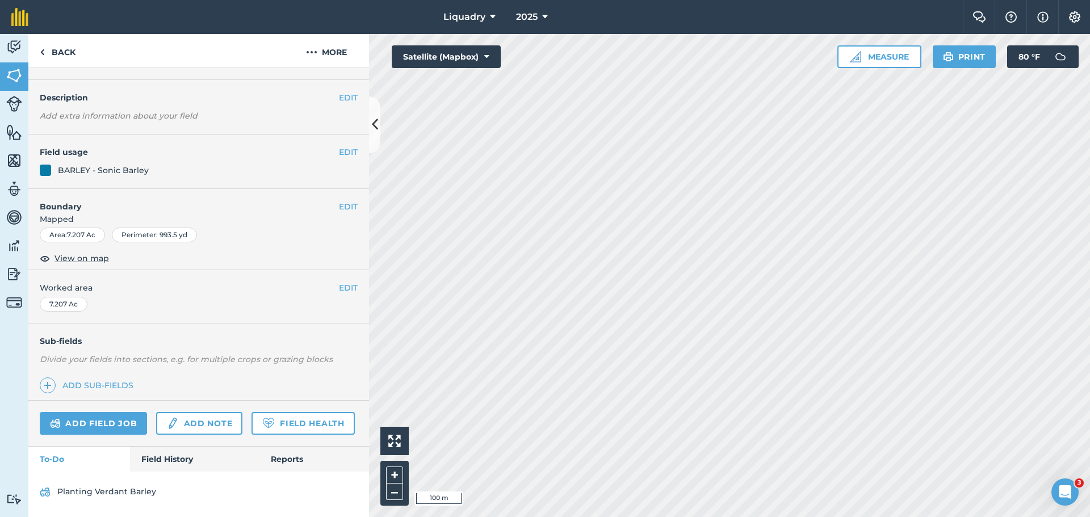
scroll to position [59, 0]
click at [160, 453] on link "Field History" at bounding box center [194, 459] width 129 height 25
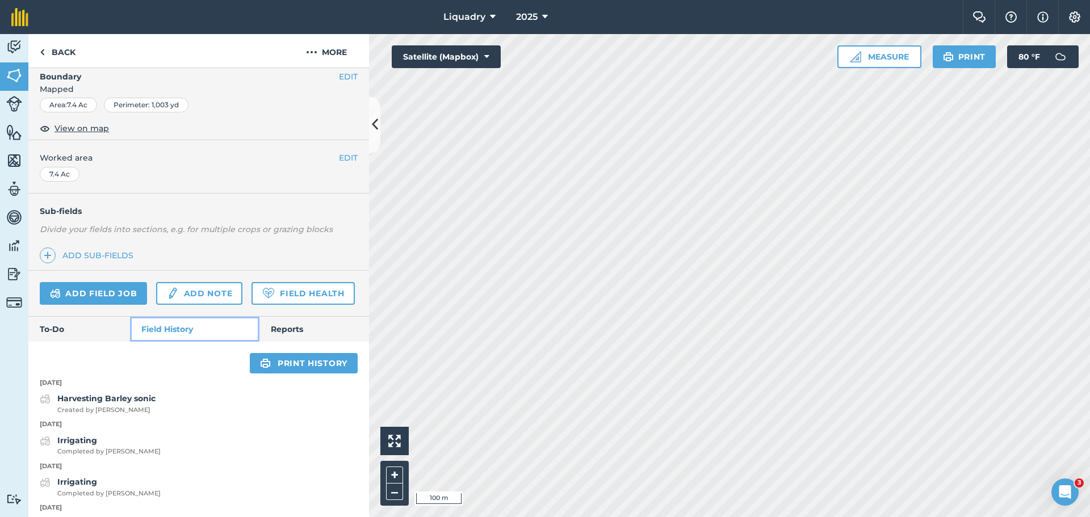
scroll to position [173, 0]
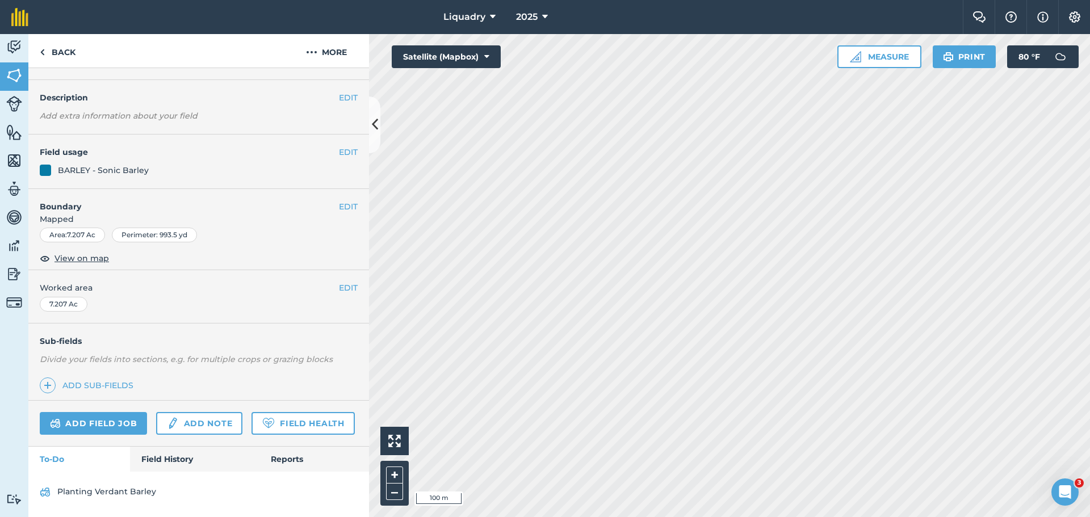
scroll to position [59, 0]
click at [165, 454] on link "Field History" at bounding box center [194, 459] width 129 height 25
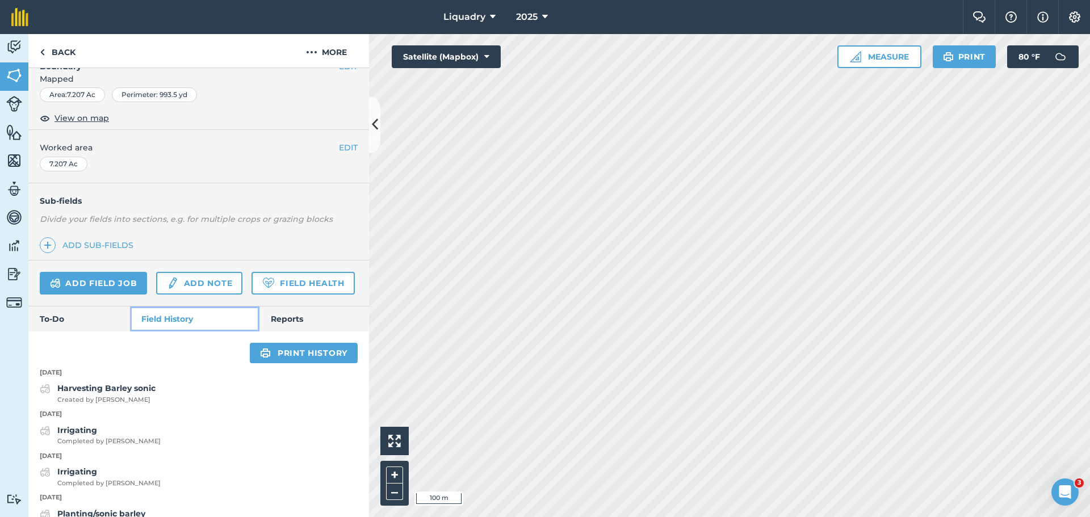
scroll to position [229, 0]
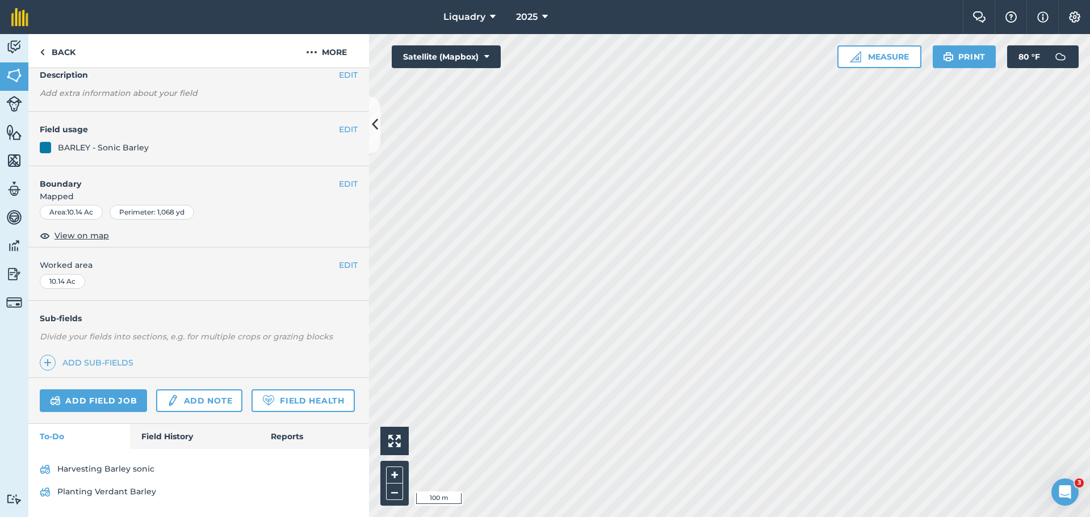
scroll to position [82, 0]
click at [162, 436] on link "Field History" at bounding box center [194, 436] width 129 height 25
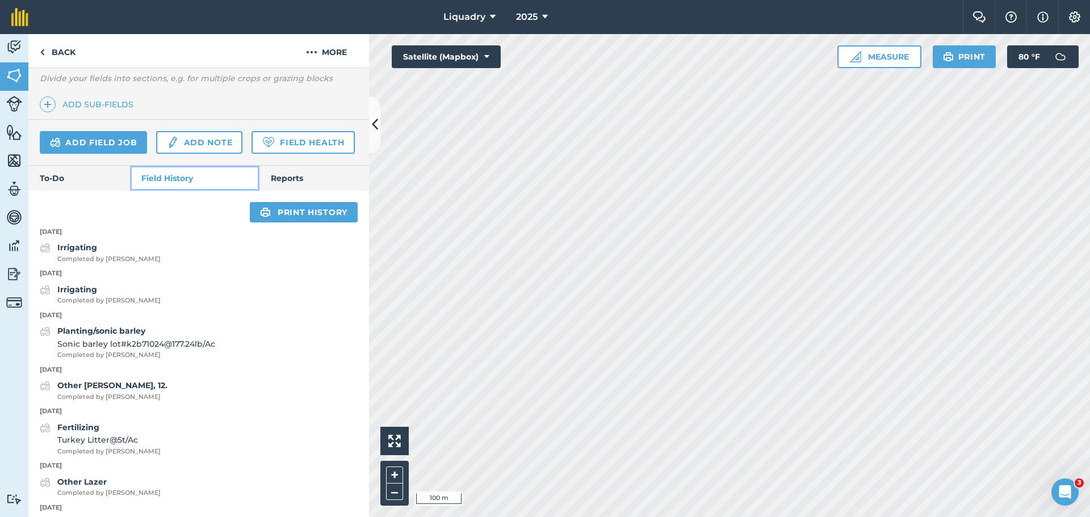
scroll to position [309, 0]
click at [82, 190] on link "To-Do" at bounding box center [79, 177] width 102 height 25
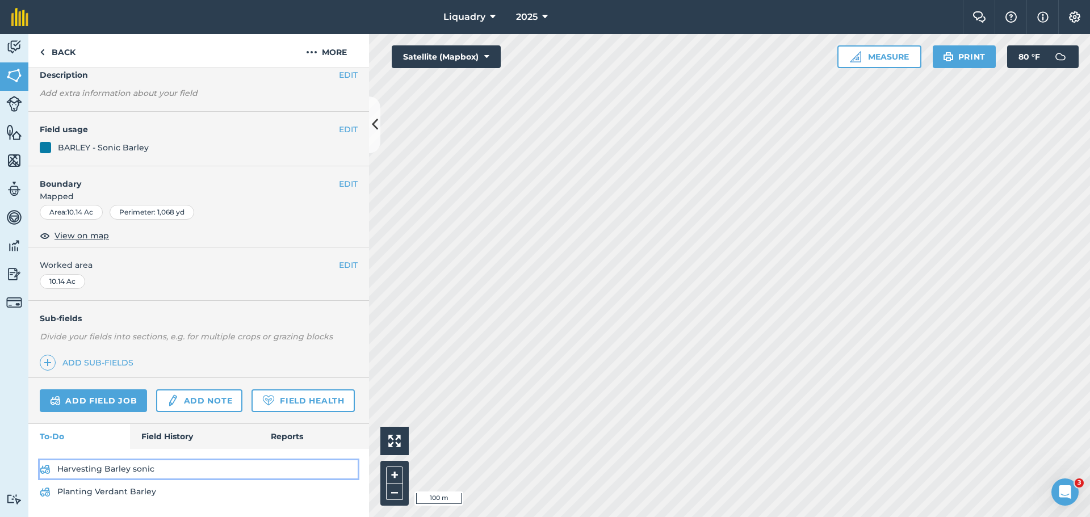
click at [102, 464] on link "Harvesting Barley sonic" at bounding box center [199, 469] width 318 height 18
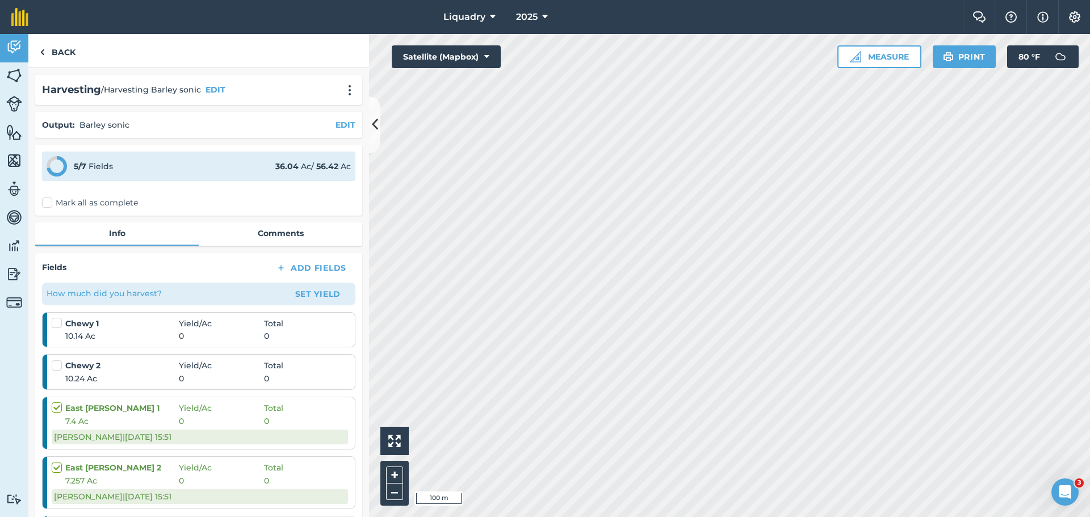
click at [101, 198] on label "Mark all as complete" at bounding box center [90, 203] width 96 height 12
click at [49, 198] on input "Mark all as complete" at bounding box center [45, 200] width 7 height 7
checkbox input "false"
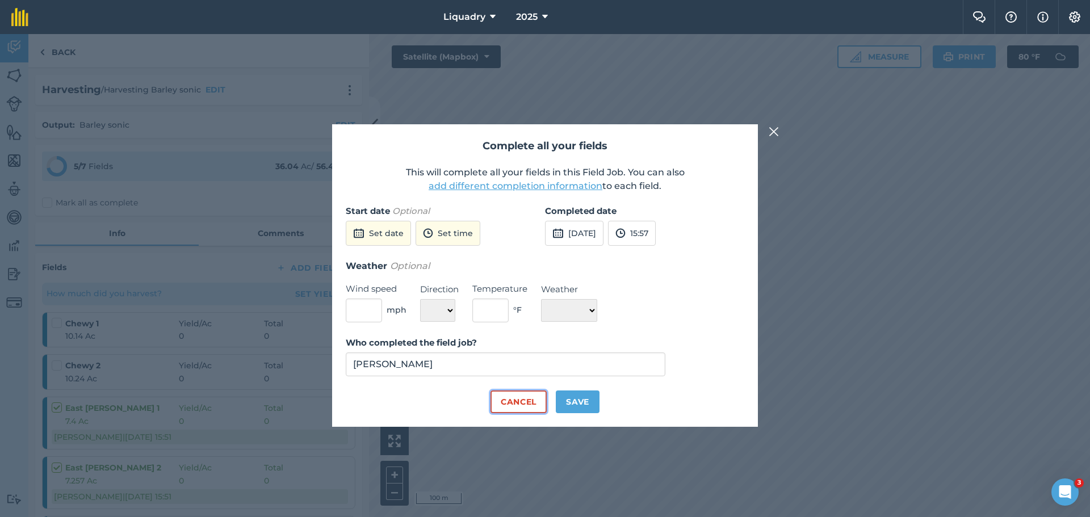
click at [515, 407] on button "Cancel" at bounding box center [518, 402] width 56 height 23
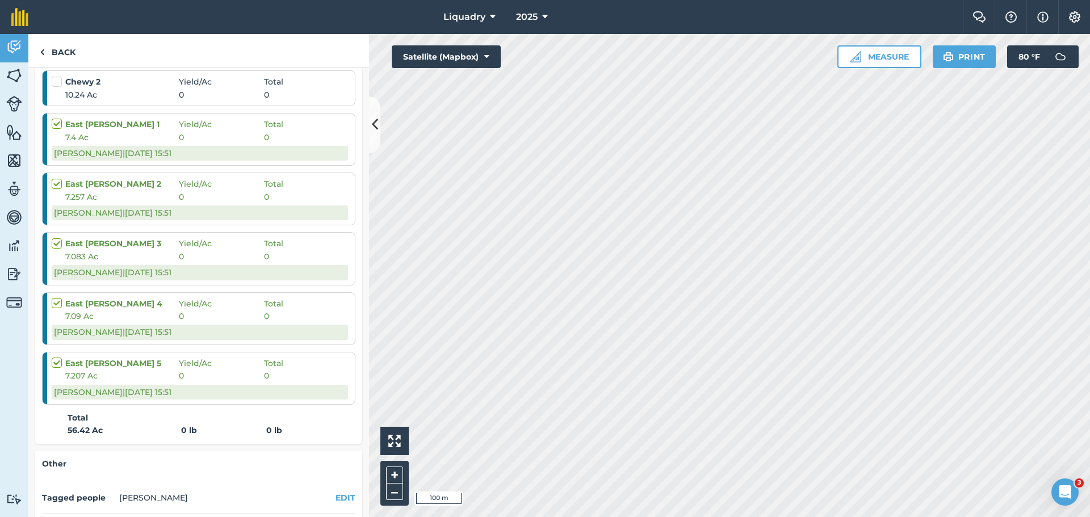
scroll to position [341, 0]
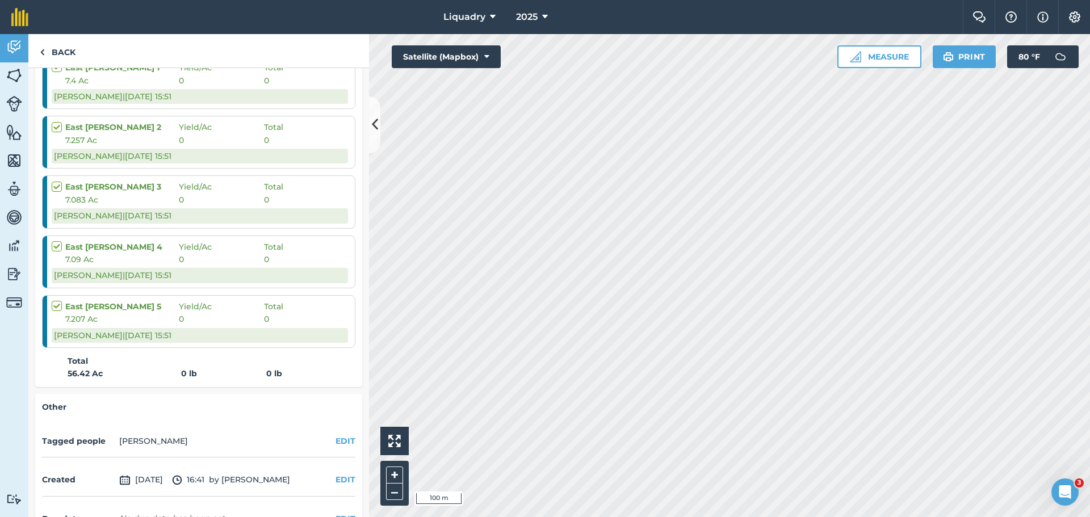
click at [58, 300] on label at bounding box center [59, 300] width 14 height 0
click at [58, 305] on input "checkbox" at bounding box center [55, 303] width 7 height 7
checkbox input "false"
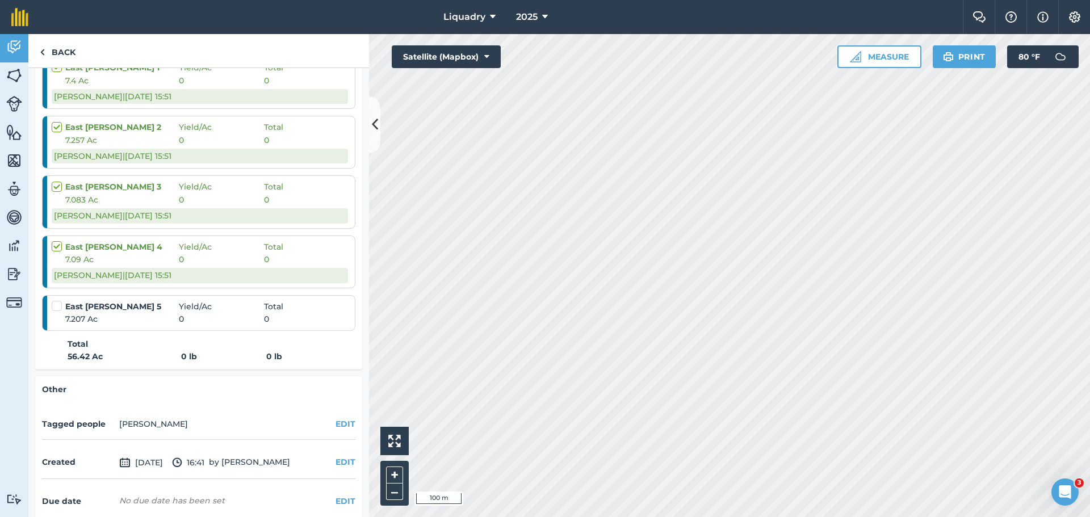
click at [56, 241] on label at bounding box center [59, 241] width 14 height 0
click at [56, 245] on input "checkbox" at bounding box center [55, 244] width 7 height 7
checkbox input "false"
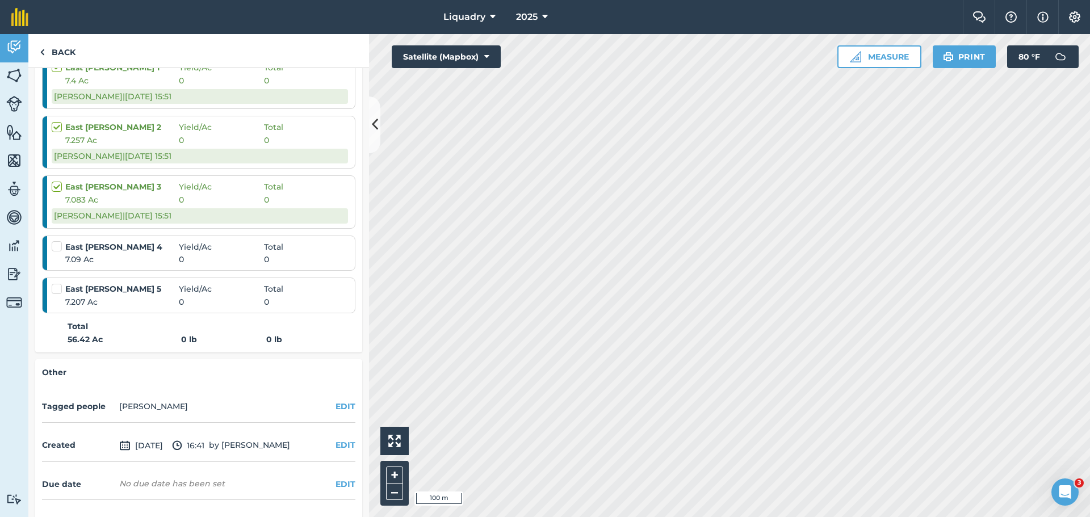
click at [56, 181] on label at bounding box center [59, 181] width 14 height 0
click at [56, 184] on input "checkbox" at bounding box center [55, 184] width 7 height 7
checkbox input "false"
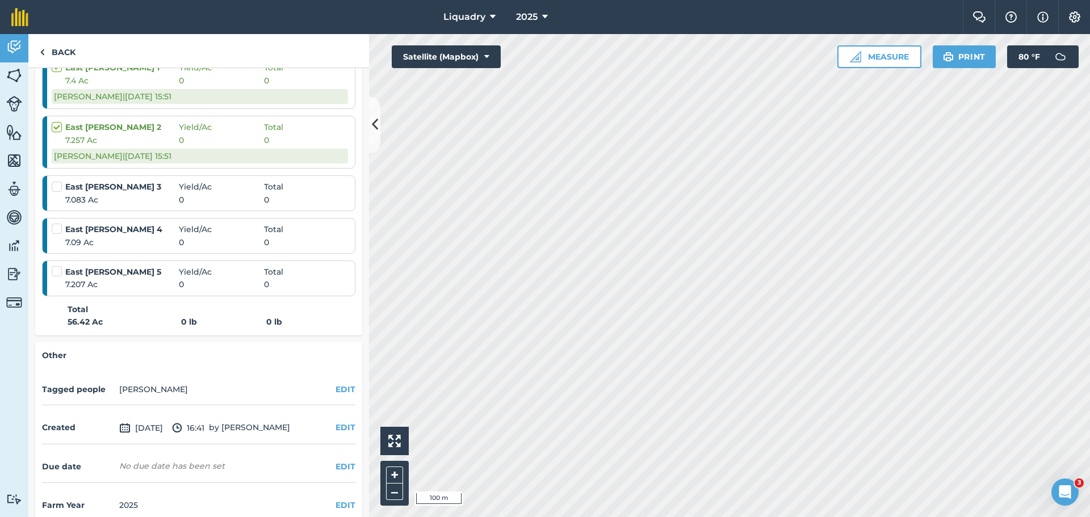
click at [55, 121] on label at bounding box center [59, 121] width 14 height 0
click at [55, 126] on input "checkbox" at bounding box center [55, 124] width 7 height 7
checkbox input "false"
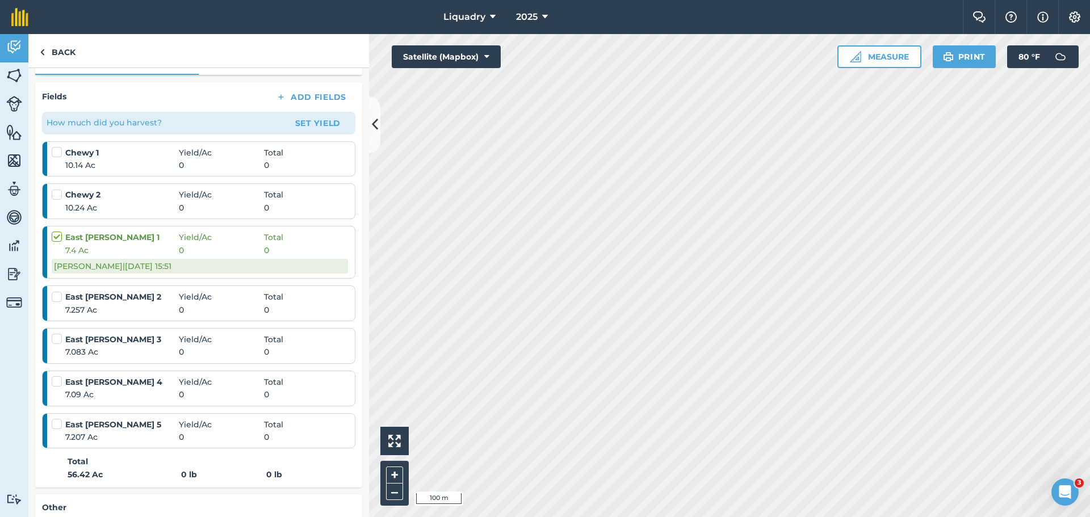
scroll to position [170, 0]
click at [57, 232] on label at bounding box center [59, 232] width 14 height 0
click at [57, 238] on input "checkbox" at bounding box center [55, 235] width 7 height 7
checkbox input "false"
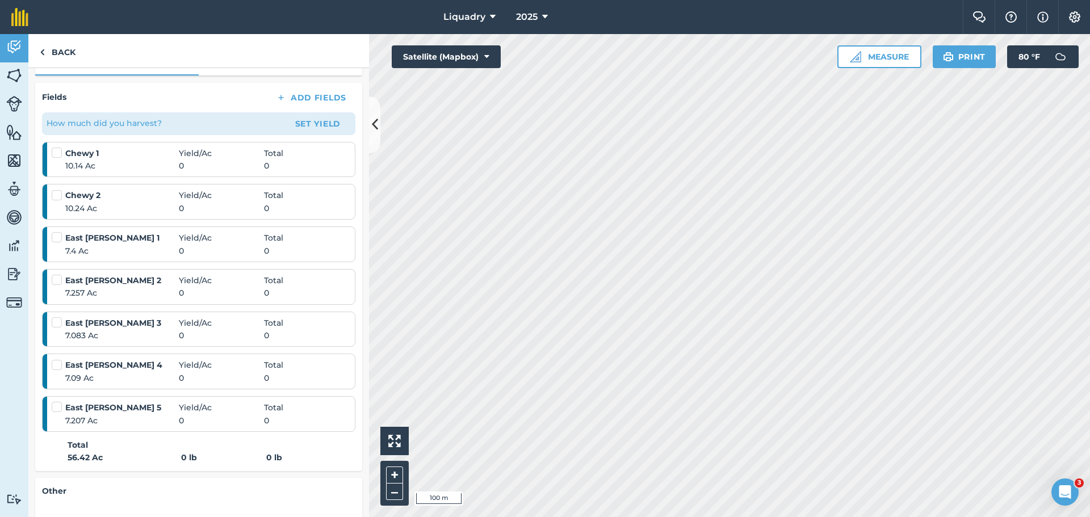
click at [57, 190] on label at bounding box center [59, 190] width 14 height 0
click at [57, 196] on input "checkbox" at bounding box center [55, 193] width 7 height 7
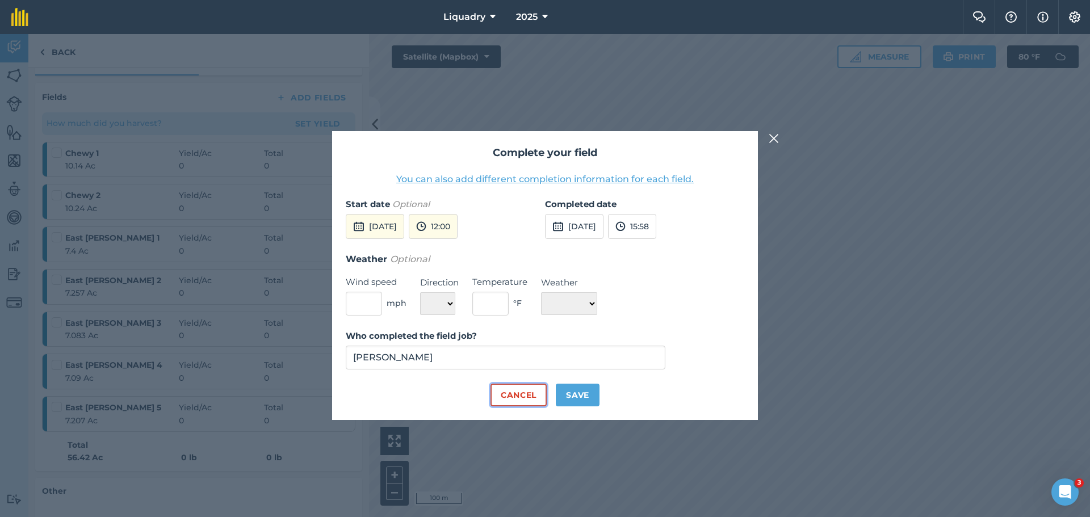
click at [520, 393] on button "Cancel" at bounding box center [518, 395] width 56 height 23
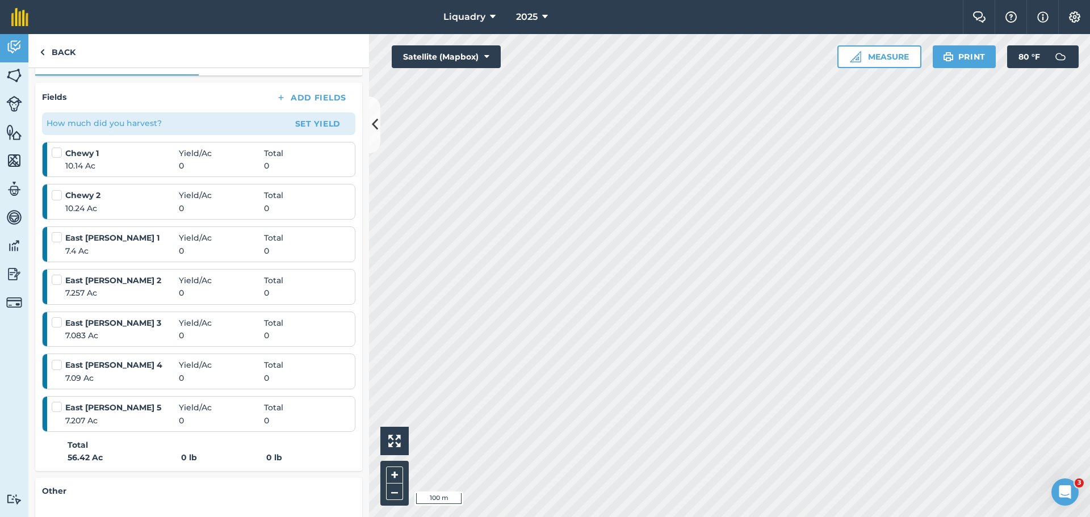
click at [56, 190] on label at bounding box center [59, 190] width 14 height 0
click at [56, 195] on input "checkbox" at bounding box center [55, 193] width 7 height 7
checkbox input "false"
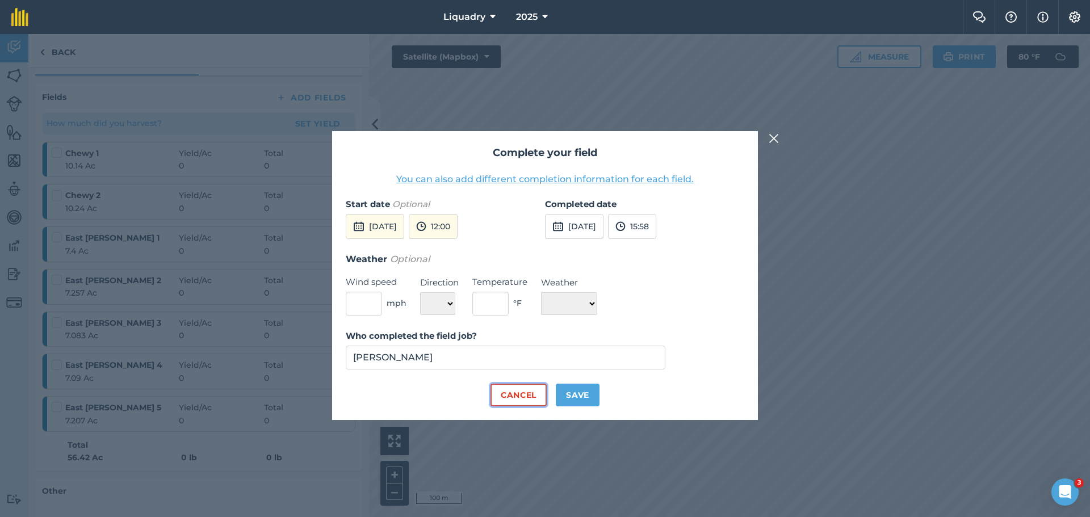
click at [507, 391] on button "Cancel" at bounding box center [518, 395] width 56 height 23
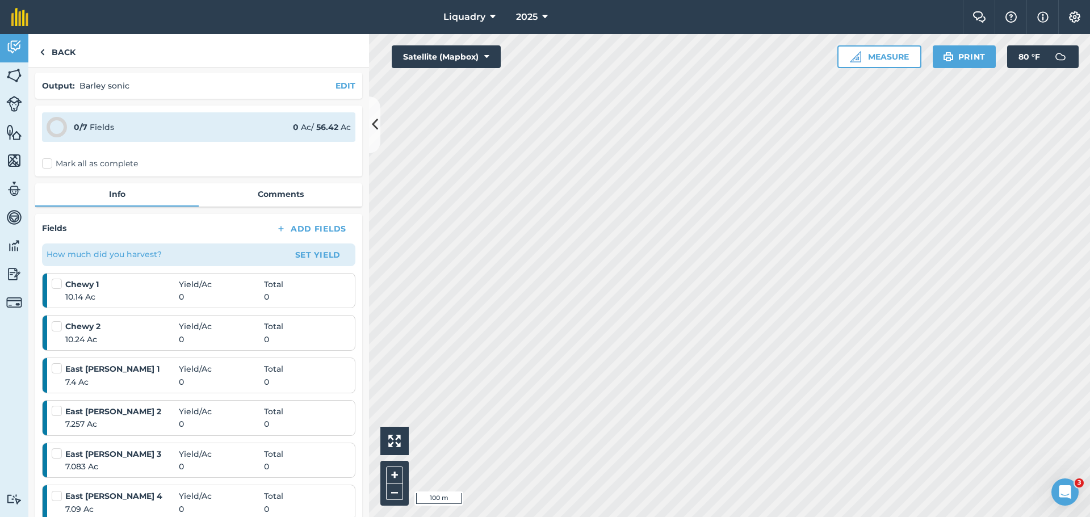
scroll to position [0, 0]
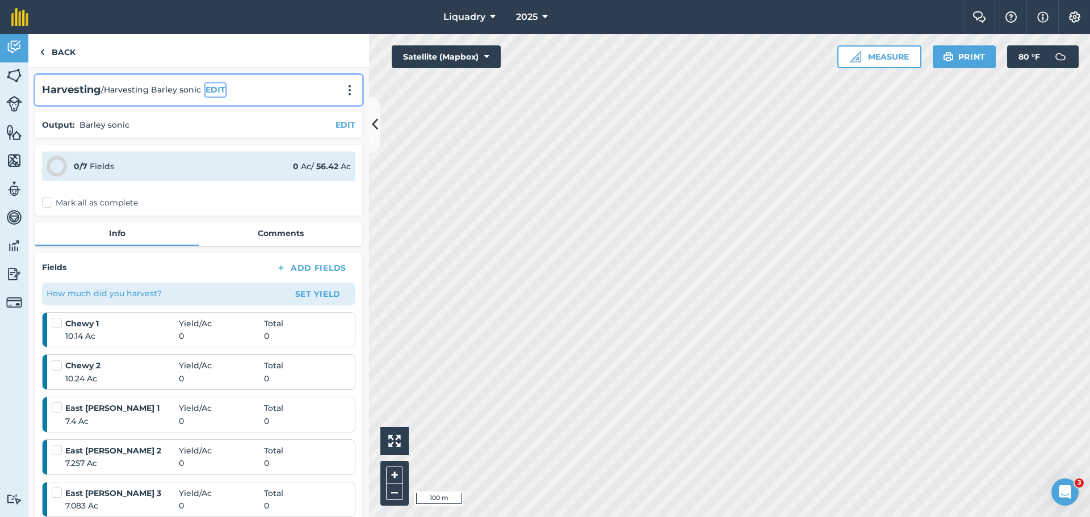
click at [212, 88] on button "EDIT" at bounding box center [215, 89] width 20 height 12
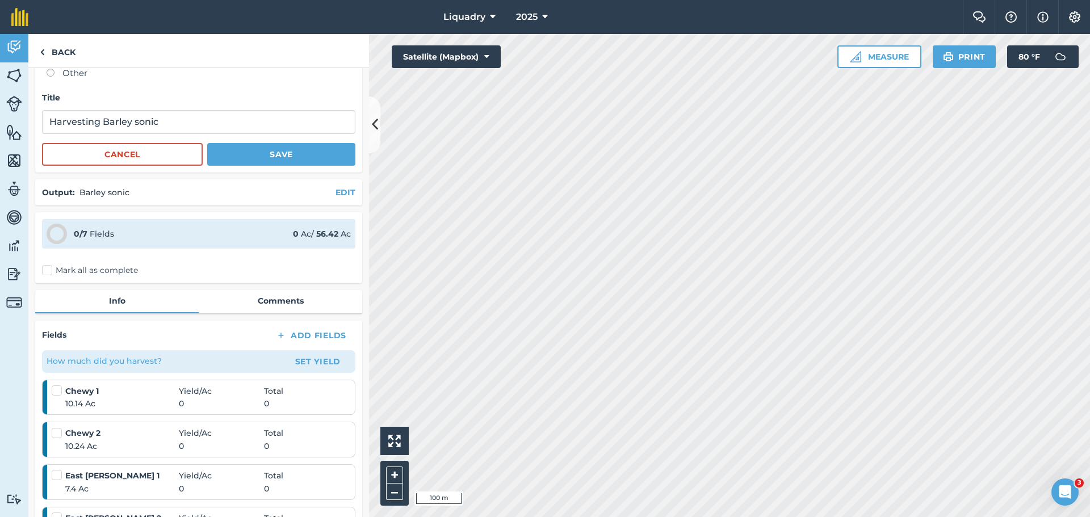
scroll to position [170, 0]
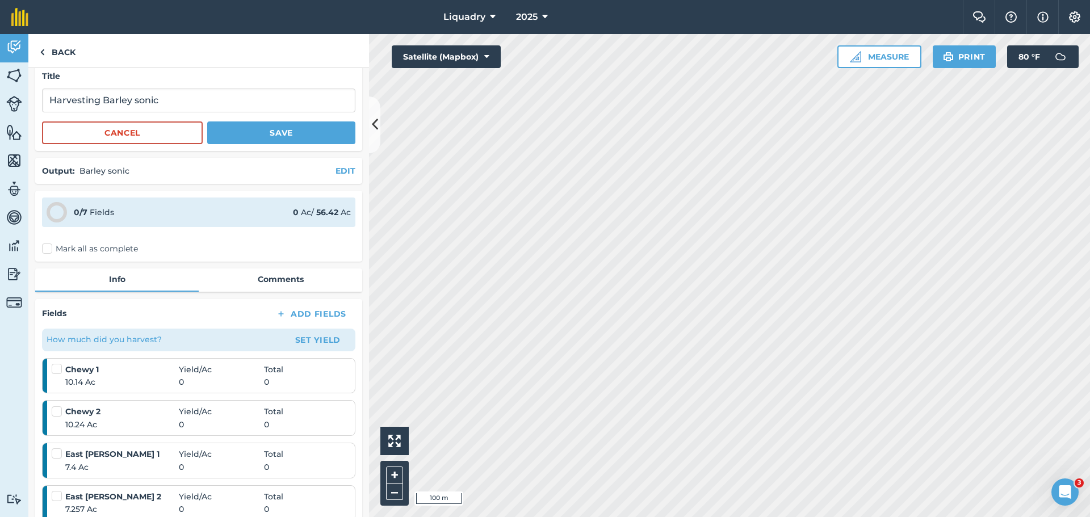
click at [57, 363] on label at bounding box center [59, 363] width 14 height 0
click at [57, 371] on input "checkbox" at bounding box center [55, 366] width 7 height 7
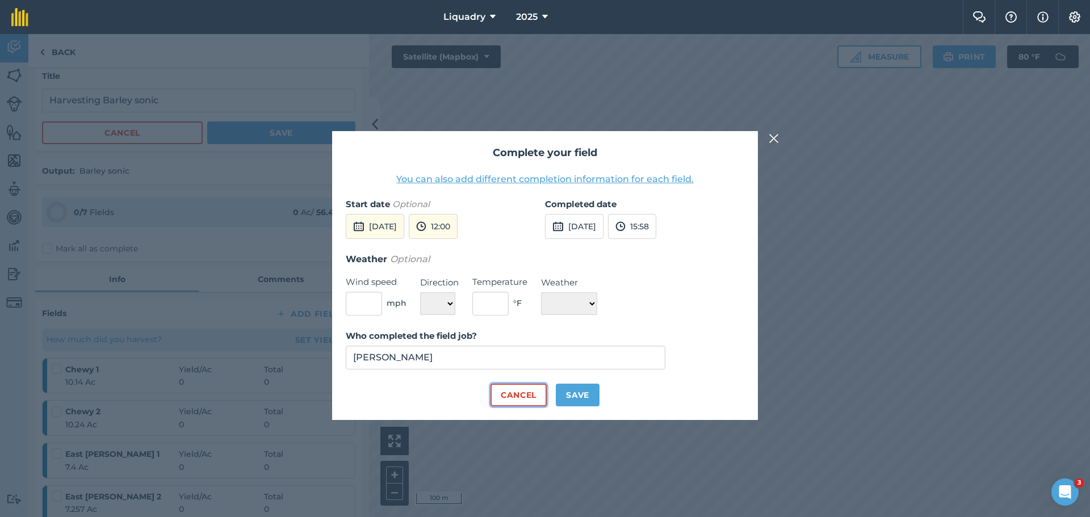
click at [518, 396] on button "Cancel" at bounding box center [518, 395] width 56 height 23
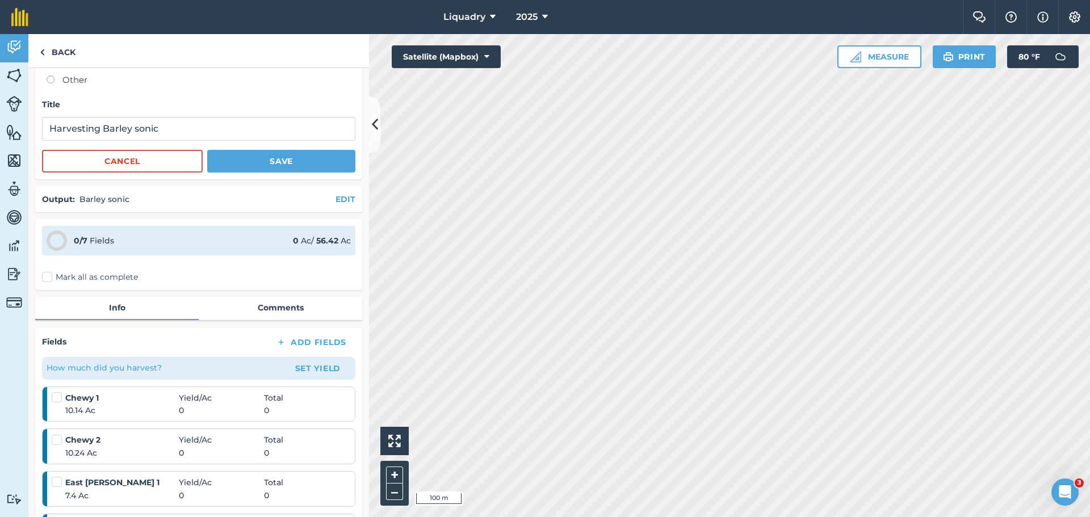
scroll to position [227, 0]
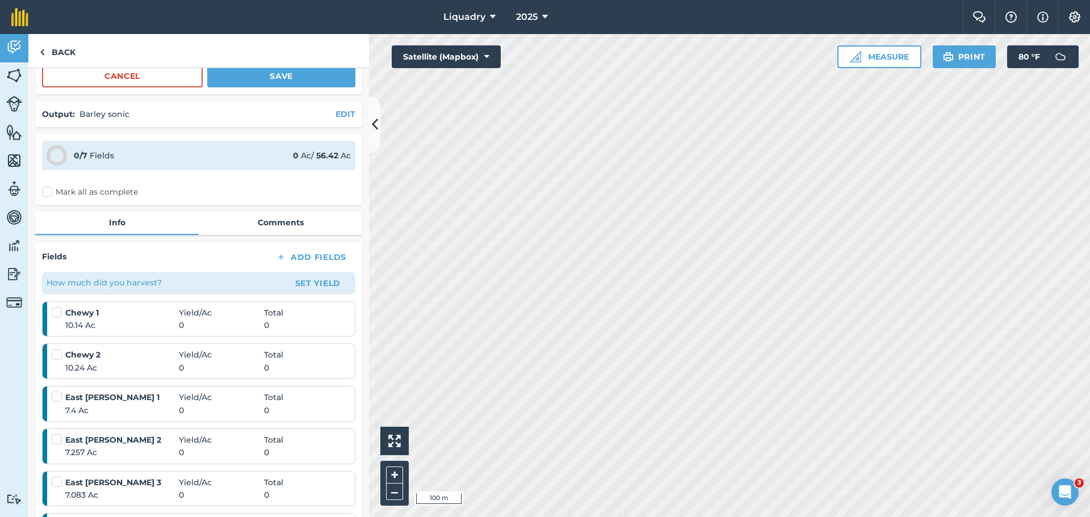
click at [56, 307] on label at bounding box center [59, 307] width 14 height 0
click at [56, 313] on input "checkbox" at bounding box center [55, 310] width 7 height 7
checkbox input "false"
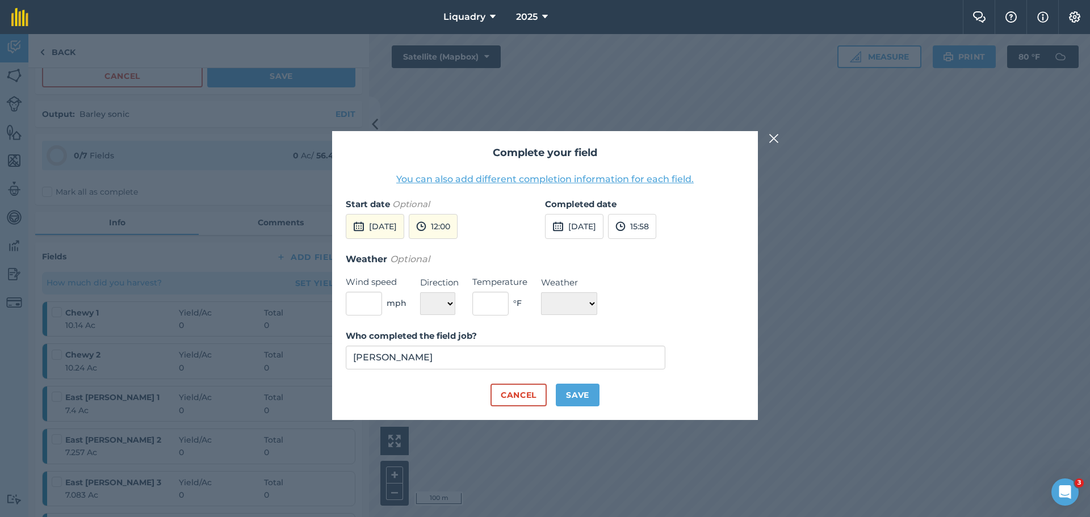
click at [511, 179] on button "You can also add different completion information for each field." at bounding box center [544, 180] width 297 height 14
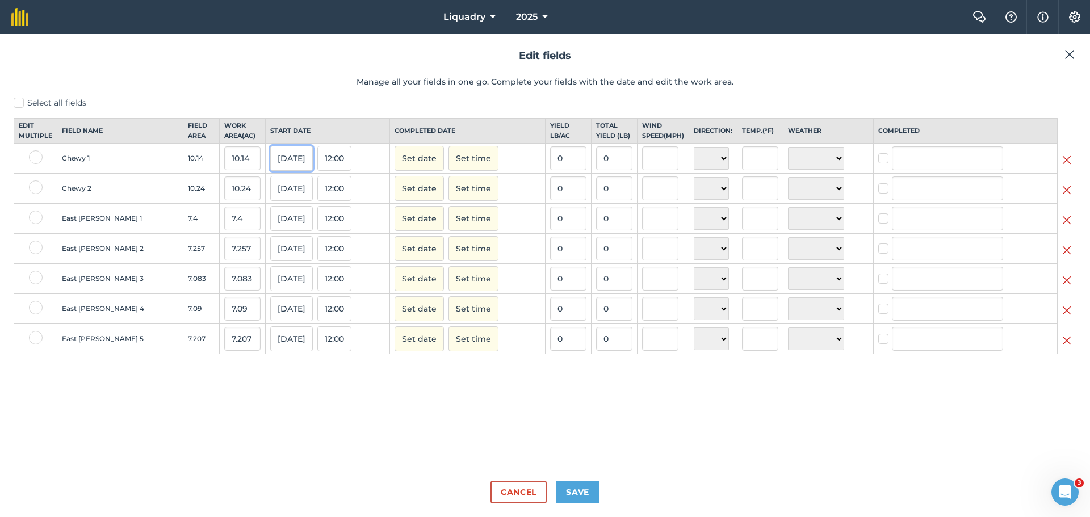
click at [270, 167] on button "[DATE]" at bounding box center [291, 158] width 43 height 25
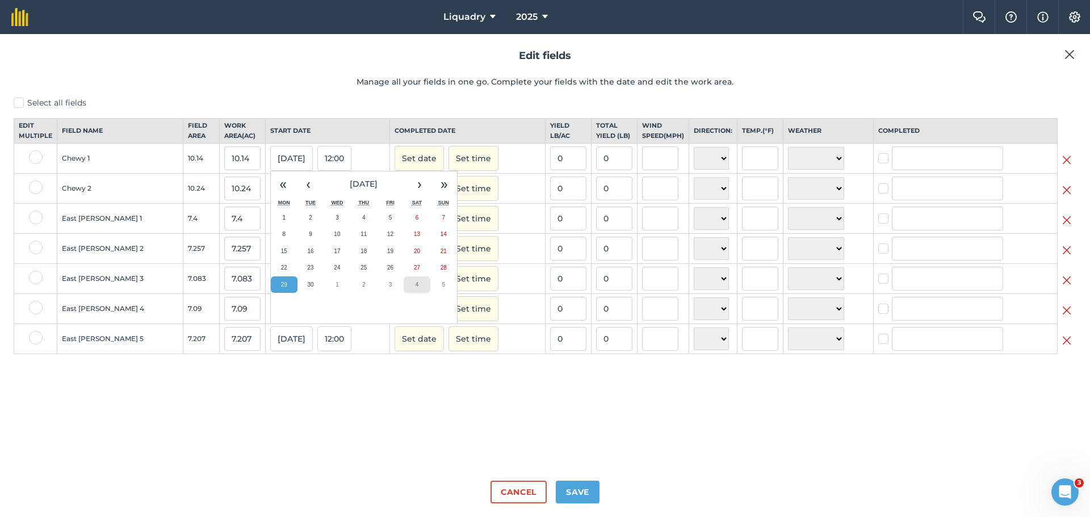
click at [415, 288] on abbr "4" at bounding box center [416, 285] width 3 height 6
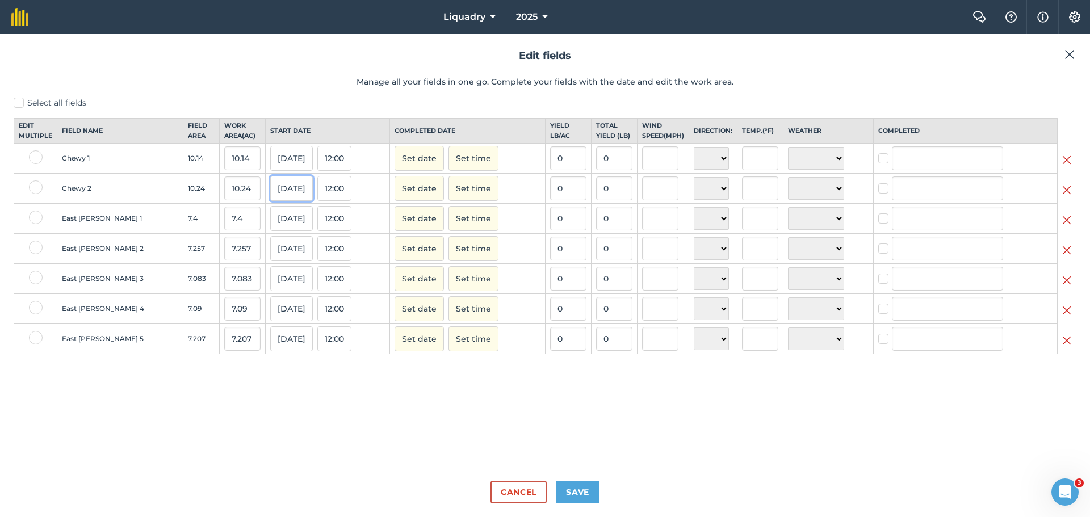
click at [270, 197] on button "[DATE]" at bounding box center [291, 188] width 43 height 25
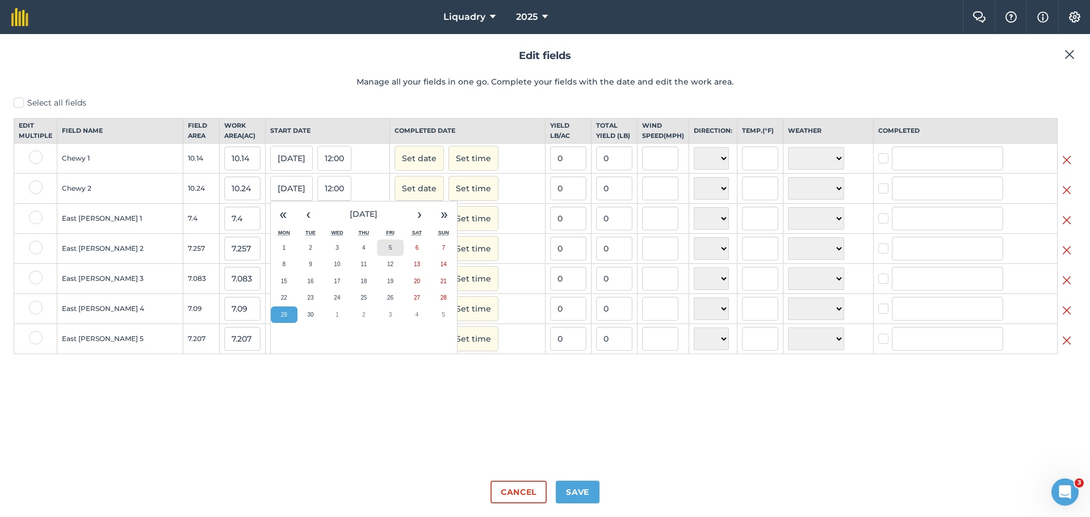
click at [377, 257] on button "5" at bounding box center [390, 248] width 27 height 17
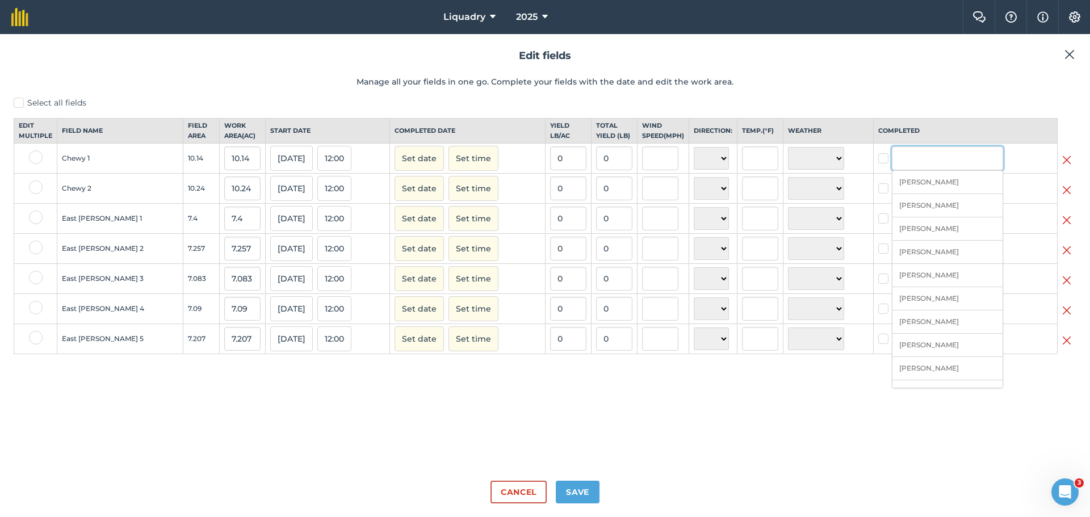
click at [913, 170] on input "text" at bounding box center [947, 158] width 111 height 24
click at [901, 216] on li "[PERSON_NAME]" at bounding box center [947, 205] width 110 height 23
checkbox input "true"
type input "[PERSON_NAME]"
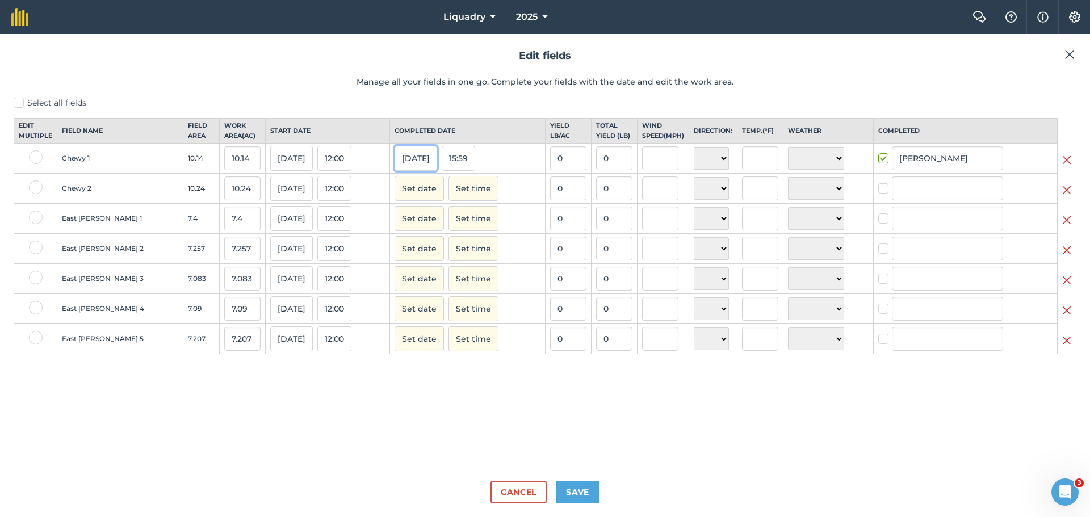
click at [401, 167] on button "[DATE]" at bounding box center [415, 158] width 43 height 25
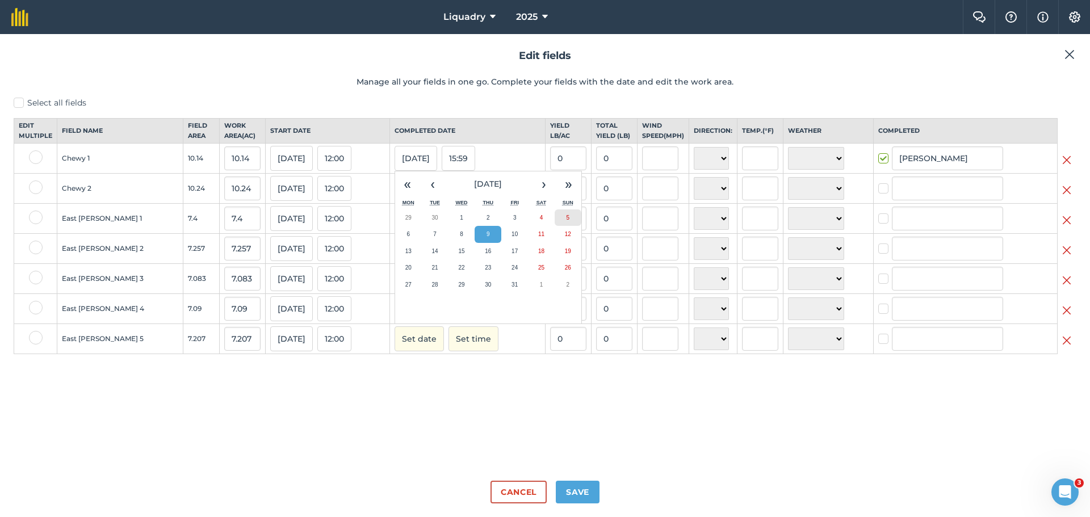
click at [555, 225] on button "5" at bounding box center [568, 217] width 27 height 17
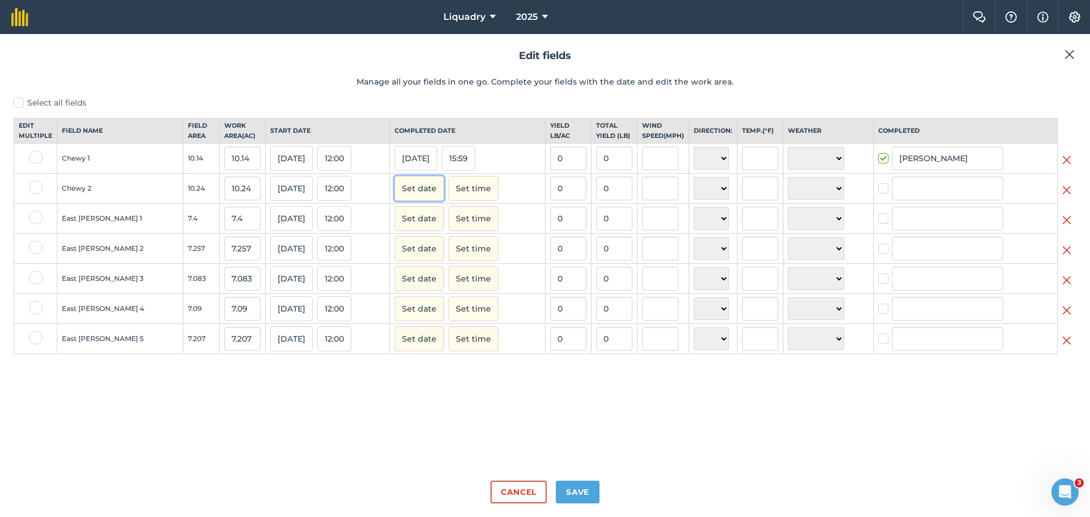
click at [394, 197] on button "Set date" at bounding box center [418, 188] width 49 height 25
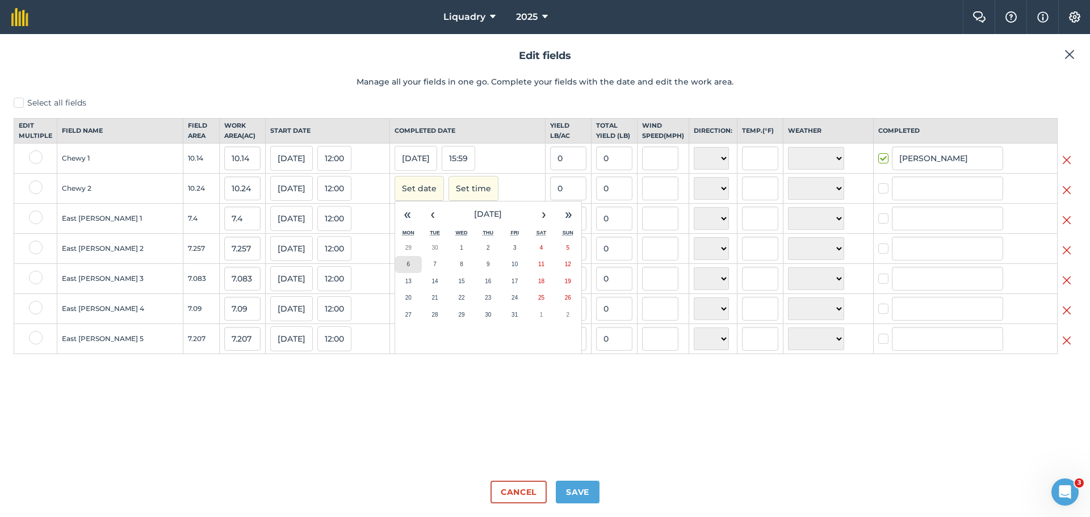
click at [407, 267] on abbr "6" at bounding box center [408, 264] width 3 height 6
checkbox input "true"
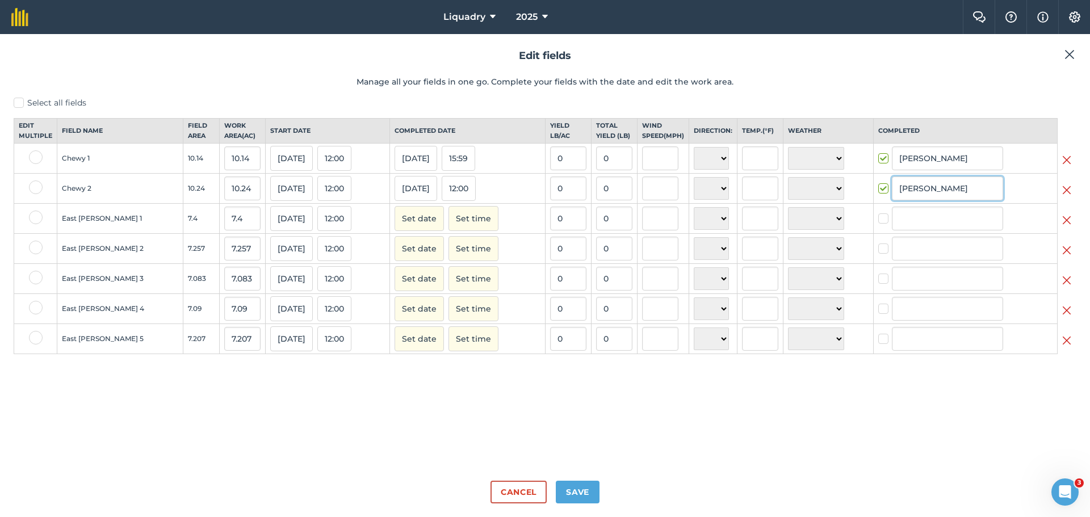
click at [932, 200] on input "[PERSON_NAME]" at bounding box center [947, 189] width 111 height 24
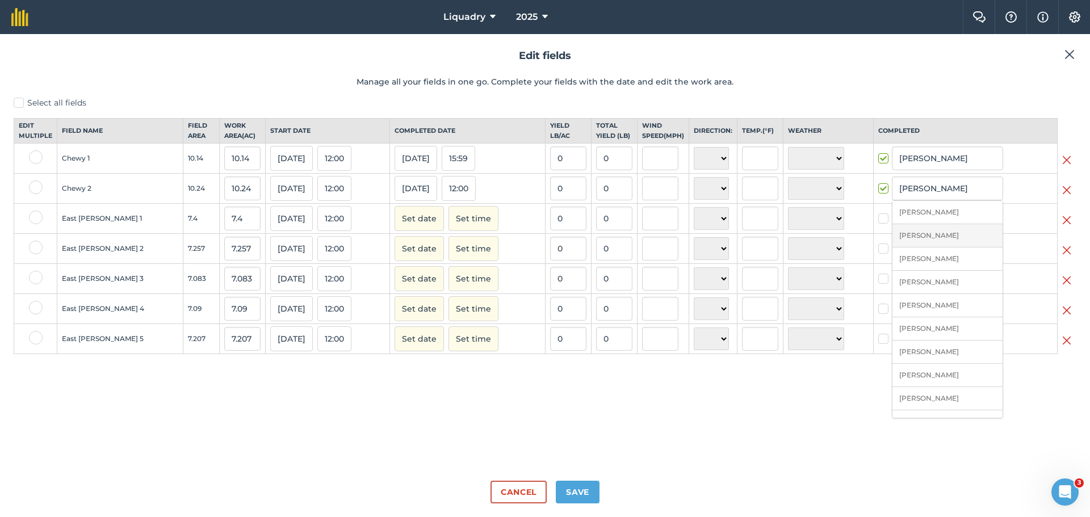
click at [906, 243] on li "[PERSON_NAME]" at bounding box center [947, 235] width 110 height 23
type input "[PERSON_NAME]"
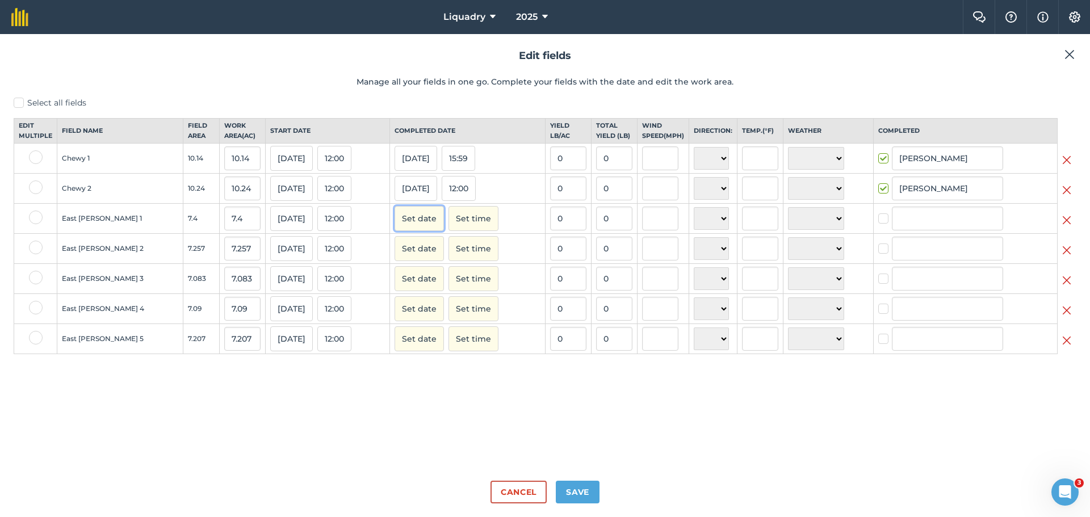
click at [394, 224] on button "Set date" at bounding box center [418, 218] width 49 height 25
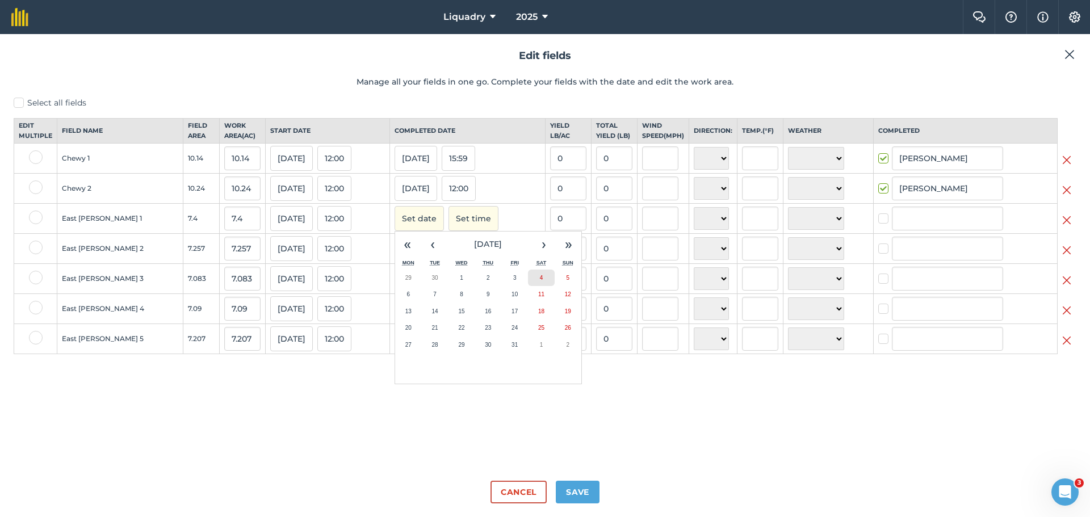
click at [528, 287] on button "4" at bounding box center [541, 278] width 27 height 17
checkbox input "true"
type input "[PERSON_NAME]"
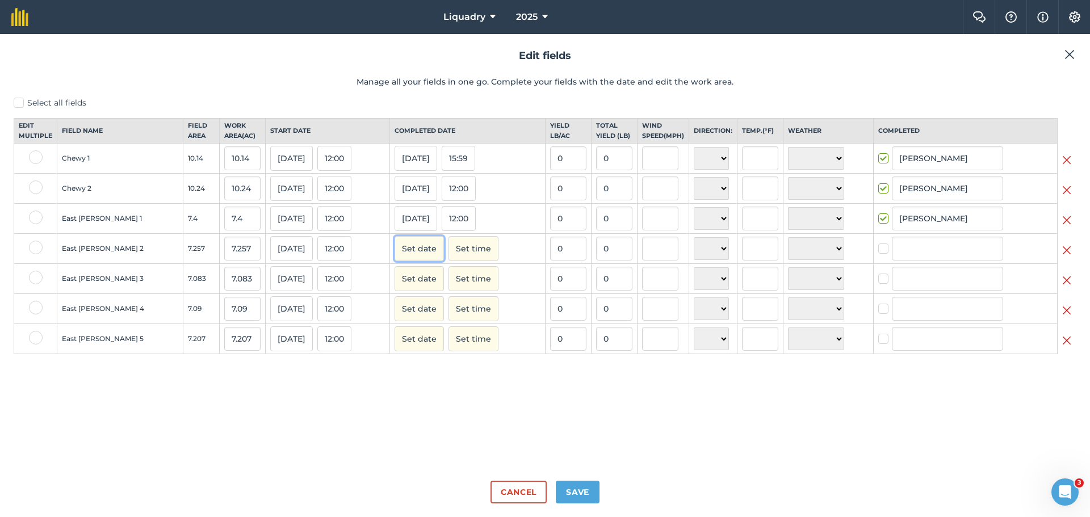
click at [394, 261] on button "Set date" at bounding box center [418, 248] width 49 height 25
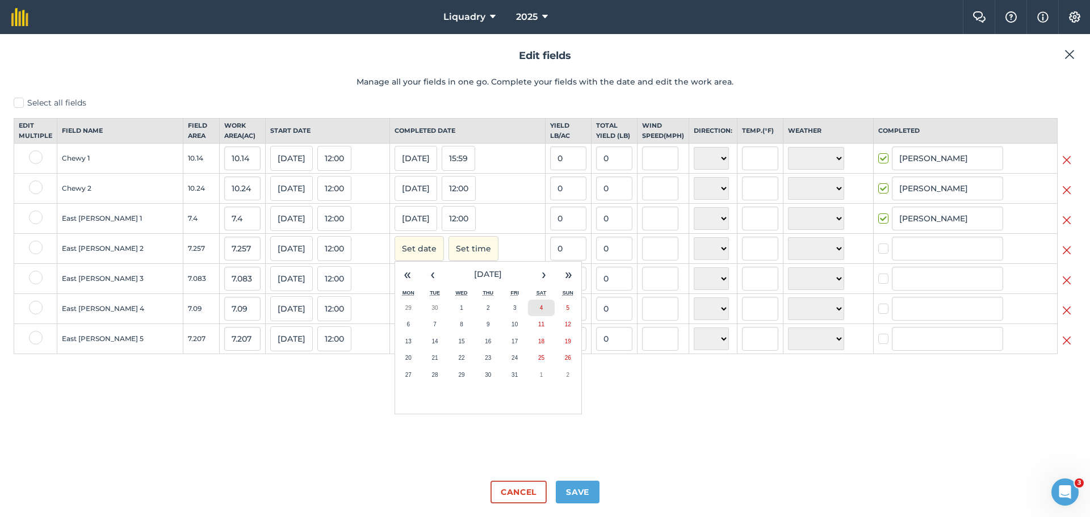
click at [528, 314] on button "4" at bounding box center [541, 308] width 27 height 17
checkbox input "true"
type input "[PERSON_NAME]"
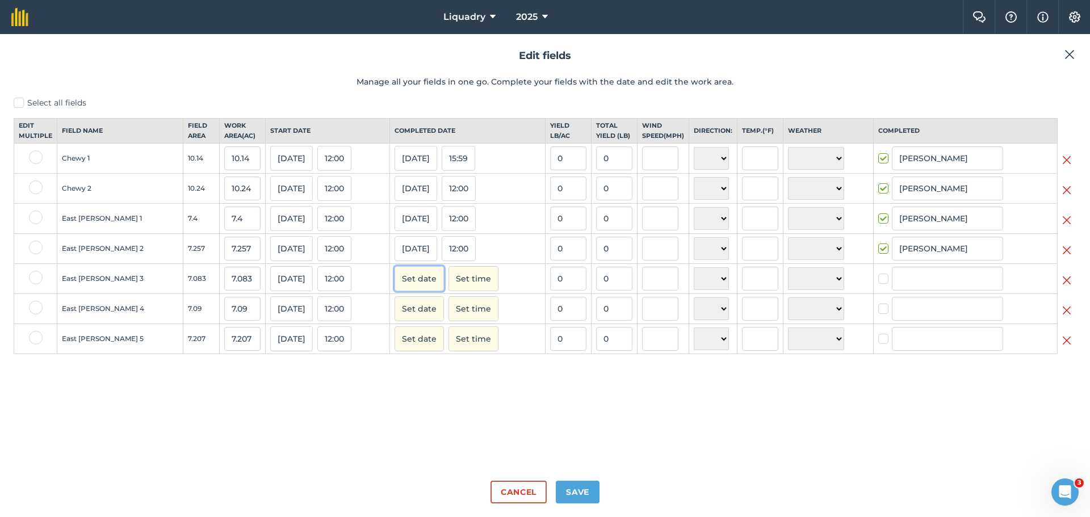
click at [394, 280] on button "Set date" at bounding box center [418, 278] width 49 height 25
click at [528, 343] on button "4" at bounding box center [541, 338] width 27 height 17
checkbox input "true"
type input "[PERSON_NAME]"
click at [394, 321] on button "Set date" at bounding box center [418, 308] width 49 height 25
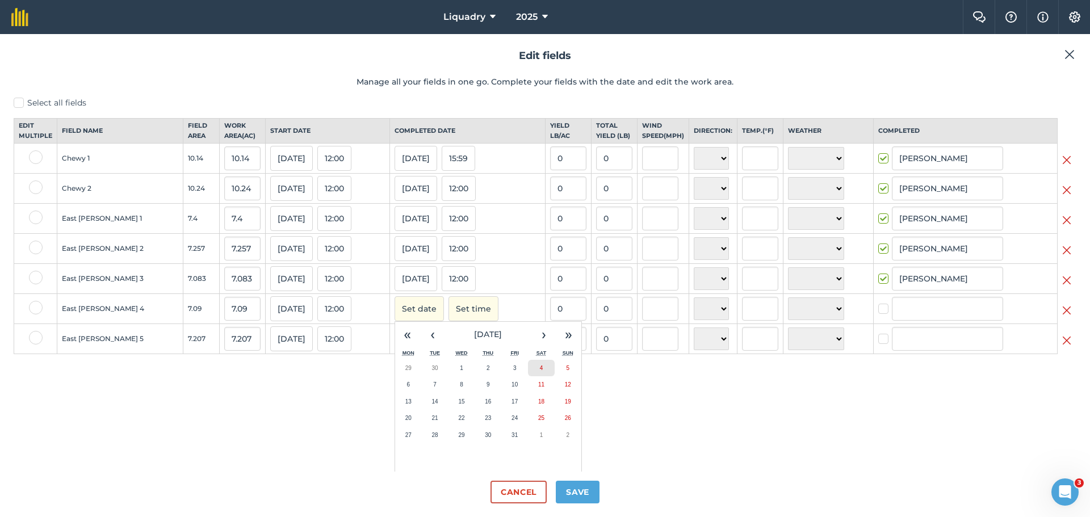
click at [540, 371] on abbr "4" at bounding box center [541, 368] width 3 height 6
checkbox input "true"
type input "[PERSON_NAME]"
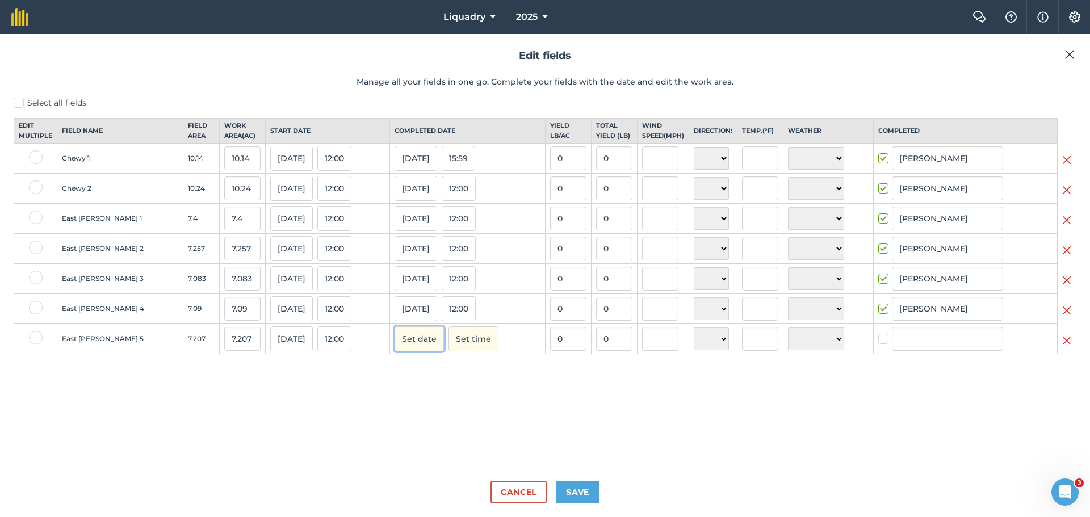
click at [402, 351] on button "Set date" at bounding box center [418, 338] width 49 height 25
click at [528, 405] on button "4" at bounding box center [541, 398] width 27 height 17
checkbox input "true"
type input "[PERSON_NAME]"
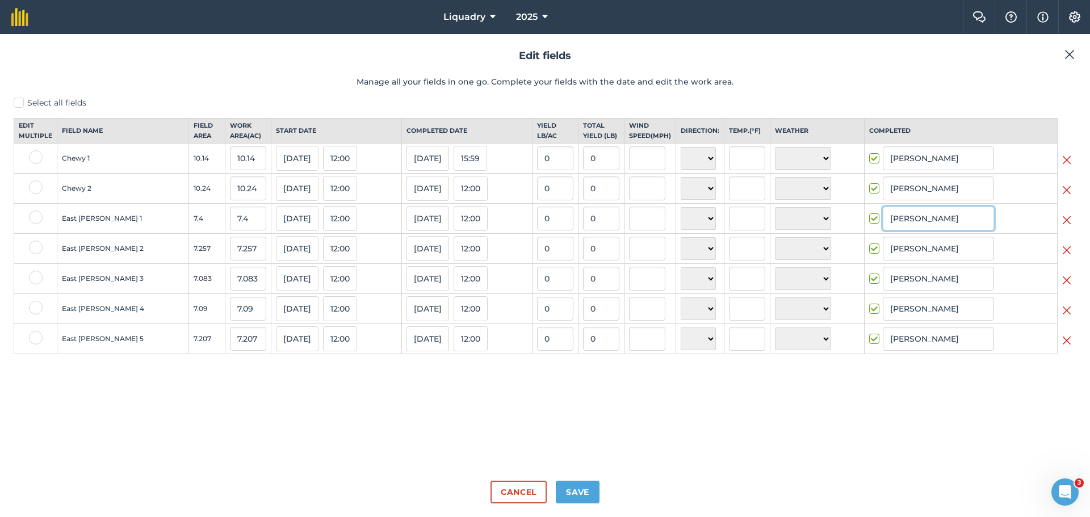
click at [900, 230] on input "[PERSON_NAME]" at bounding box center [938, 219] width 111 height 24
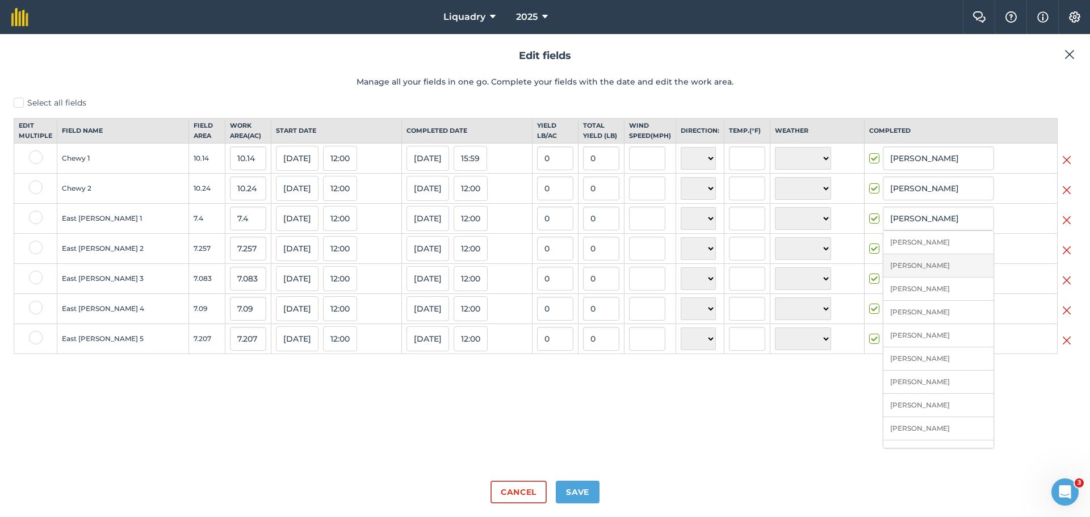
click at [907, 271] on li "[PERSON_NAME]" at bounding box center [938, 265] width 110 height 23
type input "[PERSON_NAME]"
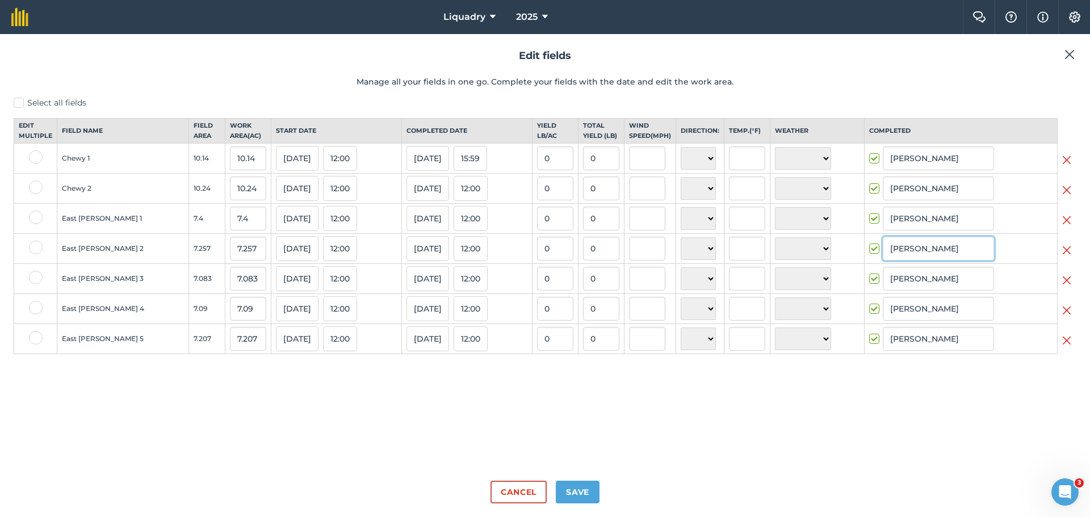
click at [910, 253] on input "[PERSON_NAME]" at bounding box center [938, 249] width 111 height 24
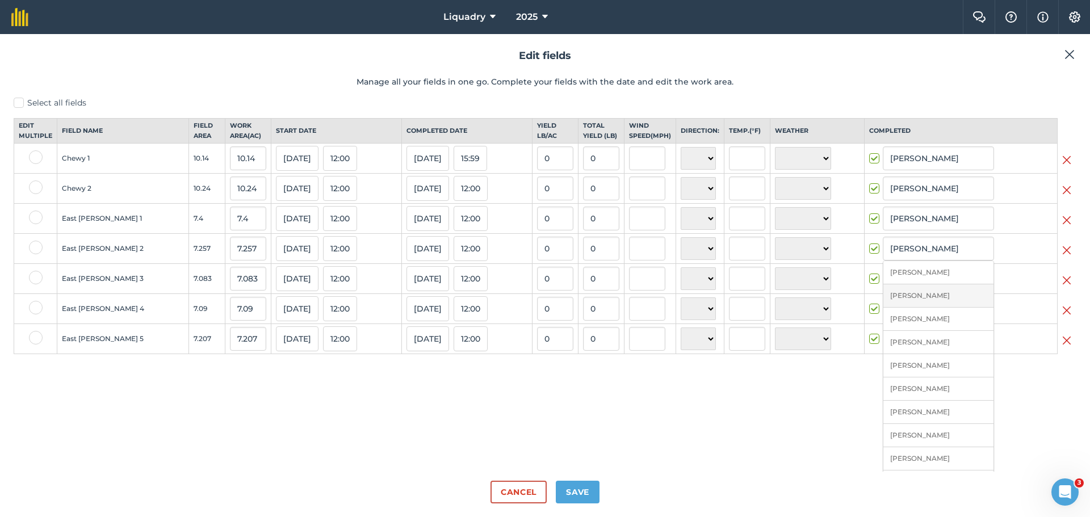
click at [906, 302] on li "[PERSON_NAME]" at bounding box center [938, 295] width 110 height 23
type input "[PERSON_NAME]"
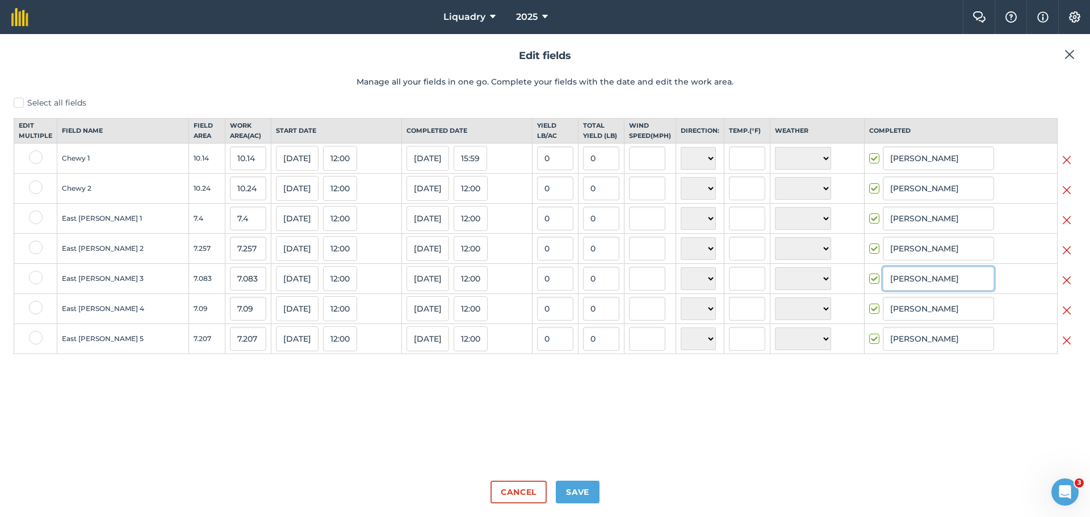
click at [908, 291] on input "[PERSON_NAME]" at bounding box center [938, 279] width 111 height 24
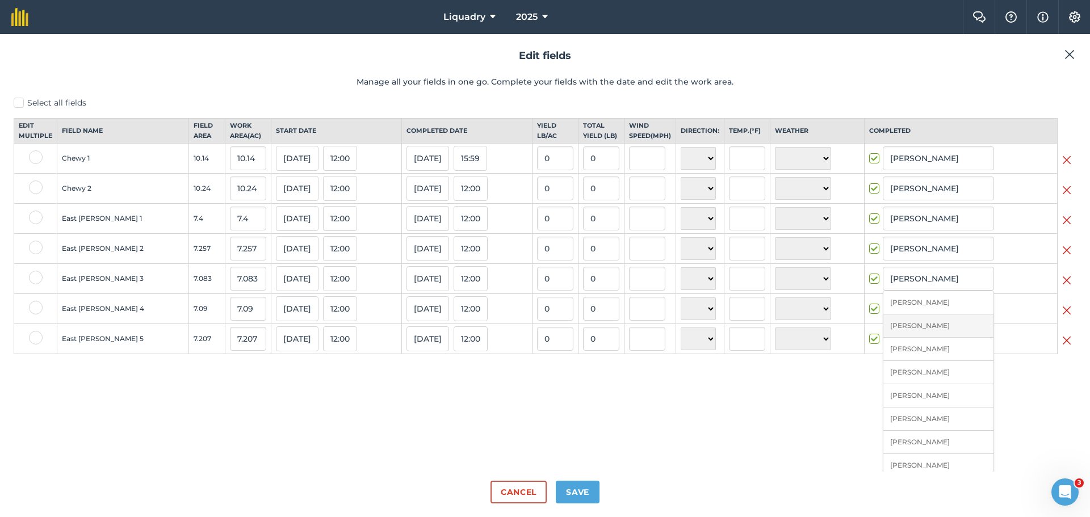
click at [905, 328] on li "[PERSON_NAME]" at bounding box center [938, 325] width 110 height 23
type input "[PERSON_NAME]"
click at [909, 320] on input "[PERSON_NAME]" at bounding box center [938, 309] width 111 height 24
click at [910, 368] on li "[PERSON_NAME]" at bounding box center [938, 356] width 110 height 23
type input "[PERSON_NAME]"
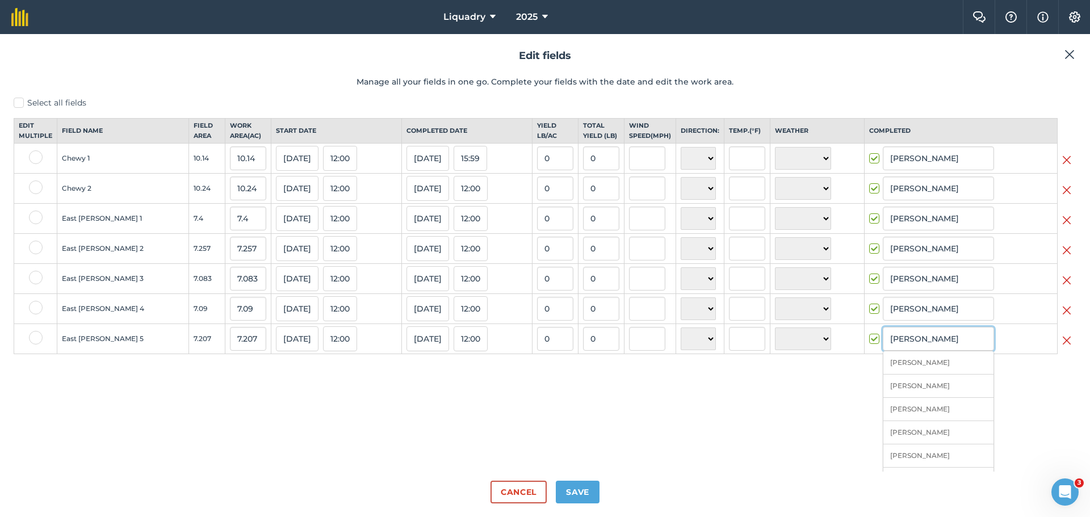
click at [910, 351] on input "[PERSON_NAME]" at bounding box center [938, 339] width 111 height 24
click at [899, 392] on li "[PERSON_NAME]" at bounding box center [938, 386] width 110 height 23
type input "[PERSON_NAME]"
click at [580, 492] on button "Save" at bounding box center [578, 492] width 44 height 23
checkbox input "true"
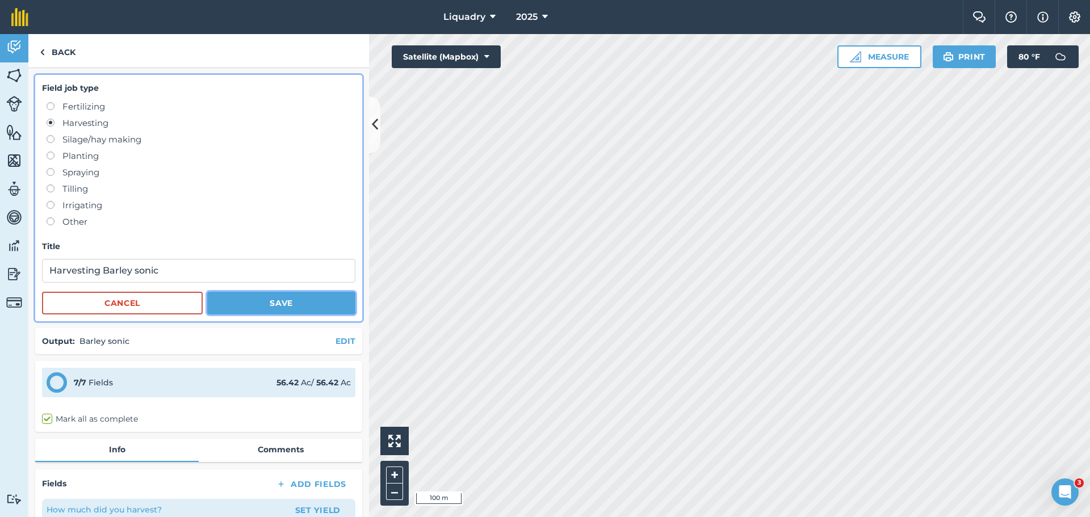
click at [282, 300] on button "Save" at bounding box center [281, 303] width 148 height 23
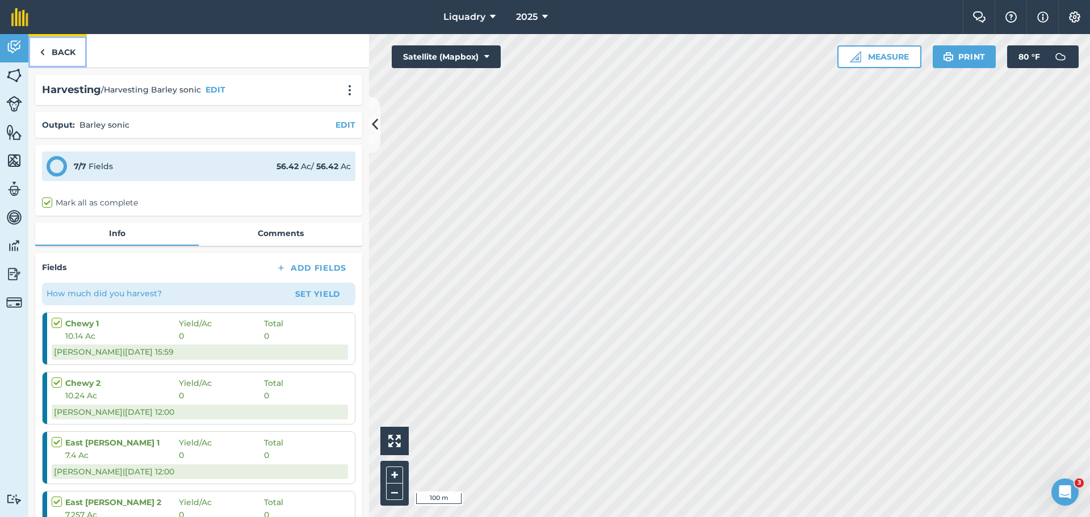
click at [54, 50] on link "Back" at bounding box center [57, 50] width 58 height 33
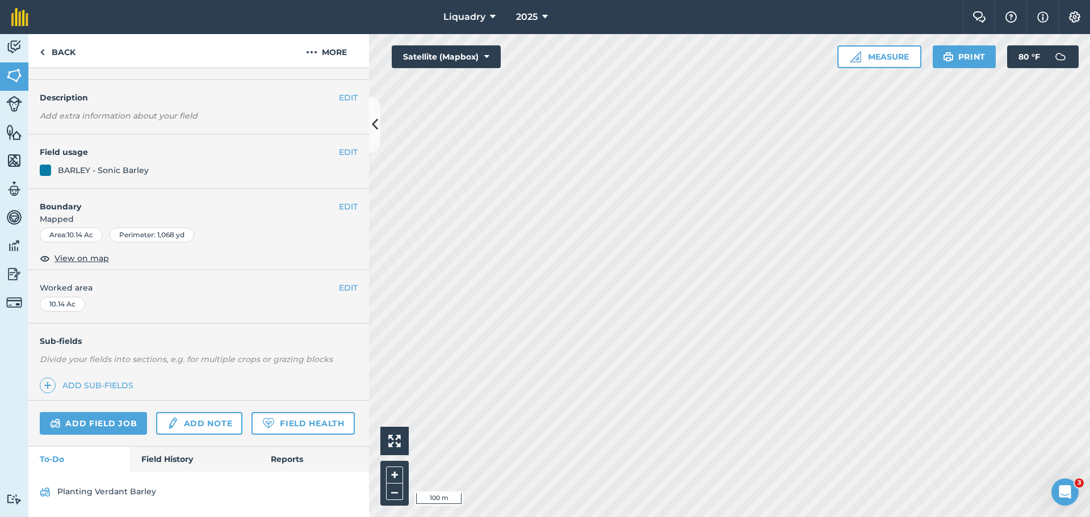
scroll to position [59, 0]
click at [114, 490] on link "Planting Verdant Barley" at bounding box center [199, 492] width 318 height 18
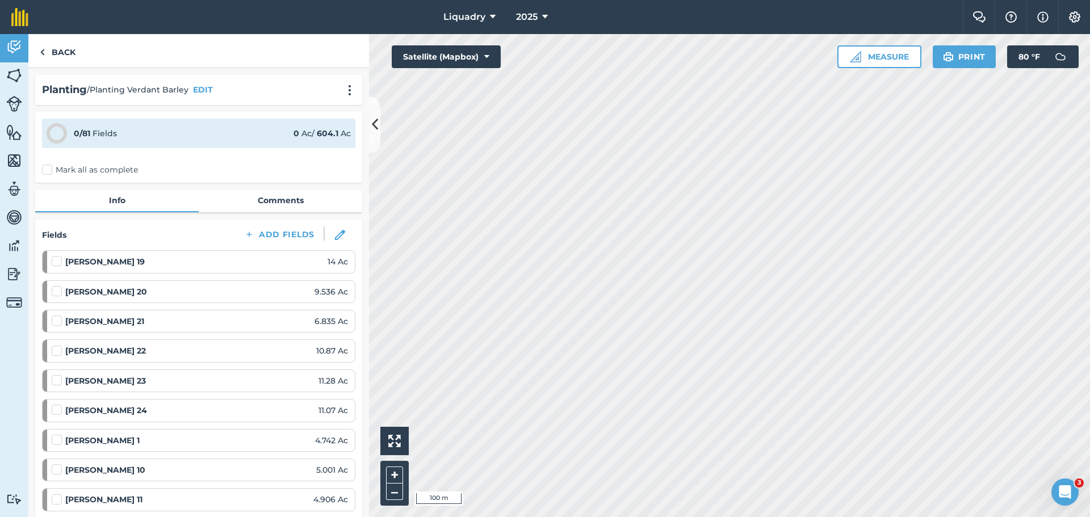
click at [48, 169] on label "Mark all as complete" at bounding box center [90, 170] width 96 height 12
click at [48, 169] on input "Mark all as complete" at bounding box center [45, 167] width 7 height 7
checkbox input "false"
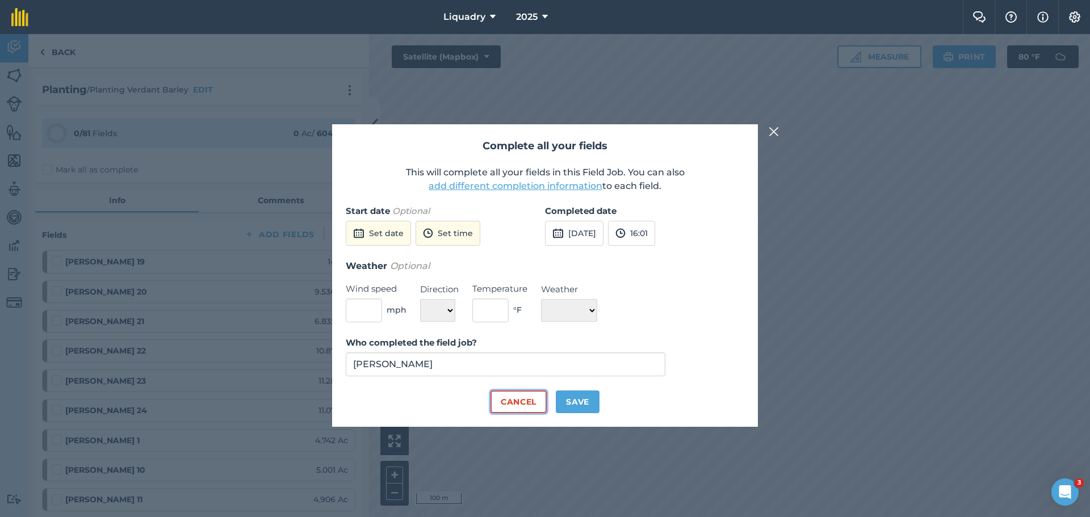
click at [515, 402] on button "Cancel" at bounding box center [518, 402] width 56 height 23
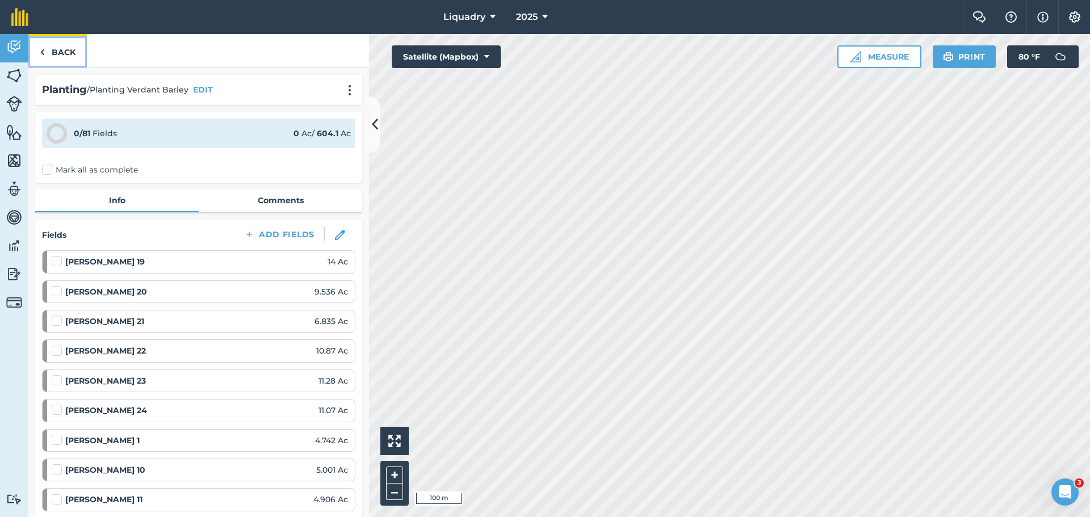
click at [55, 49] on link "Back" at bounding box center [57, 50] width 58 height 33
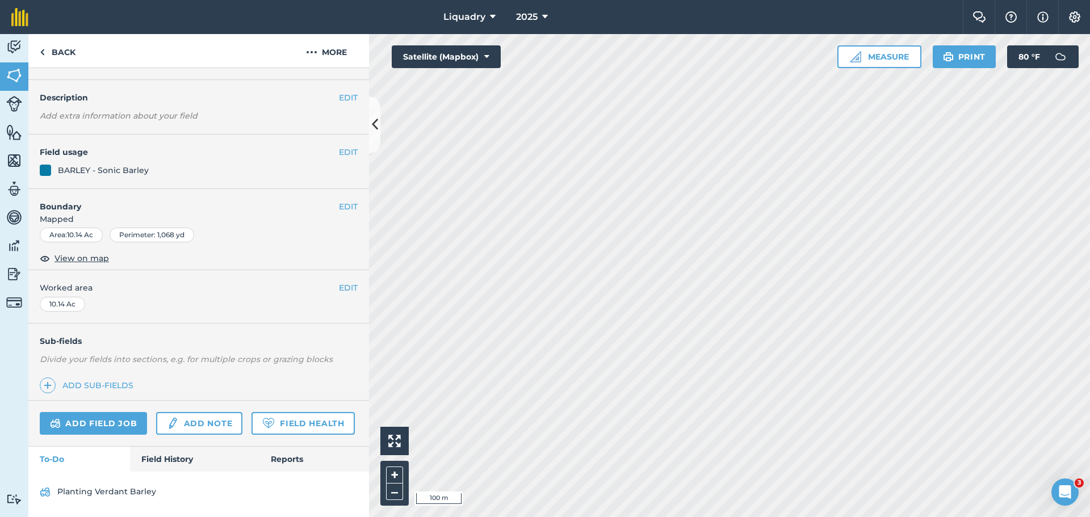
scroll to position [59, 0]
click at [173, 452] on link "Field History" at bounding box center [194, 459] width 129 height 25
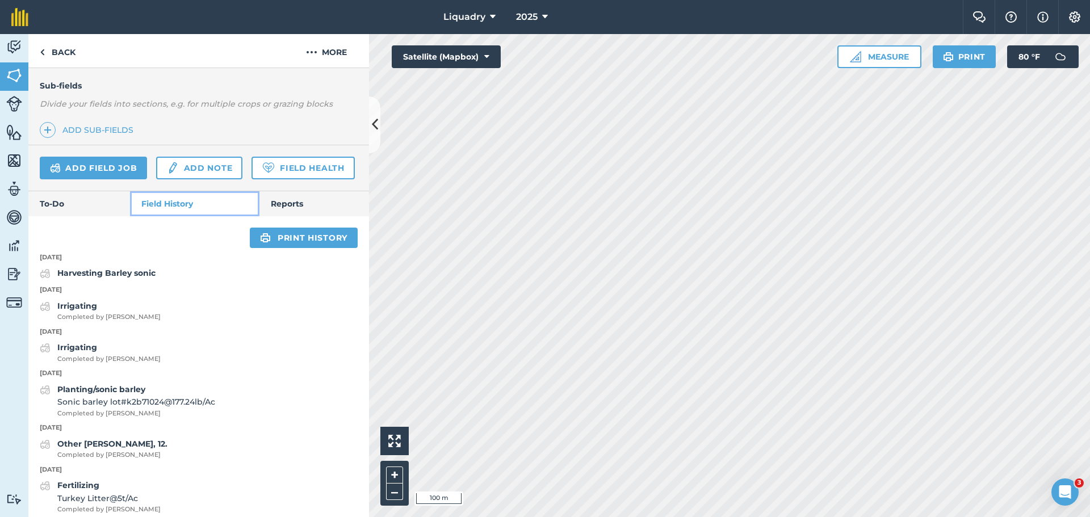
scroll to position [286, 0]
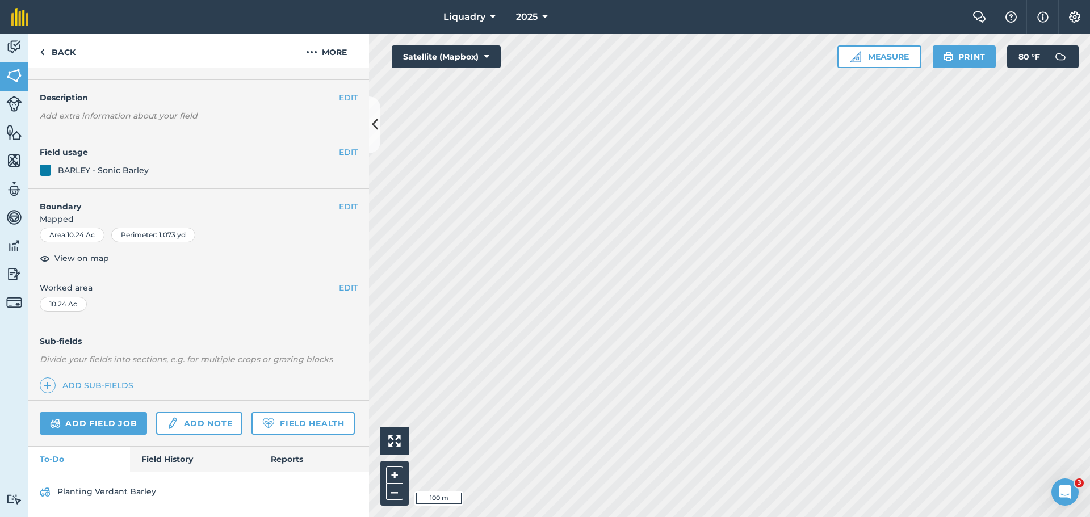
scroll to position [59, 0]
click at [174, 457] on link "Field History" at bounding box center [194, 459] width 129 height 25
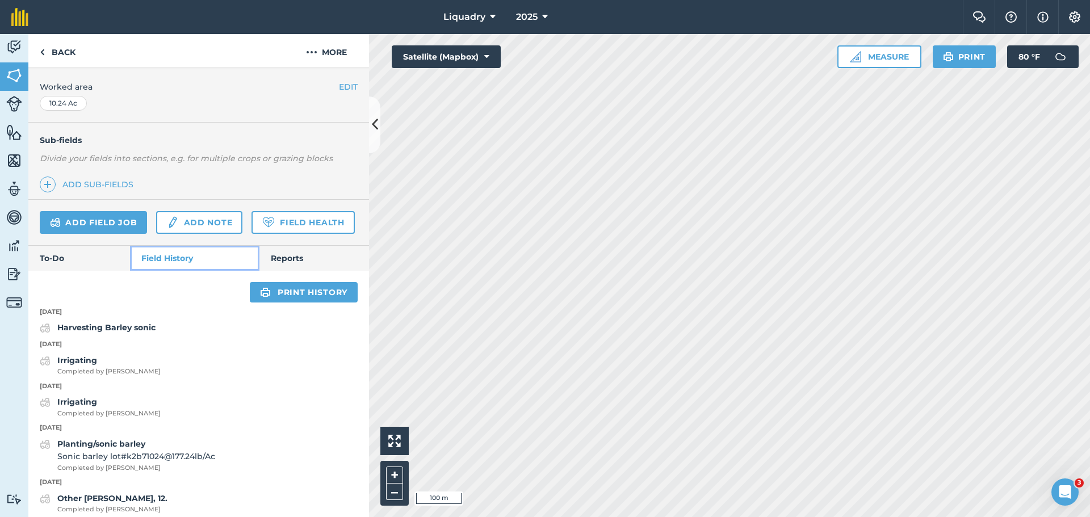
scroll to position [229, 0]
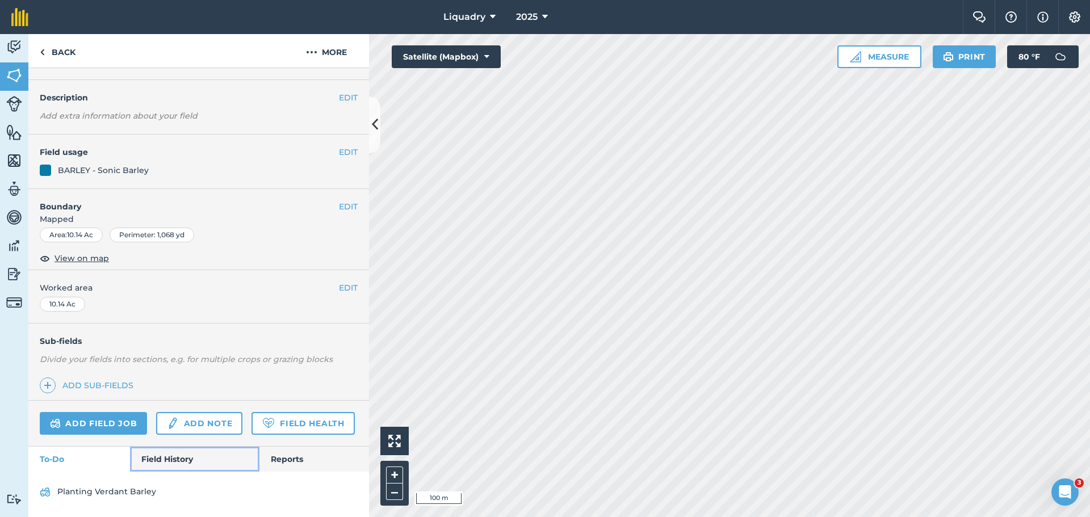
click at [182, 452] on link "Field History" at bounding box center [194, 459] width 129 height 25
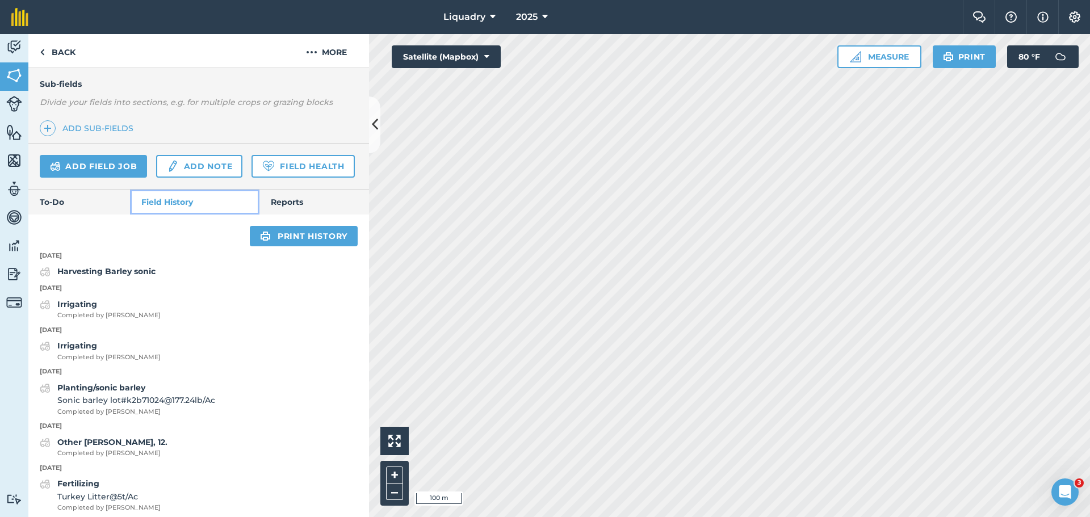
scroll to position [286, 0]
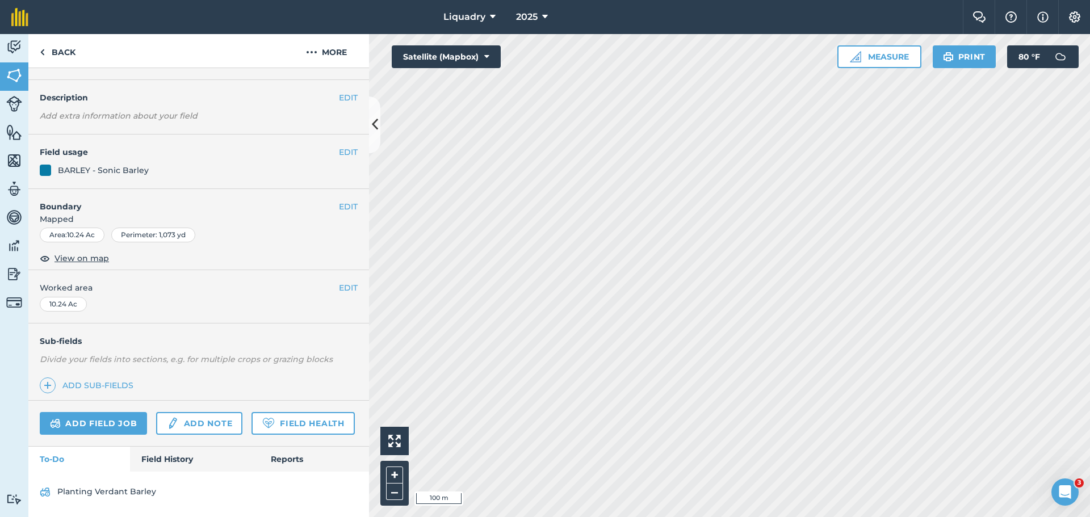
scroll to position [59, 0]
click at [173, 459] on link "Field History" at bounding box center [194, 459] width 129 height 25
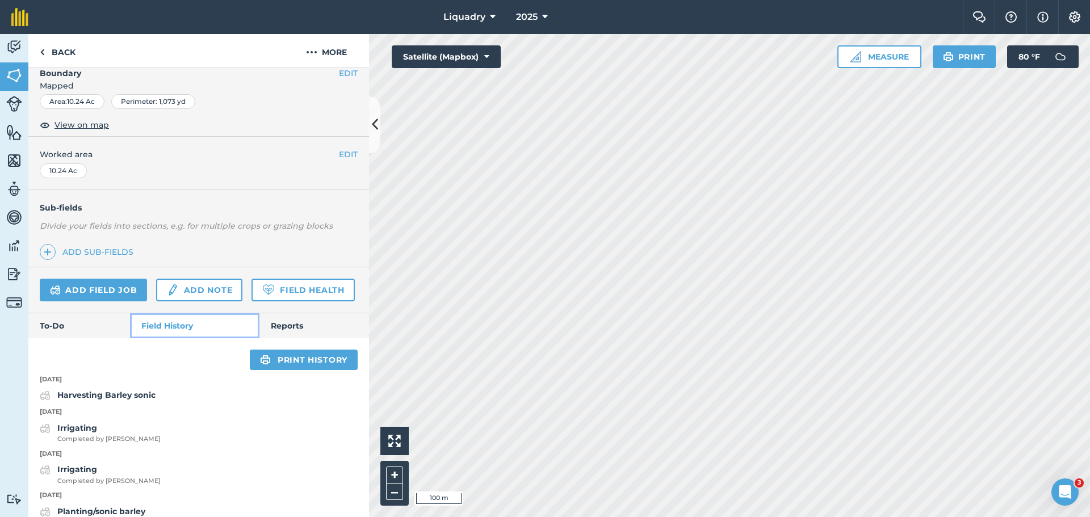
scroll to position [173, 0]
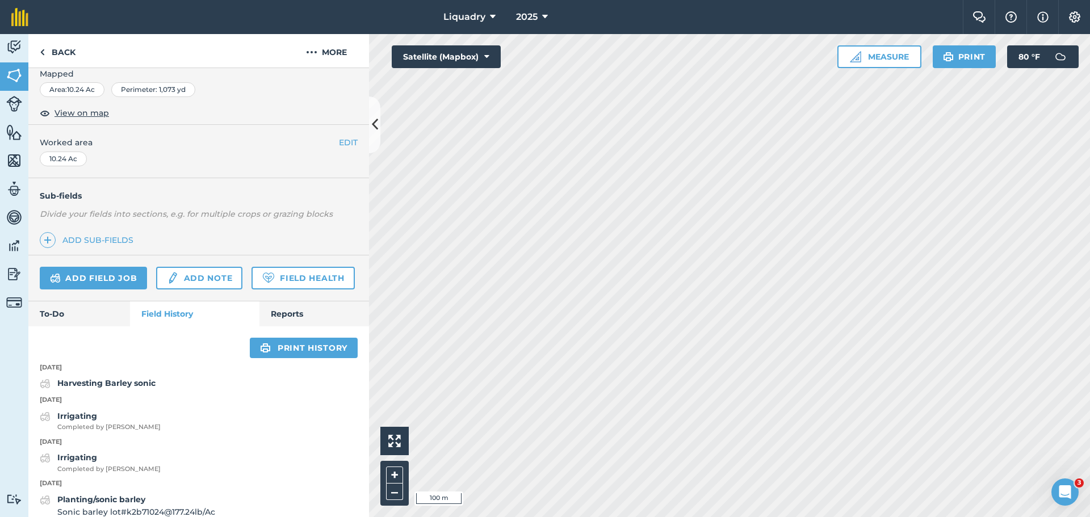
scroll to position [59, 0]
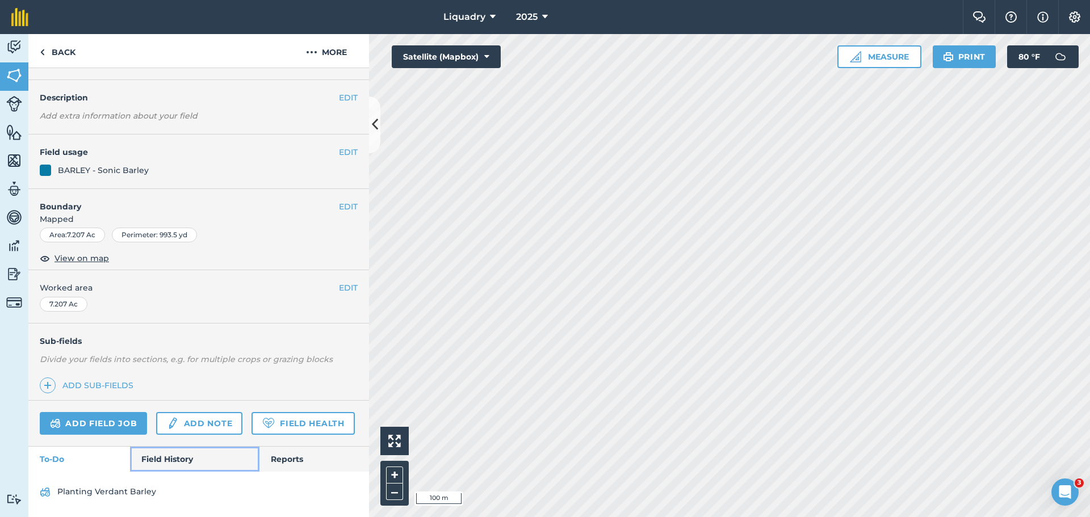
click at [170, 460] on link "Field History" at bounding box center [194, 459] width 129 height 25
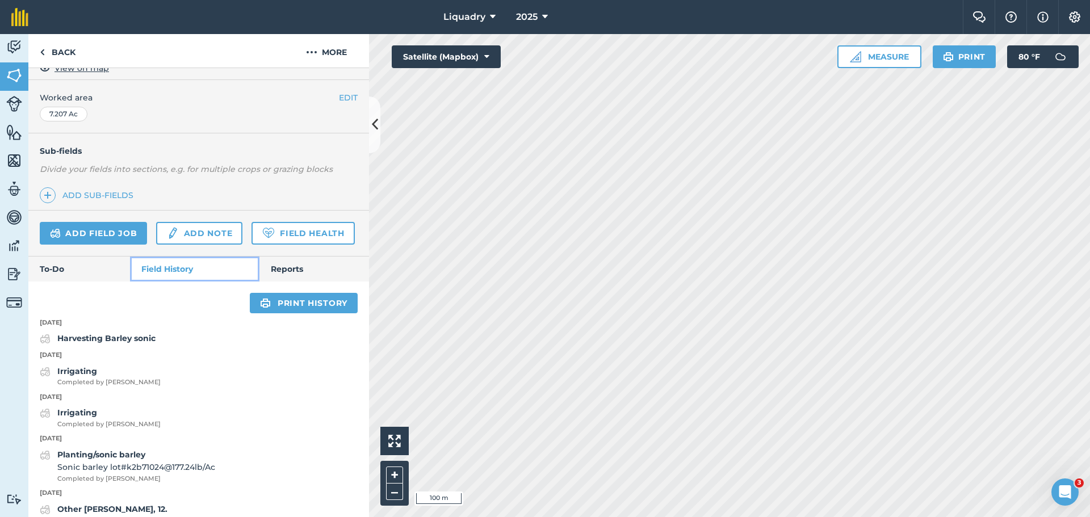
scroll to position [229, 0]
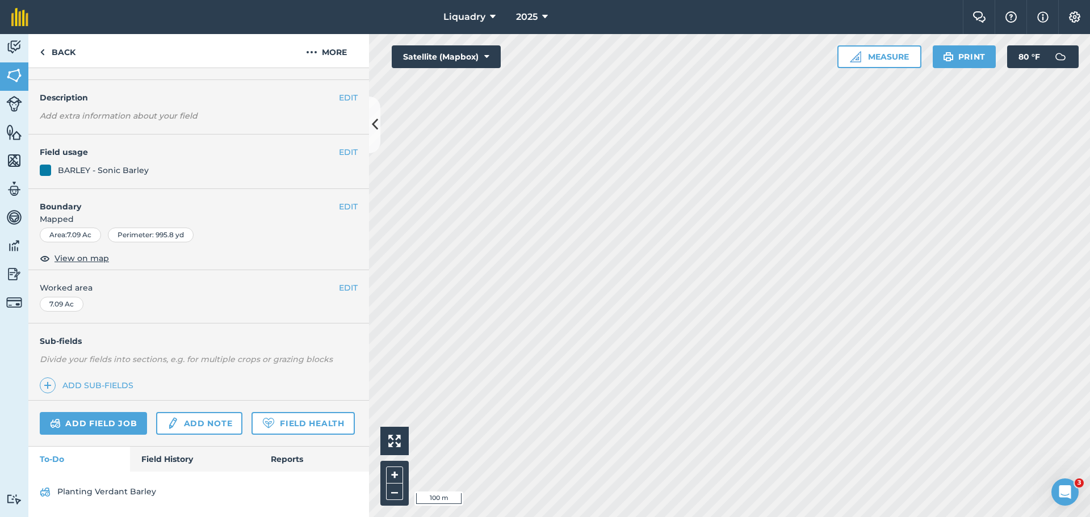
scroll to position [59, 0]
click at [166, 461] on link "Field History" at bounding box center [194, 459] width 129 height 25
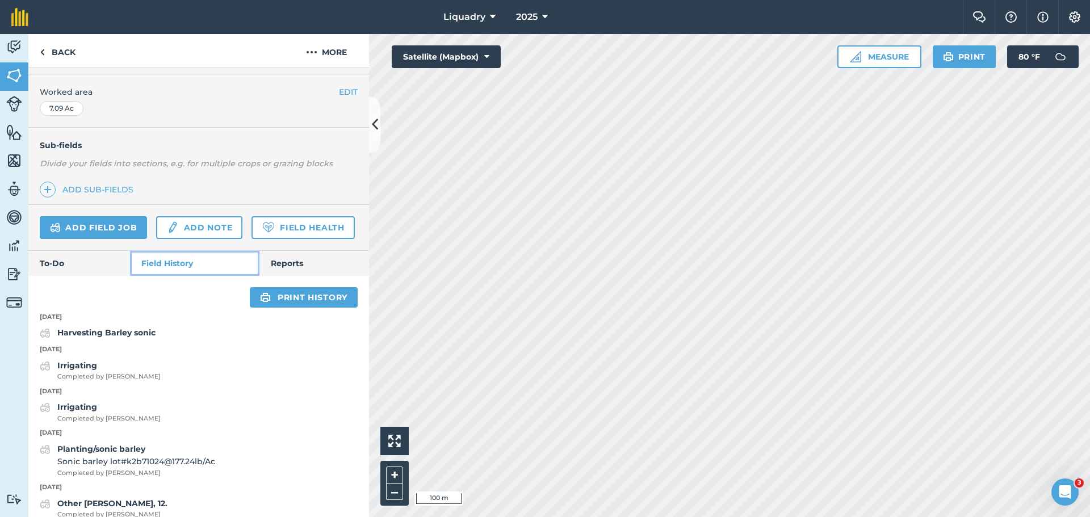
scroll to position [229, 0]
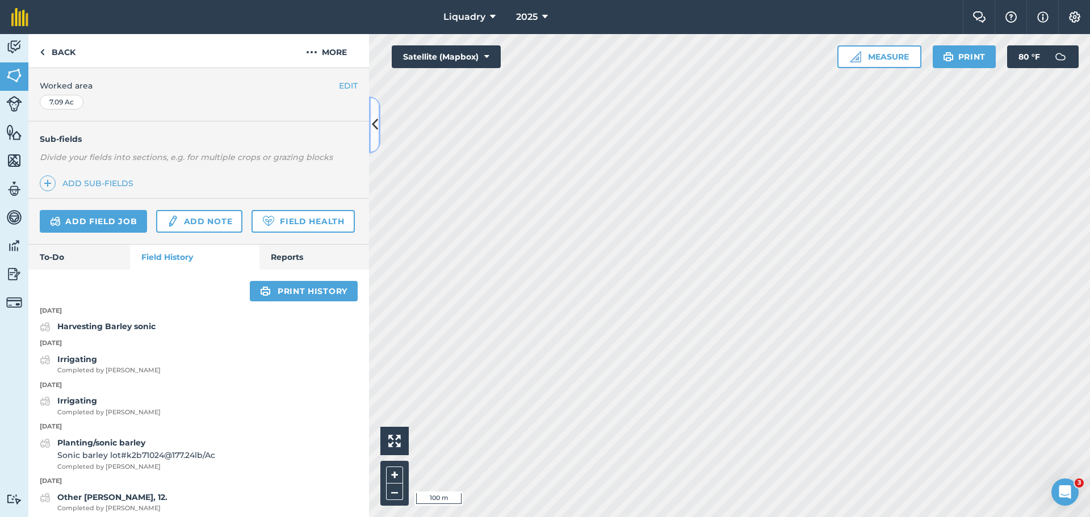
click at [375, 127] on icon at bounding box center [375, 125] width 6 height 20
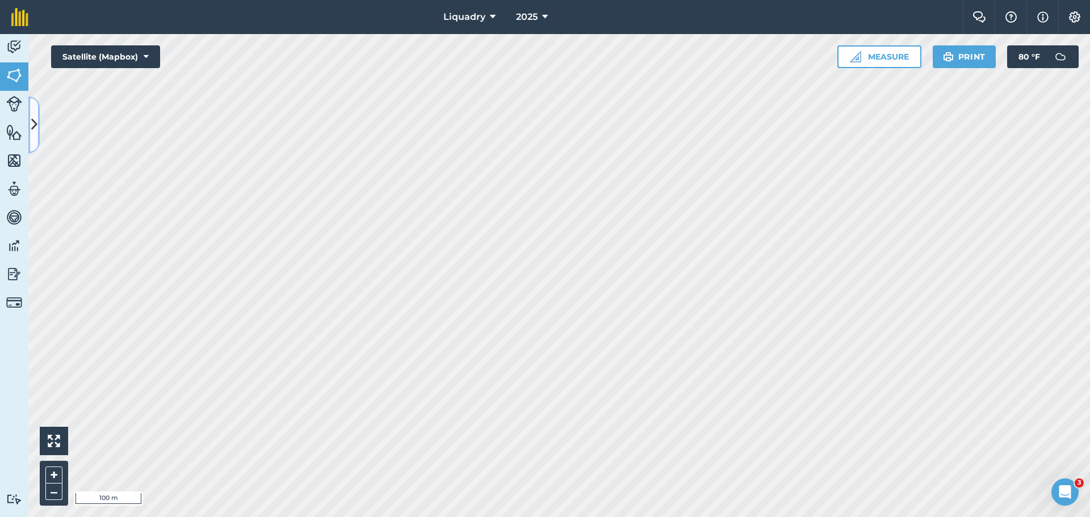
click at [35, 111] on button at bounding box center [33, 124] width 11 height 57
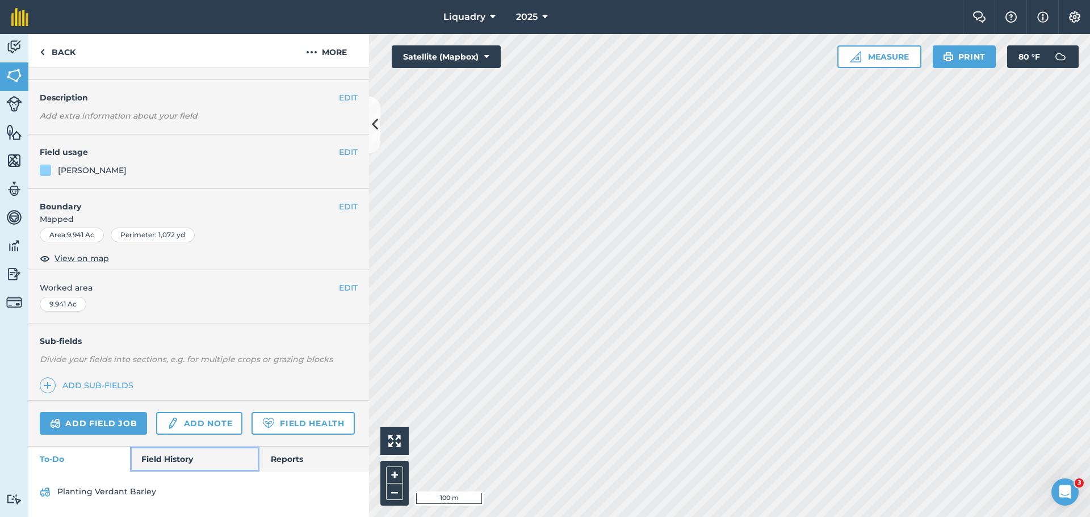
click at [165, 454] on link "Field History" at bounding box center [194, 459] width 129 height 25
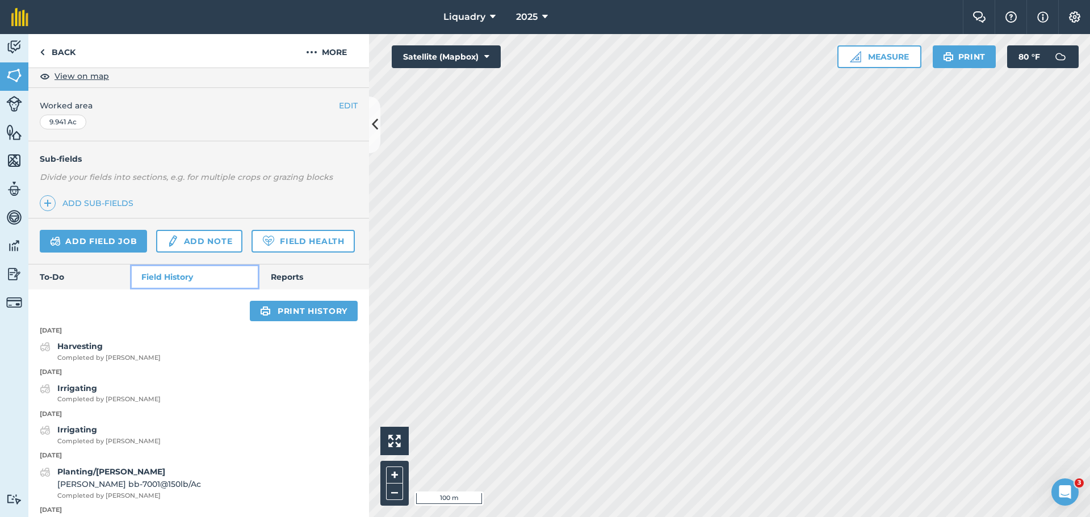
scroll to position [229, 0]
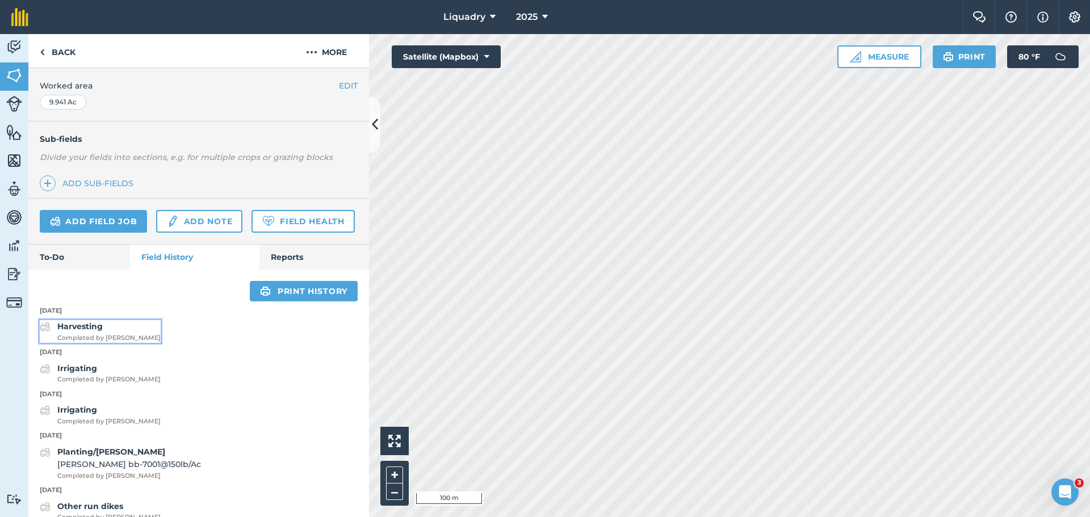
click at [75, 331] on strong "Harvesting" at bounding box center [79, 326] width 45 height 10
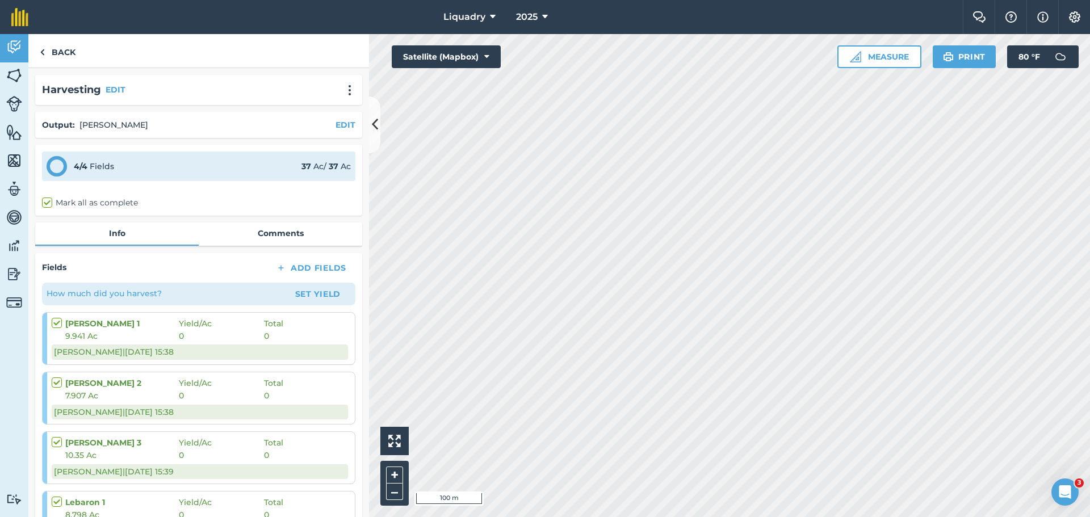
click at [57, 317] on label at bounding box center [59, 317] width 14 height 0
click at [57, 324] on input "checkbox" at bounding box center [55, 320] width 7 height 7
checkbox input "true"
checkbox input "false"
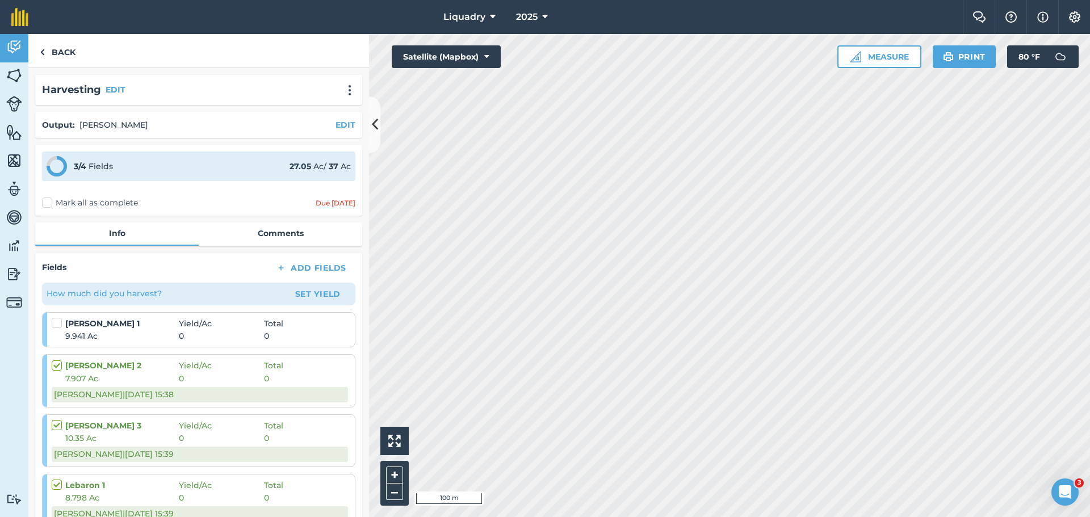
click at [57, 317] on label at bounding box center [59, 317] width 14 height 0
click at [57, 324] on input "checkbox" at bounding box center [55, 320] width 7 height 7
checkbox input "false"
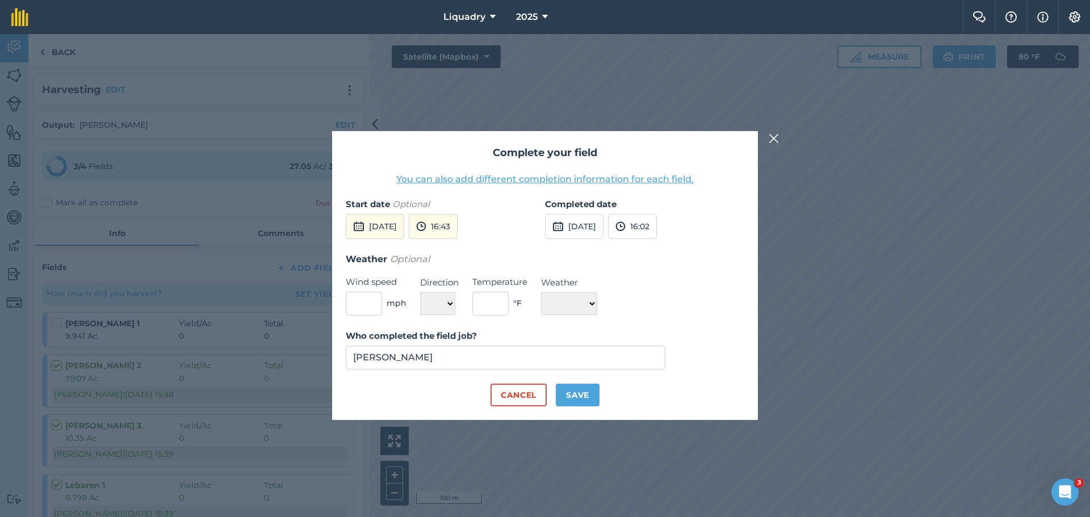
click at [581, 181] on button "You can also add different completion information for each field." at bounding box center [544, 180] width 297 height 14
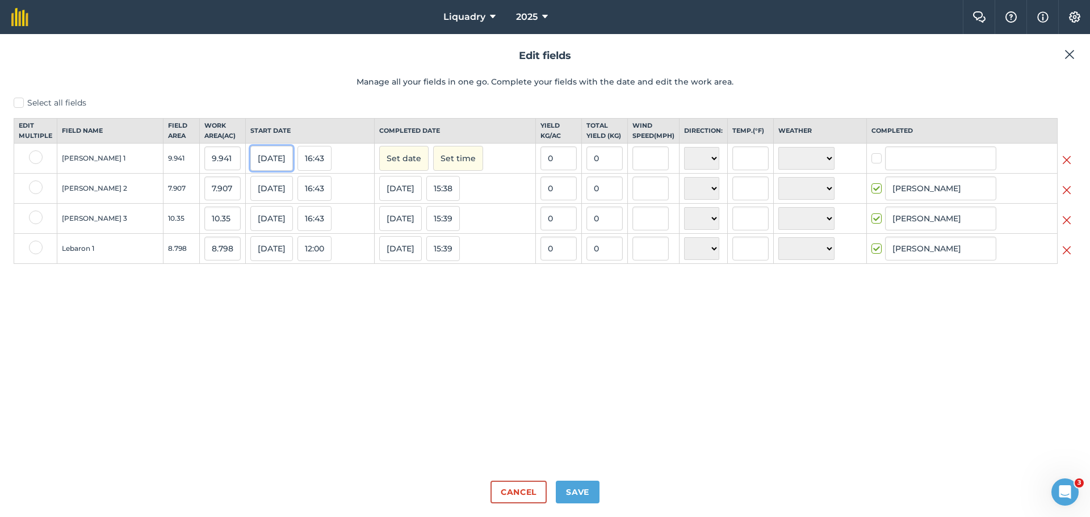
click at [250, 166] on button "[DATE]" at bounding box center [271, 158] width 43 height 25
click at [387, 196] on button "›" at bounding box center [399, 183] width 25 height 25
click at [251, 240] on button "6" at bounding box center [264, 234] width 27 height 17
click at [250, 164] on button "[DATE]" at bounding box center [271, 158] width 43 height 25
click at [292, 136] on th "Start date" at bounding box center [310, 131] width 129 height 25
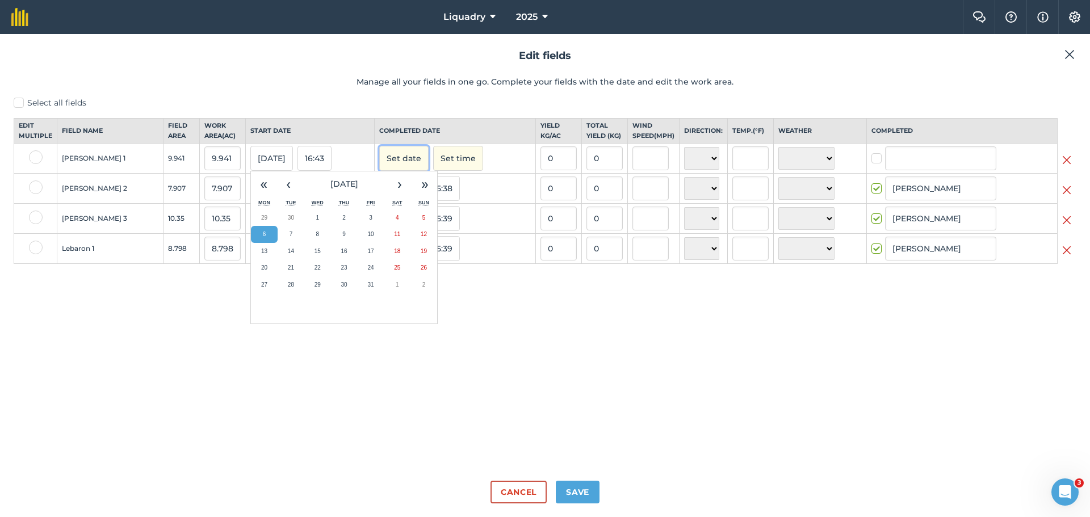
click at [392, 170] on button "Set date" at bounding box center [403, 158] width 49 height 25
click at [406, 237] on button "7" at bounding box center [419, 234] width 27 height 17
checkbox input "true"
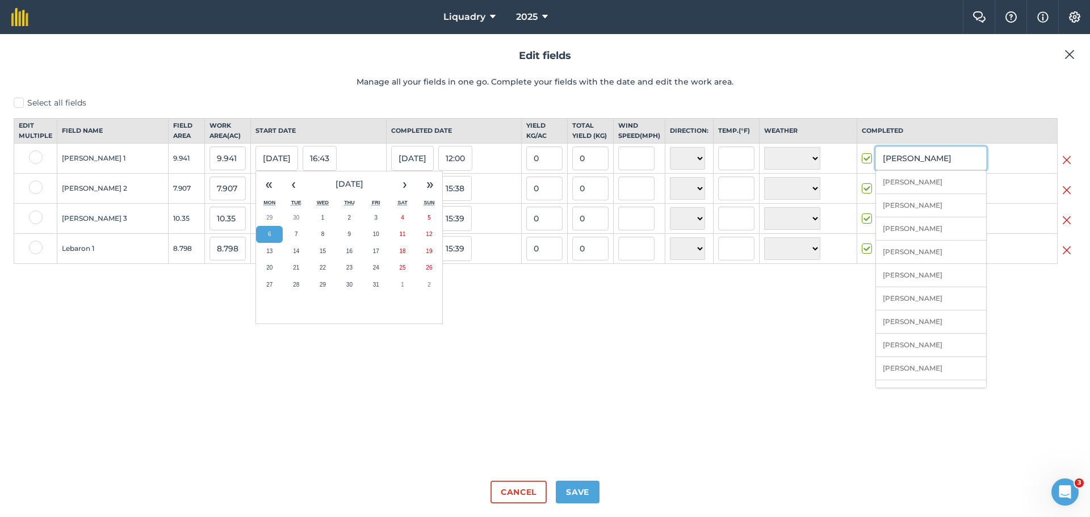
click at [929, 170] on input "[PERSON_NAME]" at bounding box center [930, 158] width 111 height 24
click at [917, 210] on li "[PERSON_NAME]" at bounding box center [931, 205] width 110 height 23
type input "[PERSON_NAME]"
click at [272, 107] on label "Select all fields" at bounding box center [545, 103] width 1063 height 12
click at [21, 104] on input "Select all fields" at bounding box center [17, 100] width 7 height 7
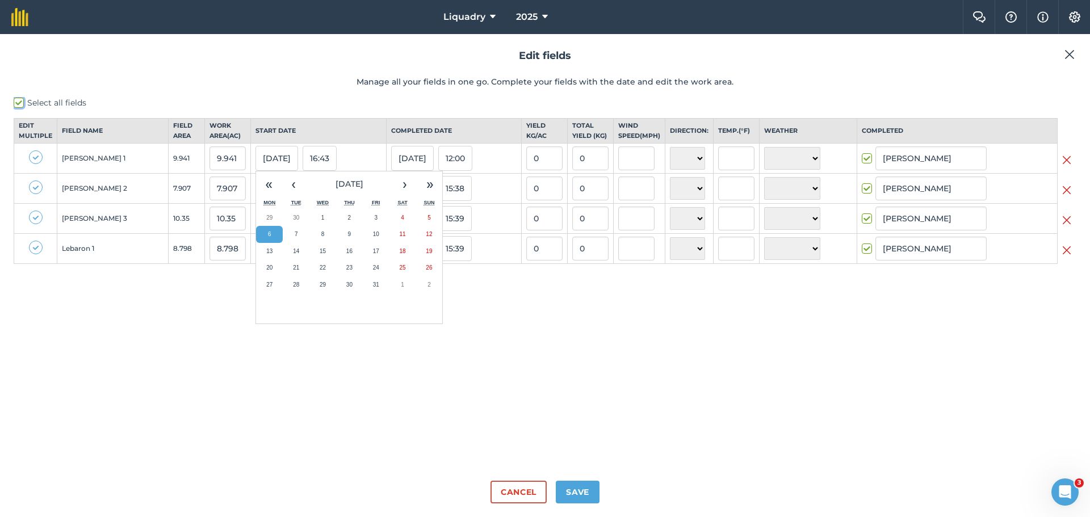
checkbox input "true"
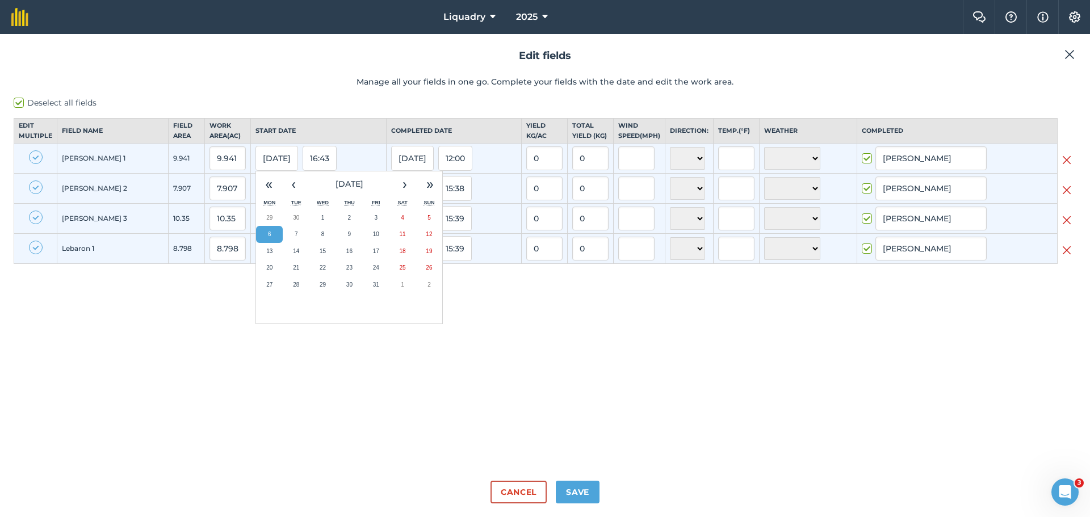
click at [311, 115] on div "Deselect all fields Edit multiple Field name Field Area Work area ( Ac ) Start …" at bounding box center [545, 284] width 1063 height 375
click at [255, 165] on button "[DATE]" at bounding box center [276, 158] width 43 height 25
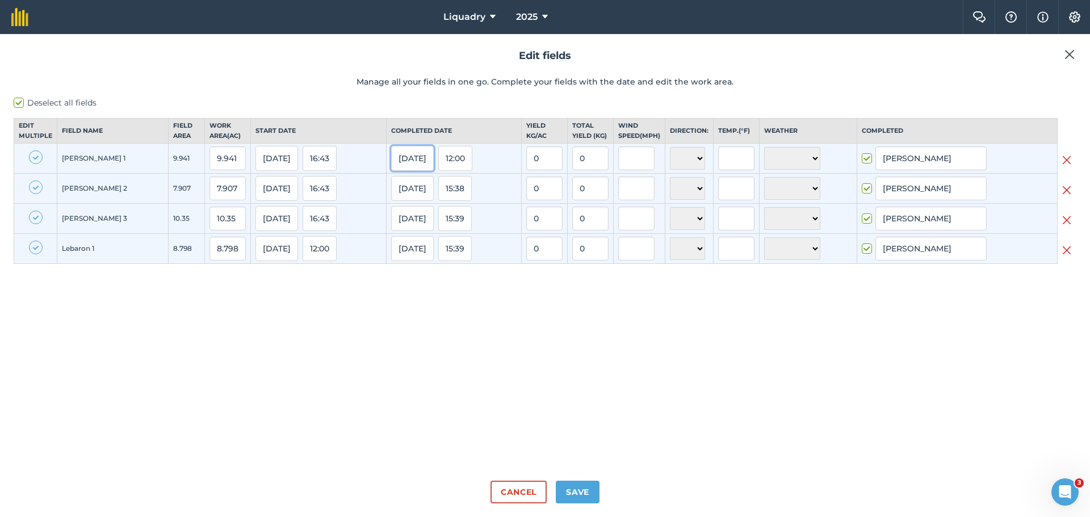
click at [391, 165] on button "[DATE]" at bounding box center [412, 158] width 43 height 25
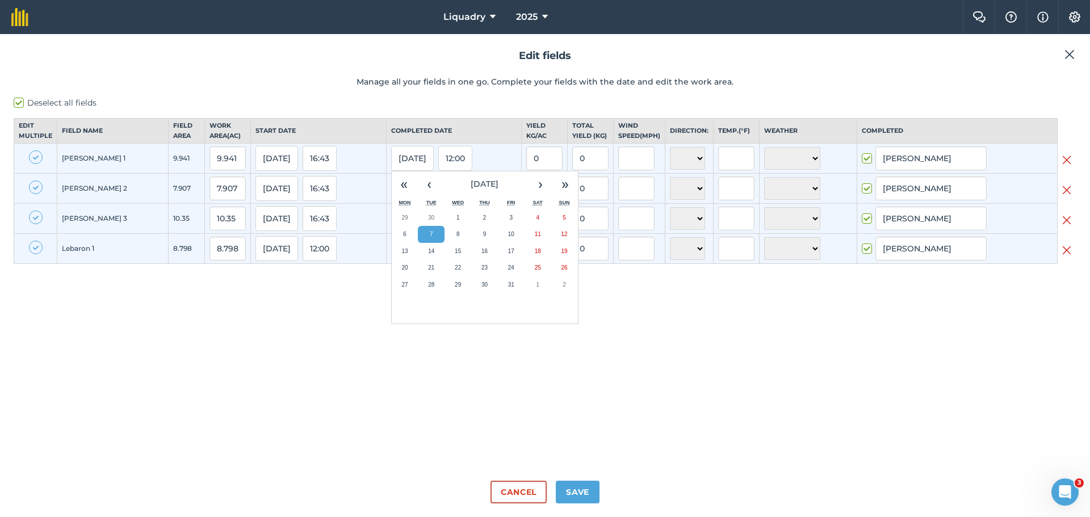
click at [418, 243] on button "7" at bounding box center [431, 234] width 27 height 17
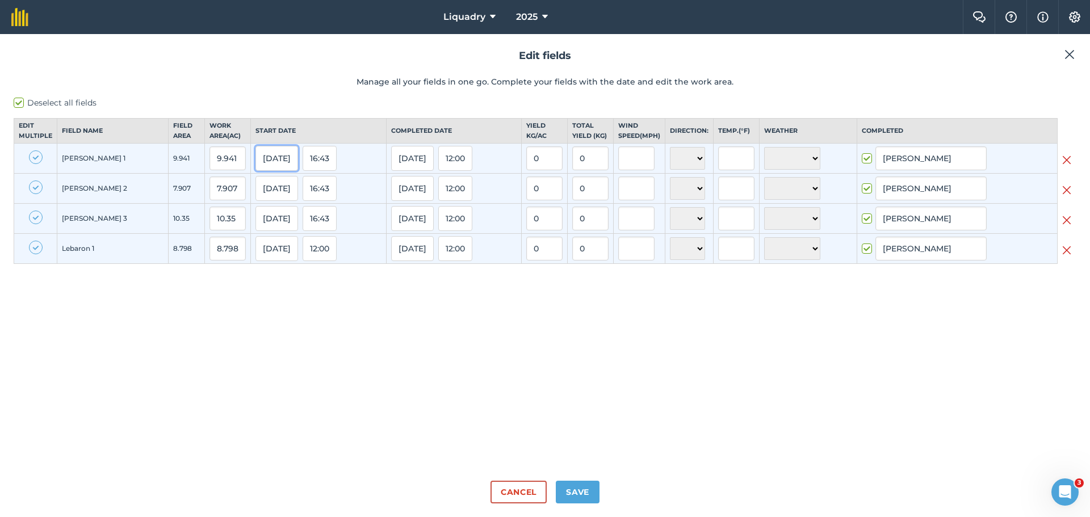
click at [255, 165] on button "[DATE]" at bounding box center [276, 158] width 43 height 25
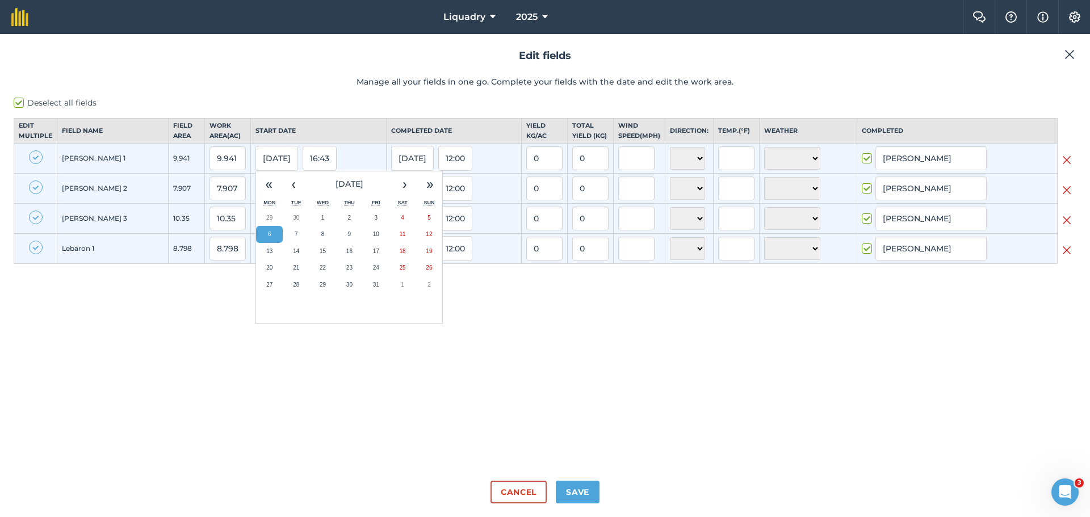
click at [287, 128] on th "Start date" at bounding box center [318, 131] width 135 height 25
click at [255, 163] on button "[DATE]" at bounding box center [276, 158] width 43 height 25
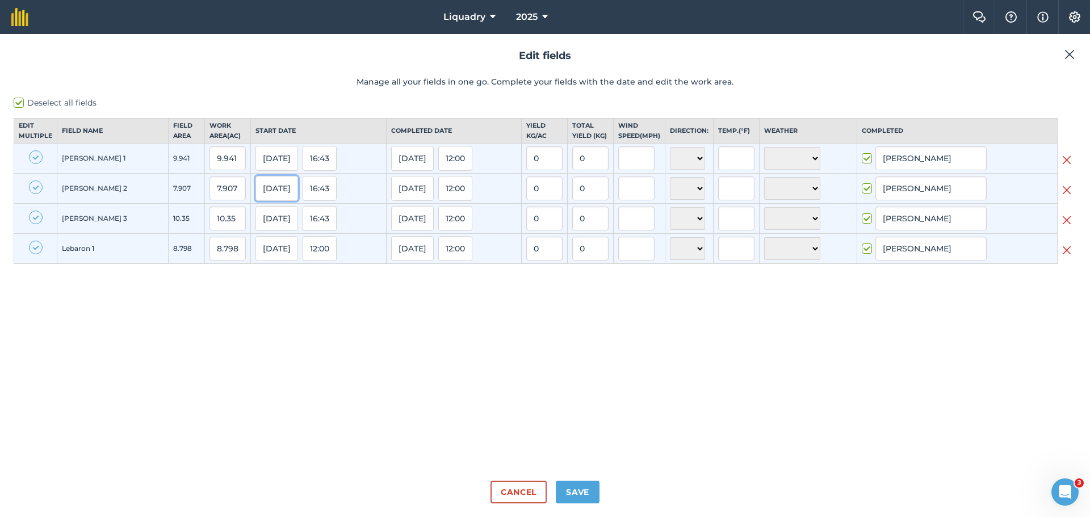
click at [255, 199] on button "[DATE]" at bounding box center [276, 188] width 43 height 25
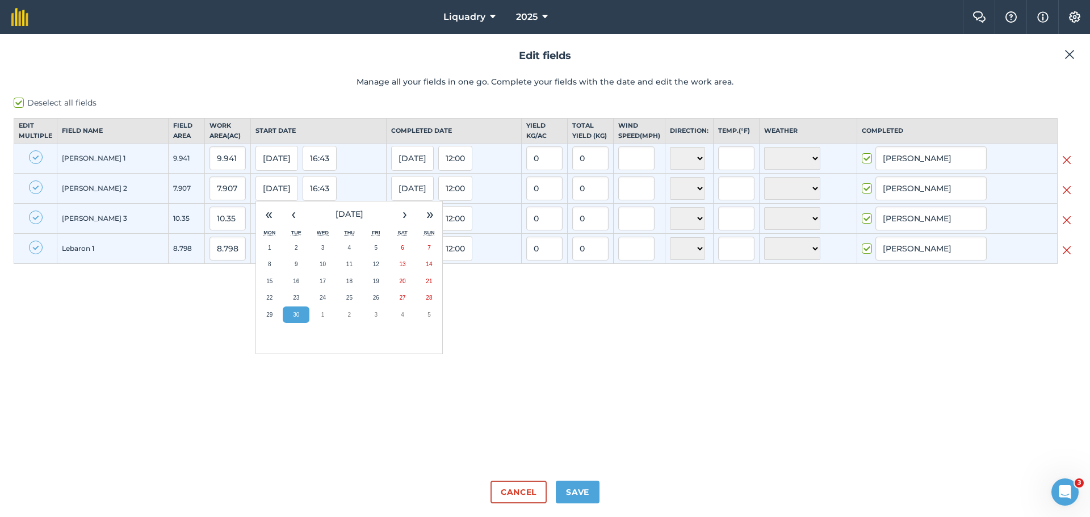
click at [20, 102] on label "Deselect all fields" at bounding box center [545, 103] width 1063 height 12
click at [20, 102] on input "Deselect all fields" at bounding box center [17, 100] width 7 height 7
checkbox input "false"
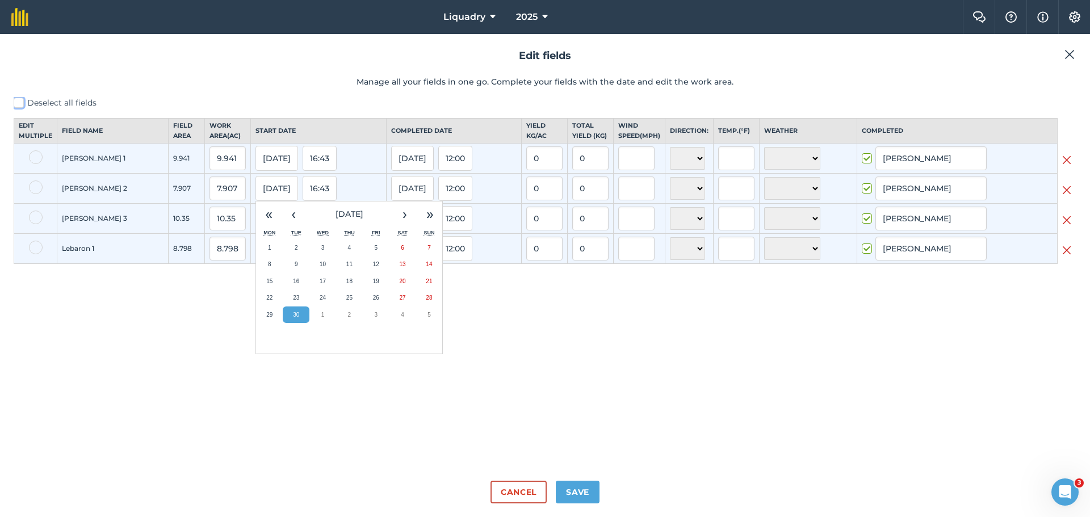
checkbox input "false"
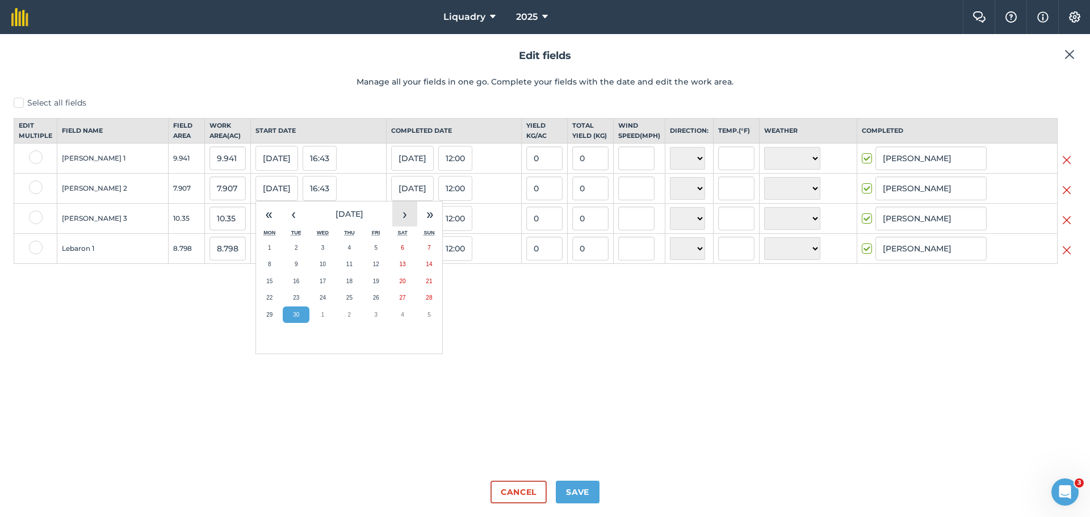
click at [392, 221] on button "›" at bounding box center [404, 214] width 25 height 25
click at [283, 273] on button "7" at bounding box center [296, 264] width 27 height 17
click at [391, 198] on button "[DATE]" at bounding box center [412, 188] width 43 height 25
click at [444, 273] on button "8" at bounding box center [457, 264] width 27 height 17
click at [255, 226] on button "[DATE]" at bounding box center [276, 218] width 43 height 25
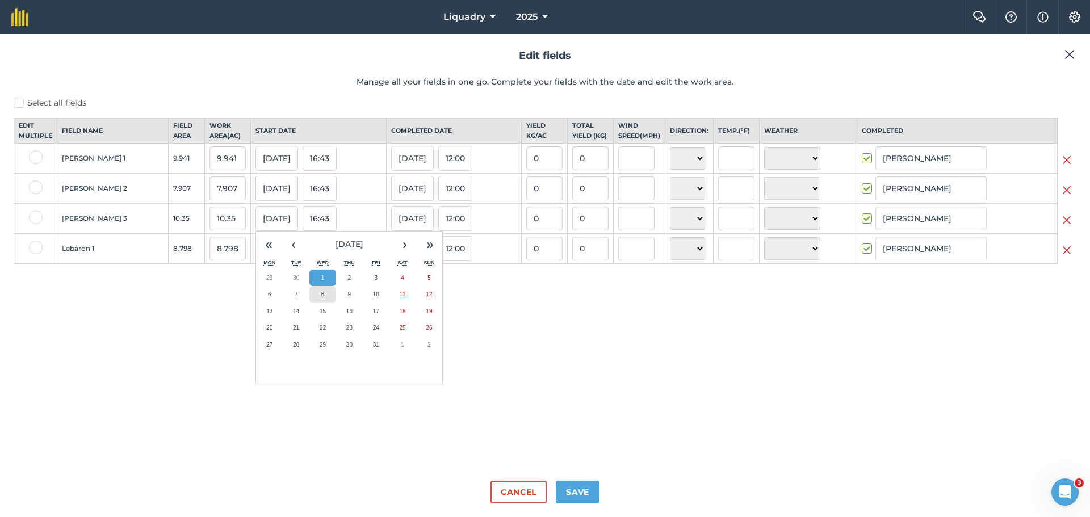
click at [321, 297] on abbr "8" at bounding box center [322, 294] width 3 height 6
click at [391, 225] on button "[DATE]" at bounding box center [412, 218] width 43 height 25
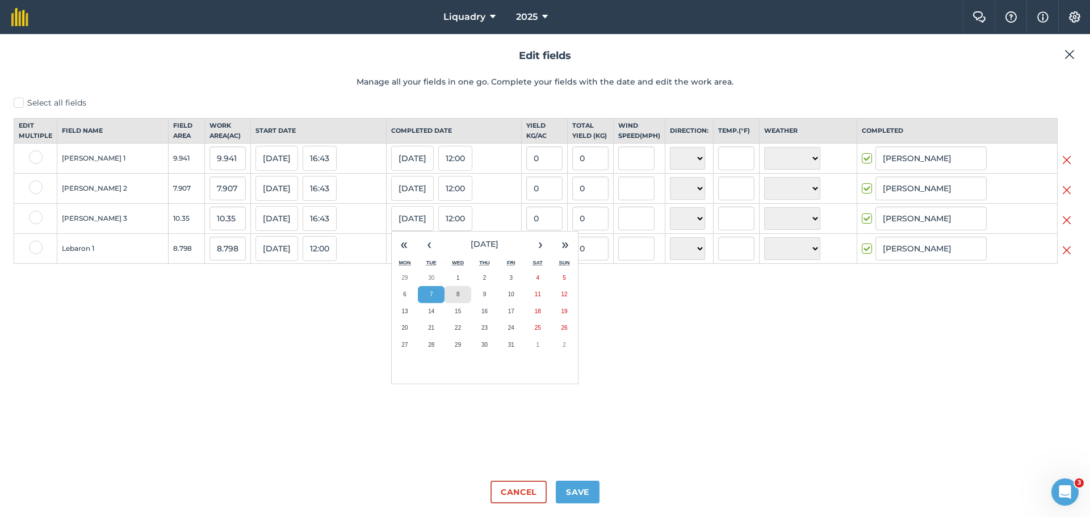
click at [444, 300] on button "8" at bounding box center [457, 294] width 27 height 17
click at [391, 257] on button "[DATE]" at bounding box center [412, 248] width 43 height 25
click at [456, 328] on abbr "8" at bounding box center [457, 324] width 3 height 6
click at [577, 490] on button "Save" at bounding box center [578, 492] width 44 height 23
checkbox input "true"
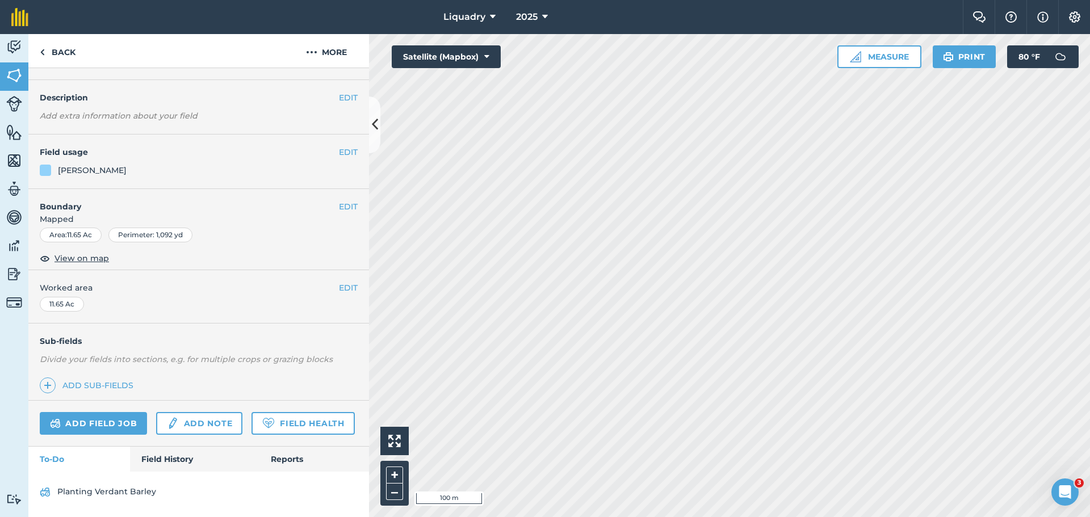
scroll to position [59, 0]
click at [179, 457] on link "Field History" at bounding box center [194, 459] width 129 height 25
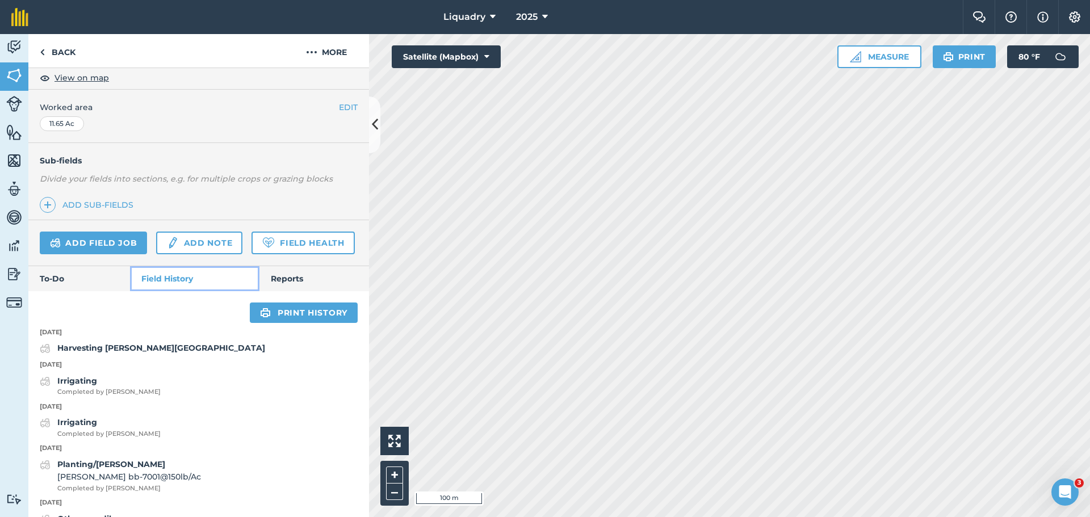
scroll to position [229, 0]
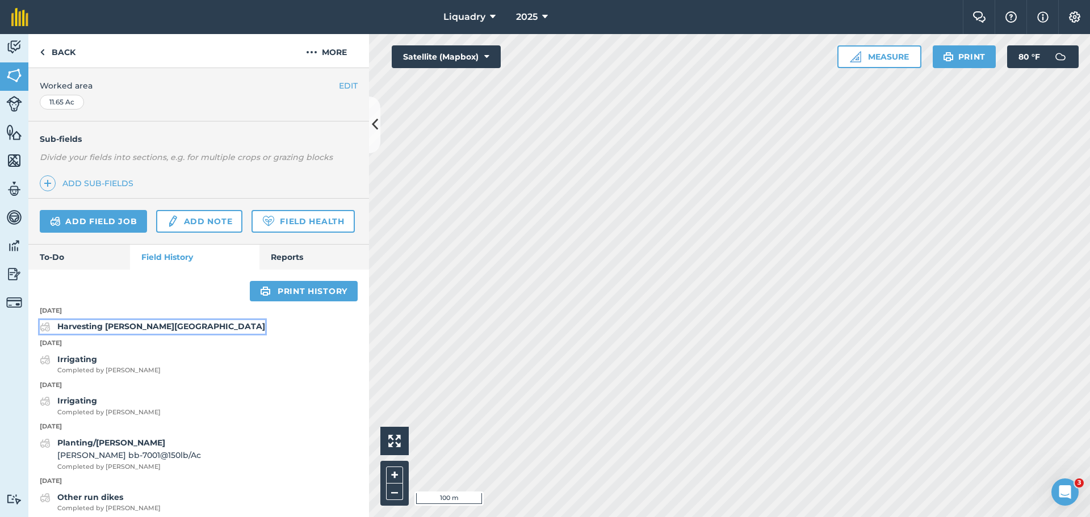
click at [126, 331] on strong "Harvesting [PERSON_NAME][GEOGRAPHIC_DATA]" at bounding box center [161, 326] width 208 height 10
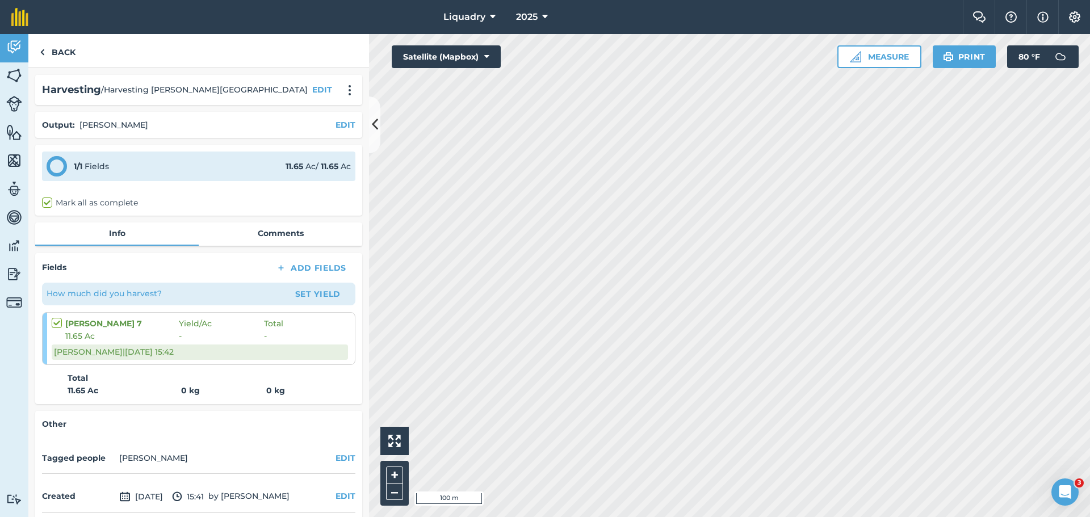
click at [60, 317] on label at bounding box center [59, 317] width 14 height 0
click at [59, 321] on input "checkbox" at bounding box center [55, 320] width 7 height 7
checkbox input "true"
checkbox input "false"
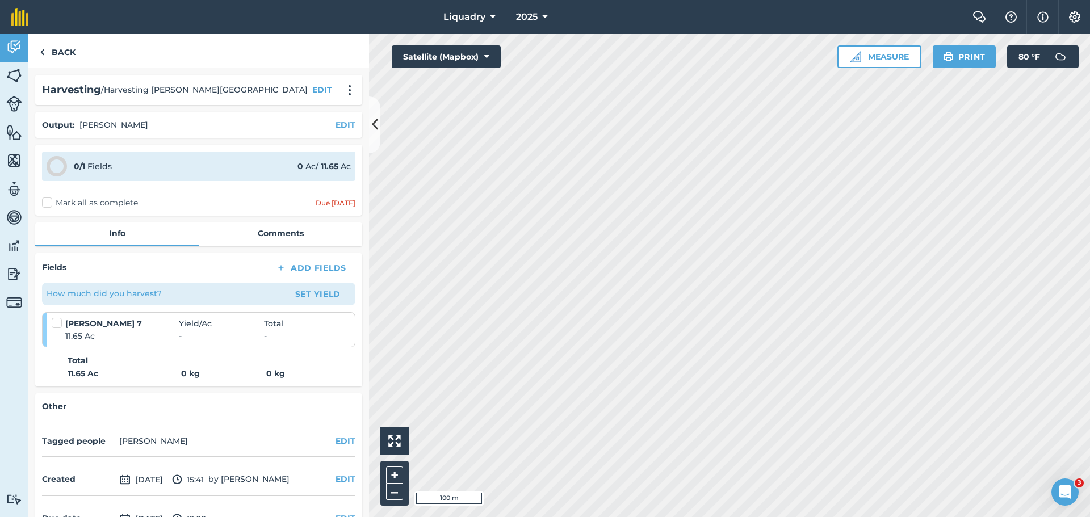
click at [56, 317] on label at bounding box center [59, 317] width 14 height 0
click at [56, 322] on input "checkbox" at bounding box center [55, 320] width 7 height 7
checkbox input "false"
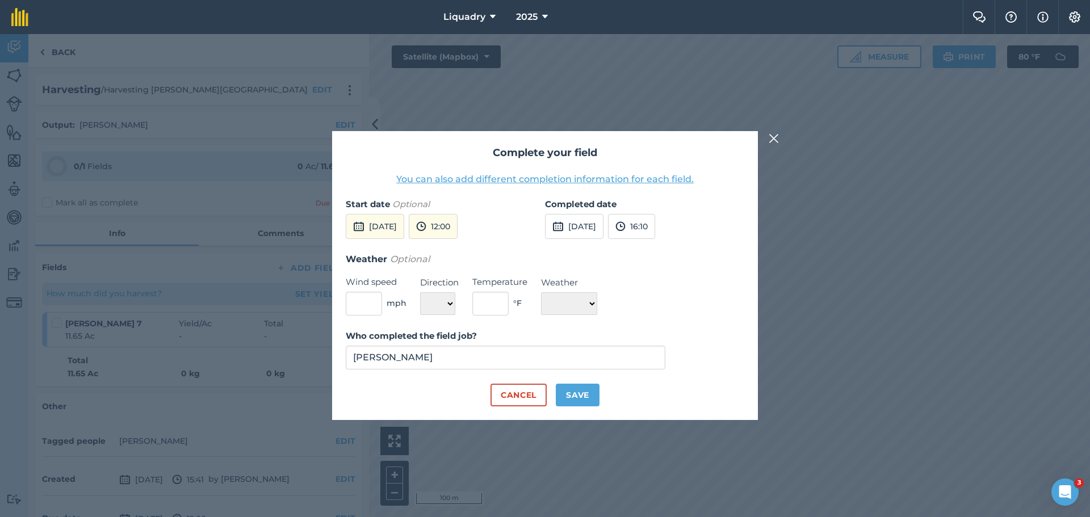
click at [510, 175] on button "You can also add different completion information for each field." at bounding box center [544, 180] width 297 height 14
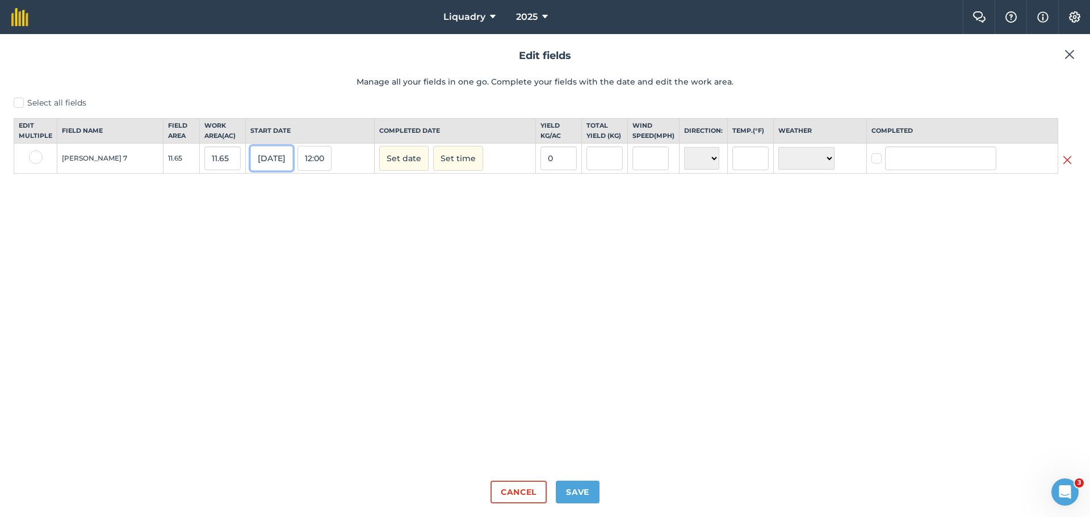
click at [250, 169] on button "[DATE]" at bounding box center [271, 158] width 43 height 25
click at [316, 237] on abbr "8" at bounding box center [317, 234] width 3 height 6
click at [392, 169] on button "Set date" at bounding box center [403, 158] width 49 height 25
click at [444, 237] on abbr "8" at bounding box center [445, 234] width 3 height 6
checkbox input "true"
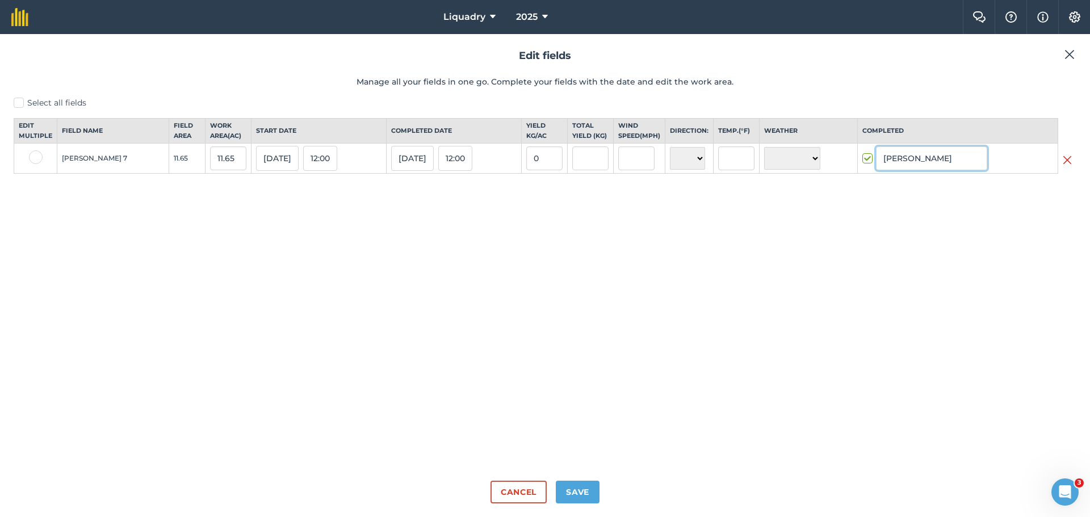
click at [929, 170] on input "[PERSON_NAME]" at bounding box center [931, 158] width 111 height 24
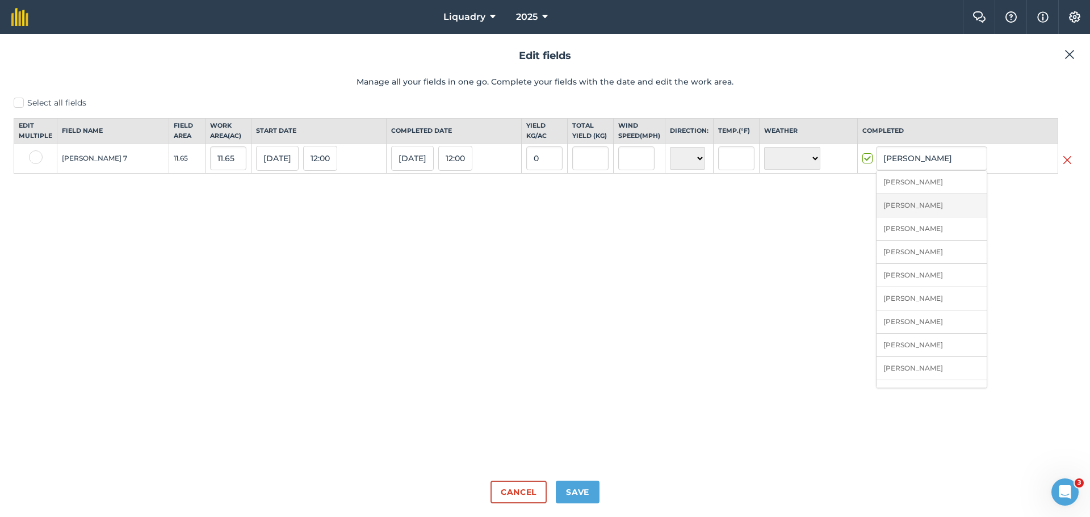
click at [924, 209] on li "[PERSON_NAME]" at bounding box center [931, 205] width 110 height 23
type input "[PERSON_NAME]"
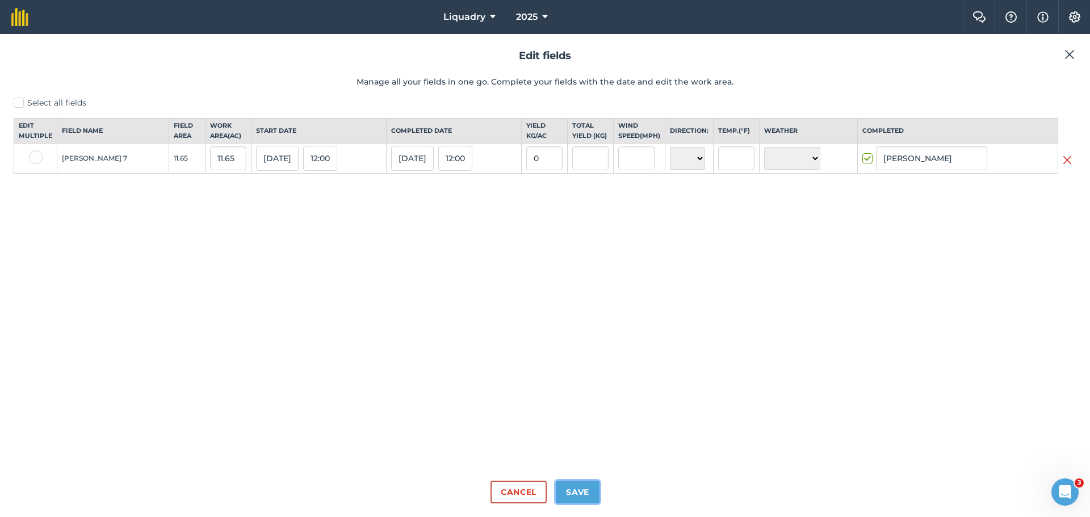
click at [578, 488] on button "Save" at bounding box center [578, 492] width 44 height 23
checkbox input "true"
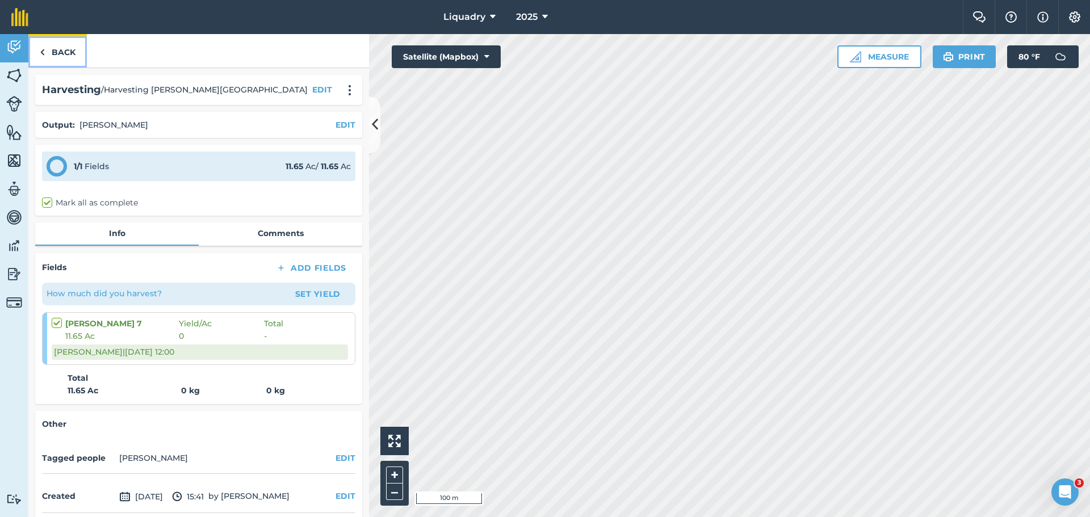
click at [48, 48] on link "Back" at bounding box center [57, 50] width 58 height 33
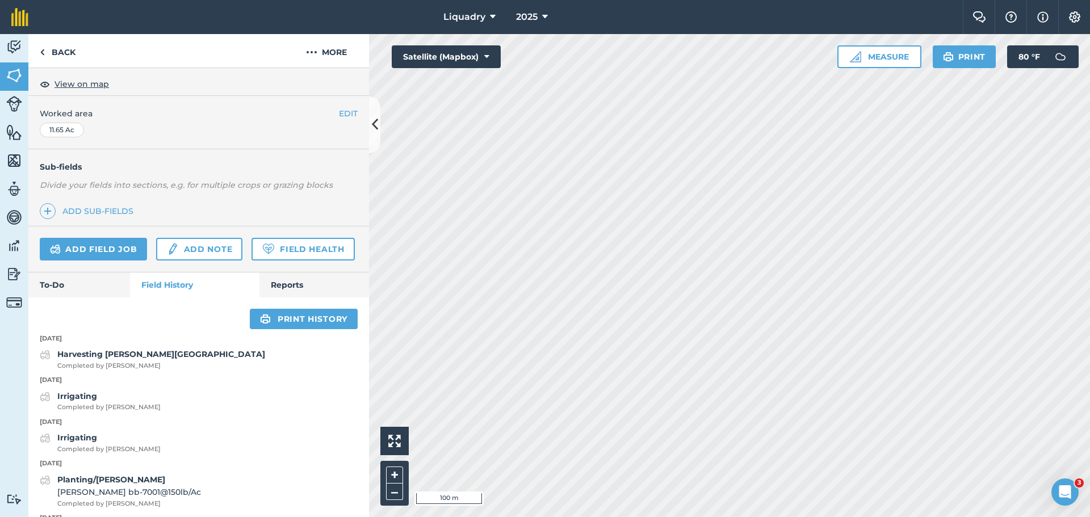
scroll to position [227, 0]
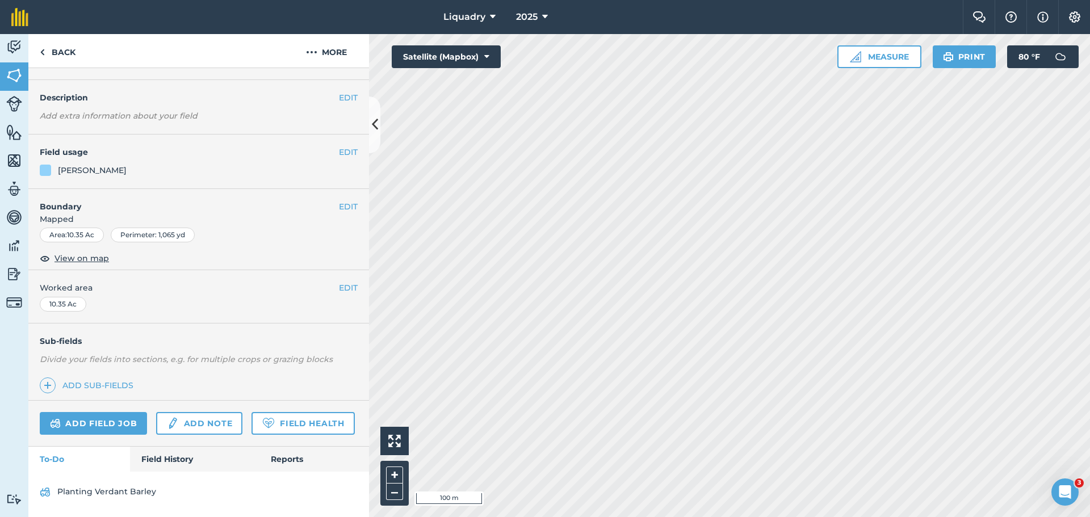
scroll to position [59, 0]
click at [168, 461] on link "Field History" at bounding box center [194, 459] width 129 height 25
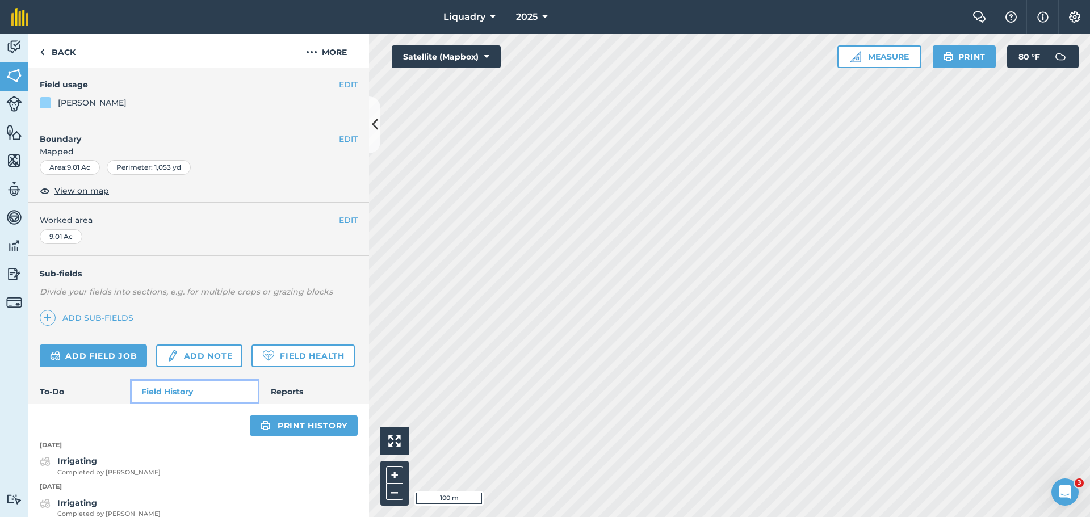
scroll to position [286, 0]
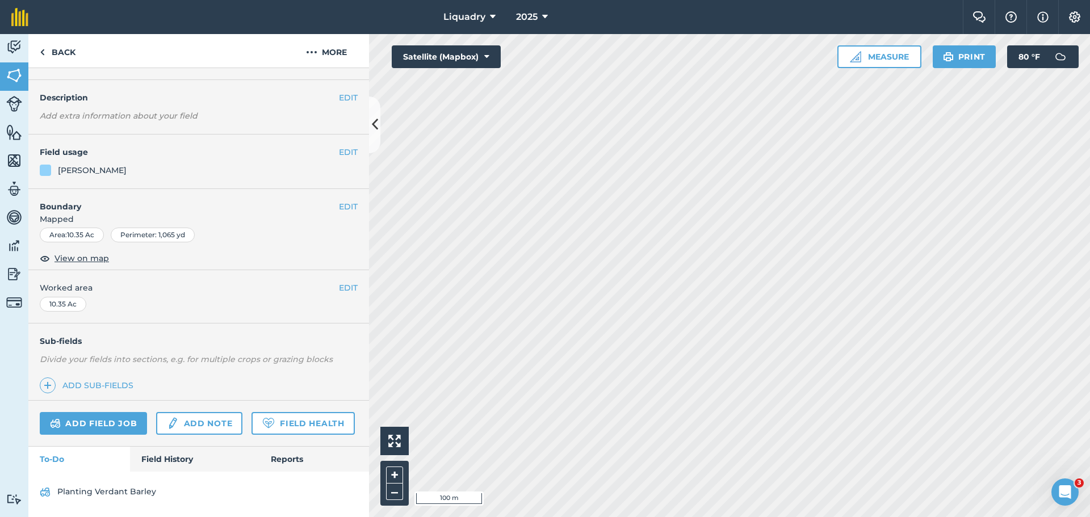
scroll to position [59, 0]
click at [179, 458] on link "Field History" at bounding box center [194, 459] width 129 height 25
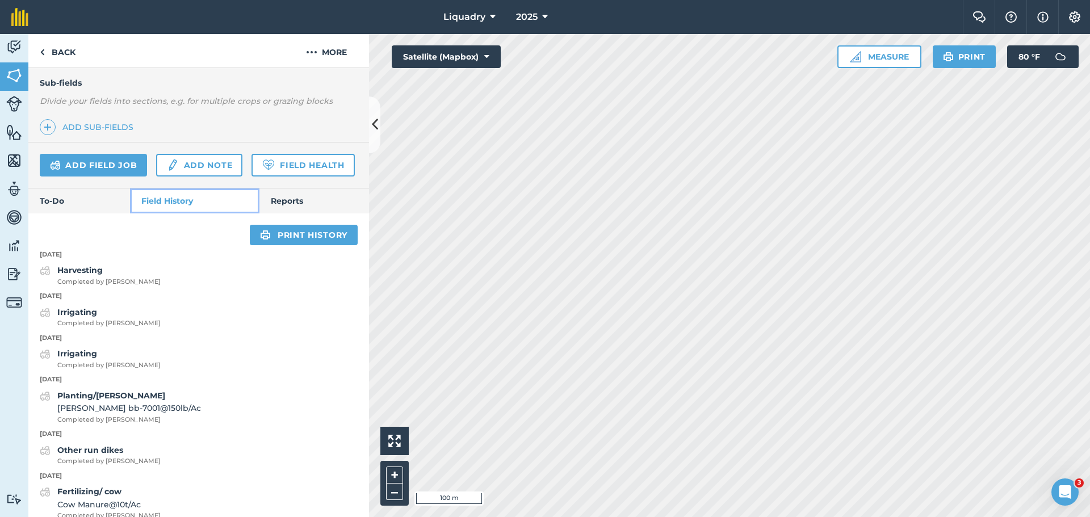
scroll to position [286, 0]
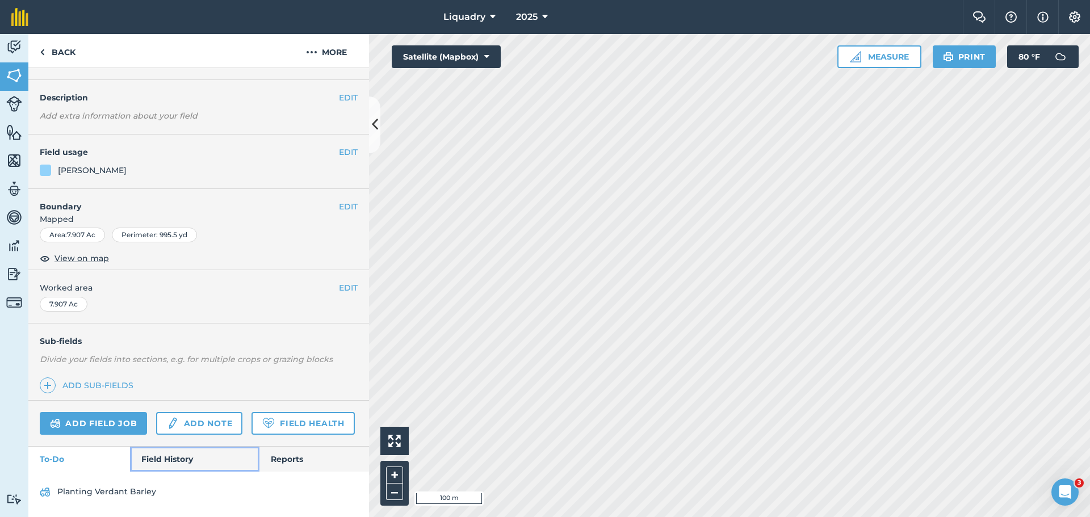
click at [158, 454] on link "Field History" at bounding box center [194, 459] width 129 height 25
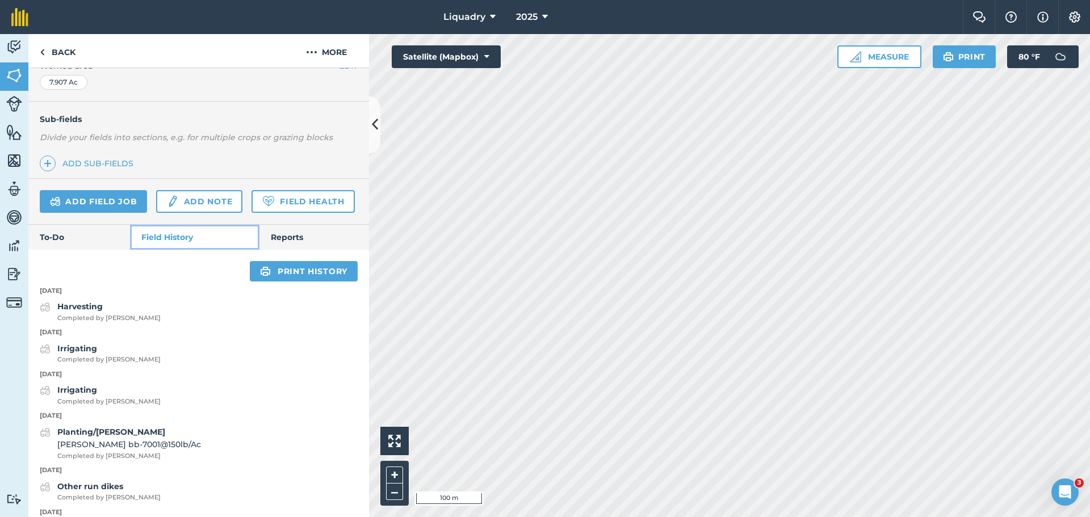
scroll to position [229, 0]
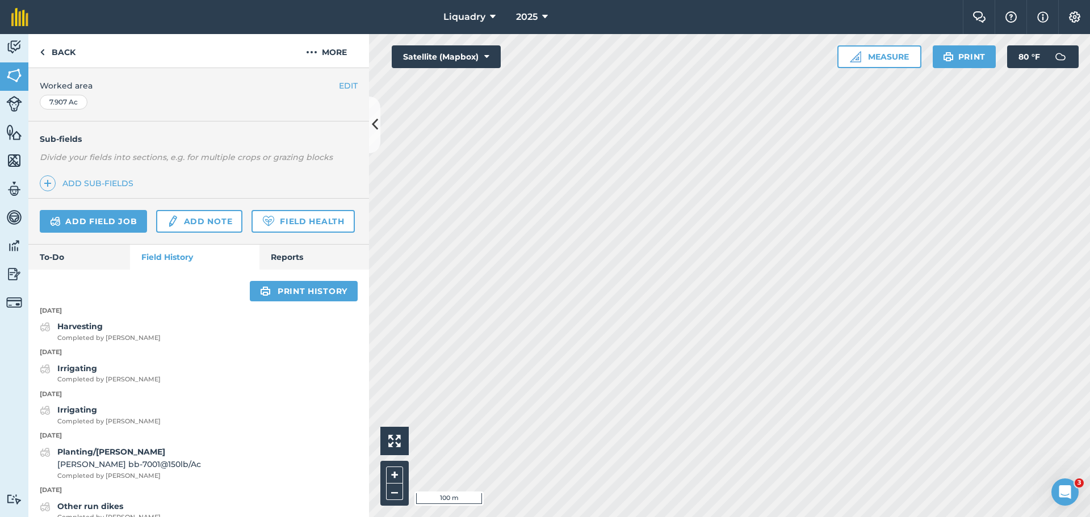
scroll to position [59, 0]
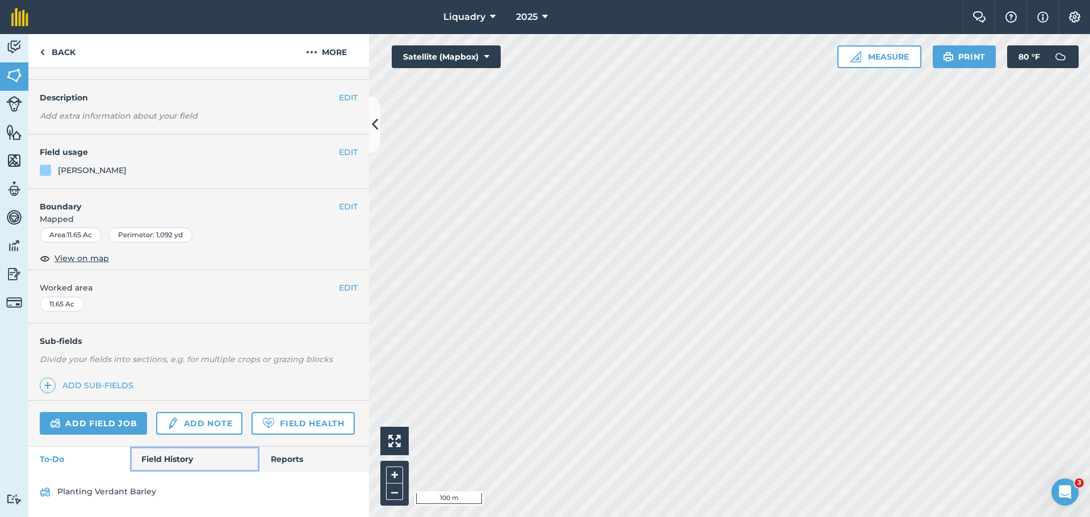
click at [152, 461] on link "Field History" at bounding box center [194, 459] width 129 height 25
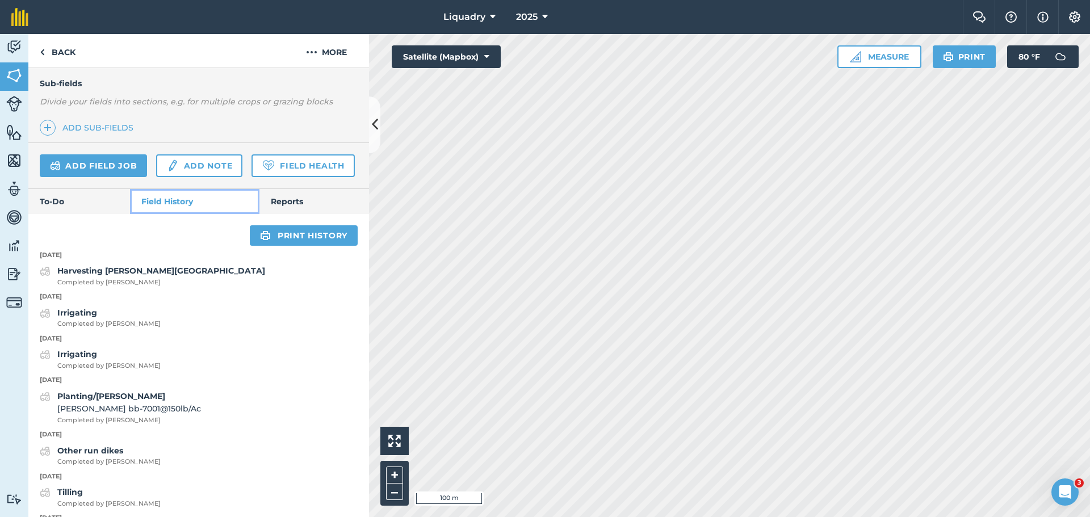
scroll to position [286, 0]
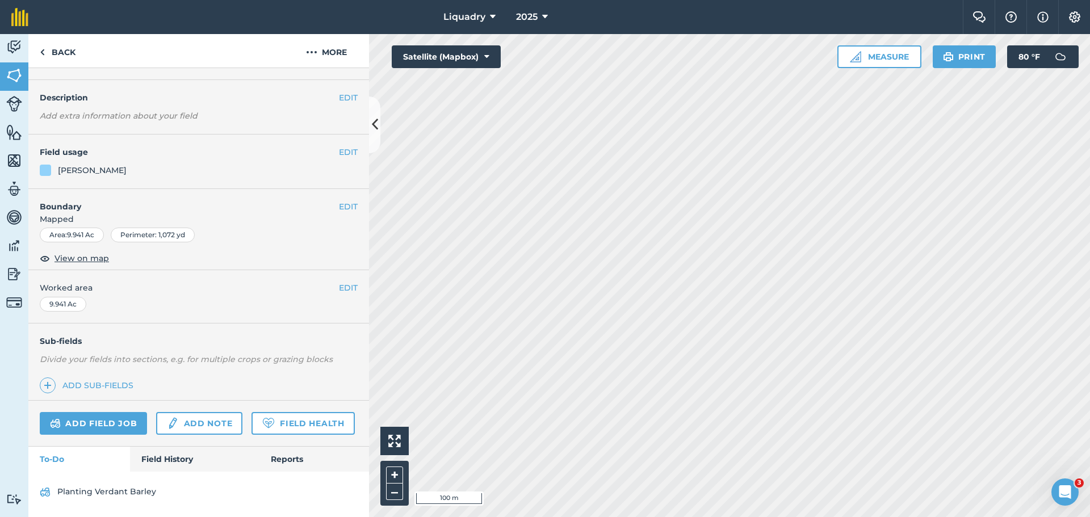
scroll to position [59, 0]
click at [172, 452] on link "Field History" at bounding box center [194, 459] width 129 height 25
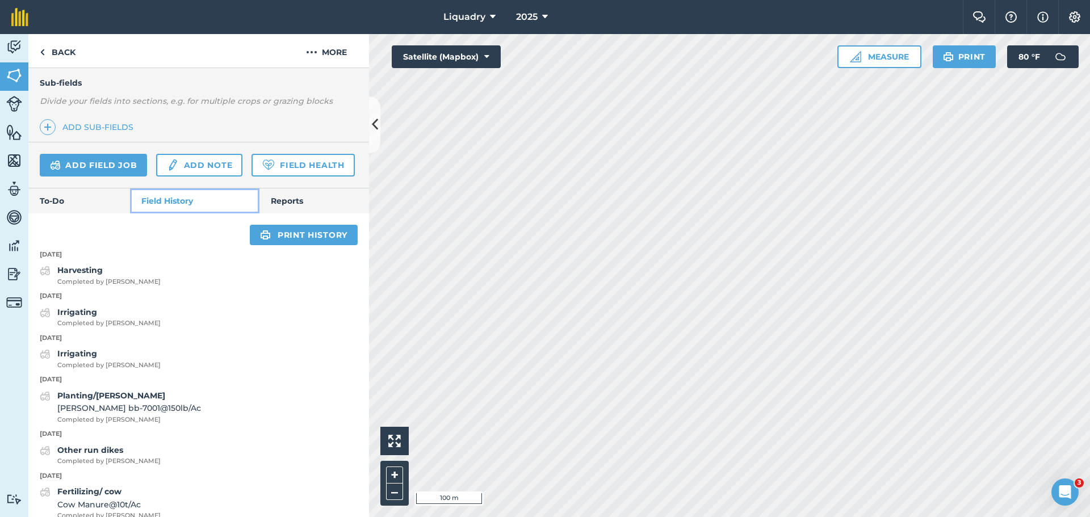
scroll to position [286, 0]
click at [99, 275] on strong "Harvesting" at bounding box center [79, 270] width 45 height 10
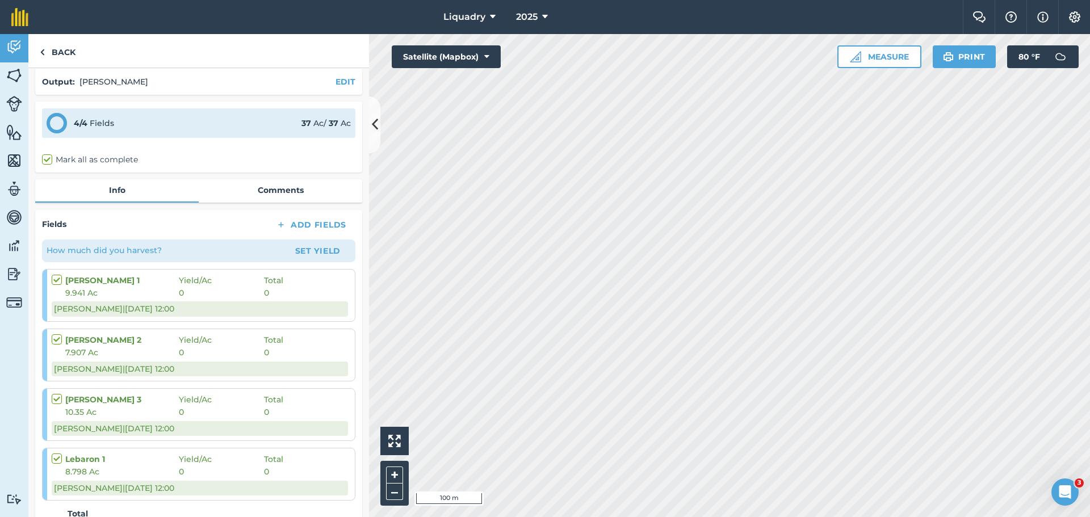
scroll to position [226, 0]
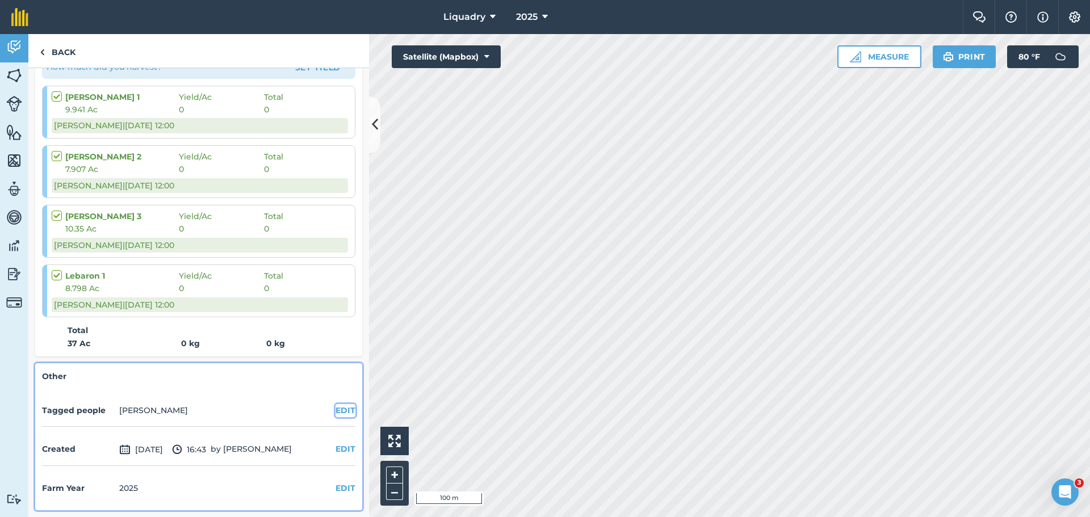
click at [342, 409] on button "EDIT" at bounding box center [345, 410] width 20 height 12
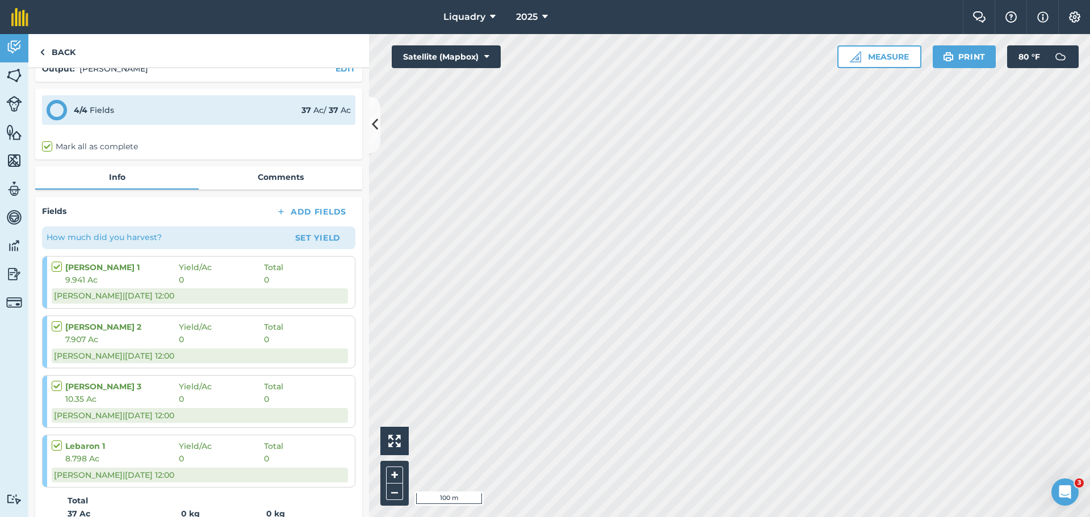
scroll to position [0, 0]
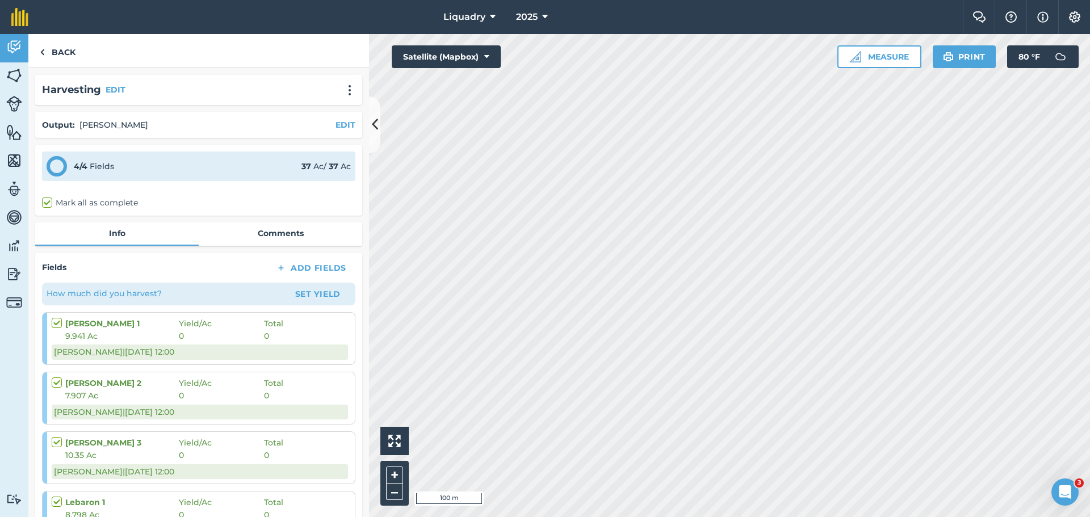
click at [56, 317] on label at bounding box center [59, 317] width 14 height 0
click at [56, 322] on input "checkbox" at bounding box center [55, 320] width 7 height 7
checkbox input "true"
checkbox input "false"
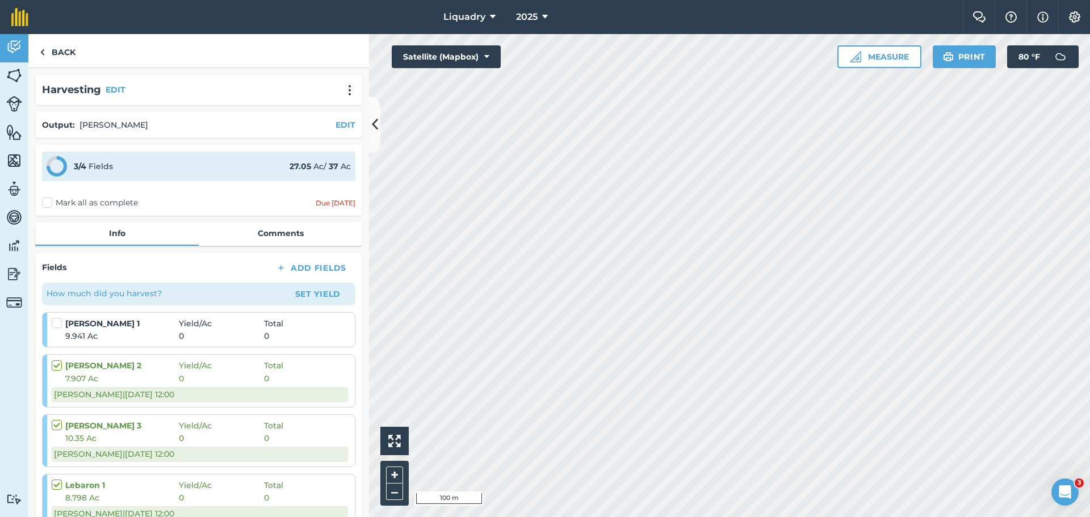
click at [56, 317] on label at bounding box center [59, 317] width 14 height 0
click at [56, 322] on input "checkbox" at bounding box center [55, 320] width 7 height 7
checkbox input "false"
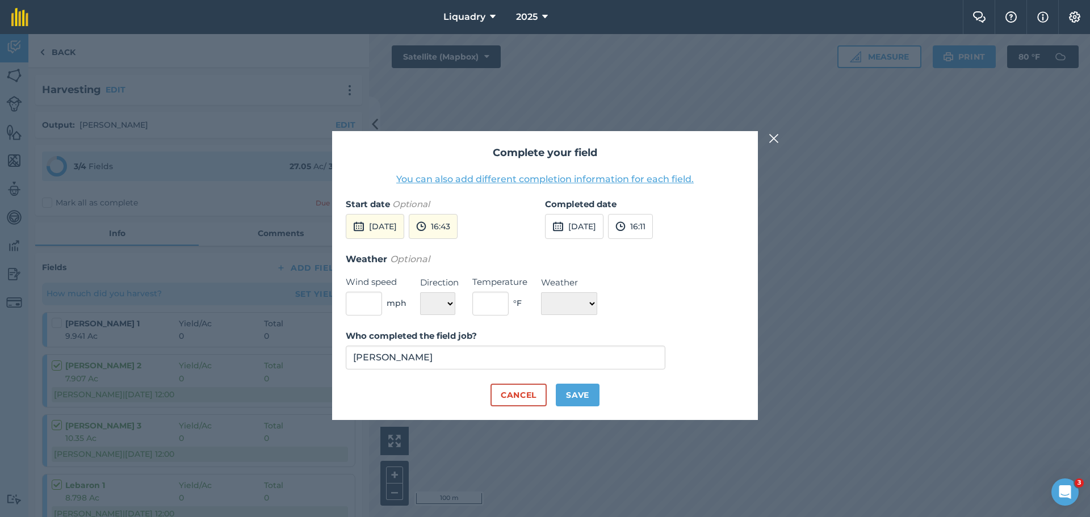
click at [570, 180] on button "You can also add different completion information for each field." at bounding box center [544, 180] width 297 height 14
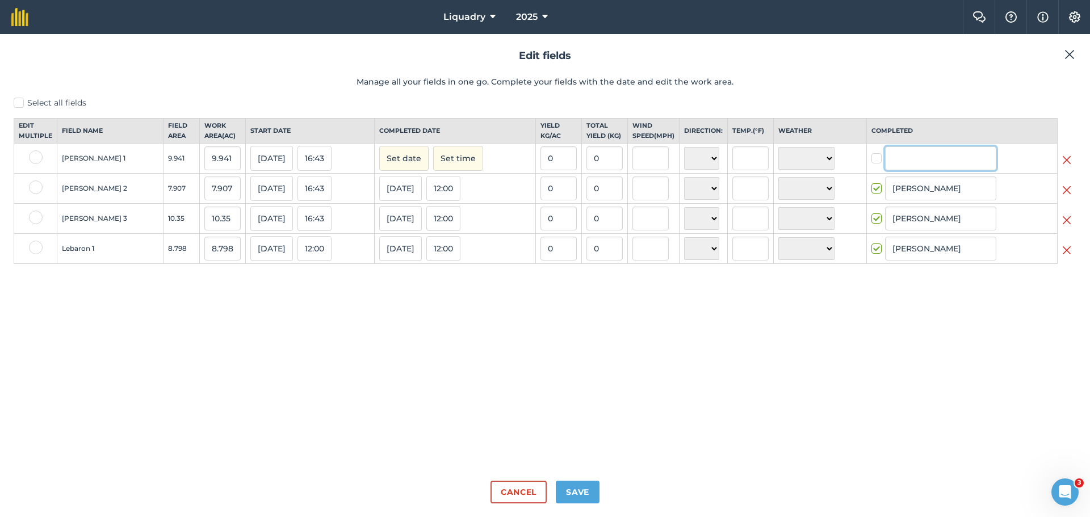
click at [917, 170] on input "text" at bounding box center [940, 158] width 111 height 24
click at [914, 208] on li "[PERSON_NAME]" at bounding box center [940, 205] width 110 height 23
checkbox input "true"
type input "[PERSON_NAME]"
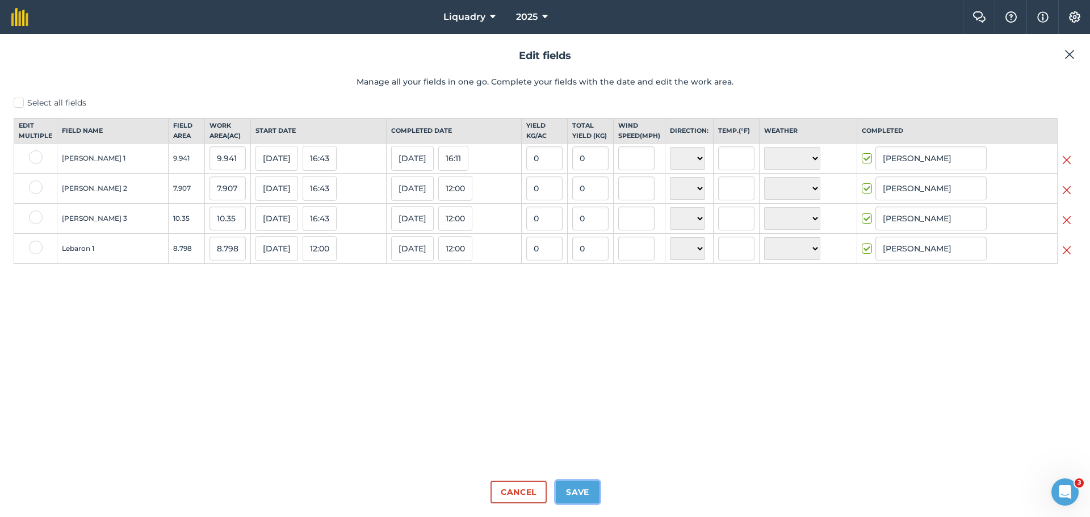
click at [566, 488] on button "Save" at bounding box center [578, 492] width 44 height 23
checkbox input "true"
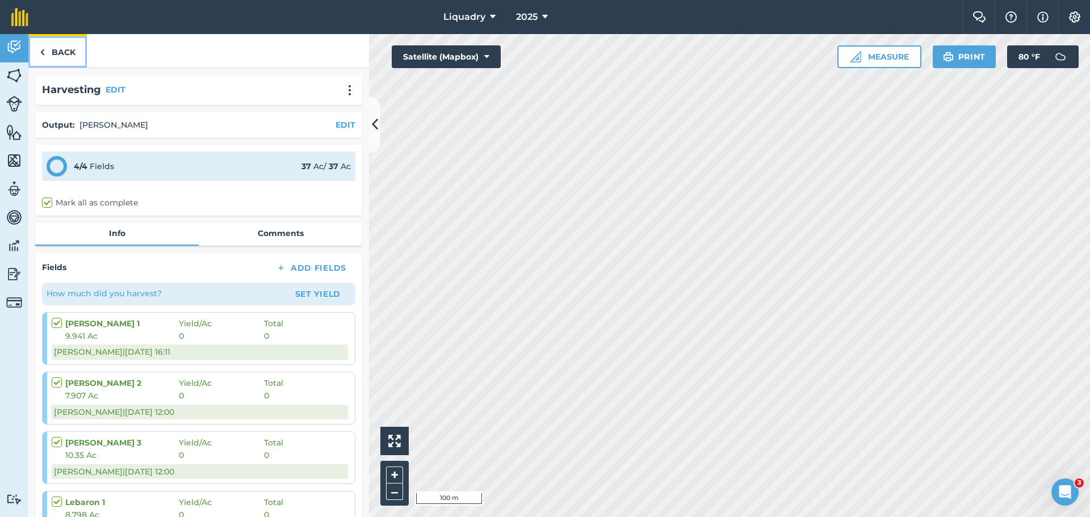
click at [62, 51] on link "Back" at bounding box center [57, 50] width 58 height 33
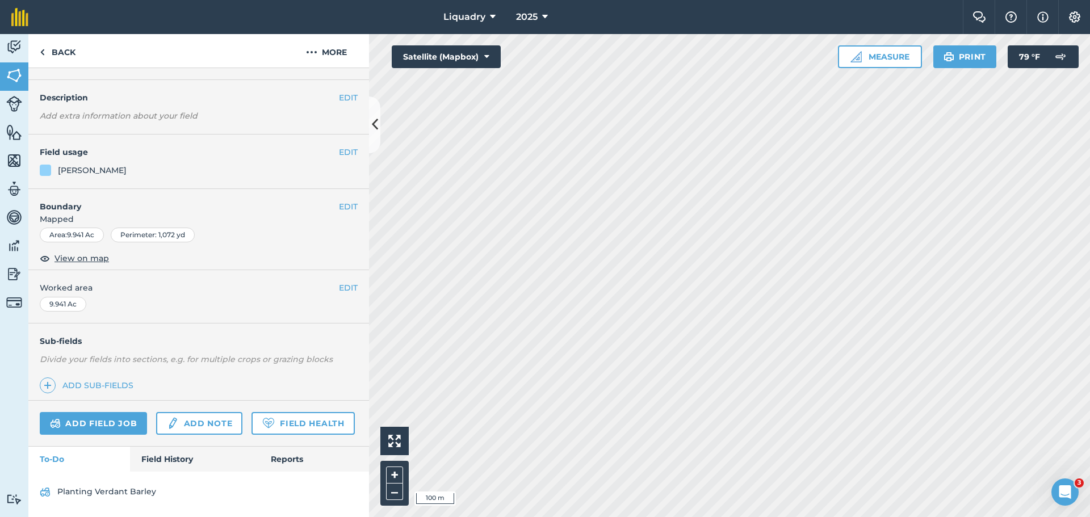
scroll to position [59, 0]
click at [173, 451] on link "Field History" at bounding box center [194, 459] width 129 height 25
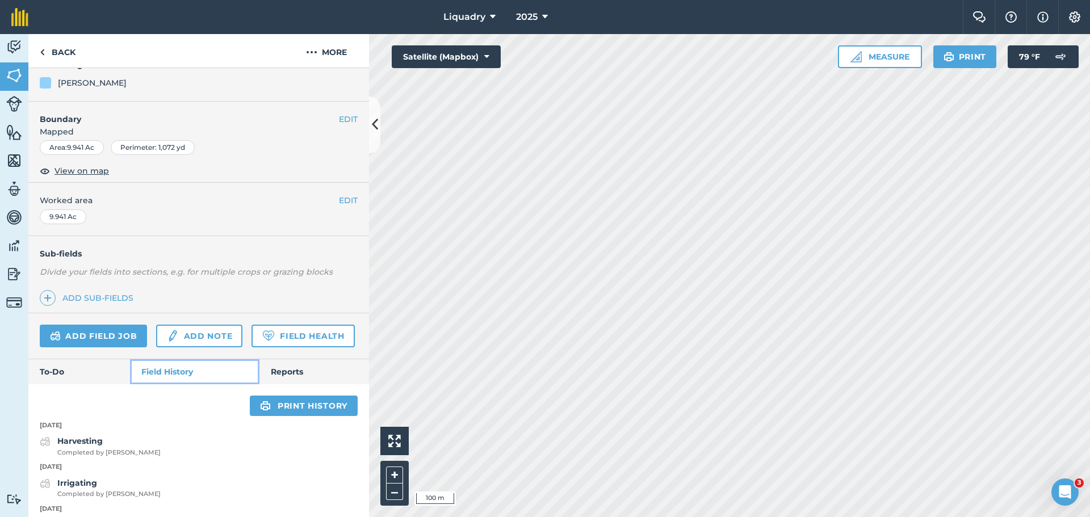
scroll to position [343, 0]
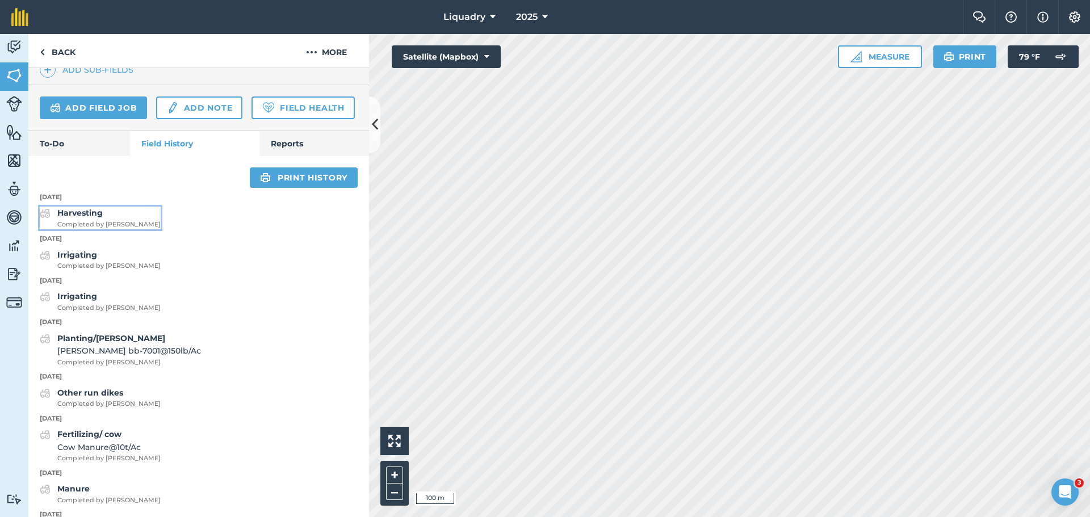
click at [85, 218] on strong "Harvesting" at bounding box center [79, 213] width 45 height 10
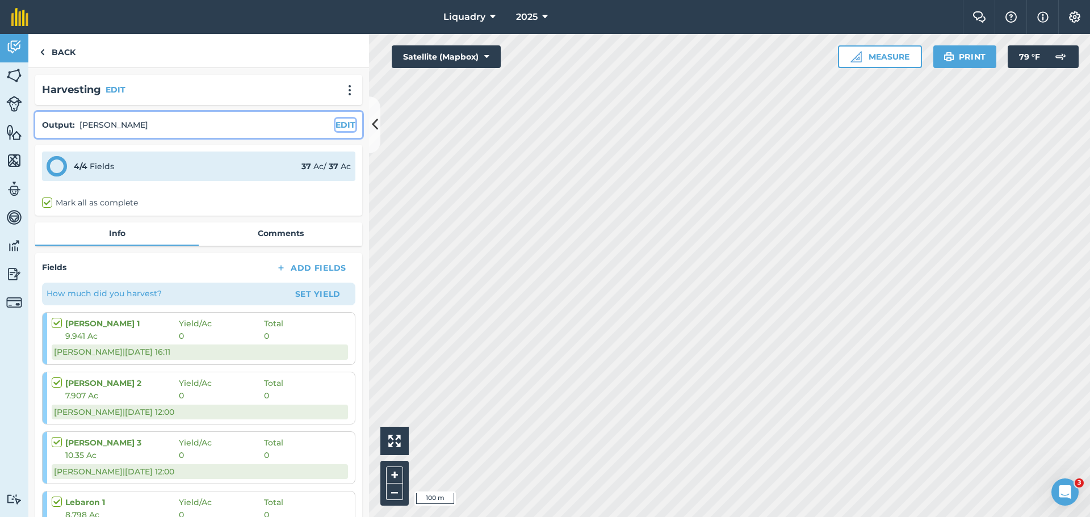
click at [335, 119] on button "EDIT" at bounding box center [345, 125] width 20 height 12
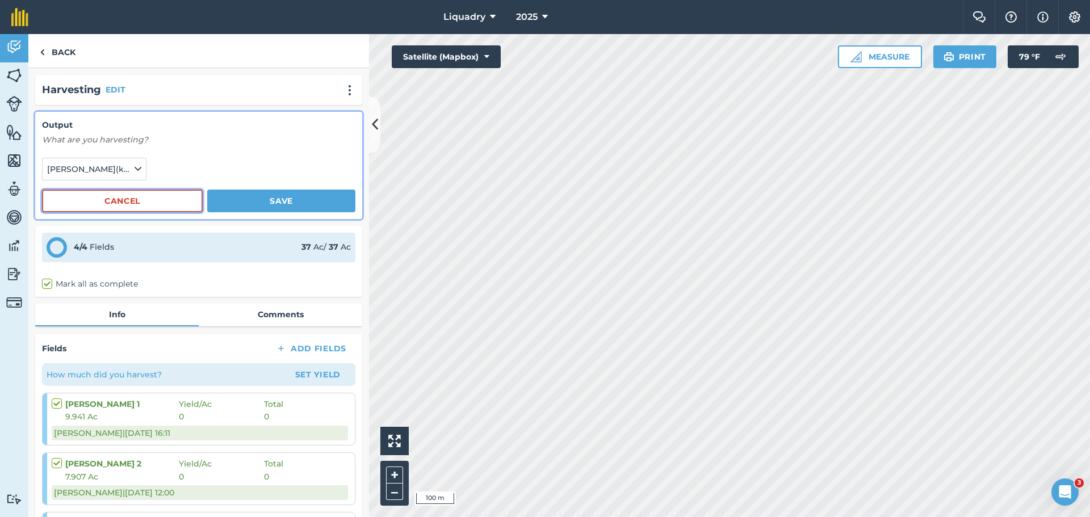
click at [161, 197] on button "Cancel" at bounding box center [122, 201] width 161 height 23
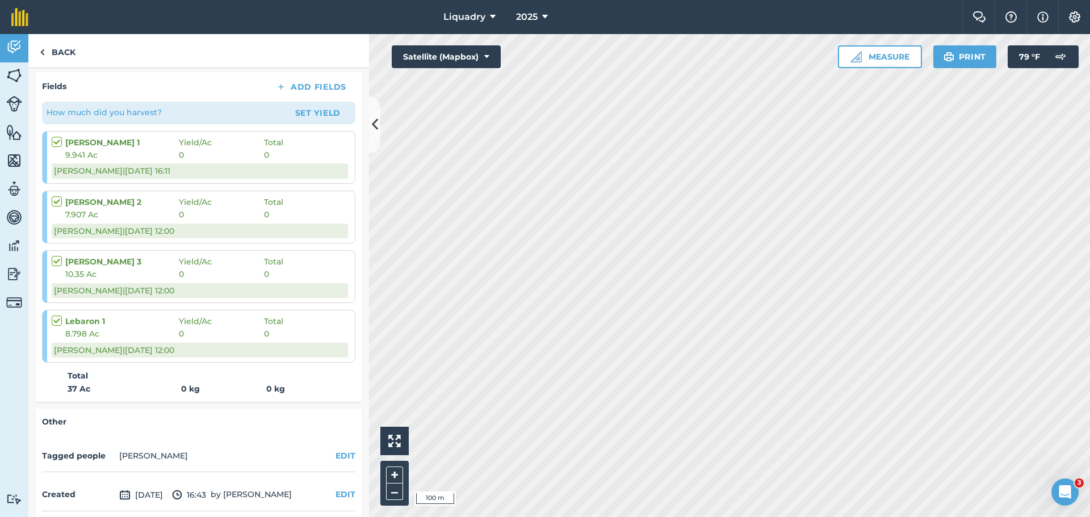
scroll to position [226, 0]
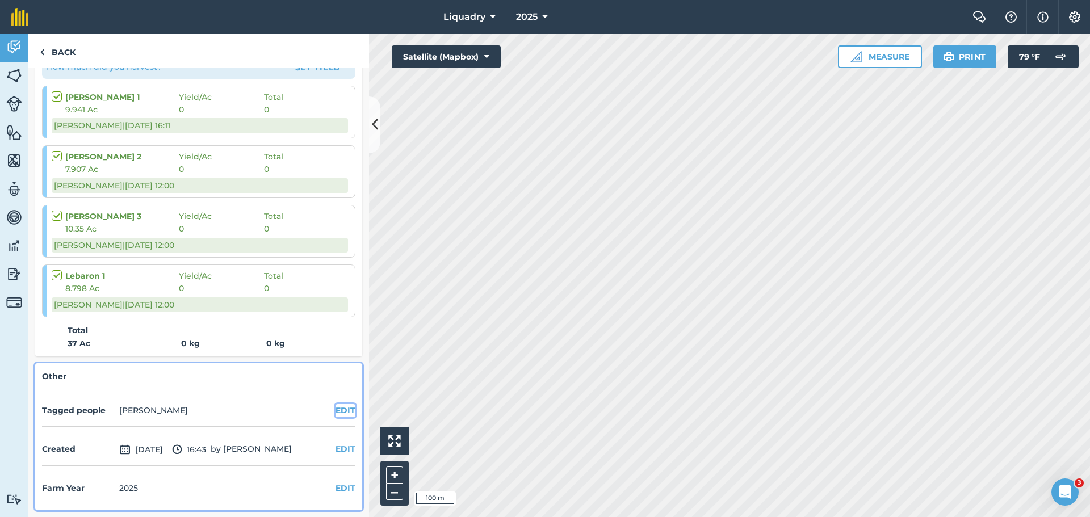
click at [335, 406] on button "EDIT" at bounding box center [345, 410] width 20 height 12
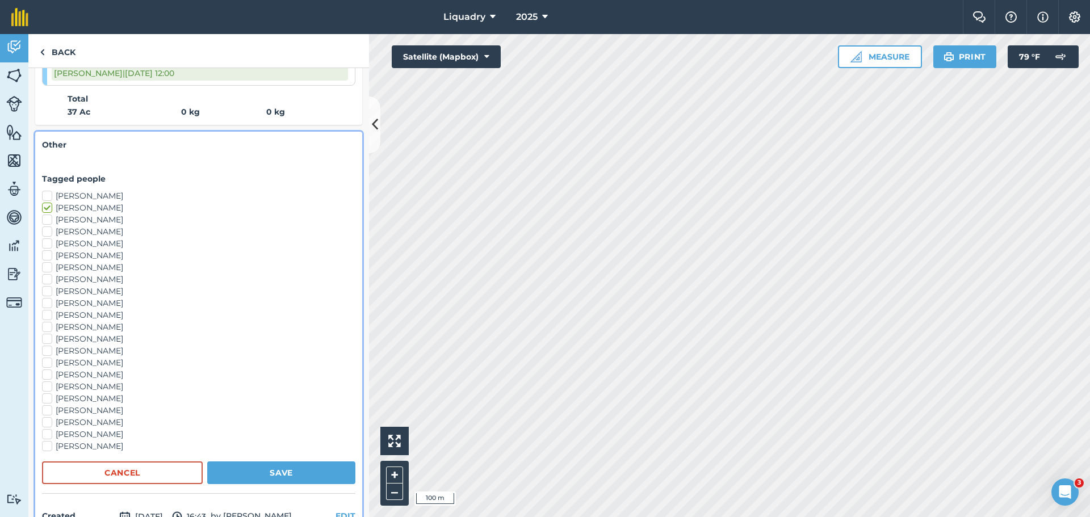
scroll to position [510, 0]
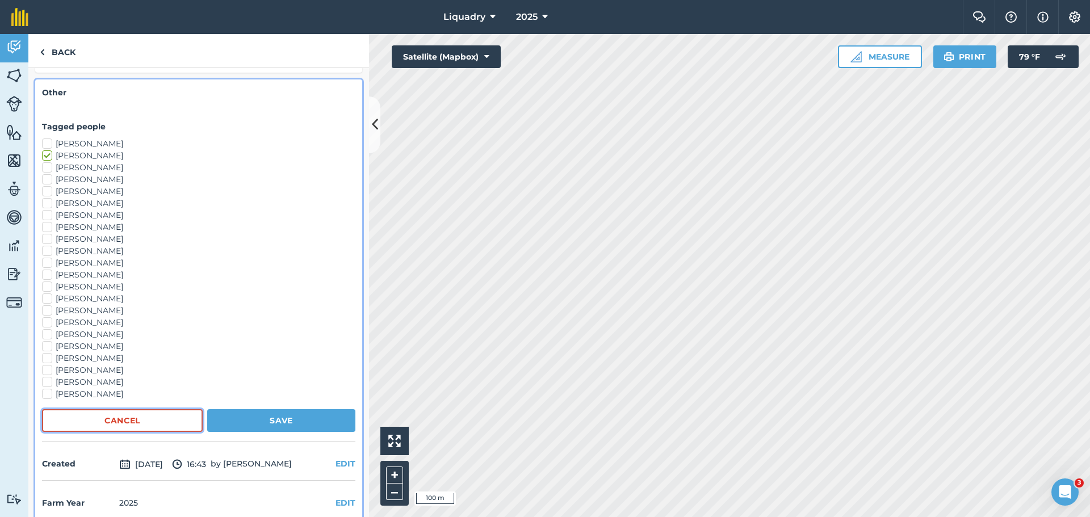
click at [146, 417] on button "Cancel" at bounding box center [122, 420] width 161 height 23
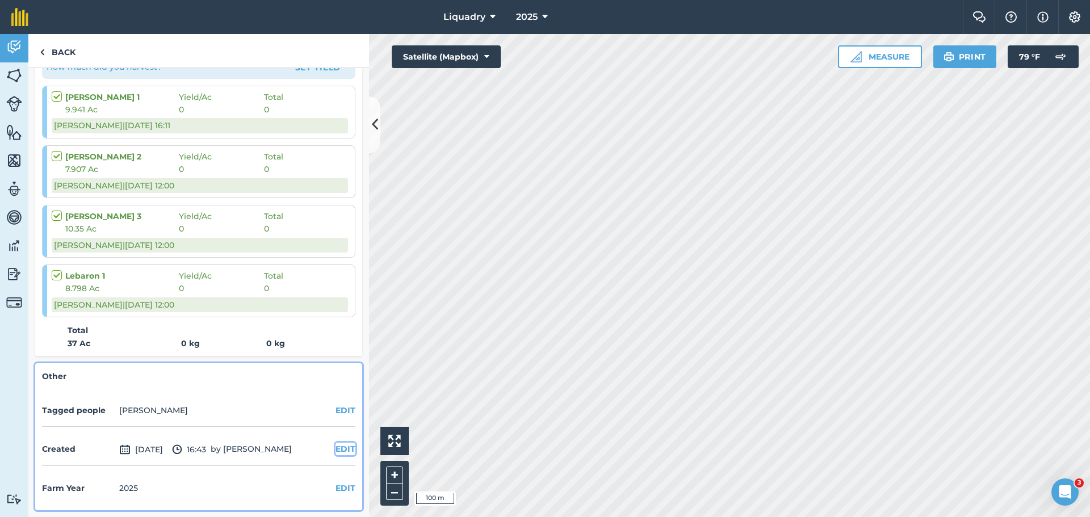
click at [335, 447] on button "EDIT" at bounding box center [345, 449] width 20 height 12
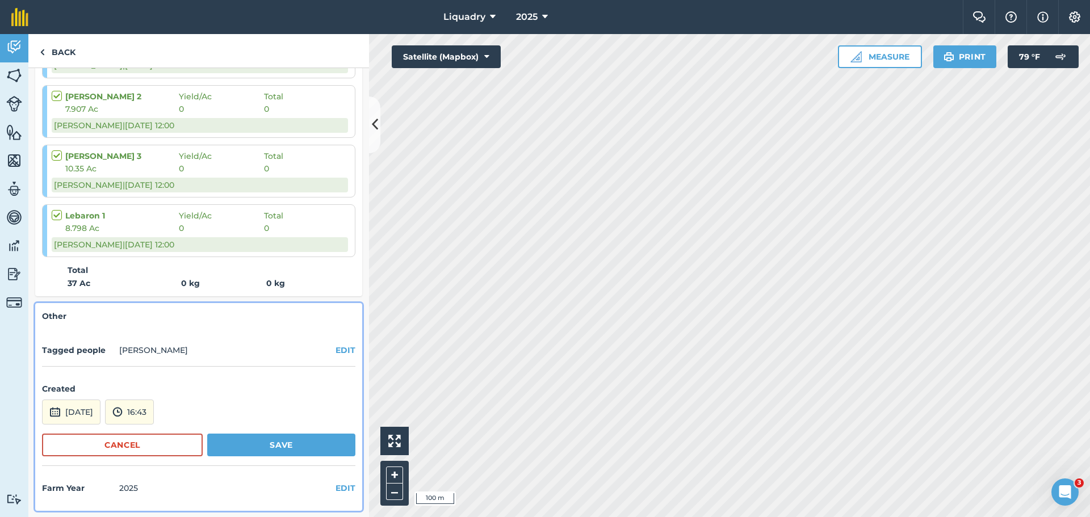
scroll to position [287, 0]
click at [338, 347] on button "EDIT" at bounding box center [345, 349] width 20 height 12
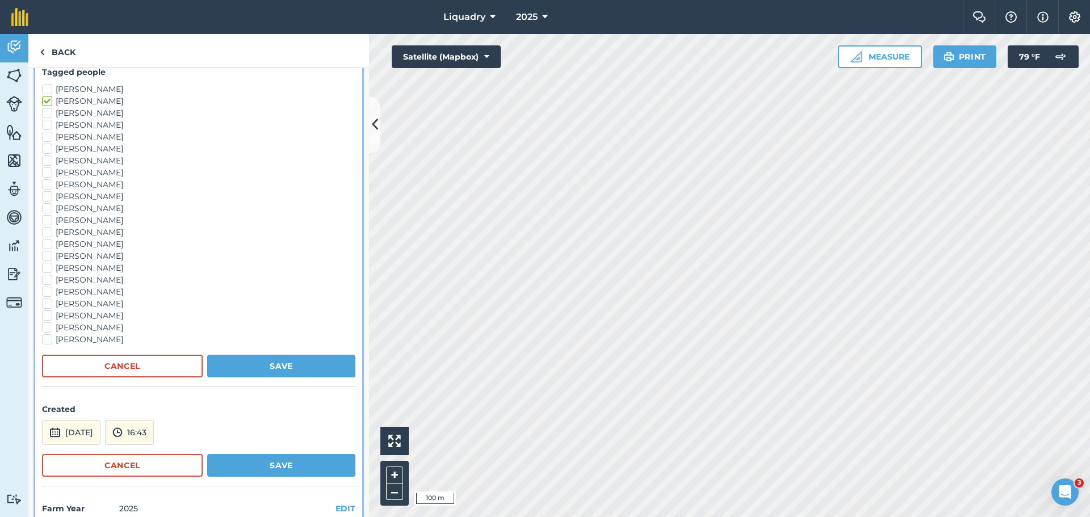
scroll to position [571, 0]
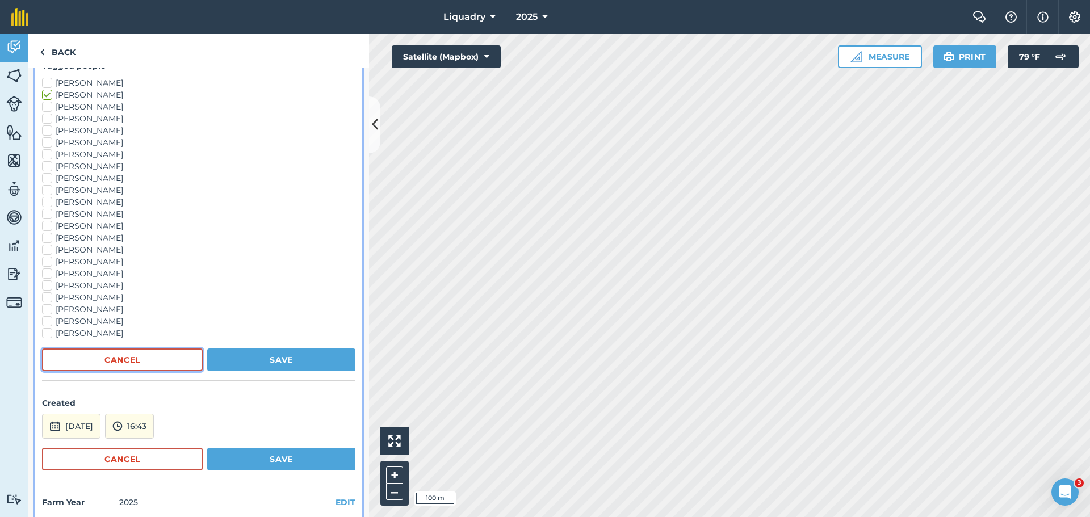
click at [125, 356] on button "Cancel" at bounding box center [122, 360] width 161 height 23
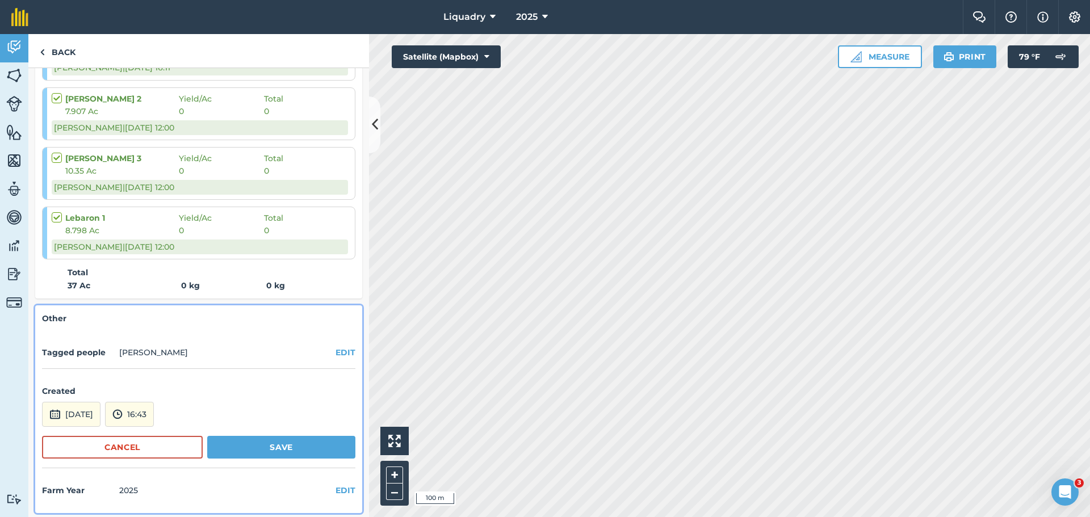
scroll to position [287, 0]
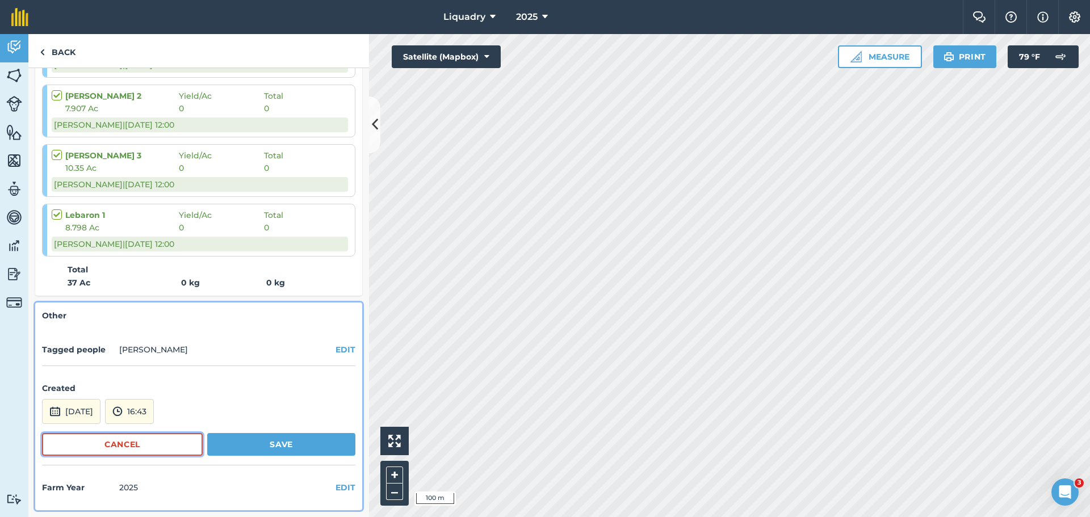
click at [125, 440] on button "Cancel" at bounding box center [122, 444] width 161 height 23
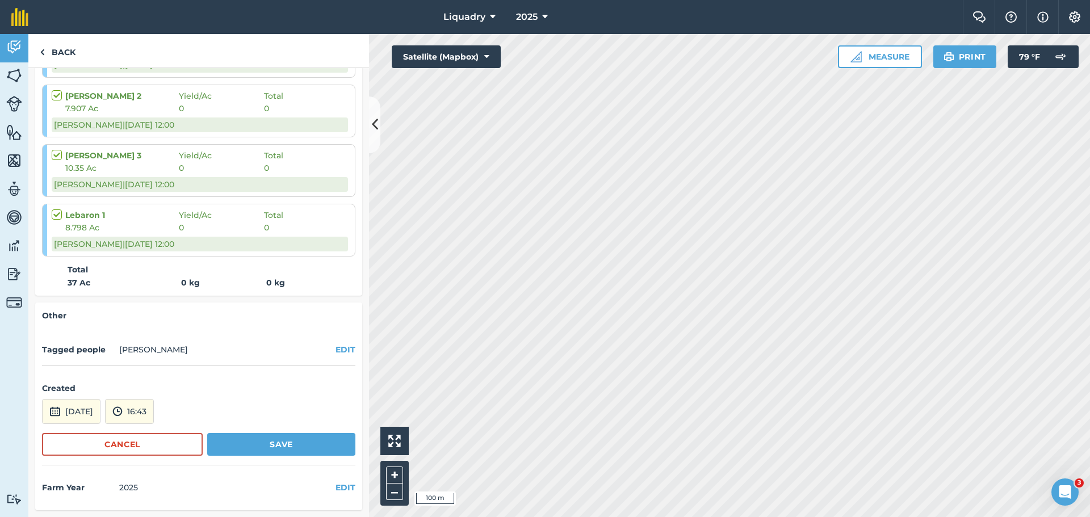
scroll to position [226, 0]
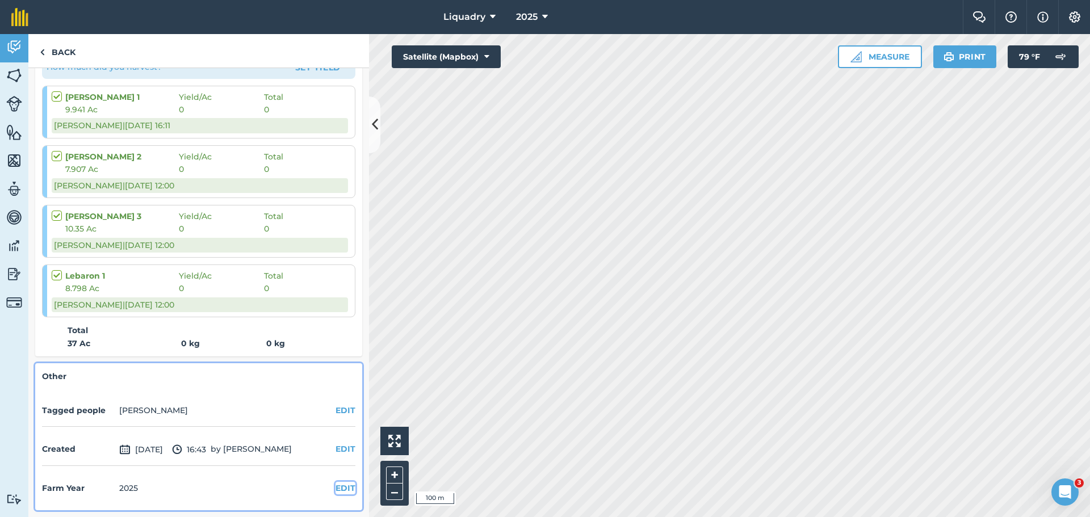
click at [337, 484] on button "EDIT" at bounding box center [345, 488] width 20 height 12
select select "2025"
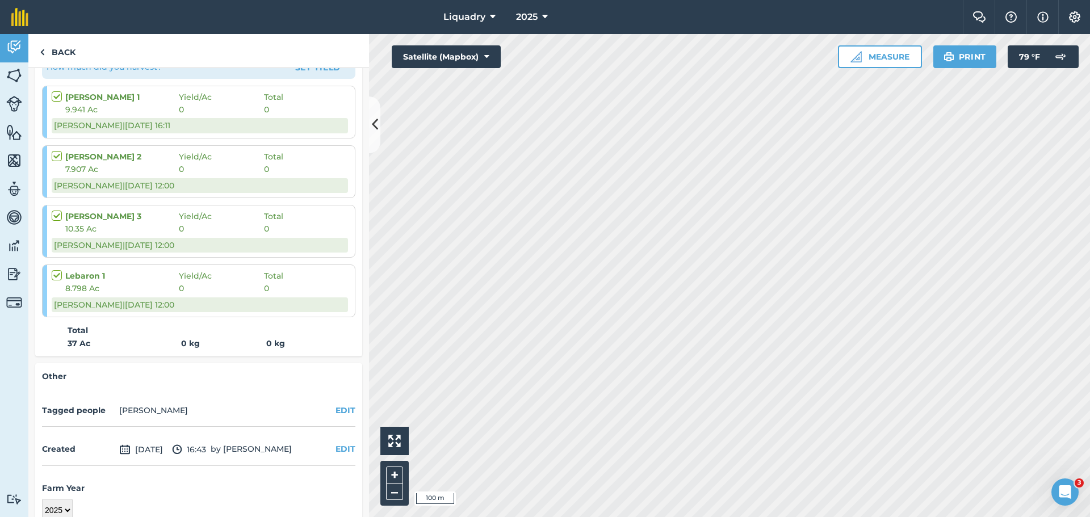
scroll to position [286, 0]
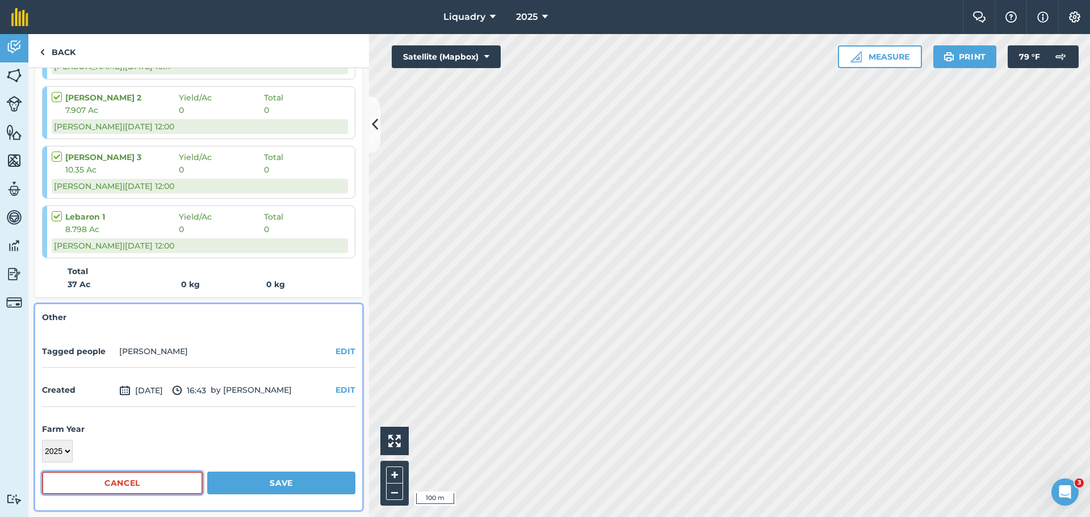
click at [114, 481] on button "Cancel" at bounding box center [122, 483] width 161 height 23
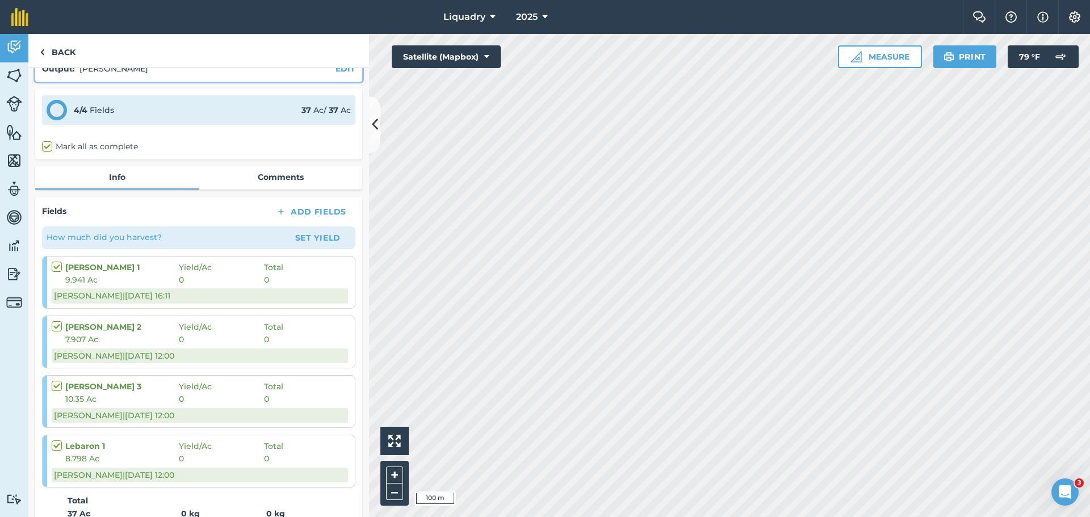
scroll to position [0, 0]
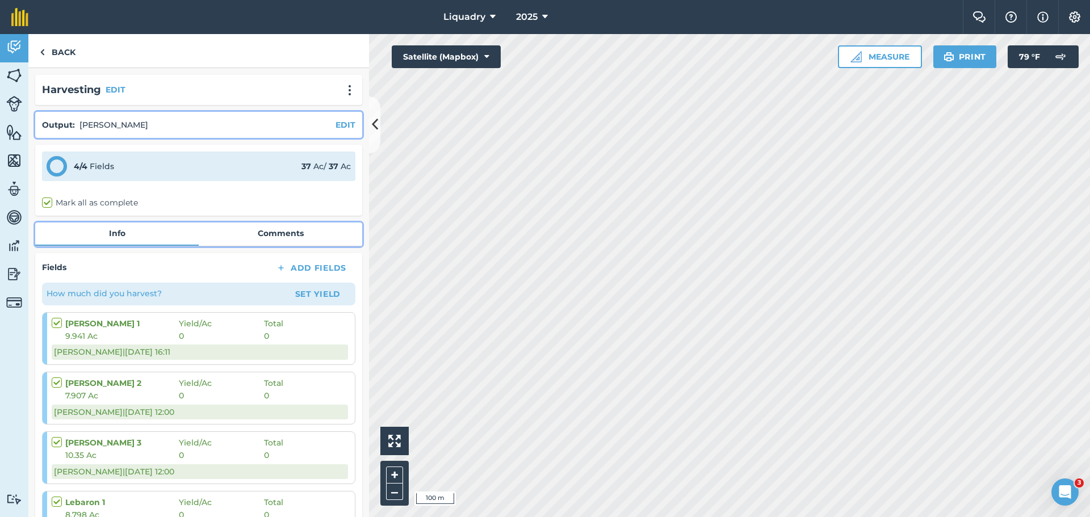
click at [274, 229] on link "Comments" at bounding box center [280, 234] width 163 height 22
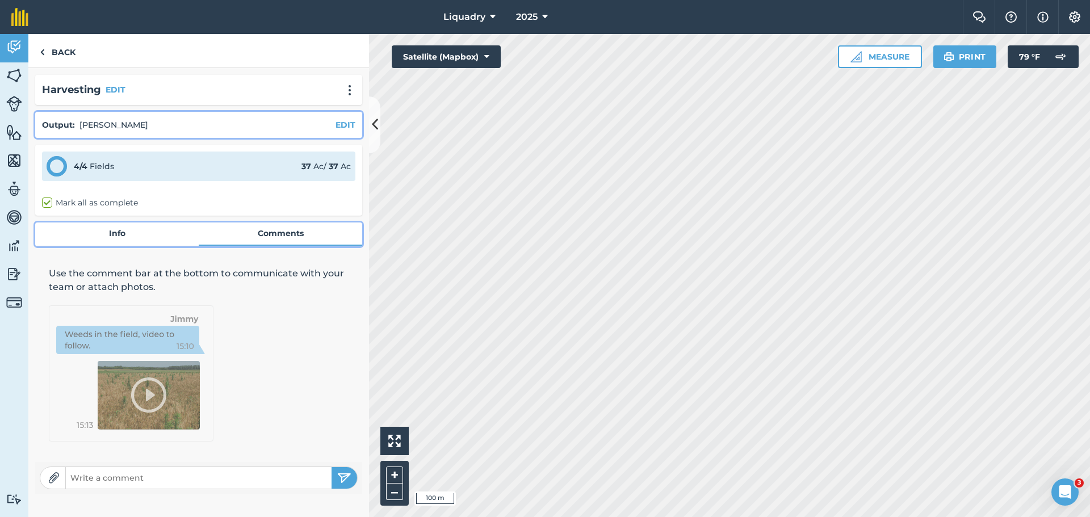
click at [131, 240] on link "Info" at bounding box center [116, 234] width 163 height 22
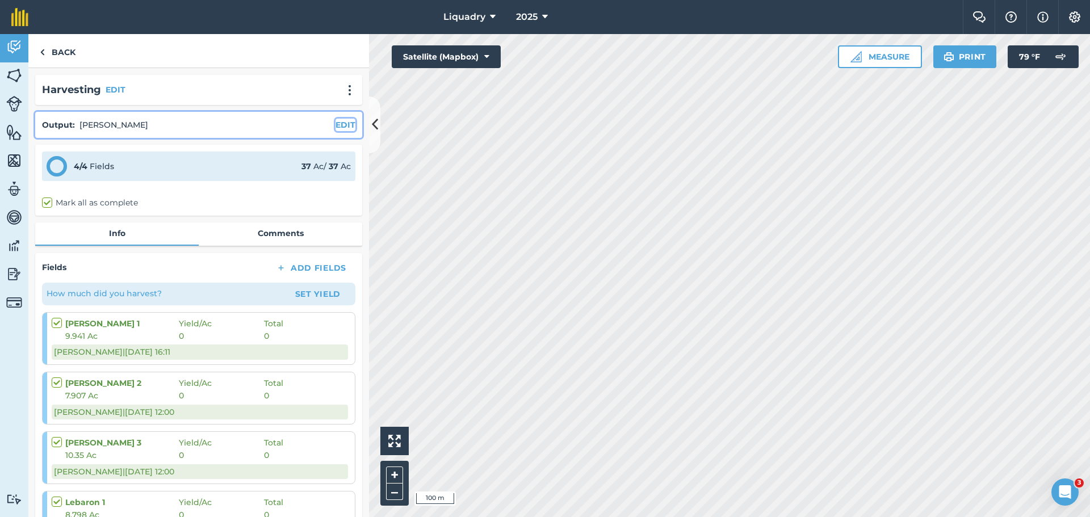
click at [335, 123] on button "EDIT" at bounding box center [345, 125] width 20 height 12
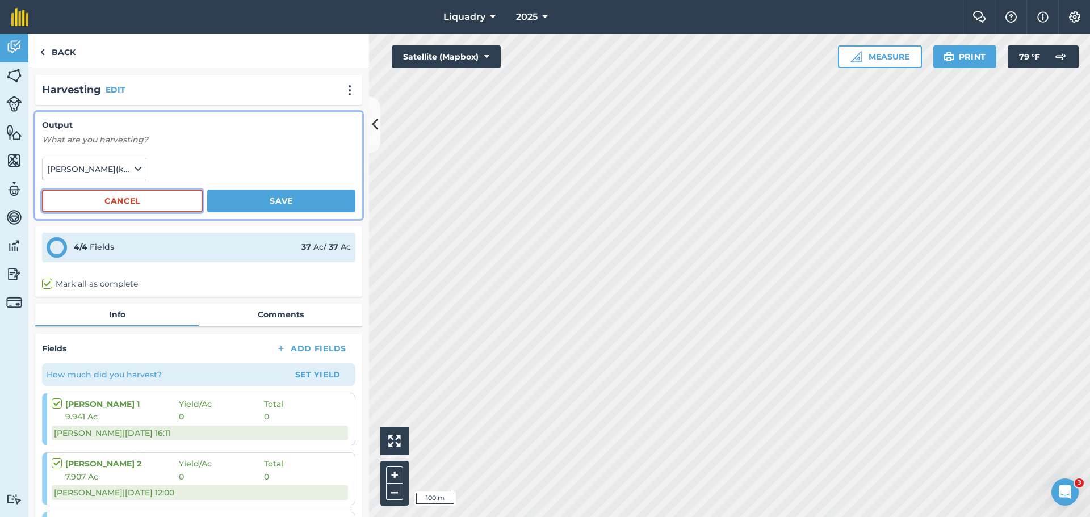
click at [134, 196] on button "Cancel" at bounding box center [122, 201] width 161 height 23
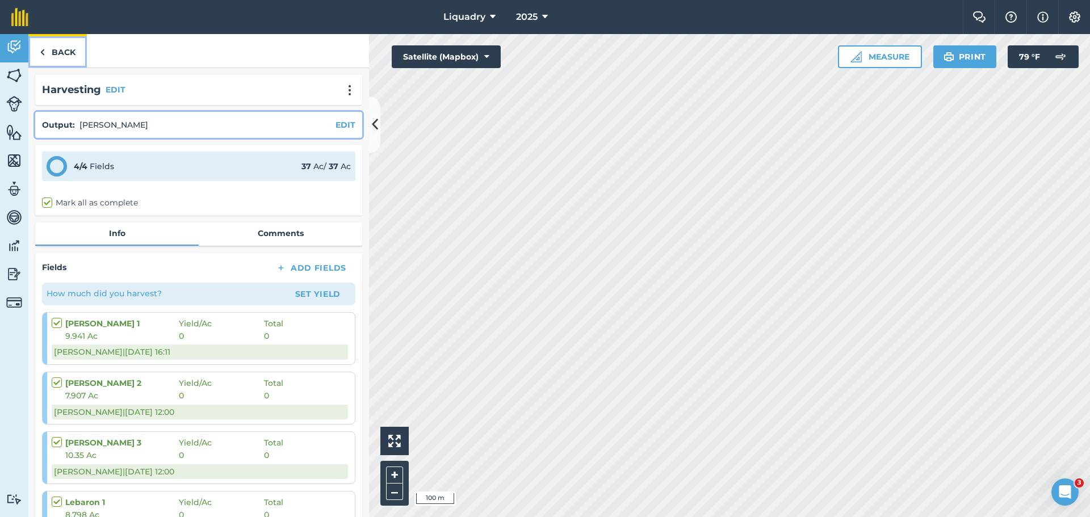
click at [67, 51] on link "Back" at bounding box center [57, 50] width 58 height 33
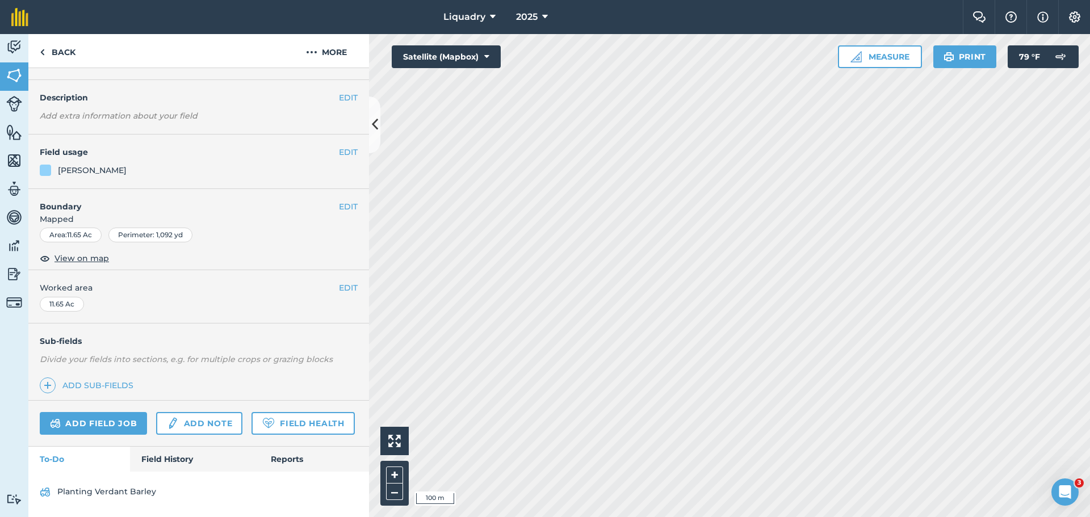
scroll to position [59, 0]
click at [181, 454] on link "Field History" at bounding box center [194, 459] width 129 height 25
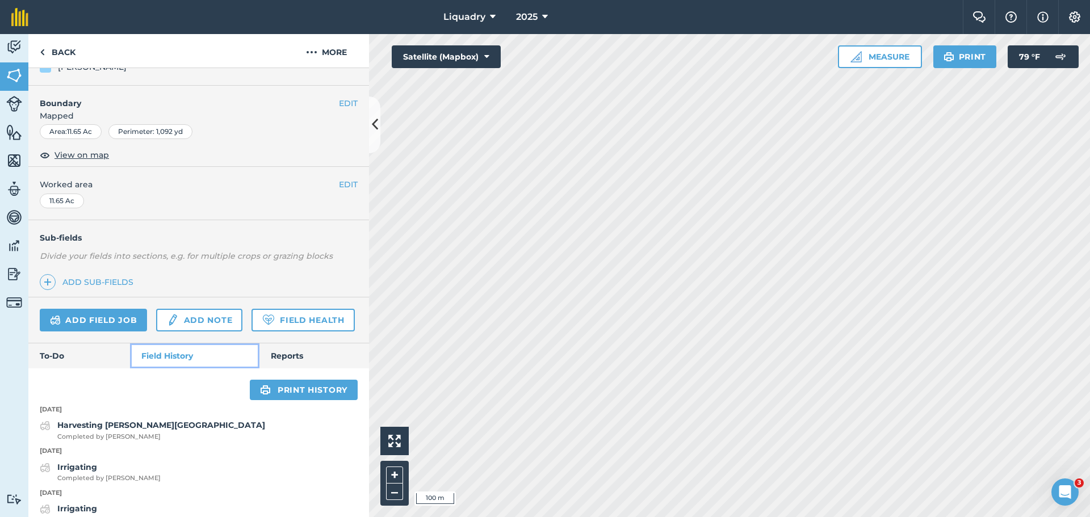
scroll to position [286, 0]
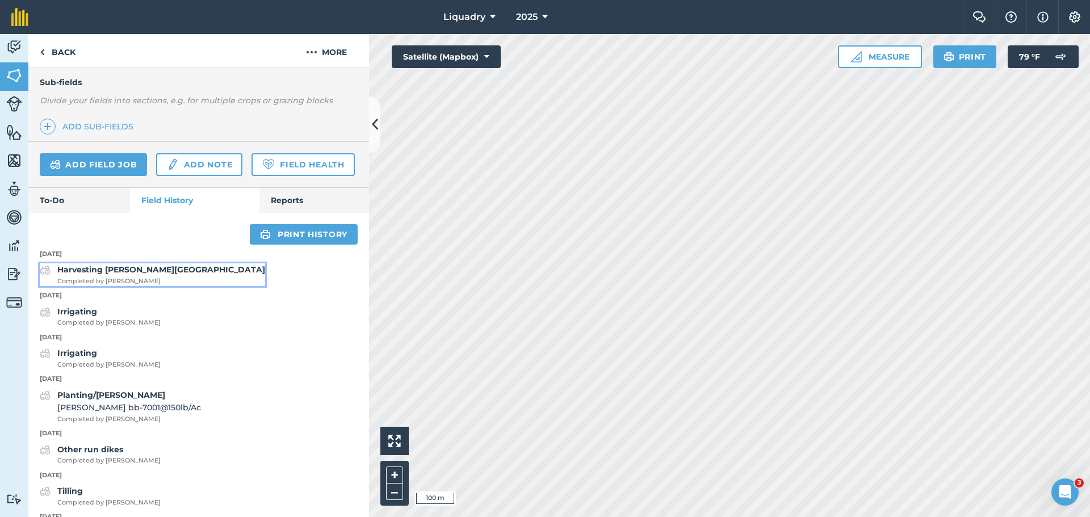
click at [124, 275] on strong "Harvesting [PERSON_NAME][GEOGRAPHIC_DATA]" at bounding box center [161, 270] width 208 height 10
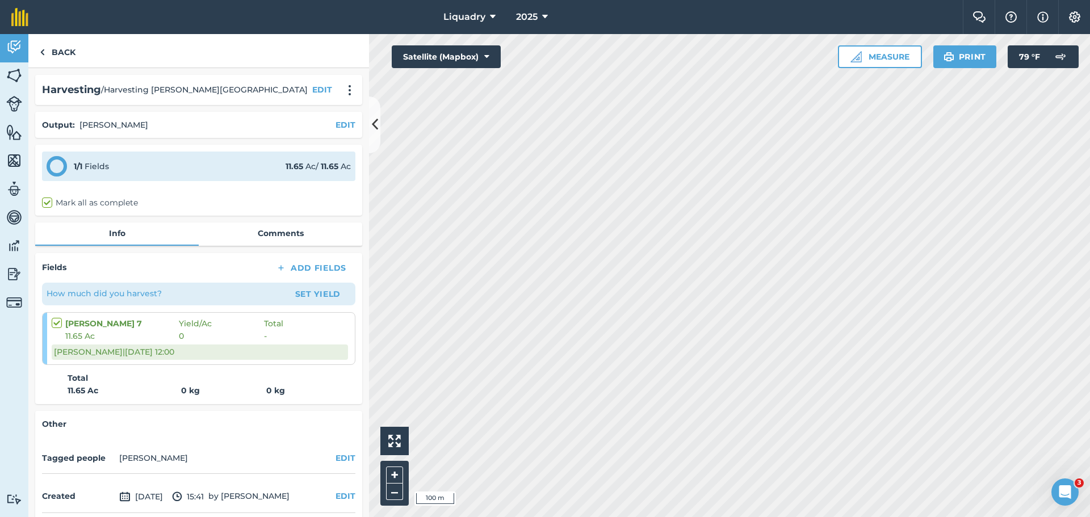
click at [100, 200] on label "Mark all as complete" at bounding box center [90, 203] width 96 height 12
click at [49, 200] on input "Mark all as complete" at bounding box center [45, 200] width 7 height 7
checkbox input "true"
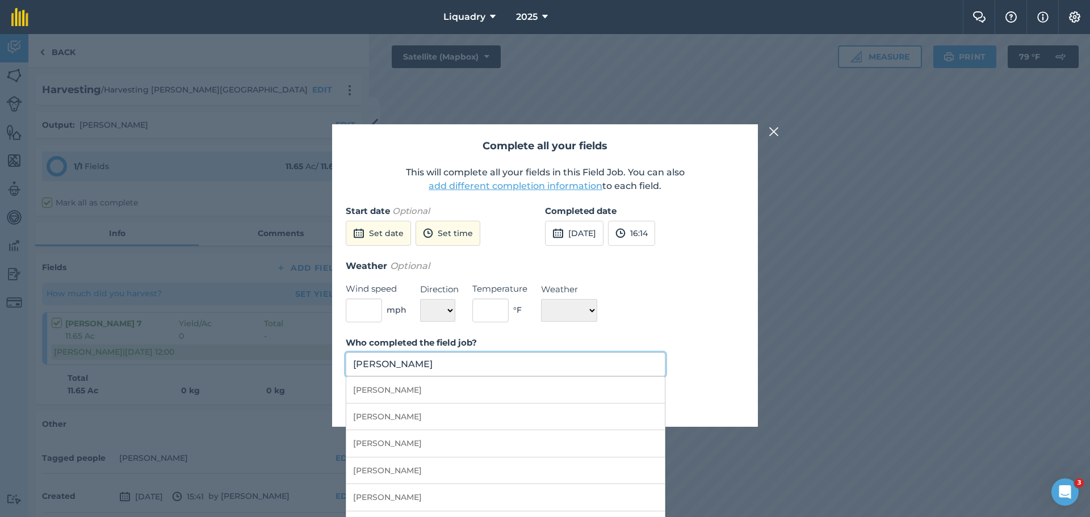
click at [431, 362] on input "[PERSON_NAME]" at bounding box center [506, 364] width 320 height 24
click at [406, 412] on li "[PERSON_NAME]" at bounding box center [505, 417] width 318 height 27
type input "[PERSON_NAME]"
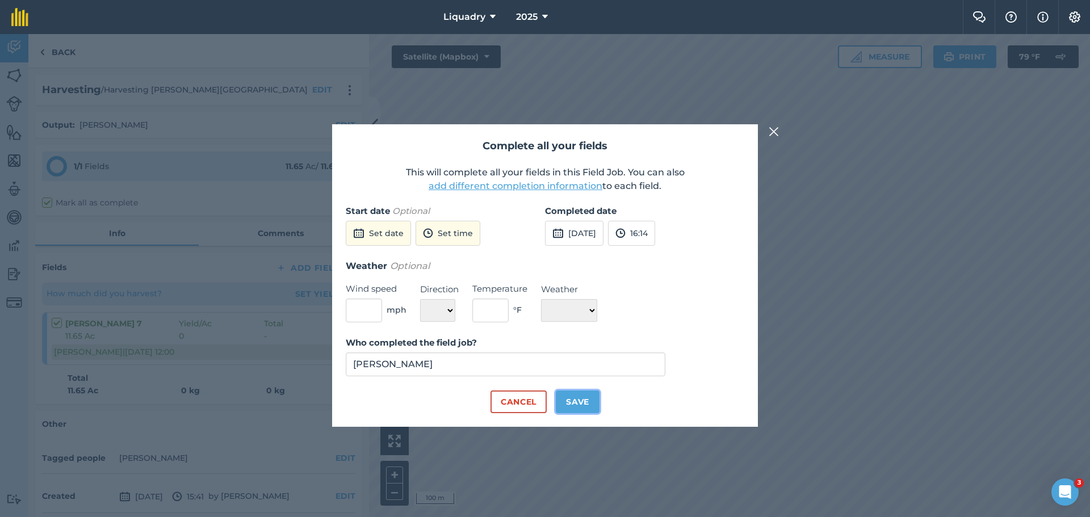
click at [580, 401] on button "Save" at bounding box center [578, 402] width 44 height 23
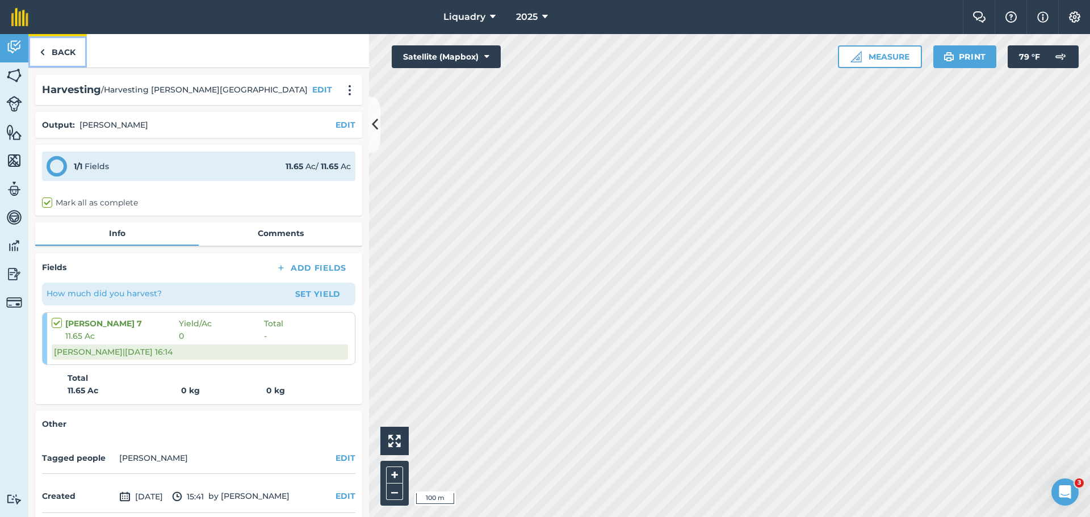
click at [56, 50] on link "Back" at bounding box center [57, 50] width 58 height 33
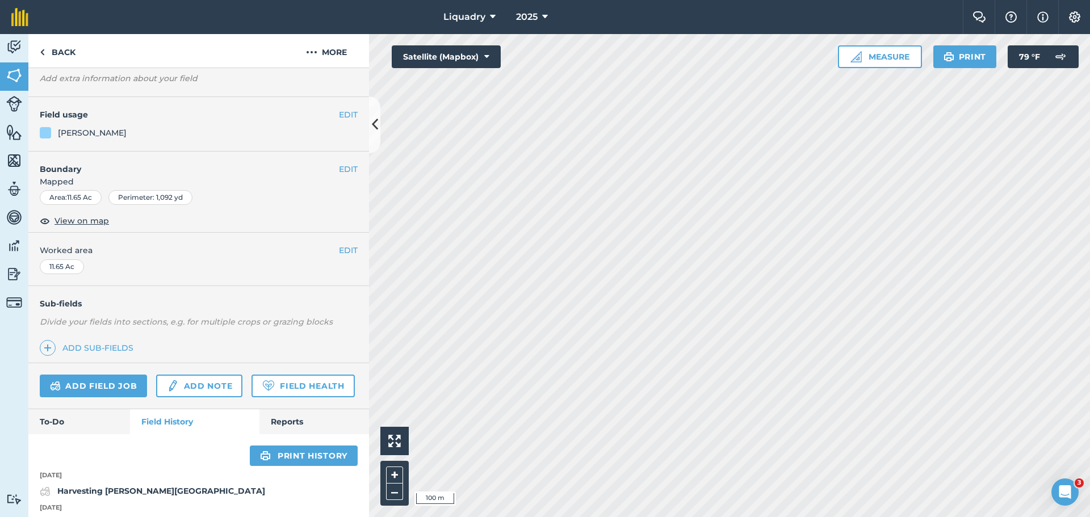
scroll to position [284, 0]
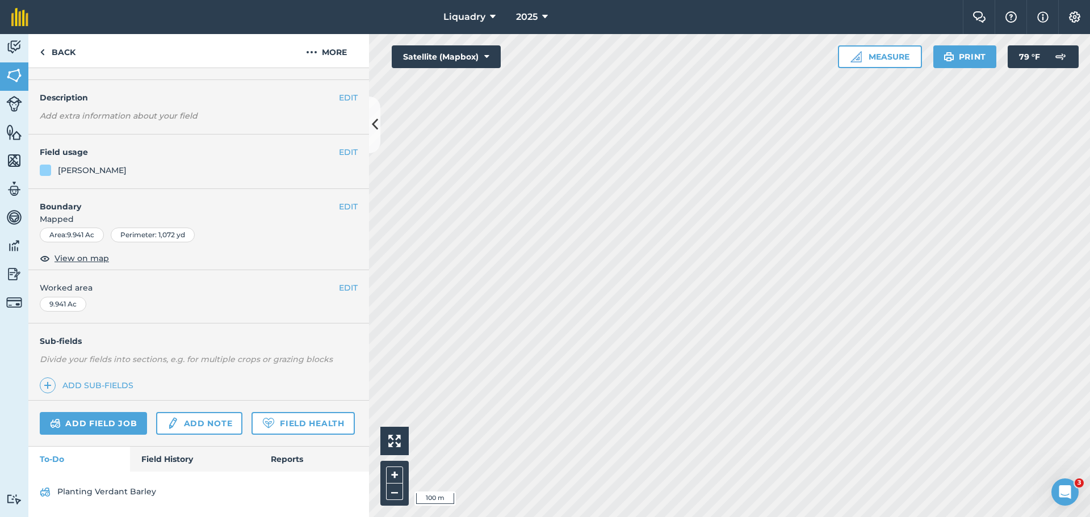
scroll to position [59, 0]
click at [167, 453] on link "Field History" at bounding box center [194, 459] width 129 height 25
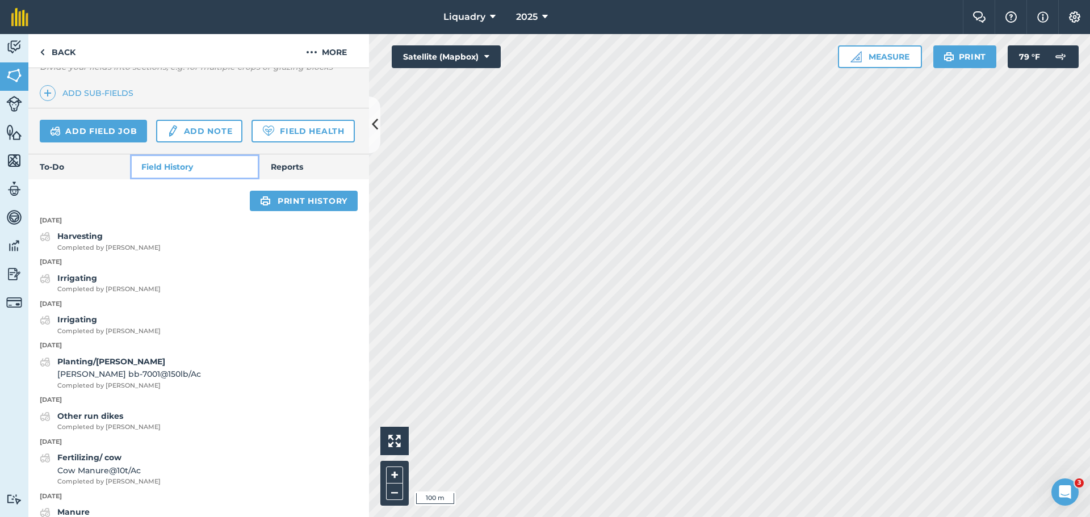
scroll to position [343, 0]
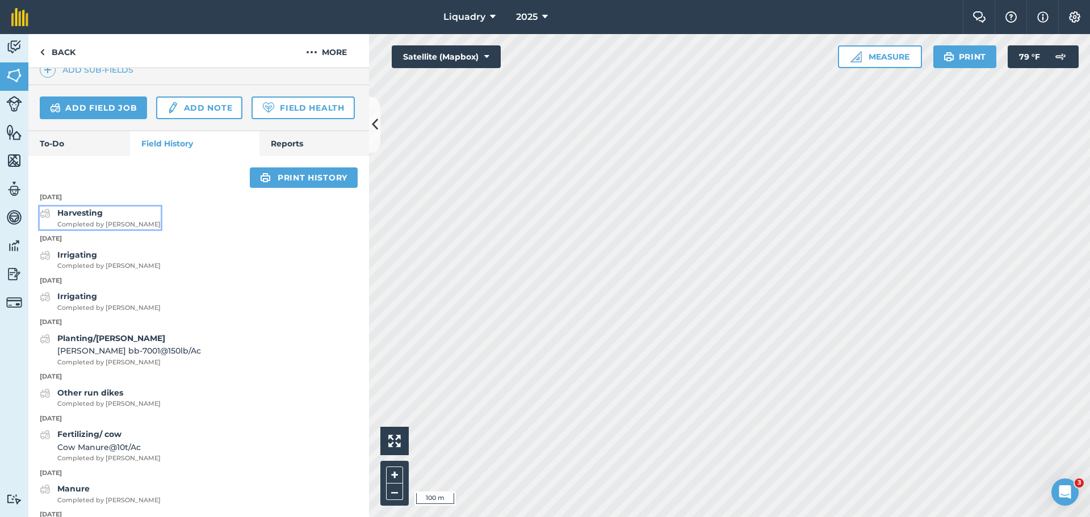
click at [90, 218] on strong "Harvesting" at bounding box center [79, 213] width 45 height 10
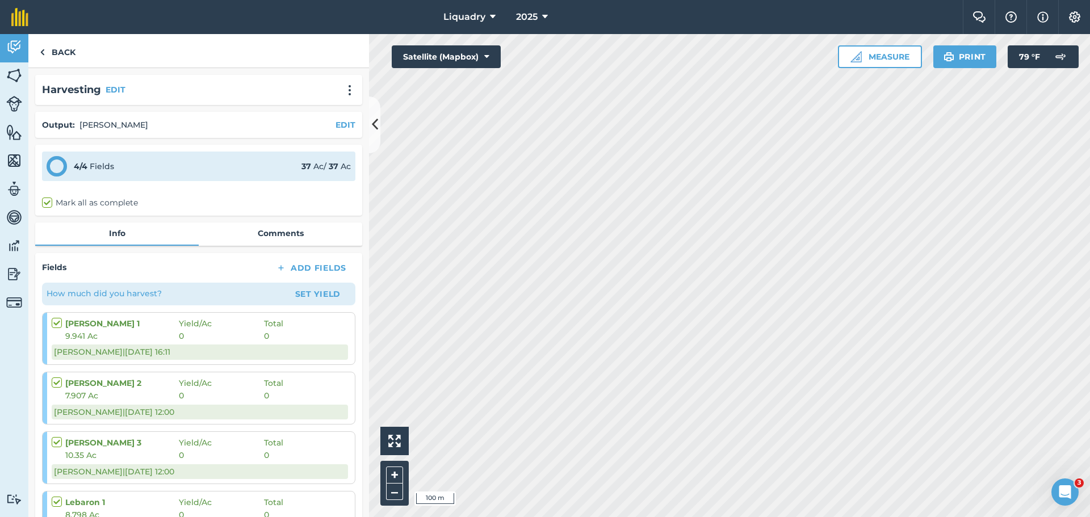
click at [120, 200] on label "Mark all as complete" at bounding box center [90, 203] width 96 height 12
click at [49, 200] on input "Mark all as complete" at bounding box center [45, 200] width 7 height 7
checkbox input "true"
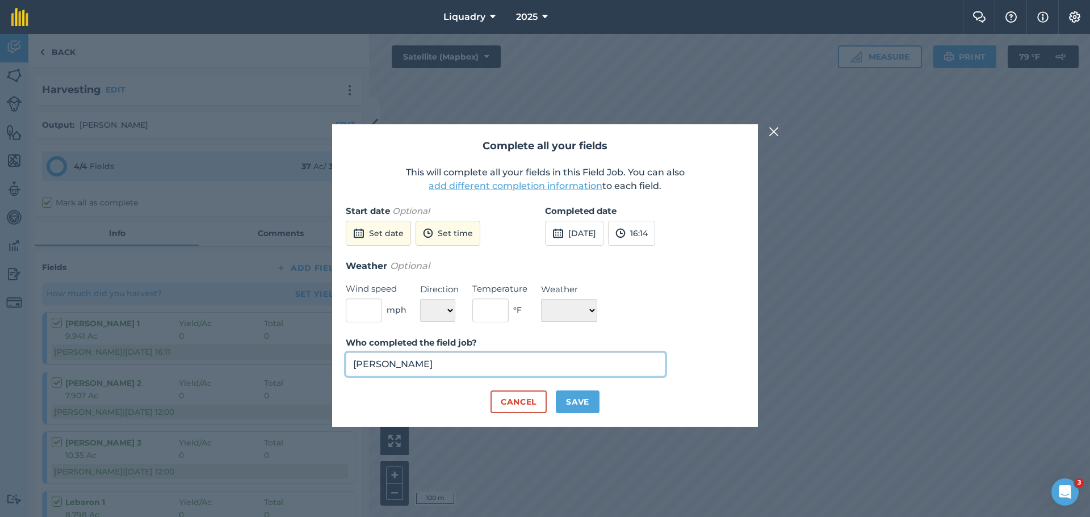
click at [454, 367] on input "[PERSON_NAME]" at bounding box center [506, 364] width 320 height 24
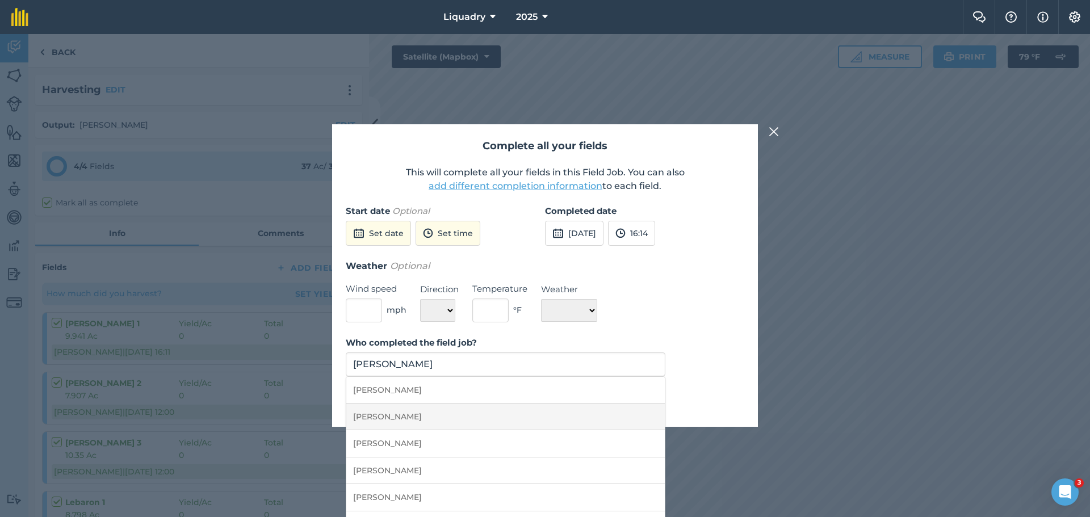
click at [425, 415] on li "[PERSON_NAME]" at bounding box center [505, 417] width 318 height 27
type input "[PERSON_NAME]"
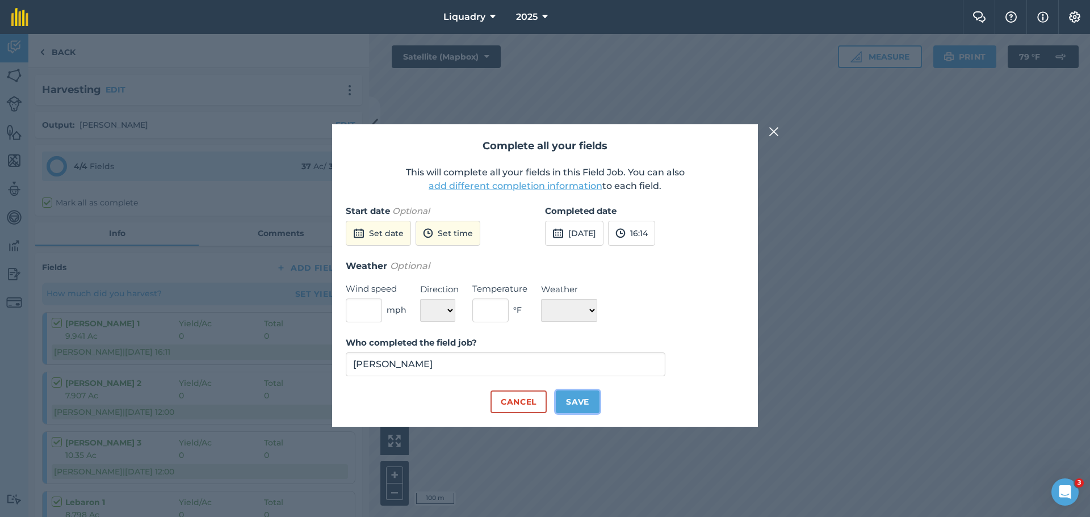
click at [570, 397] on button "Save" at bounding box center [578, 402] width 44 height 23
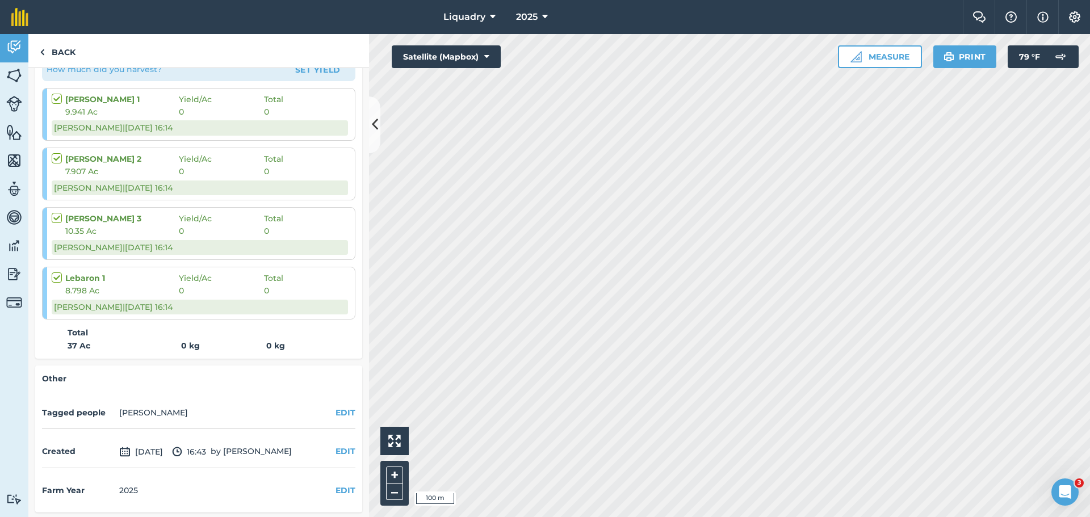
scroll to position [226, 0]
click at [56, 52] on link "Back" at bounding box center [57, 50] width 58 height 33
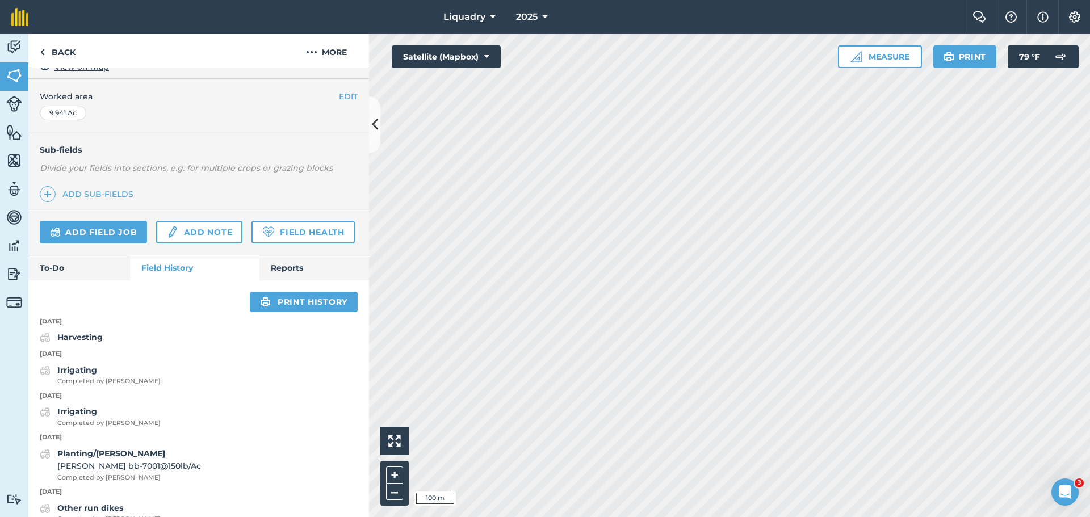
scroll to position [227, 0]
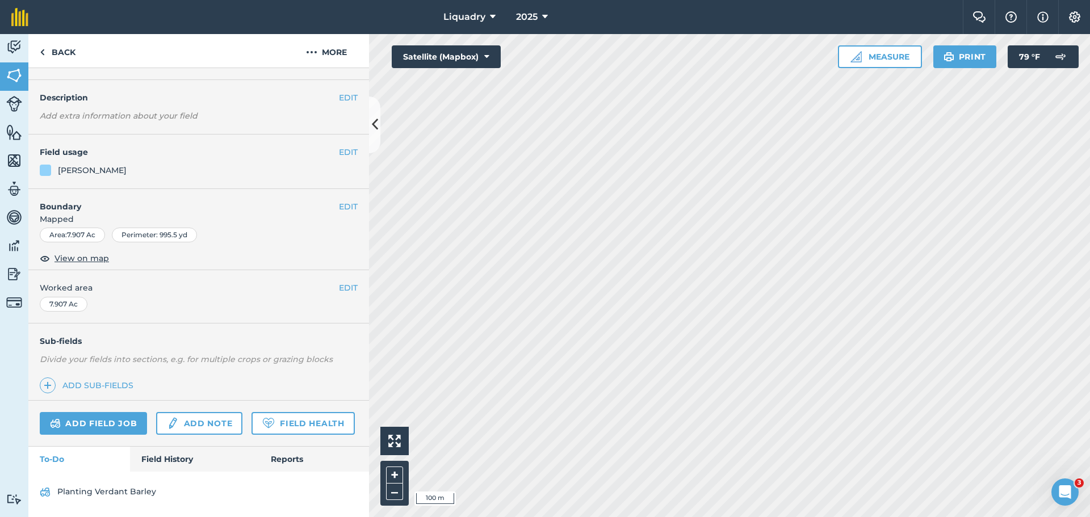
scroll to position [59, 0]
click at [166, 451] on link "Field History" at bounding box center [194, 459] width 129 height 25
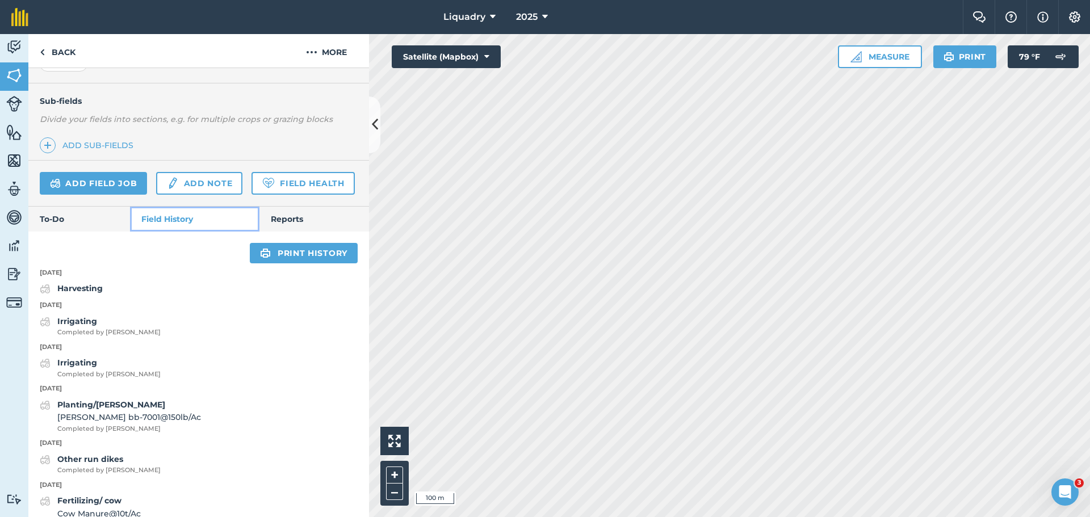
scroll to position [286, 0]
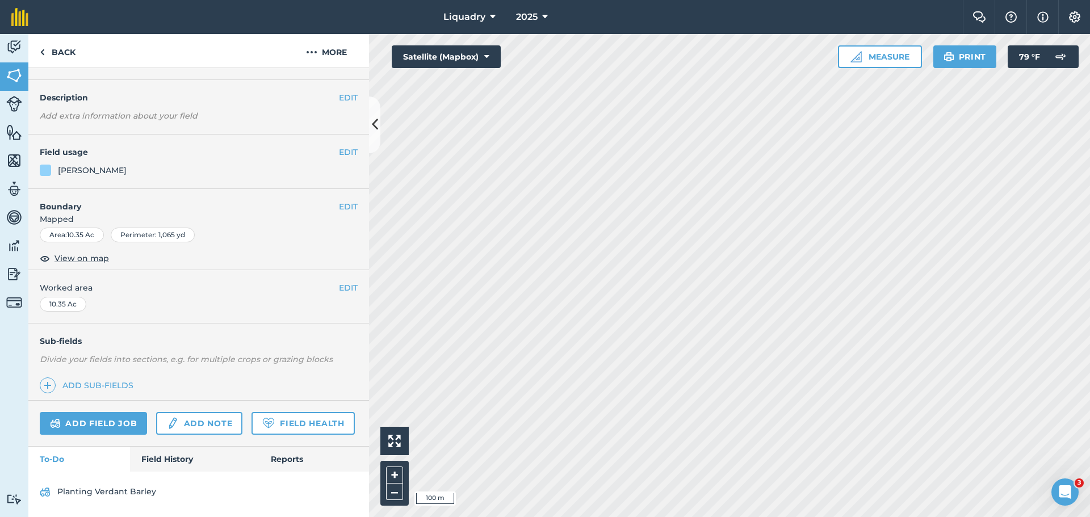
scroll to position [59, 0]
click at [179, 459] on link "Field History" at bounding box center [194, 459] width 129 height 25
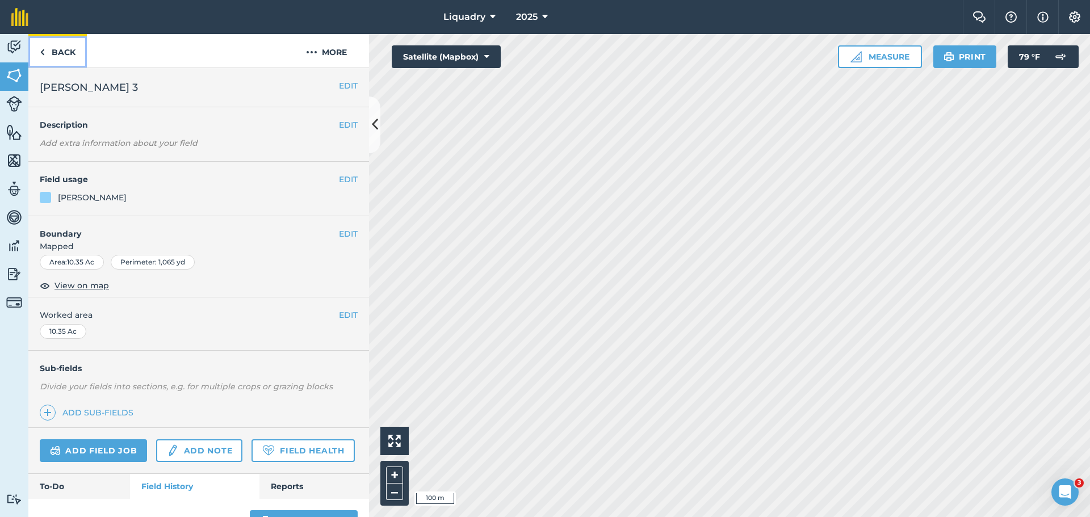
click at [59, 48] on link "Back" at bounding box center [57, 50] width 58 height 33
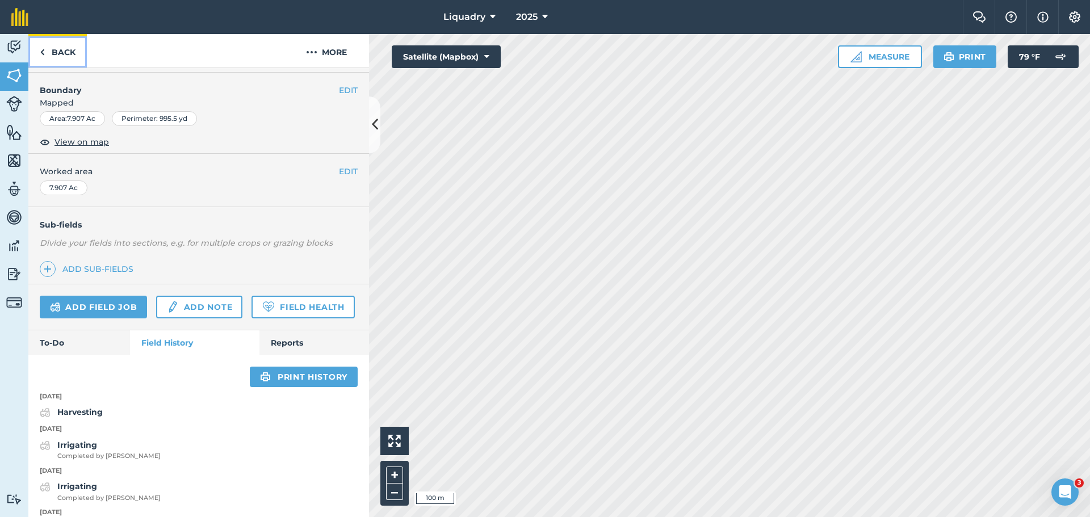
scroll to position [341, 0]
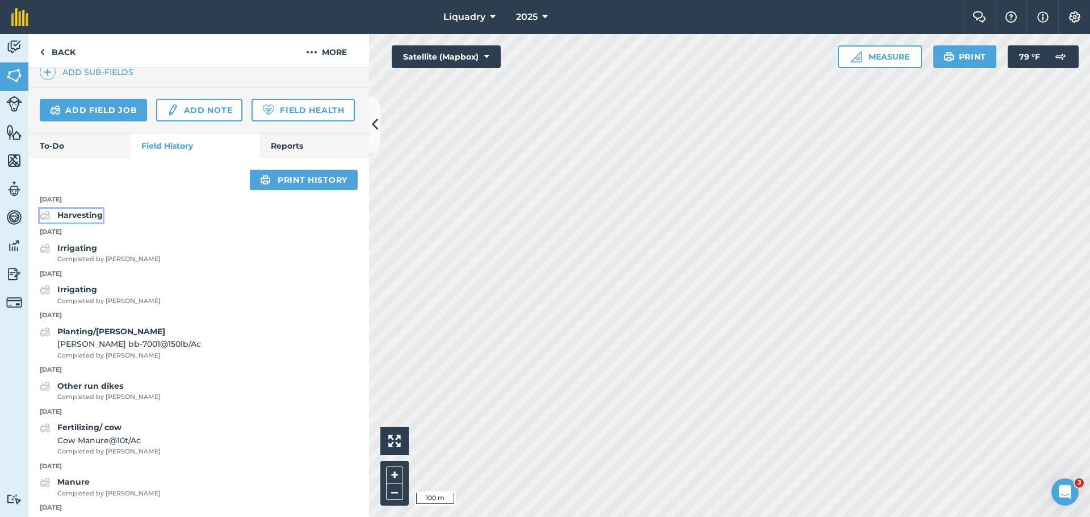
click at [73, 220] on strong "Harvesting" at bounding box center [79, 215] width 45 height 10
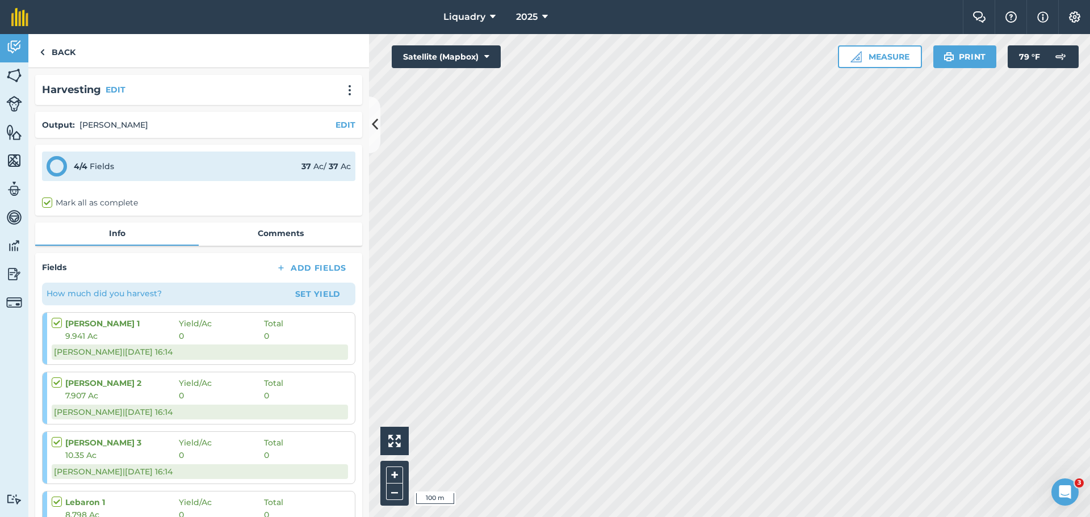
click at [96, 203] on label "Mark all as complete" at bounding box center [90, 203] width 96 height 12
click at [49, 203] on input "Mark all as complete" at bounding box center [45, 200] width 7 height 7
checkbox input "true"
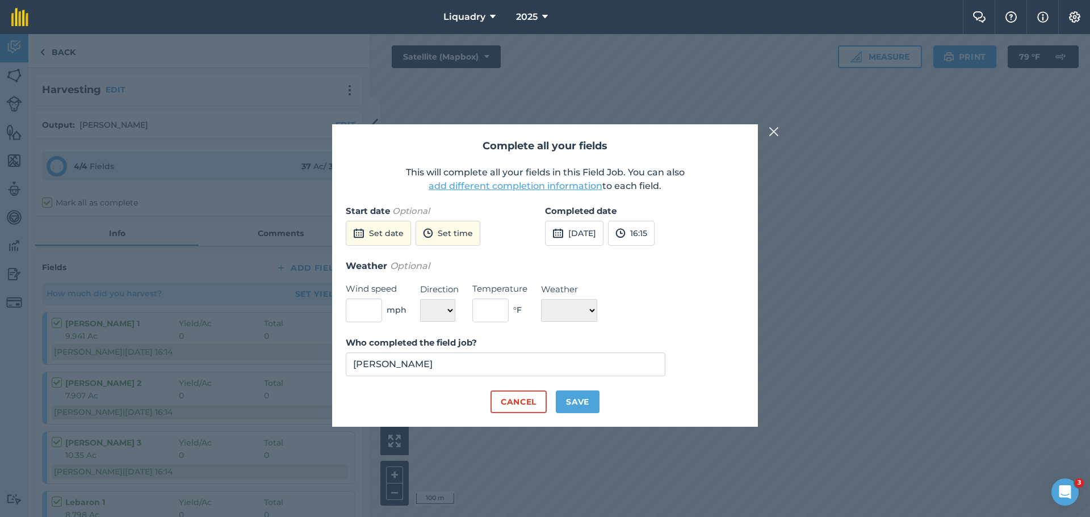
click at [452, 186] on button "add different completion information" at bounding box center [516, 186] width 174 height 14
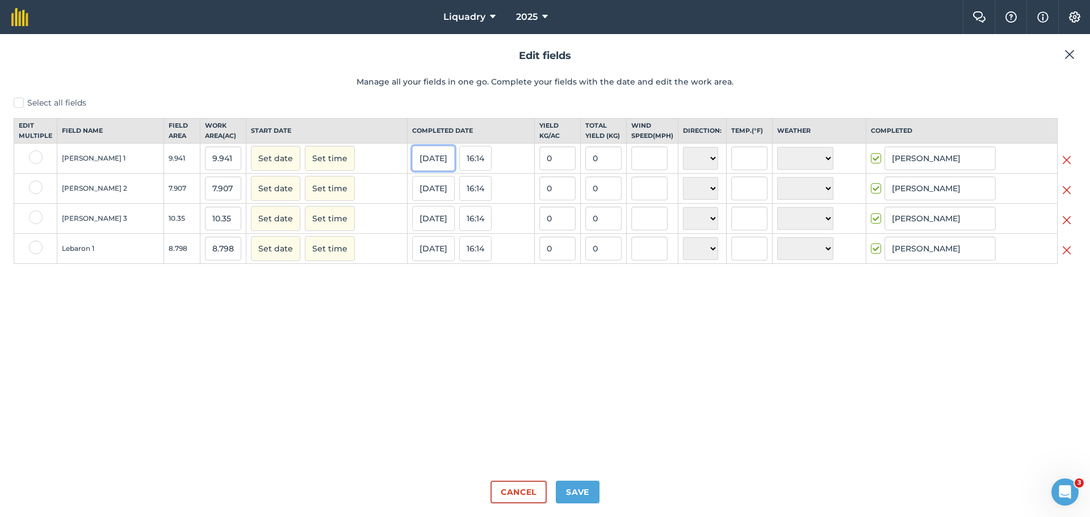
click at [412, 168] on button "[DATE]" at bounding box center [433, 158] width 43 height 25
click at [201, 88] on p "Manage all your fields in one go. Complete your fields with the date and edit t…" at bounding box center [545, 81] width 1063 height 12
click at [19, 100] on label "Select all fields" at bounding box center [545, 103] width 1063 height 12
click at [19, 100] on input "Select all fields" at bounding box center [17, 100] width 7 height 7
checkbox input "true"
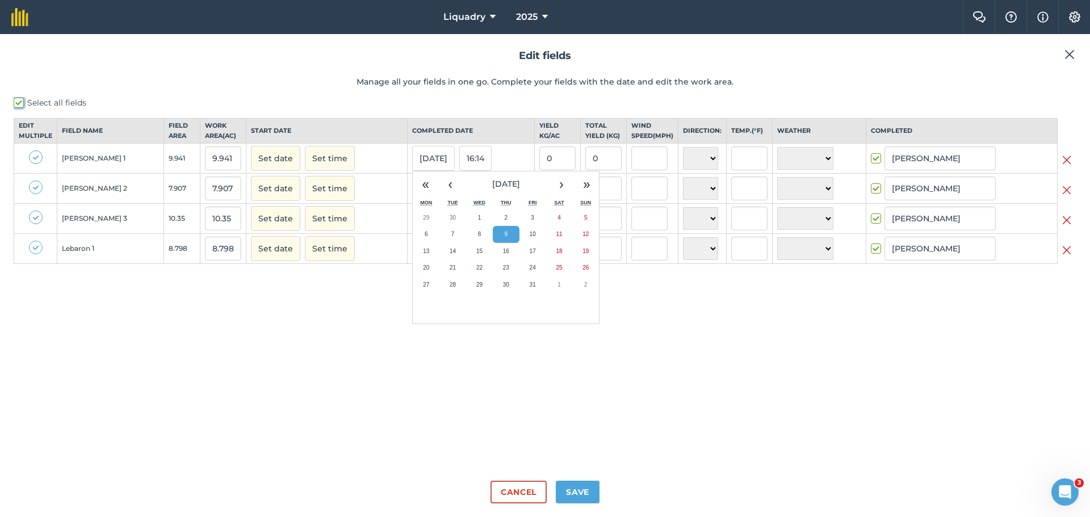
checkbox input "true"
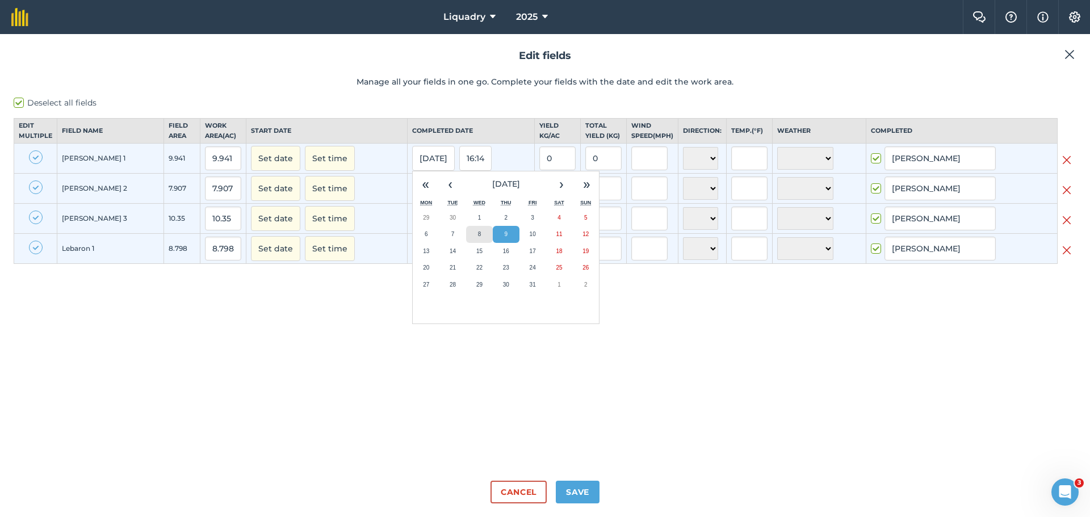
click at [478, 237] on abbr "8" at bounding box center [479, 234] width 3 height 6
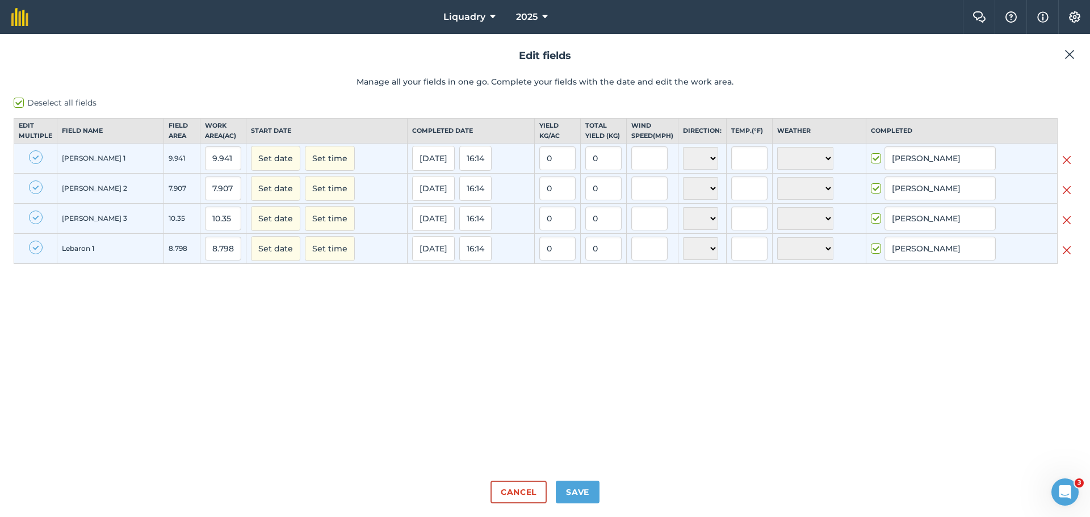
click at [35, 254] on label at bounding box center [36, 248] width 14 height 14
click at [35, 248] on input "checkbox" at bounding box center [32, 244] width 7 height 7
checkbox input "false"
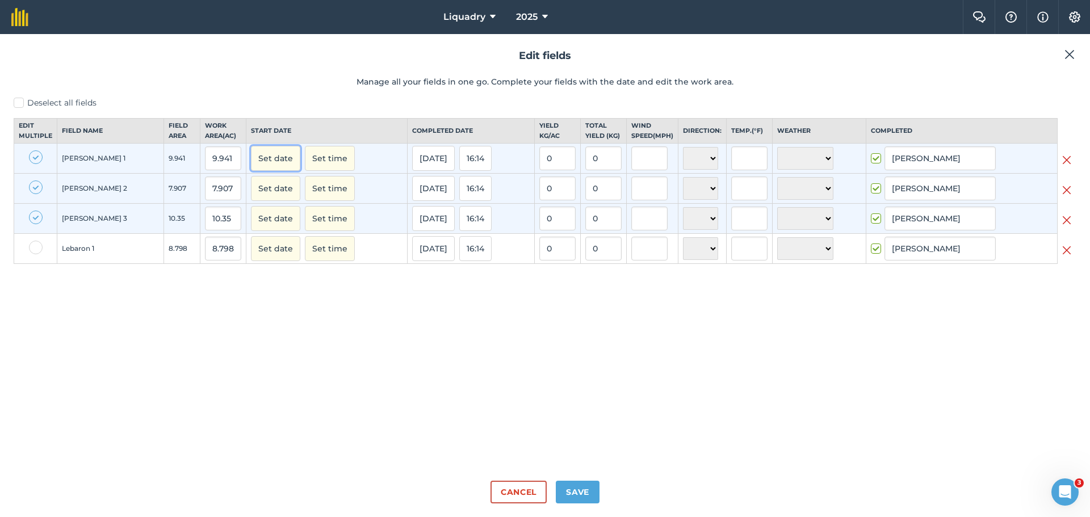
click at [251, 167] on button "Set date" at bounding box center [275, 158] width 49 height 25
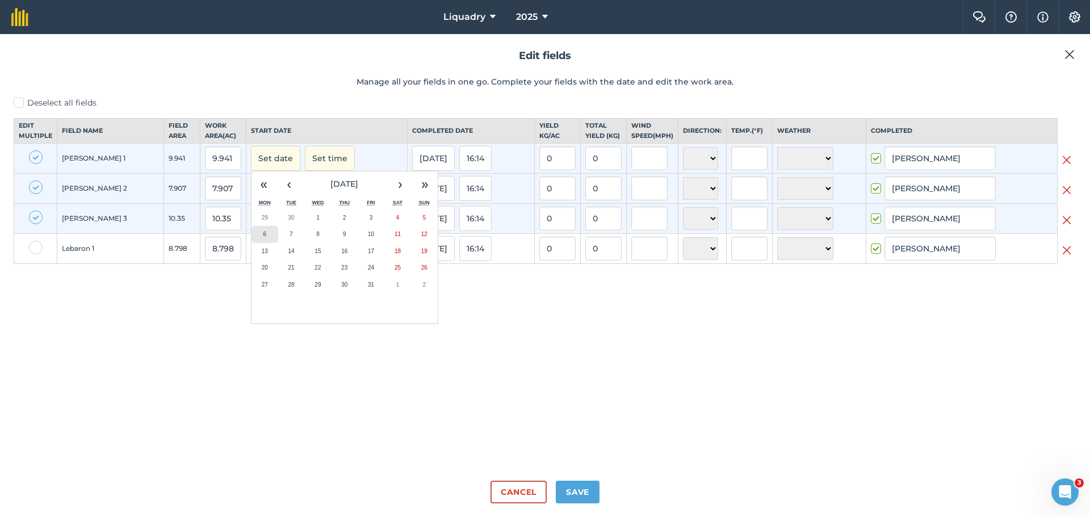
click at [263, 237] on abbr "6" at bounding box center [264, 234] width 3 height 6
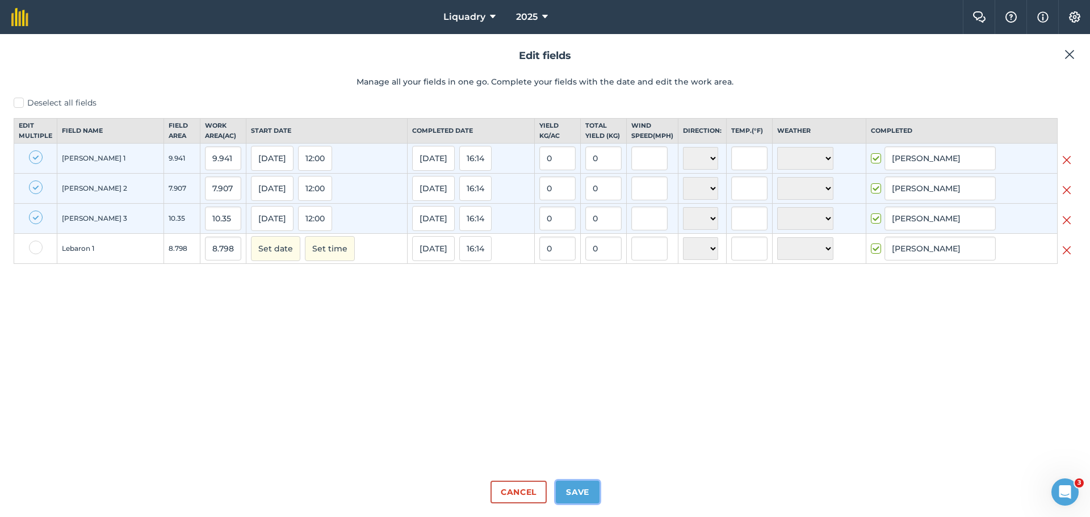
click at [570, 488] on button "Save" at bounding box center [578, 492] width 44 height 23
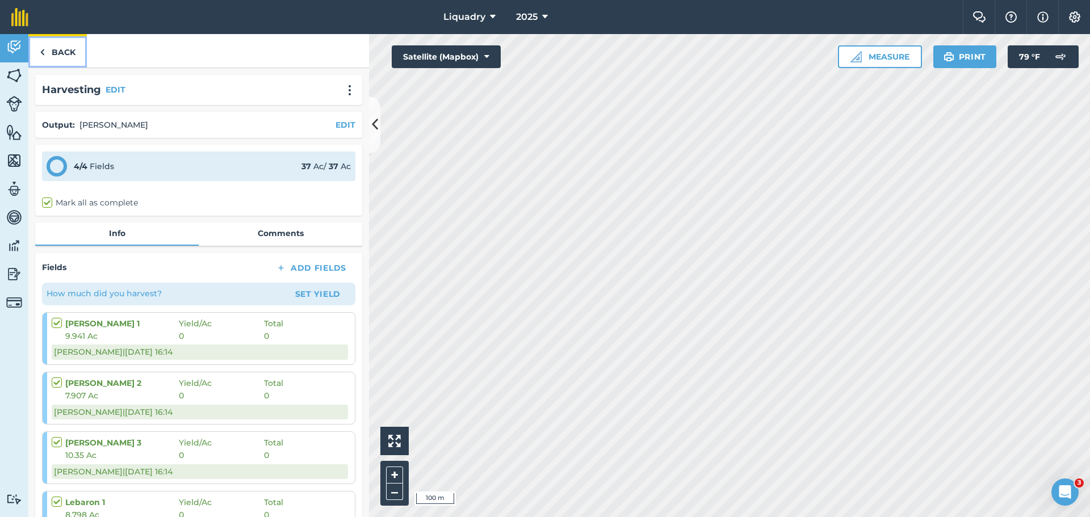
click at [70, 52] on link "Back" at bounding box center [57, 50] width 58 height 33
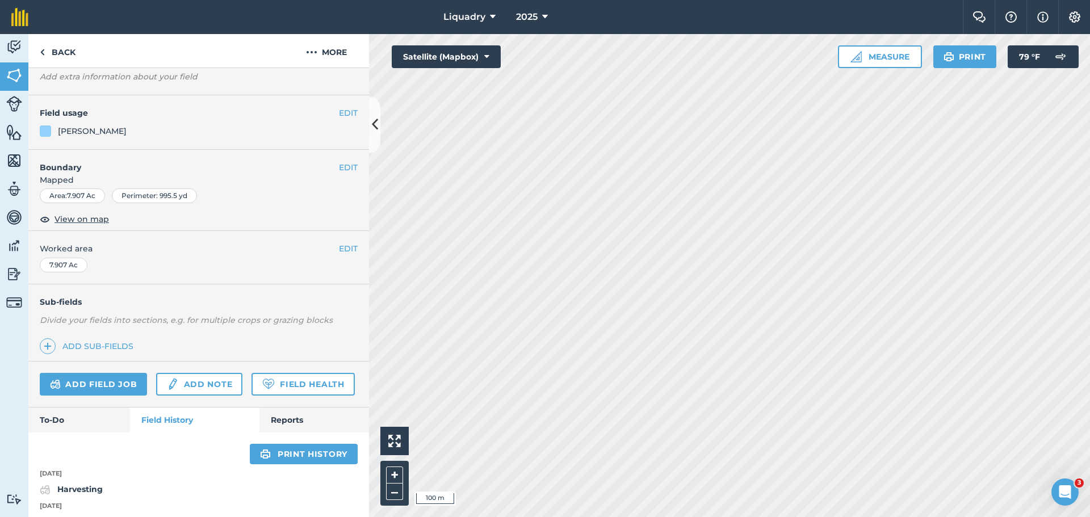
scroll to position [170, 0]
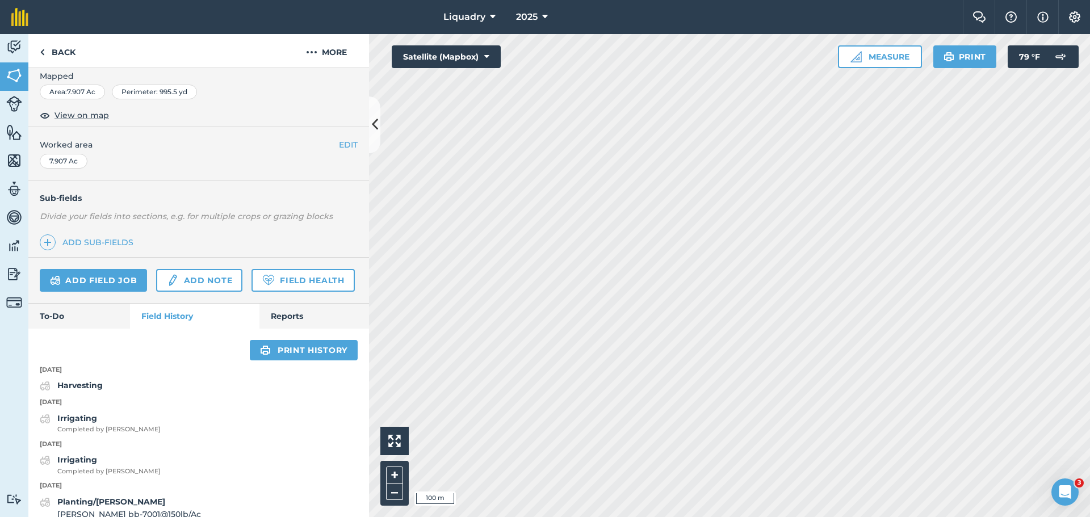
scroll to position [59, 0]
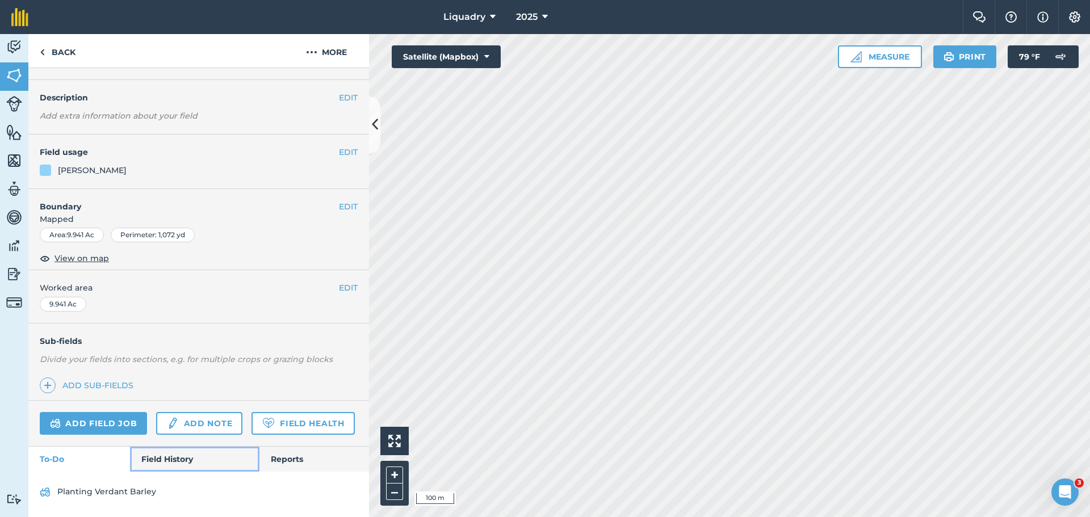
click at [180, 454] on link "Field History" at bounding box center [194, 459] width 129 height 25
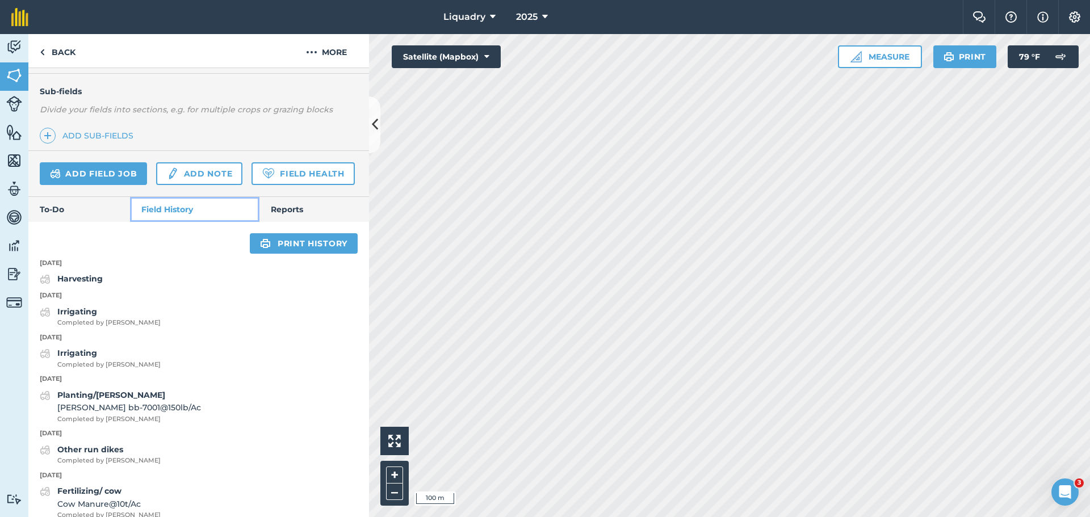
scroll to position [286, 0]
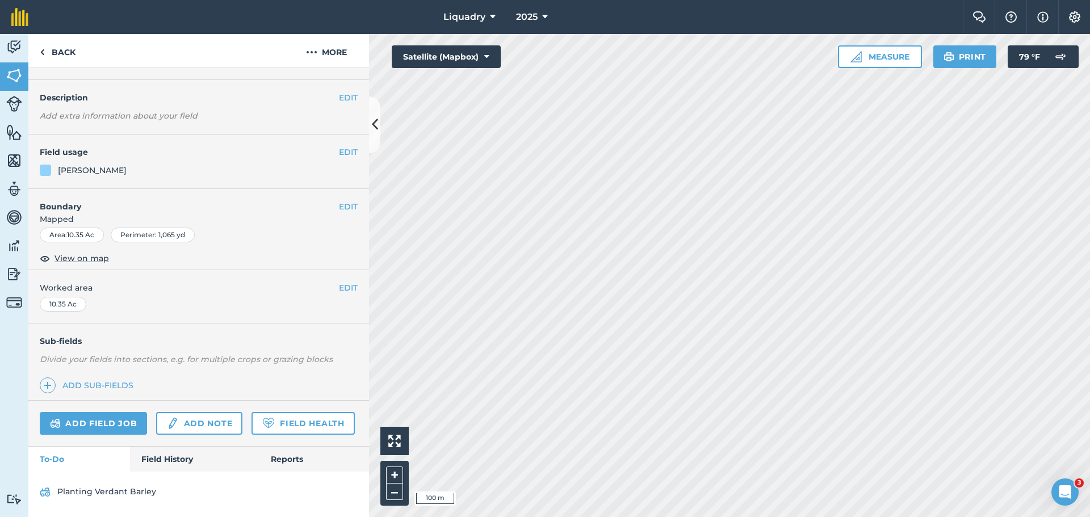
scroll to position [59, 0]
click at [163, 455] on link "Field History" at bounding box center [194, 459] width 129 height 25
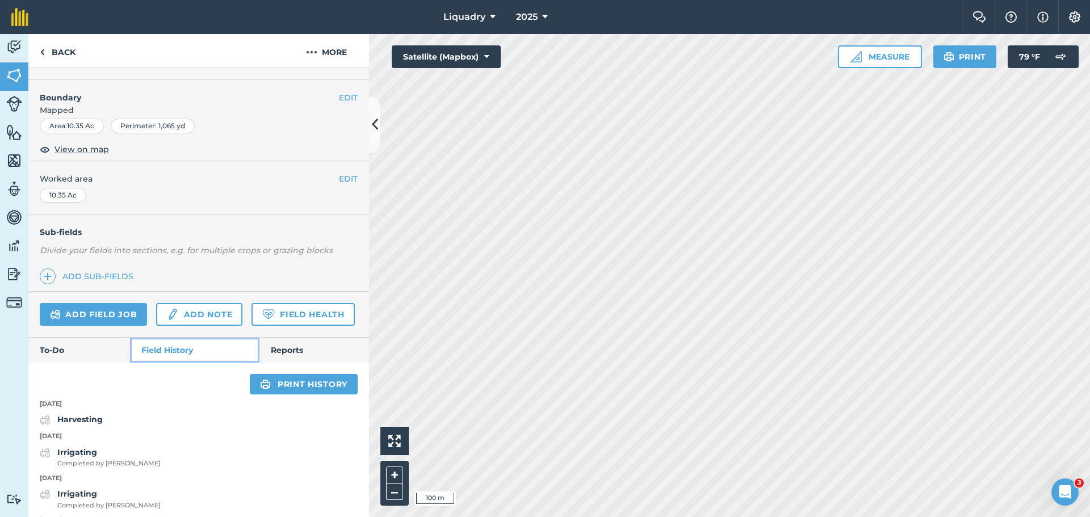
scroll to position [286, 0]
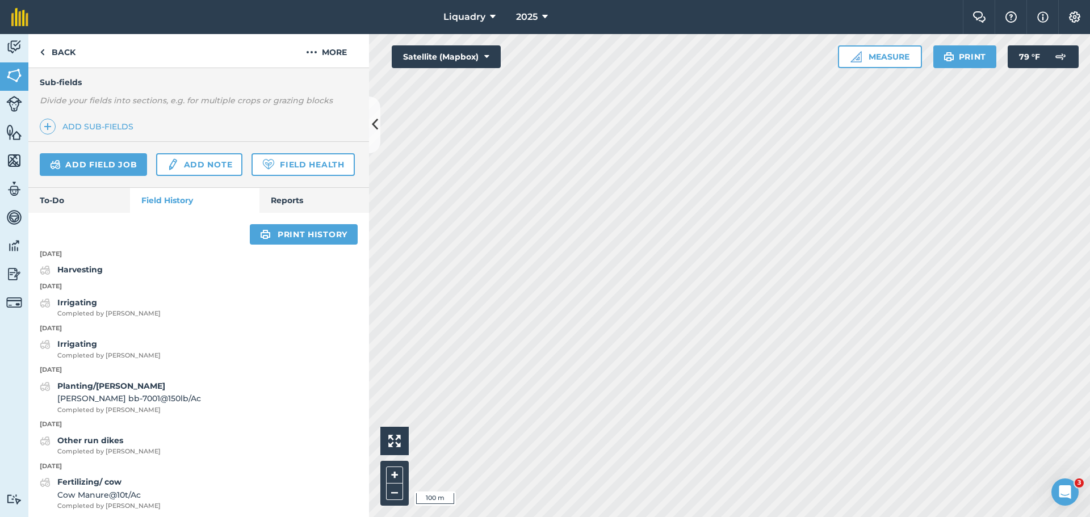
scroll to position [59, 0]
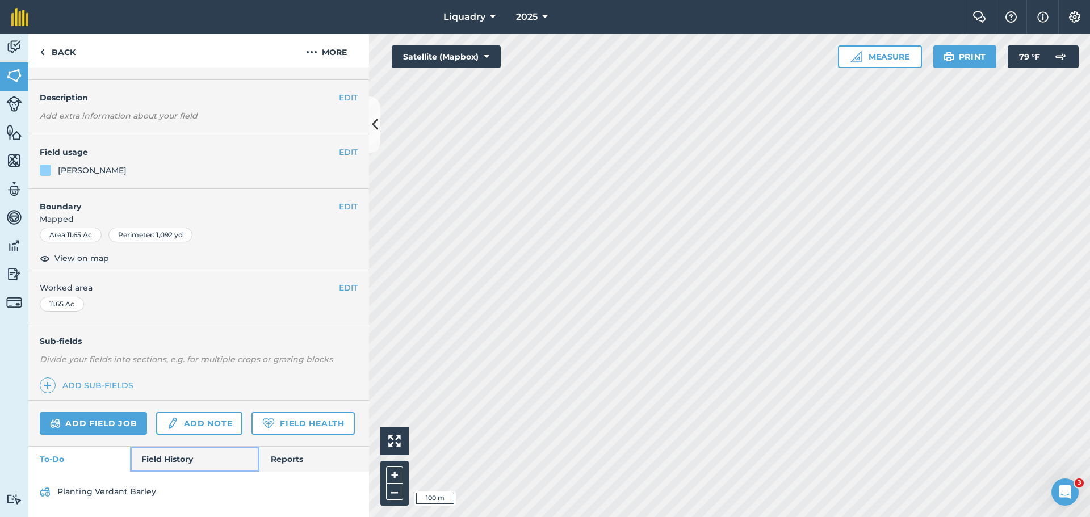
click at [160, 452] on link "Field History" at bounding box center [194, 459] width 129 height 25
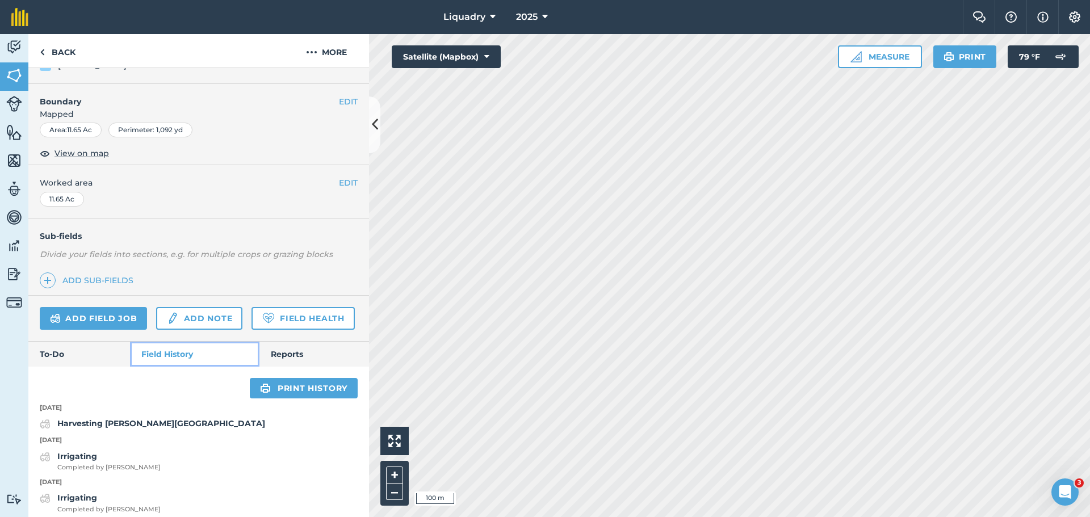
scroll to position [286, 0]
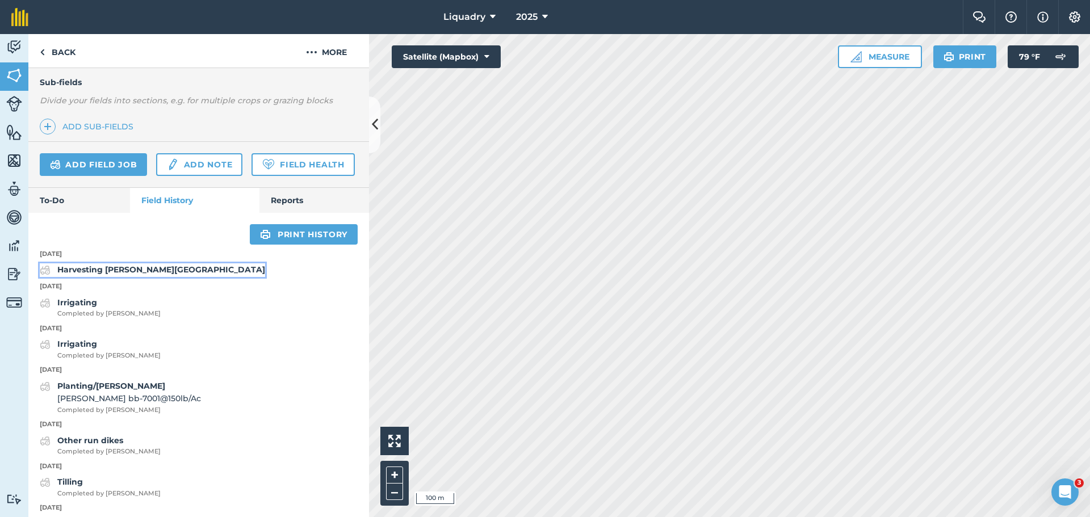
click at [99, 275] on strong "Harvesting [PERSON_NAME][GEOGRAPHIC_DATA]" at bounding box center [161, 270] width 208 height 10
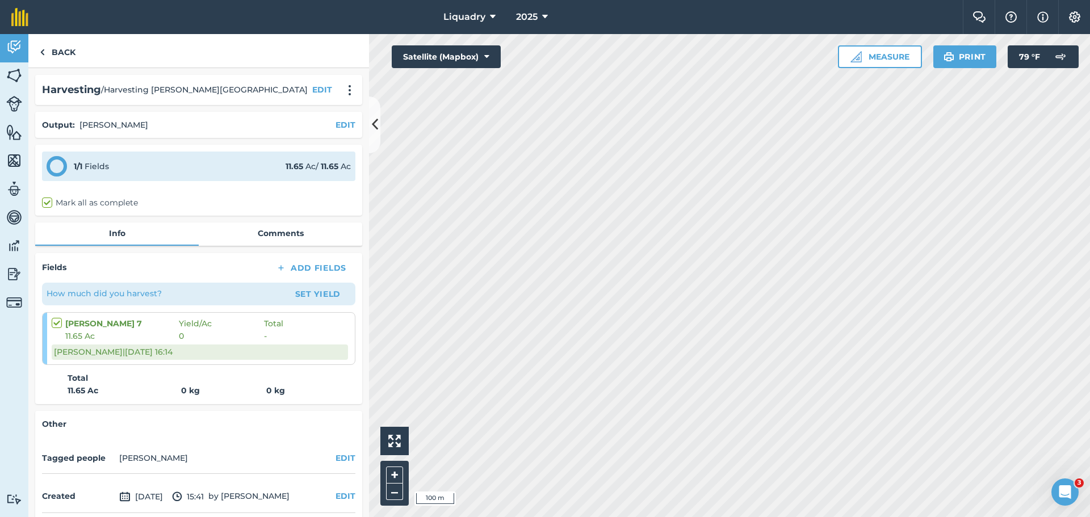
click at [88, 202] on label "Mark all as complete" at bounding box center [90, 203] width 96 height 12
click at [49, 202] on input "Mark all as complete" at bounding box center [45, 200] width 7 height 7
checkbox input "true"
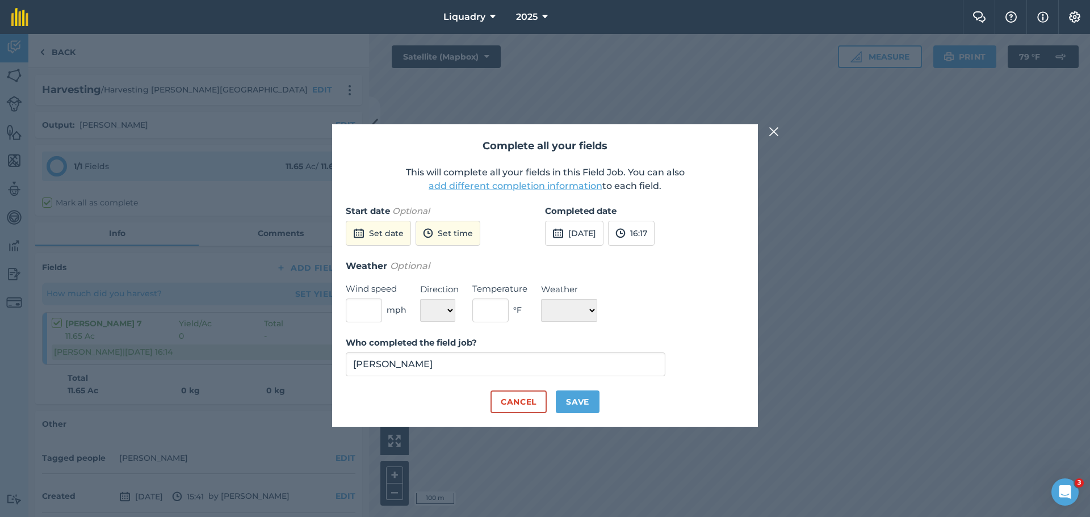
click at [468, 187] on button "add different completion information" at bounding box center [516, 186] width 174 height 14
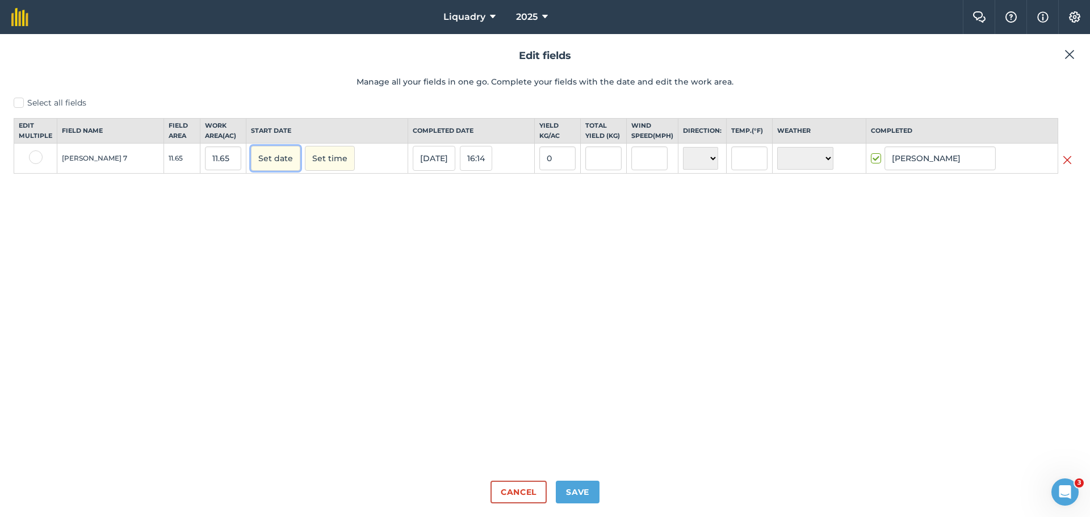
click at [251, 167] on button "Set date" at bounding box center [275, 158] width 49 height 25
click at [305, 238] on button "8" at bounding box center [318, 234] width 27 height 17
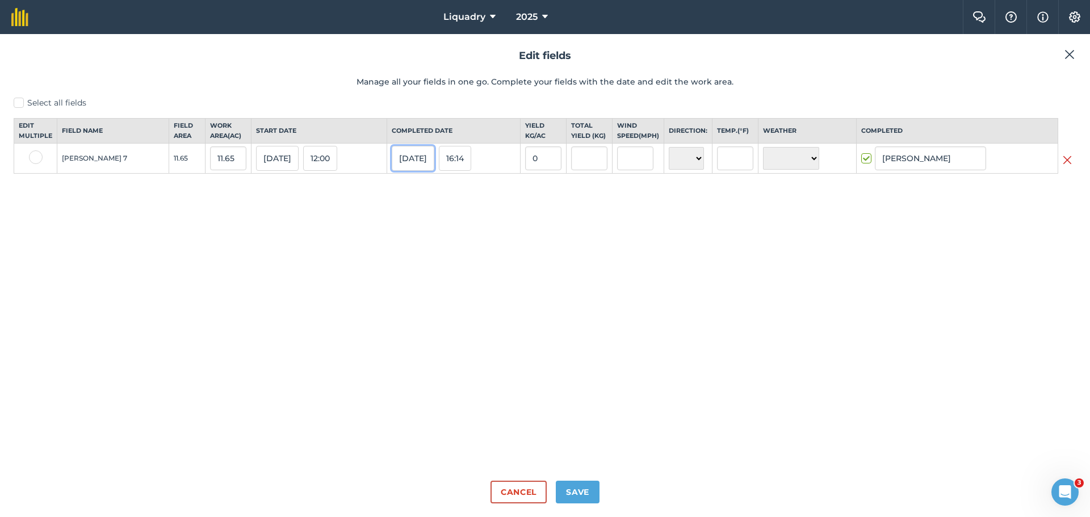
click at [396, 166] on button "[DATE]" at bounding box center [413, 158] width 43 height 25
click at [457, 237] on abbr "8" at bounding box center [458, 234] width 3 height 6
click at [580, 490] on button "Save" at bounding box center [578, 492] width 44 height 23
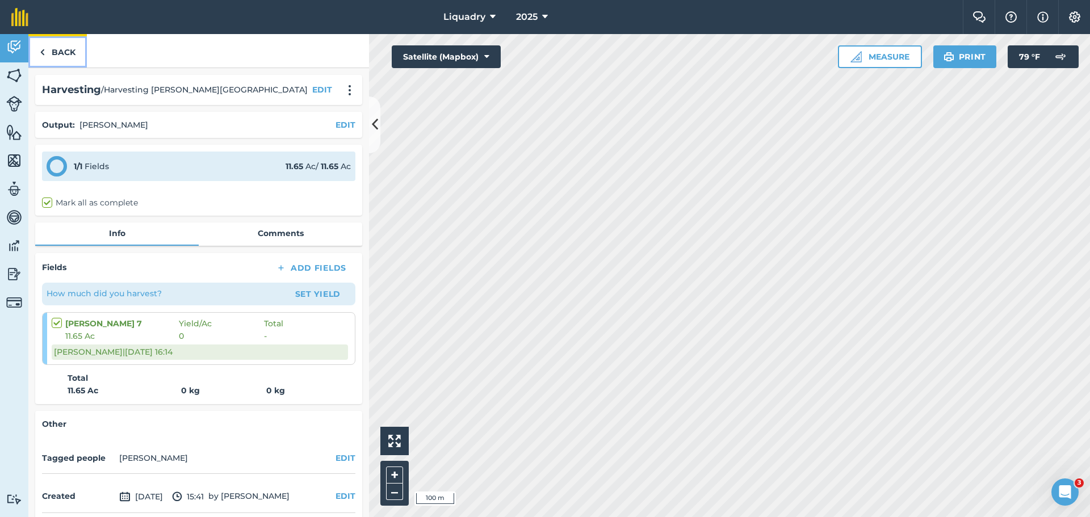
click at [53, 49] on link "Back" at bounding box center [57, 50] width 58 height 33
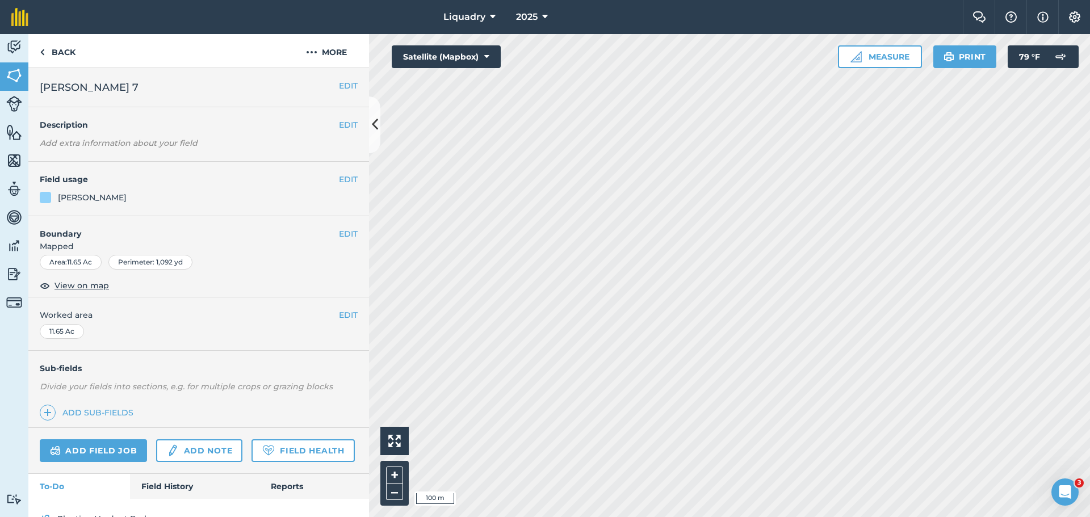
scroll to position [59, 0]
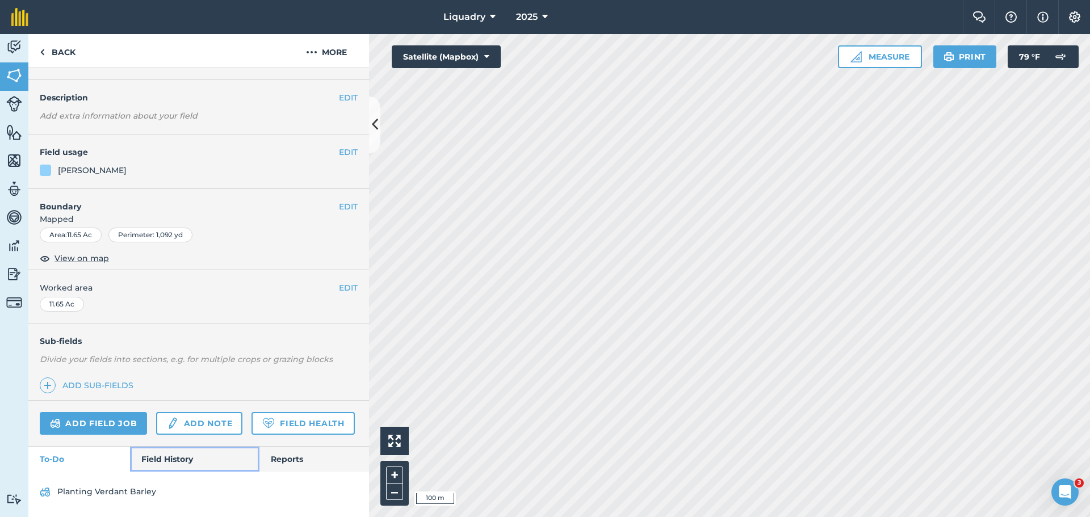
click at [177, 459] on link "Field History" at bounding box center [194, 459] width 129 height 25
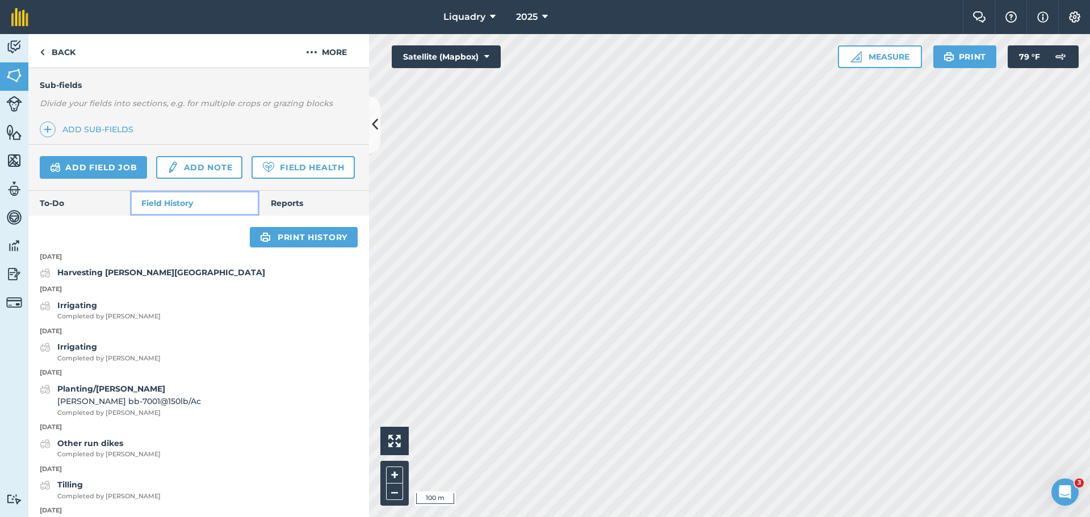
scroll to position [286, 0]
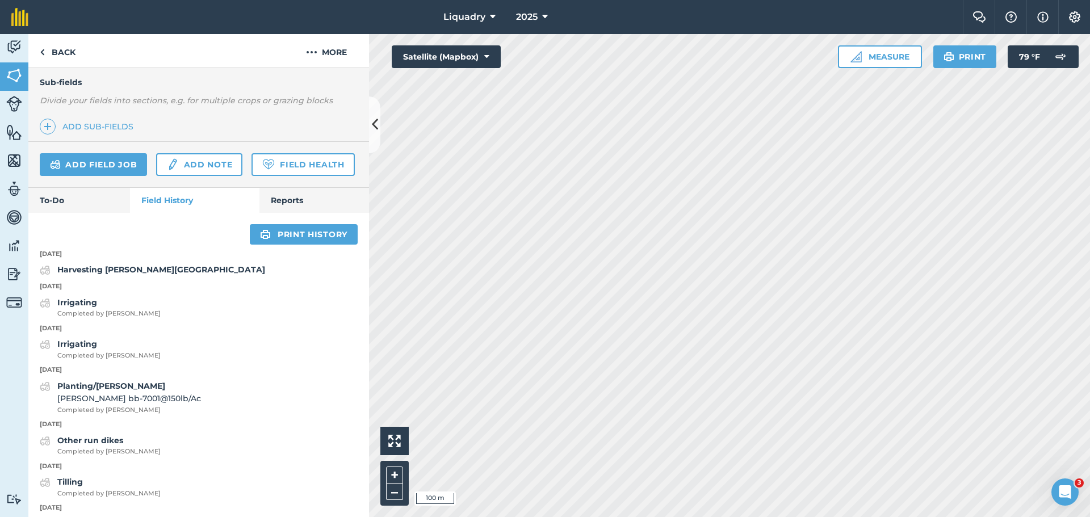
scroll to position [59, 0]
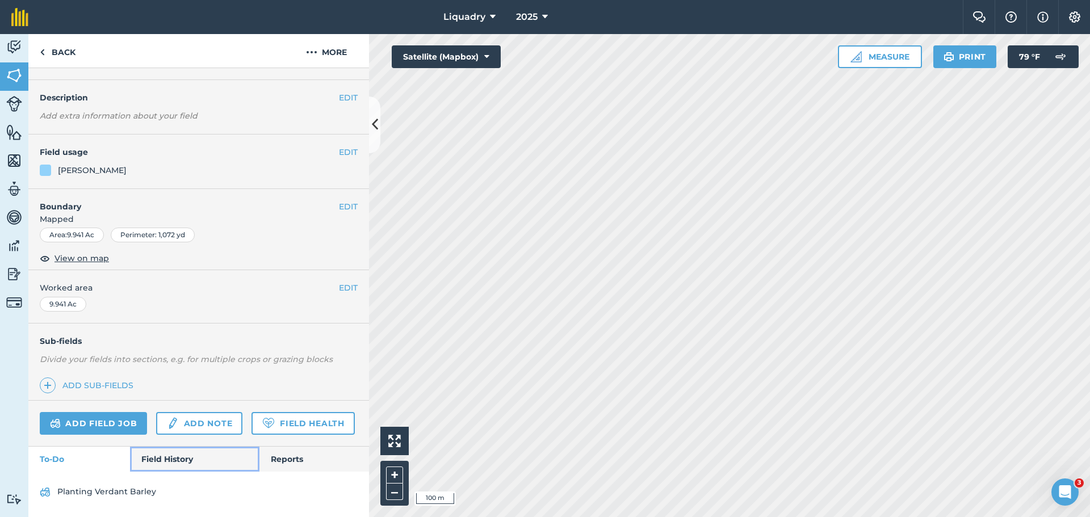
click at [183, 454] on link "Field History" at bounding box center [194, 459] width 129 height 25
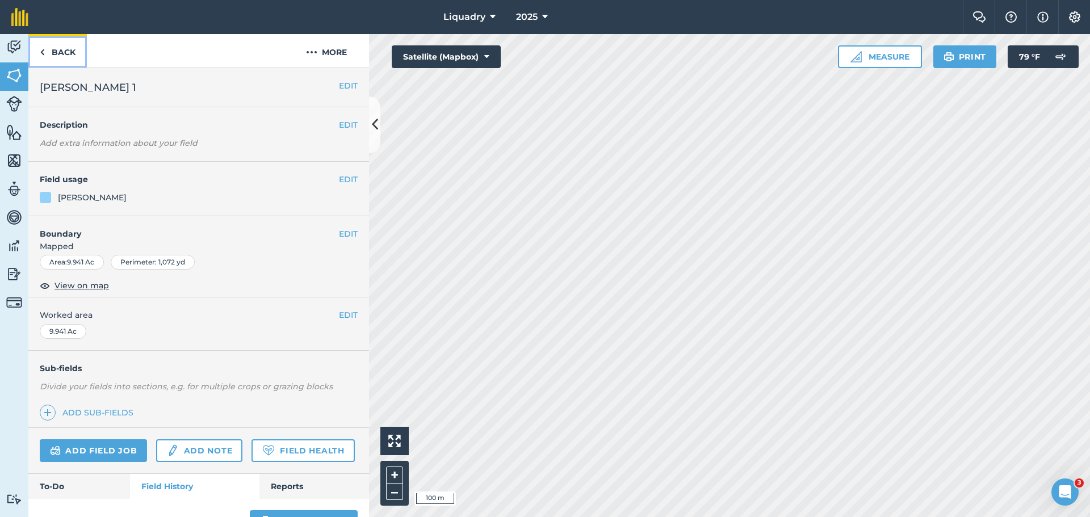
click at [64, 48] on link "Back" at bounding box center [57, 50] width 58 height 33
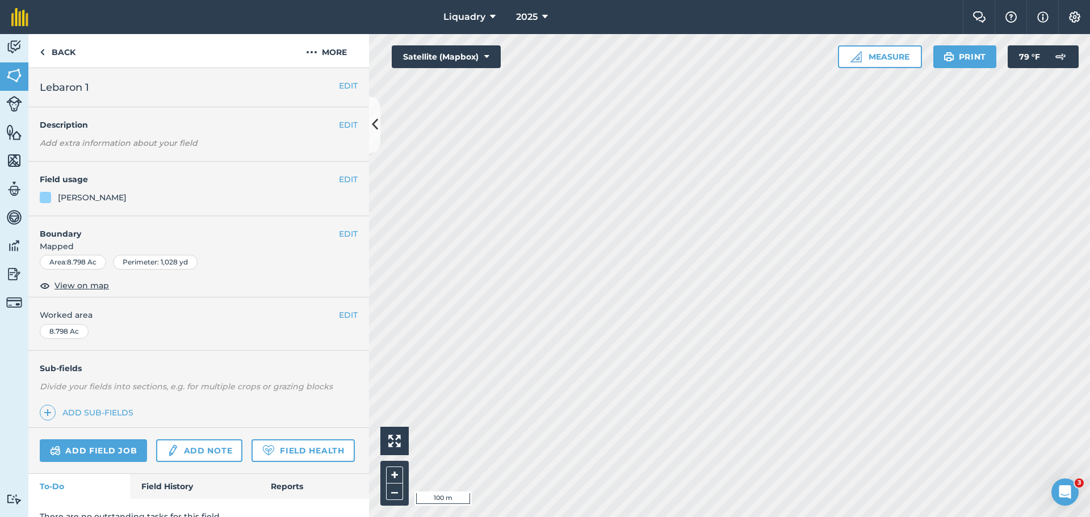
scroll to position [49, 0]
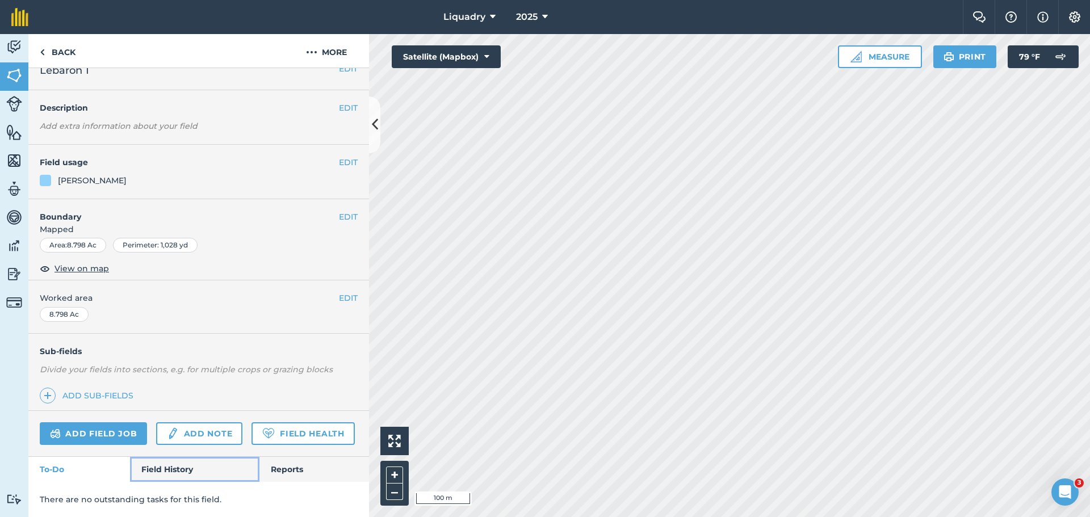
click at [175, 465] on link "Field History" at bounding box center [194, 469] width 129 height 25
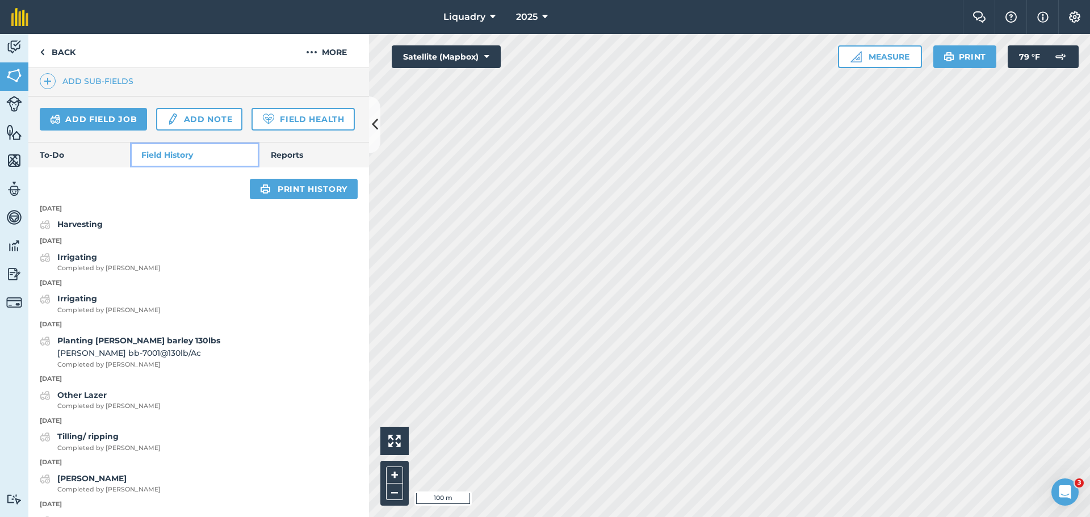
scroll to position [333, 0]
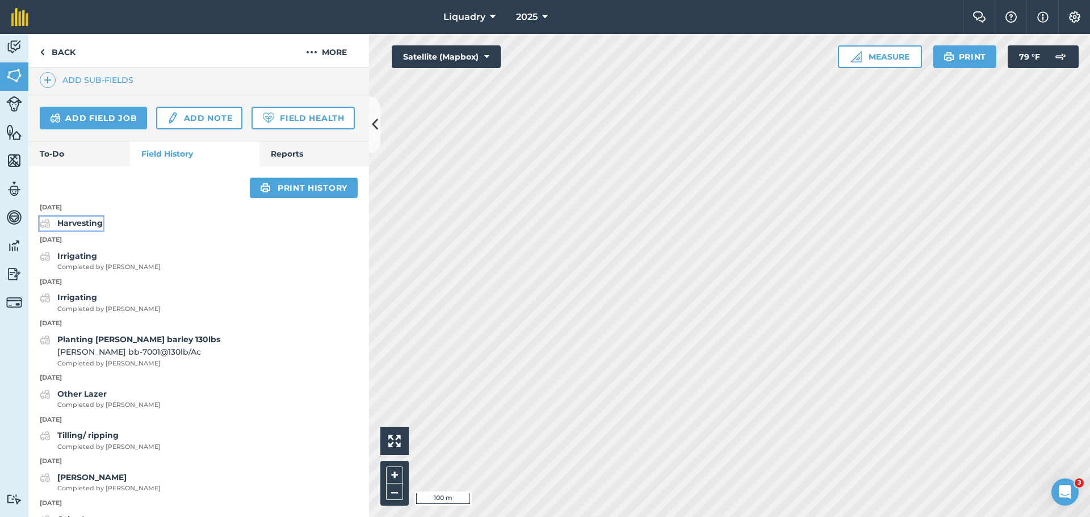
click at [85, 228] on strong "Harvesting" at bounding box center [79, 223] width 45 height 10
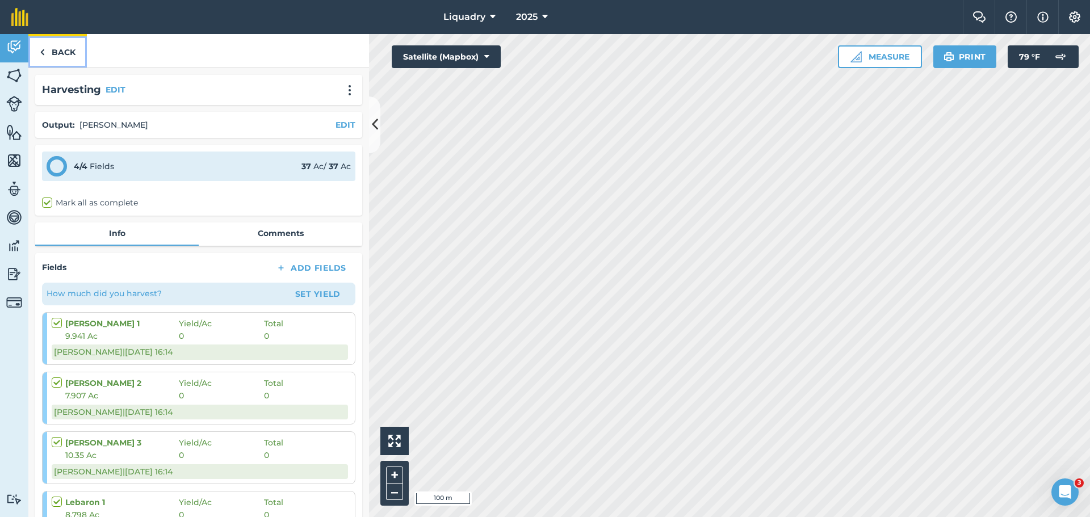
click at [63, 46] on link "Back" at bounding box center [57, 50] width 58 height 33
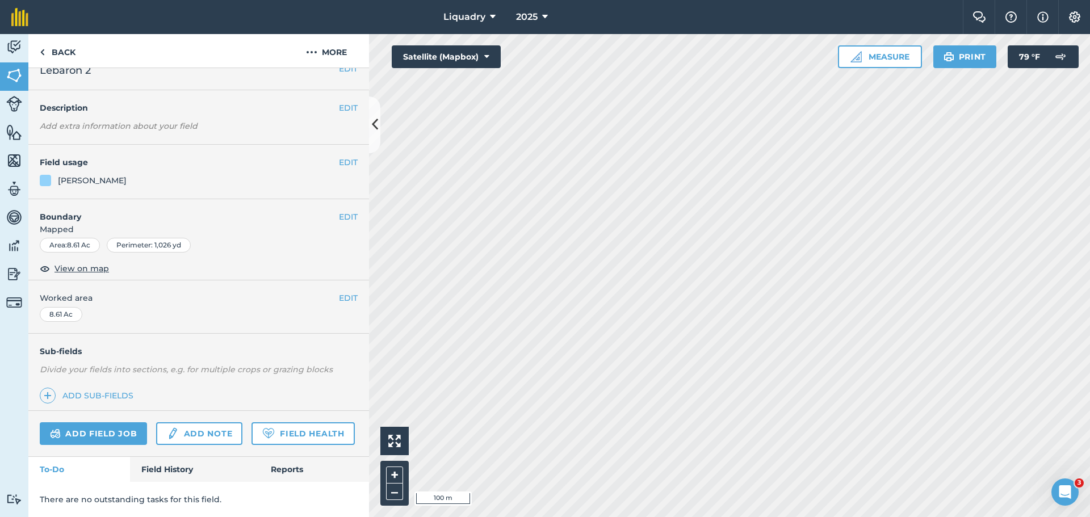
scroll to position [49, 0]
click at [170, 469] on link "Field History" at bounding box center [194, 469] width 129 height 25
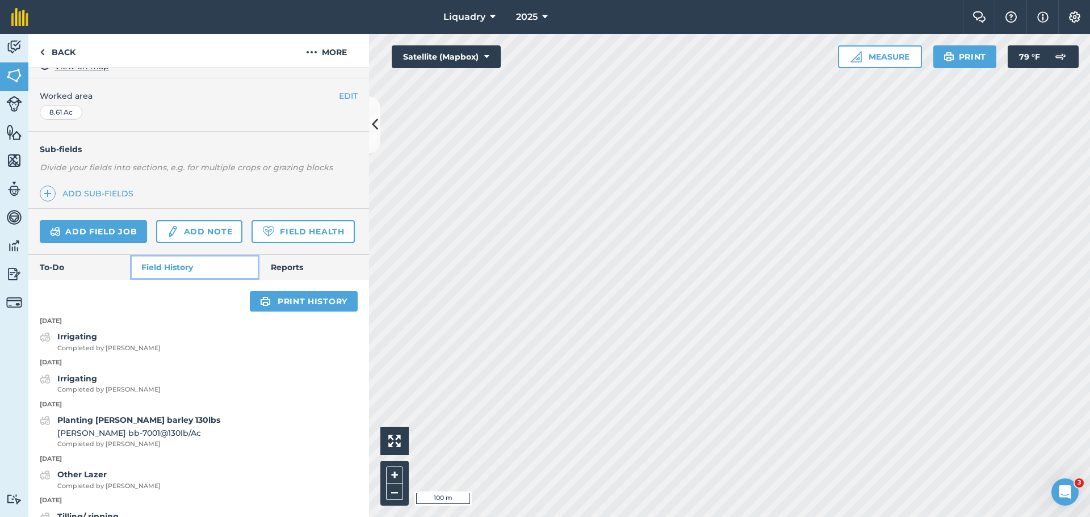
scroll to position [162, 0]
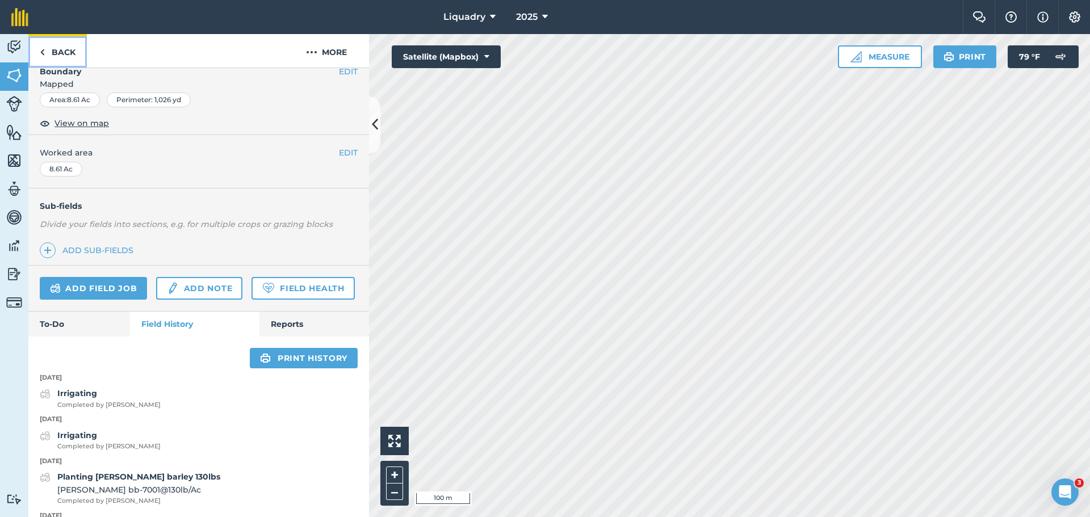
click at [45, 51] on link "Back" at bounding box center [57, 50] width 58 height 33
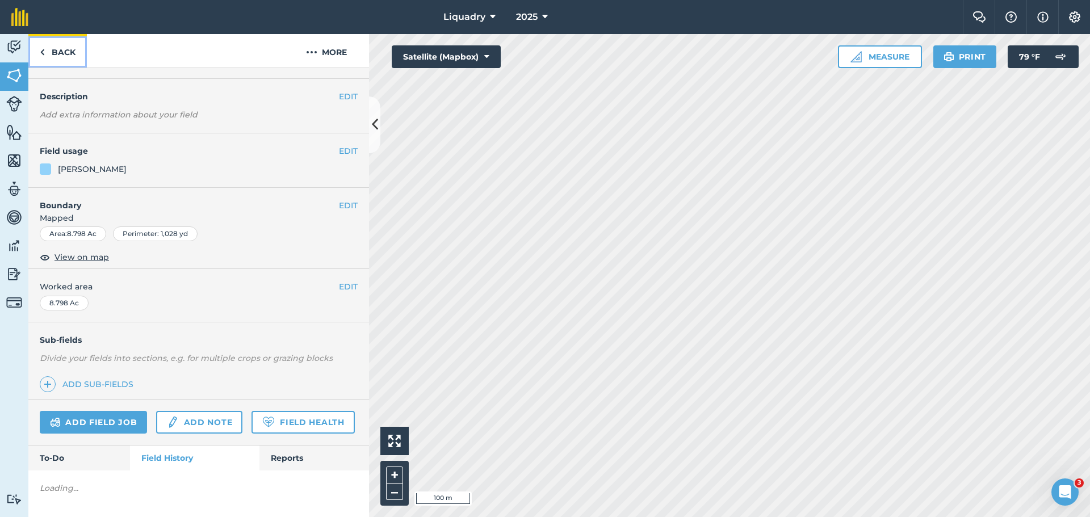
scroll to position [162, 0]
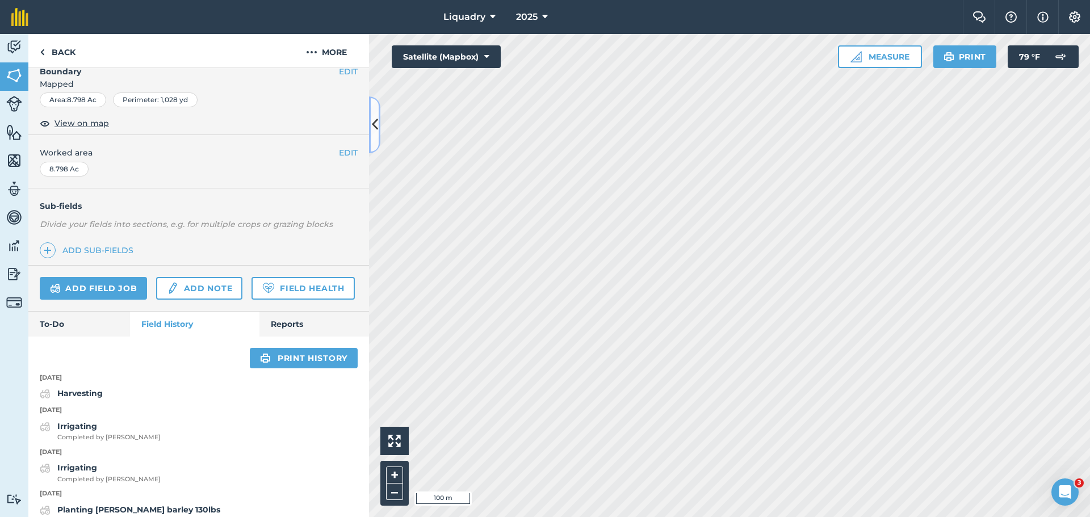
click at [373, 129] on icon at bounding box center [375, 125] width 6 height 20
